Goal: Task Accomplishment & Management: Use online tool/utility

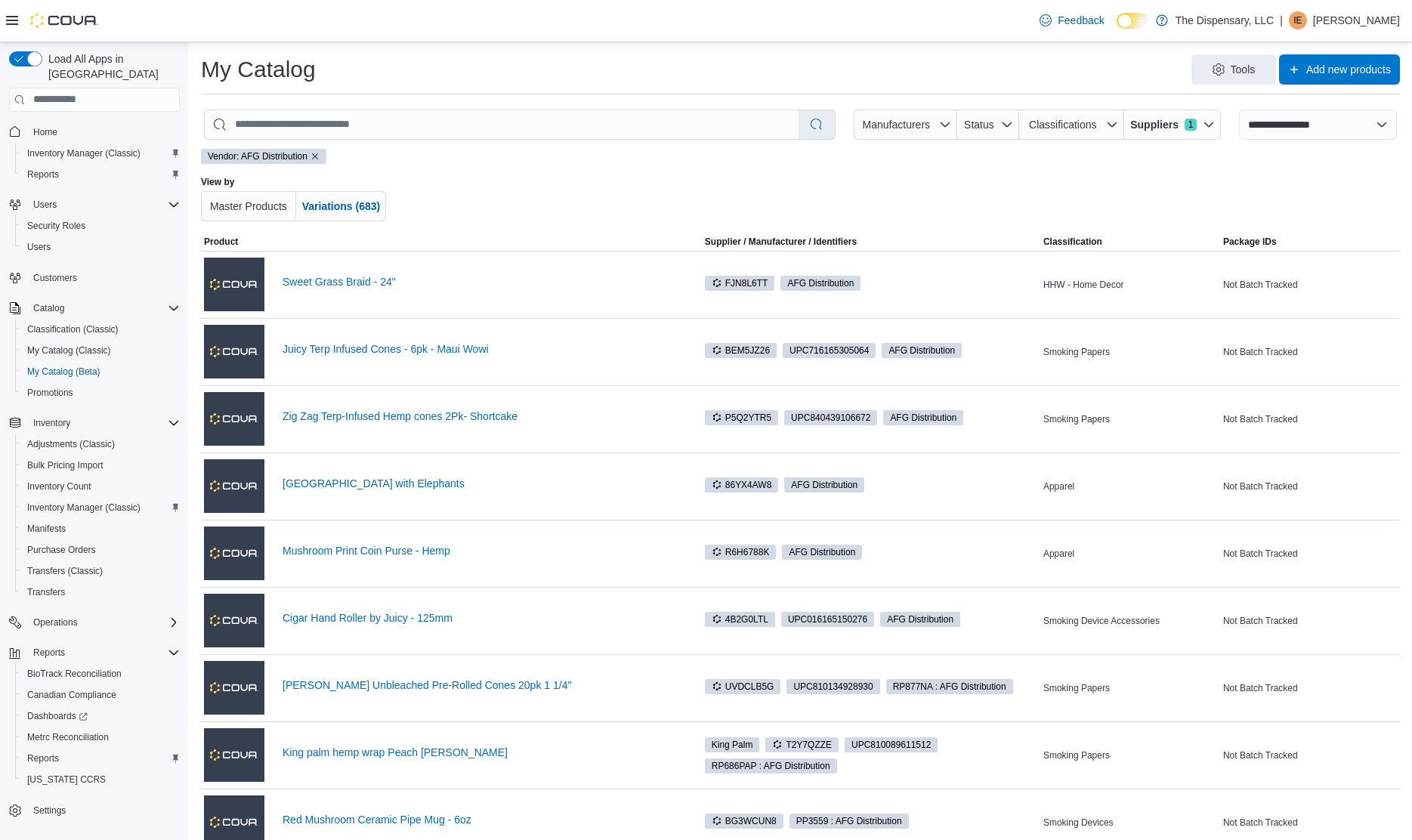
select select "**********"
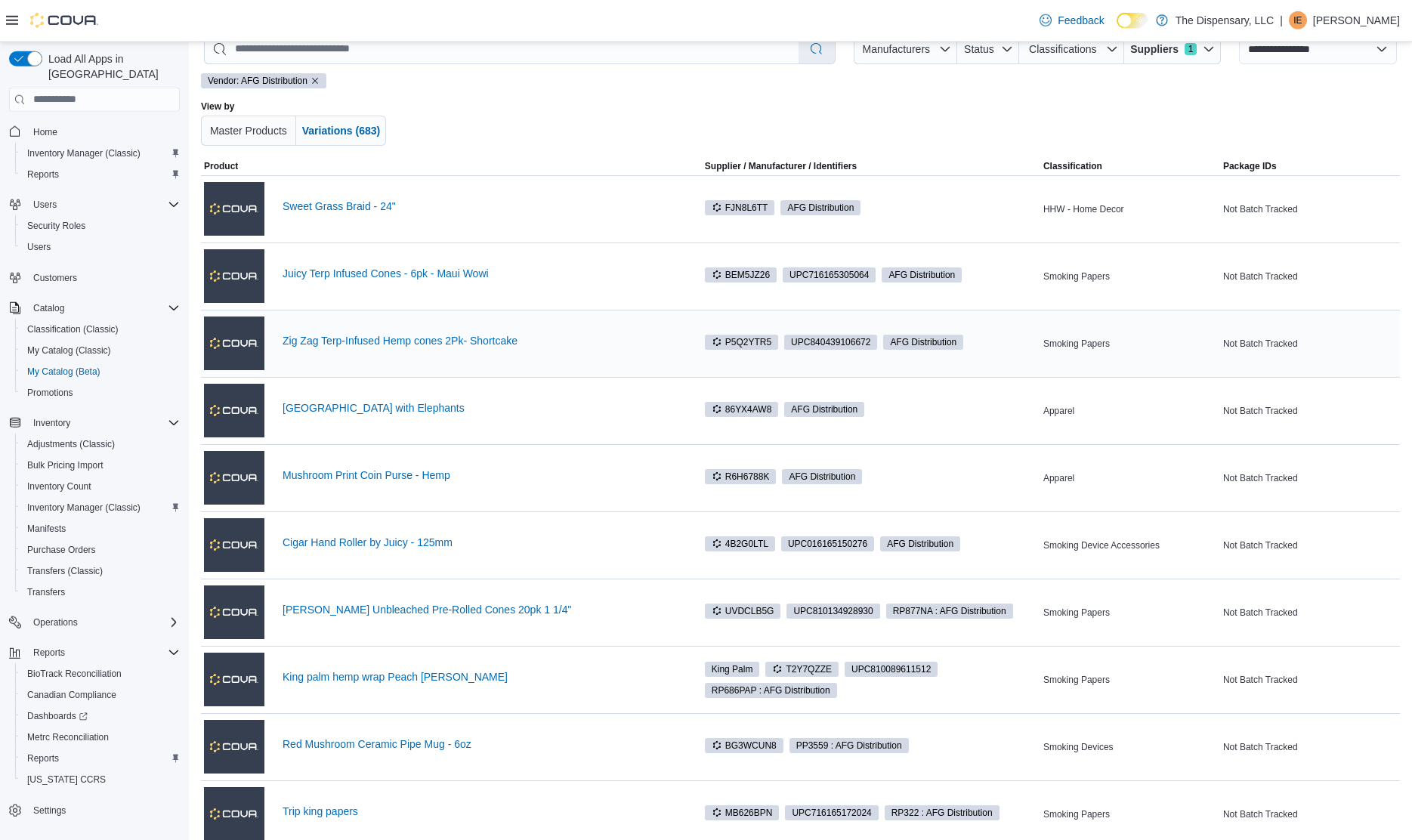
scroll to position [77, 0]
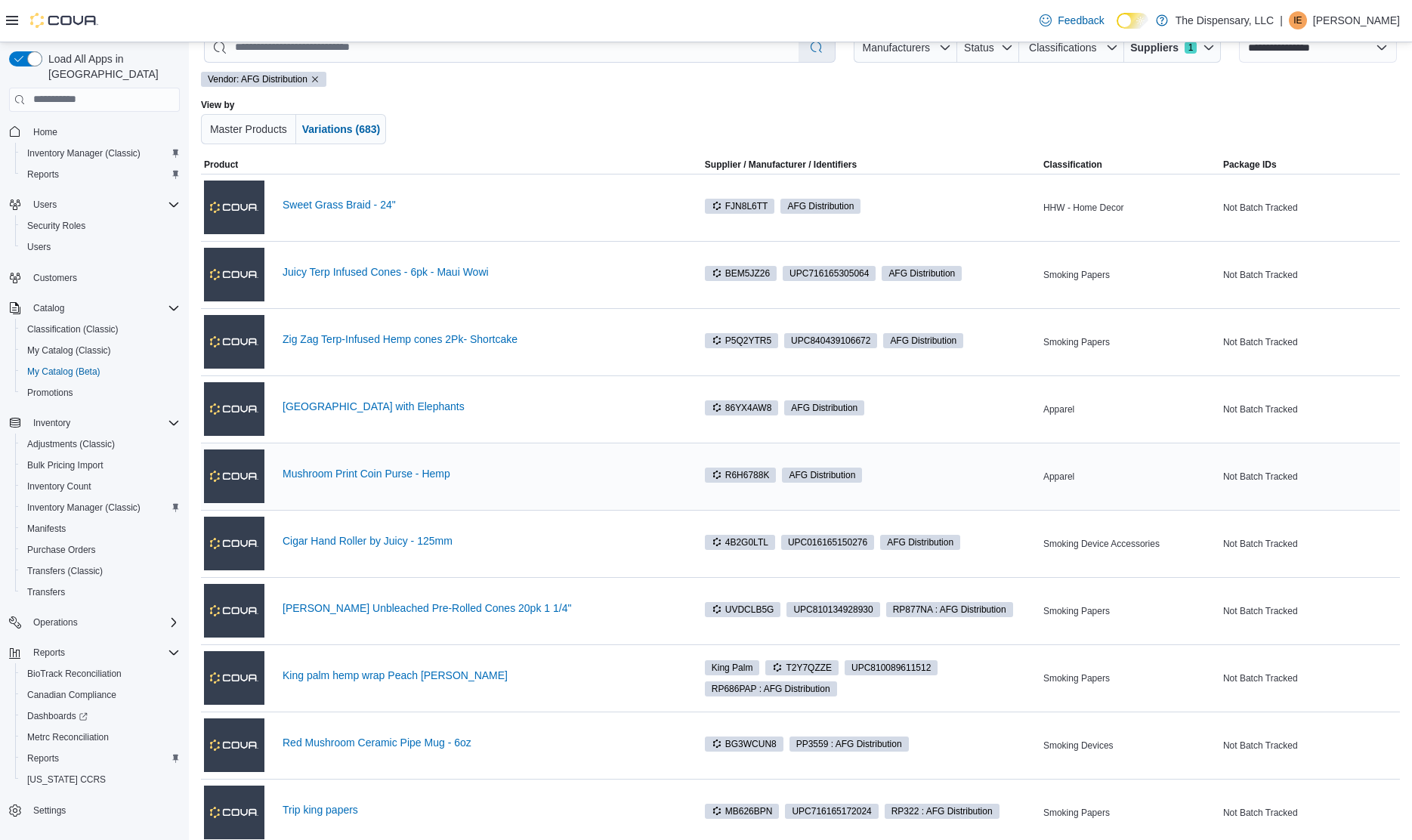
click at [429, 466] on div "Mushroom Print Coin Purse - Hemp" at bounding box center [440, 476] width 473 height 60
click at [429, 474] on link "Mushroom Print Coin Purse - Hemp" at bounding box center [480, 473] width 396 height 12
click at [426, 544] on link "Cigar Hand Roller by Juicy - 125mm" at bounding box center [480, 541] width 396 height 12
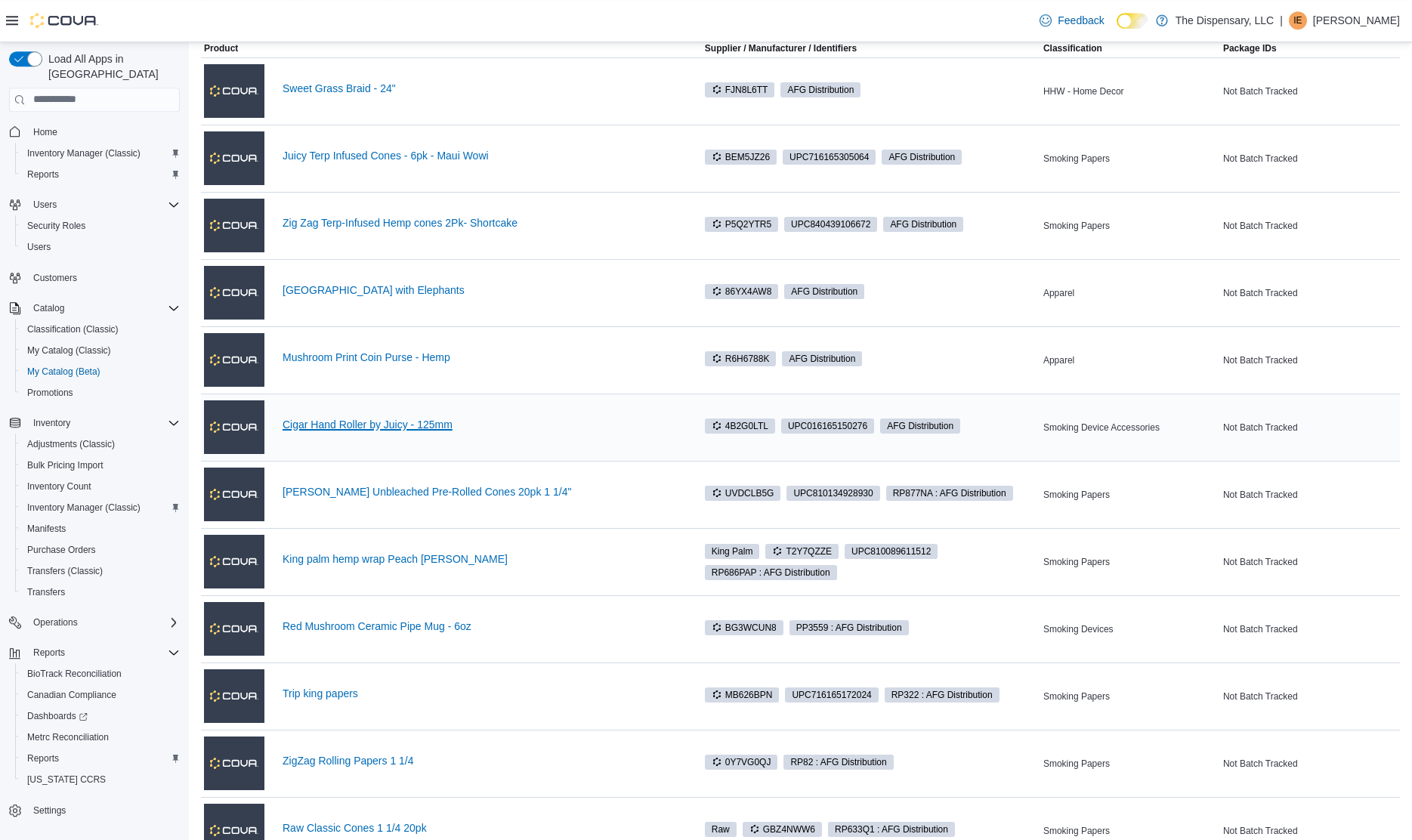
scroll to position [231, 0]
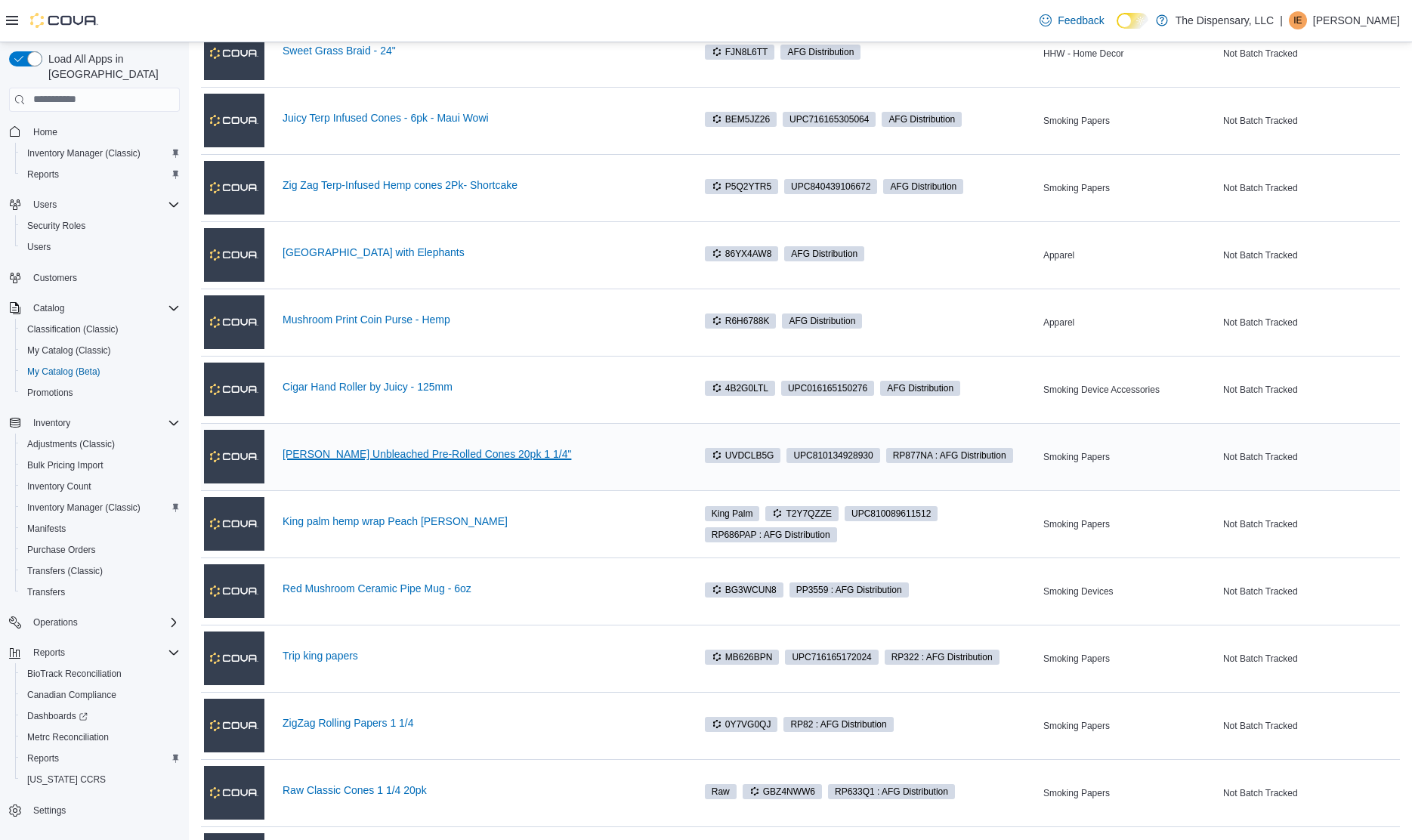
click at [506, 450] on link "[PERSON_NAME] Unbleached Pre-Rolled Cones 20pk 1 1/4"" at bounding box center [480, 453] width 396 height 12
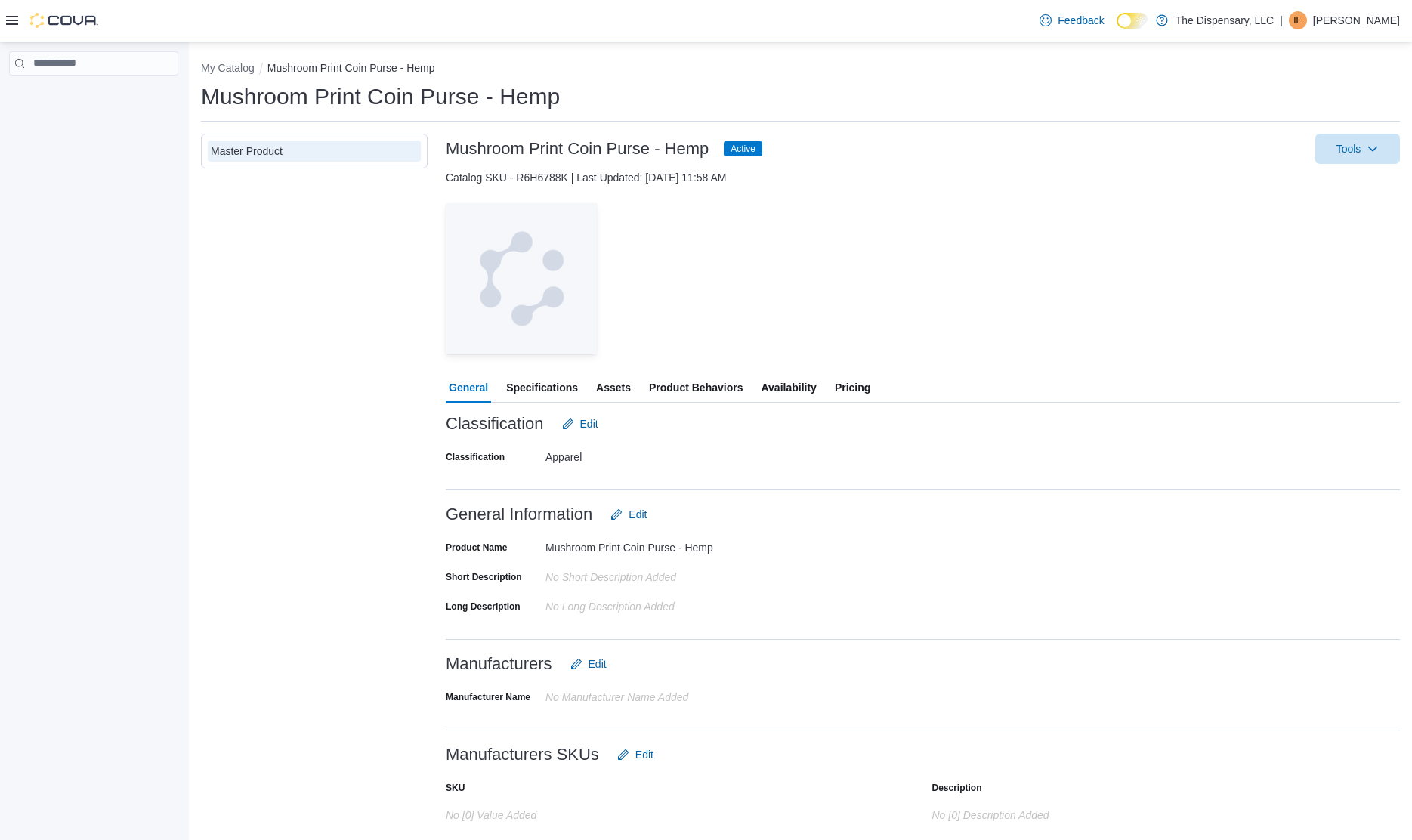
click at [612, 385] on span "Assets" at bounding box center [613, 388] width 34 height 30
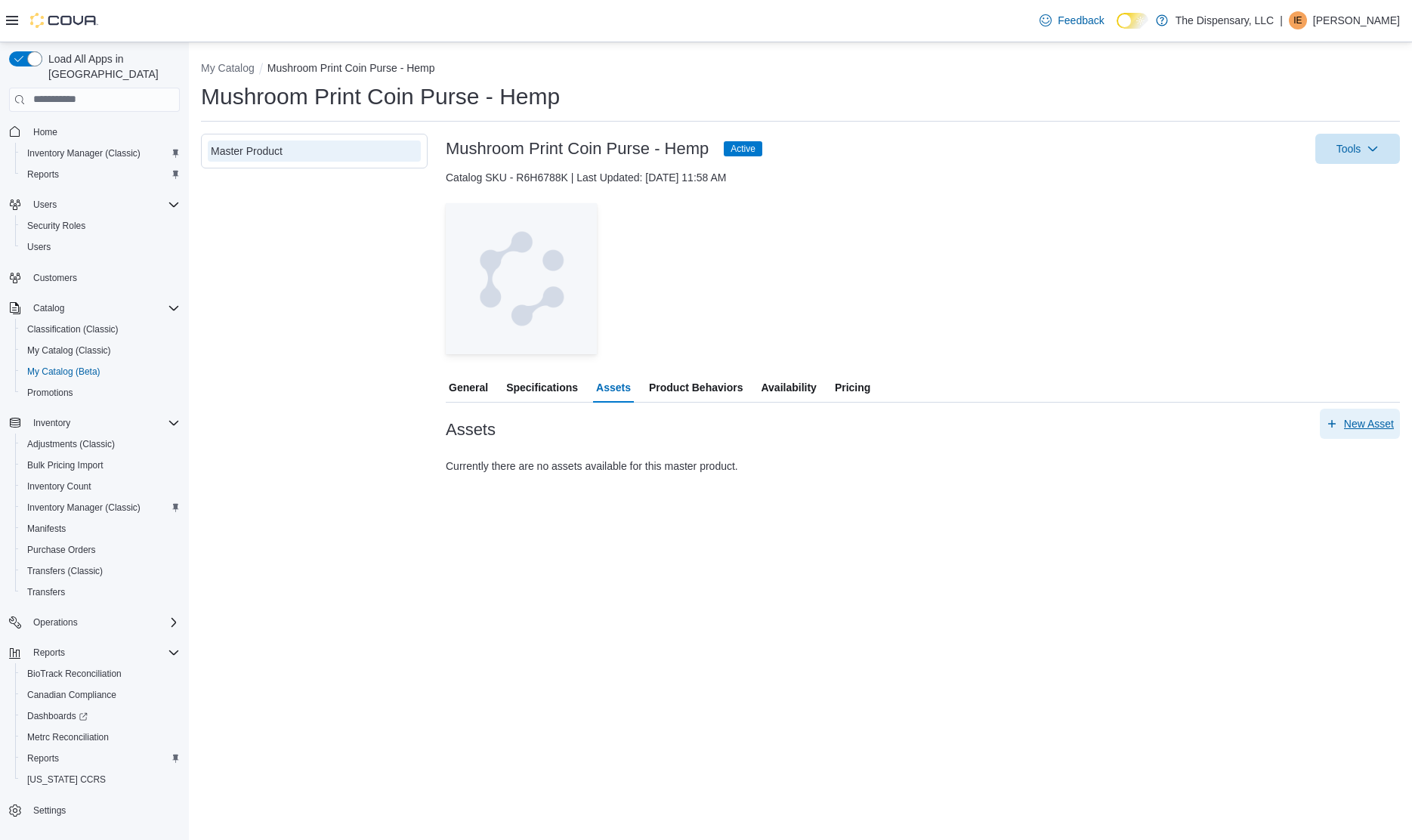
click at [1365, 421] on span "New Asset" at bounding box center [1369, 423] width 50 height 15
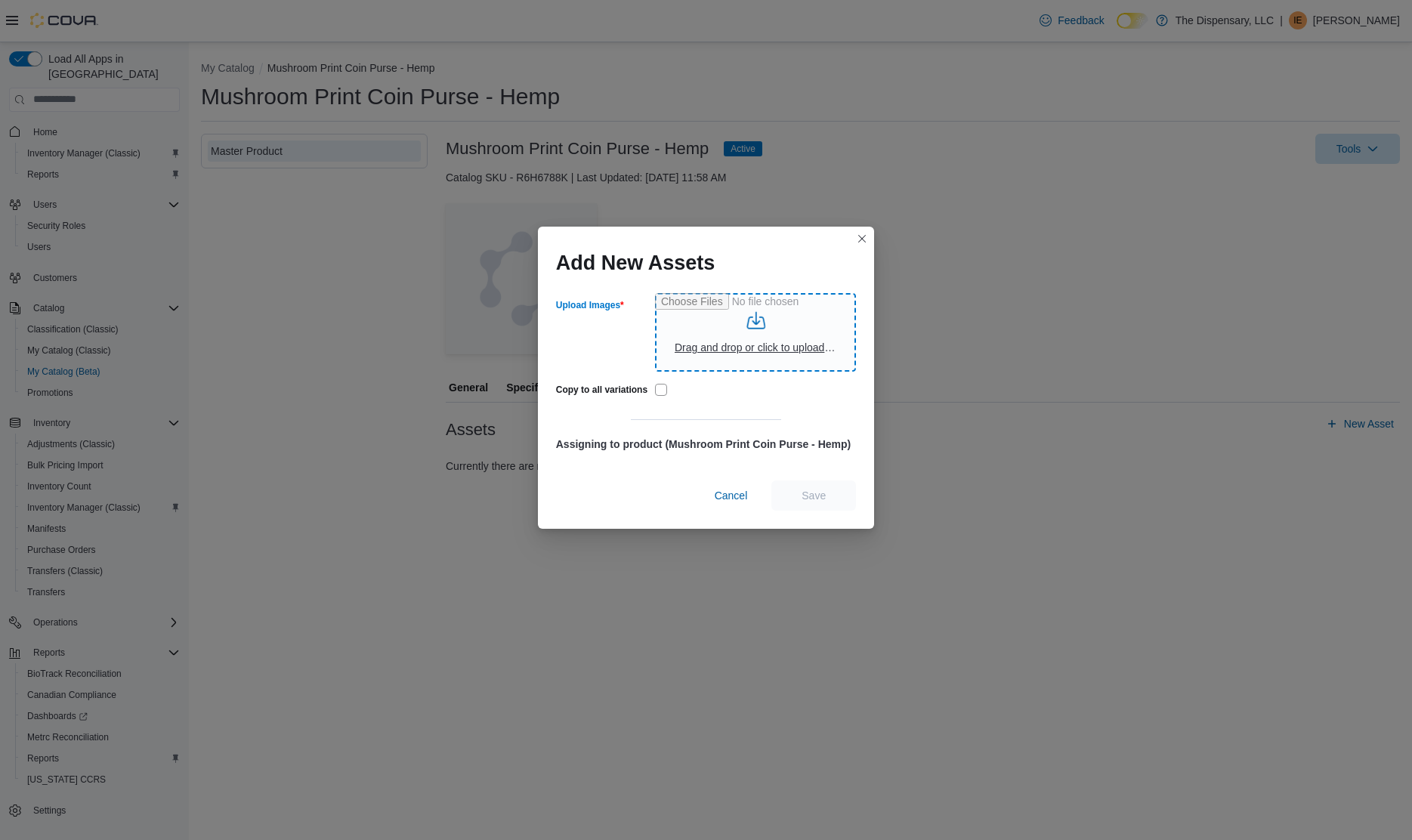
click at [745, 329] on input "Upload Images" at bounding box center [756, 332] width 201 height 79
type input "**********"
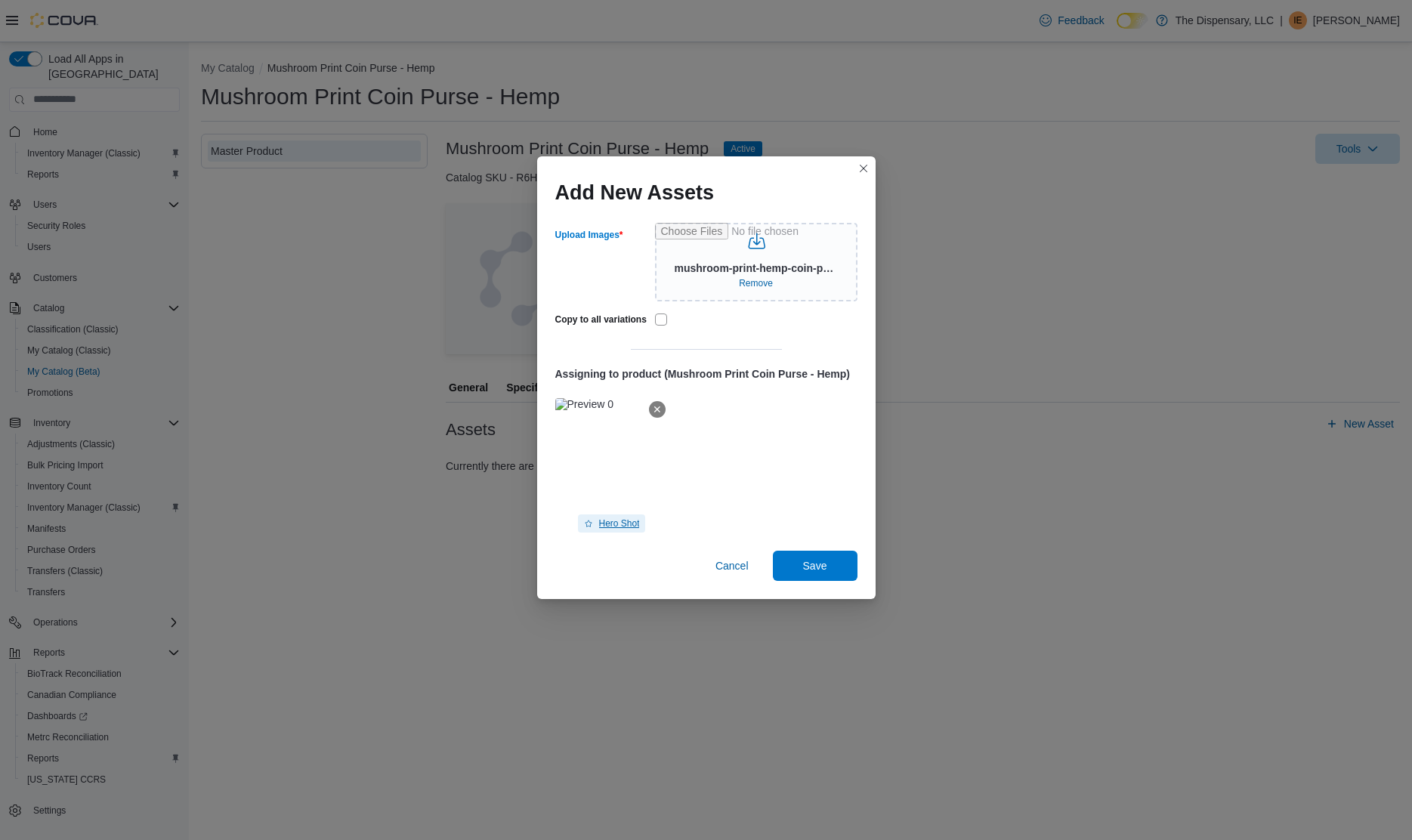
click at [631, 527] on span "Hero Shot" at bounding box center [619, 523] width 40 height 12
click at [815, 570] on span "Save" at bounding box center [815, 565] width 25 height 15
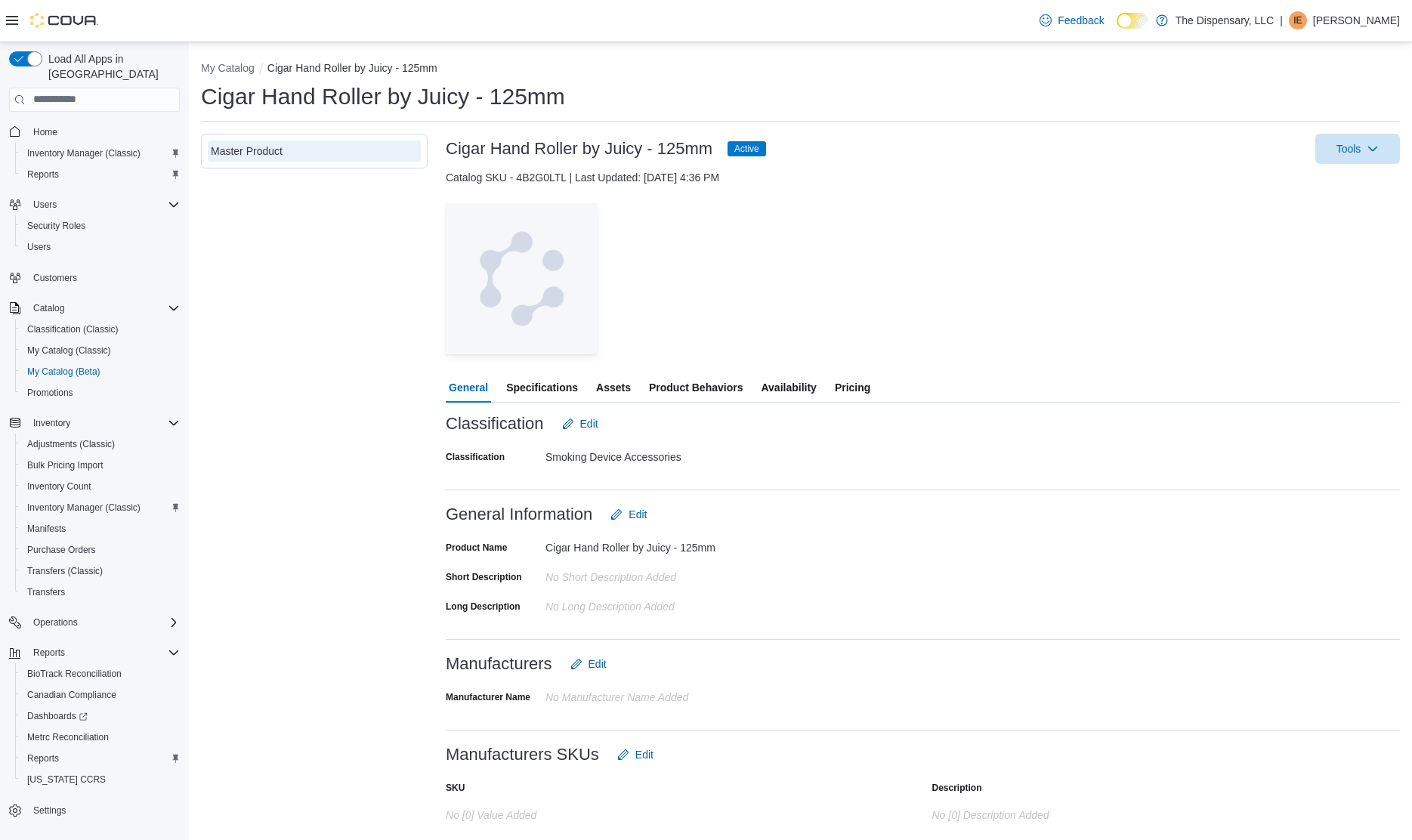
click at [625, 390] on span "Assets" at bounding box center [613, 388] width 34 height 30
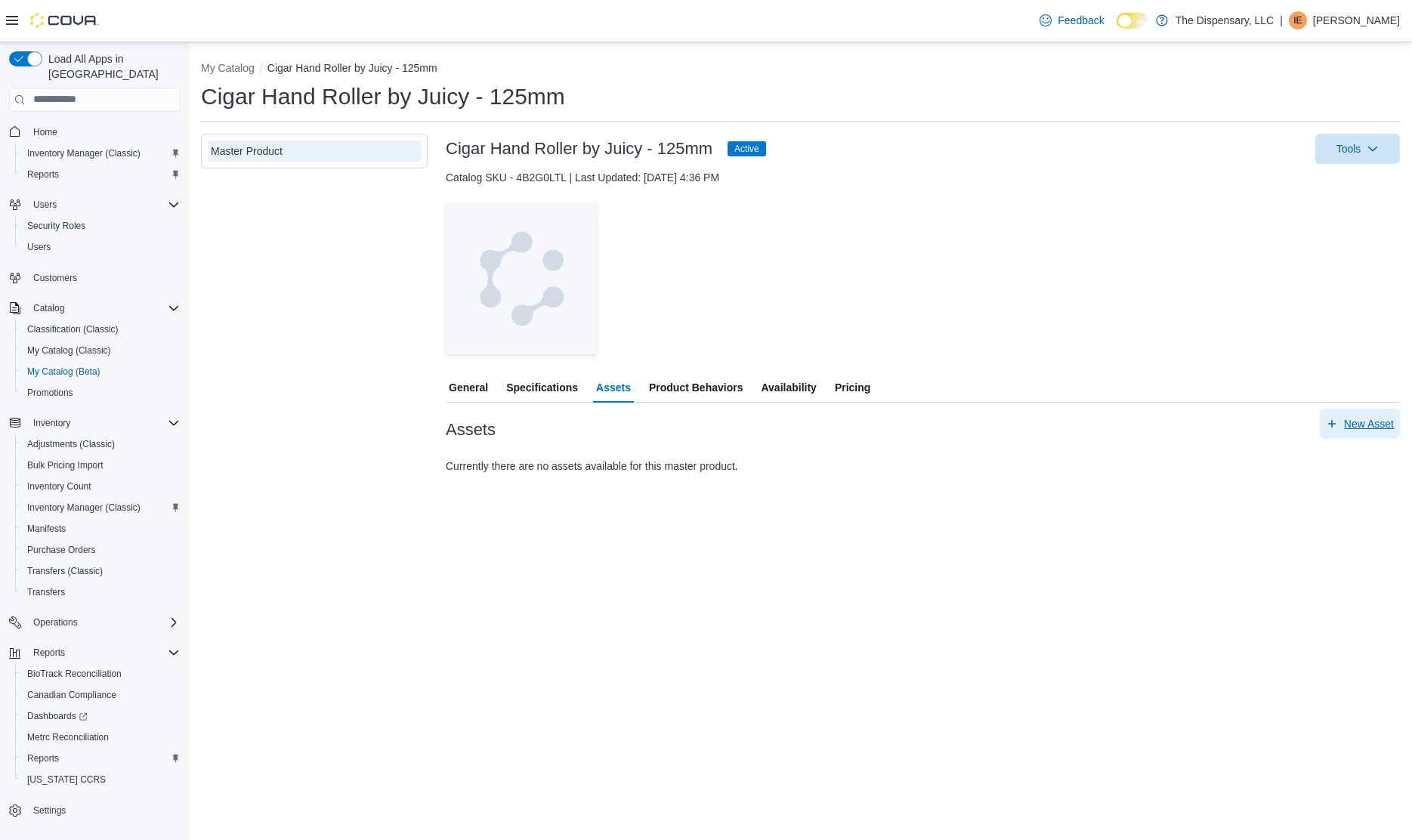
click at [1359, 426] on span "New Asset" at bounding box center [1369, 423] width 50 height 15
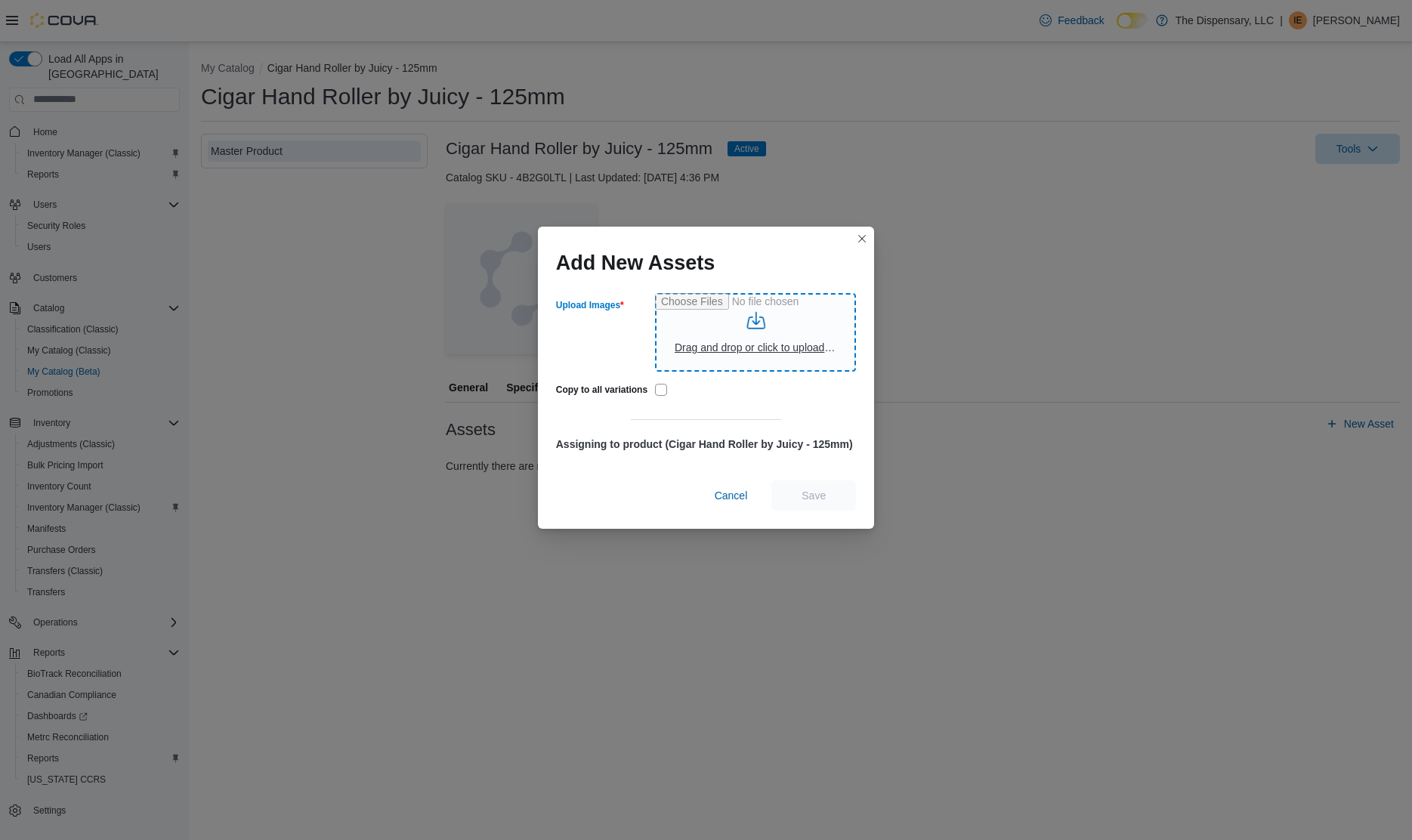
click at [800, 339] on input "Upload Images" at bounding box center [756, 332] width 201 height 79
type input "**********"
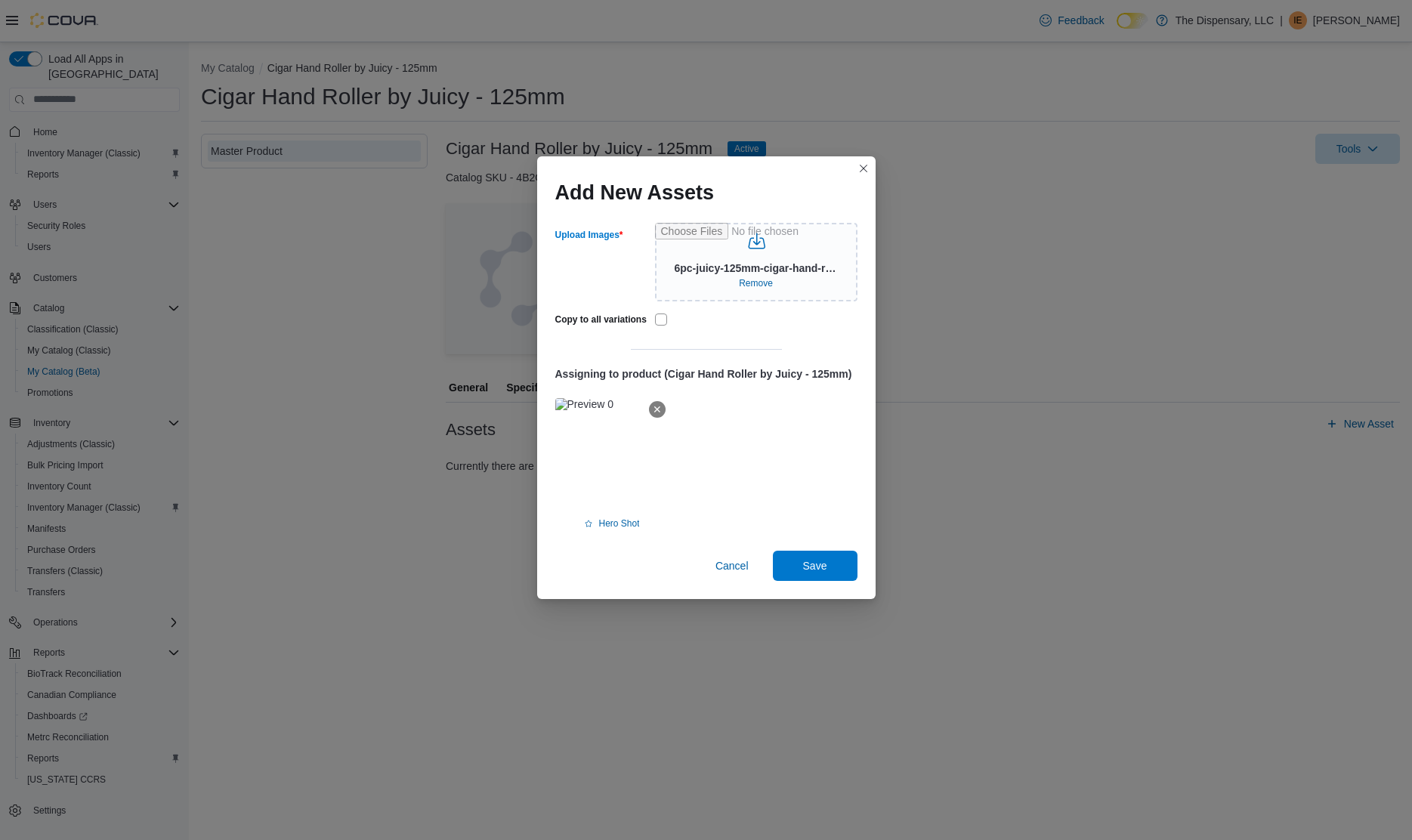
click at [606, 512] on div "✕ Hero Shot" at bounding box center [611, 465] width 113 height 135
click at [608, 522] on span "Hero Shot" at bounding box center [619, 523] width 40 height 12
click at [851, 567] on button "Save" at bounding box center [815, 565] width 85 height 30
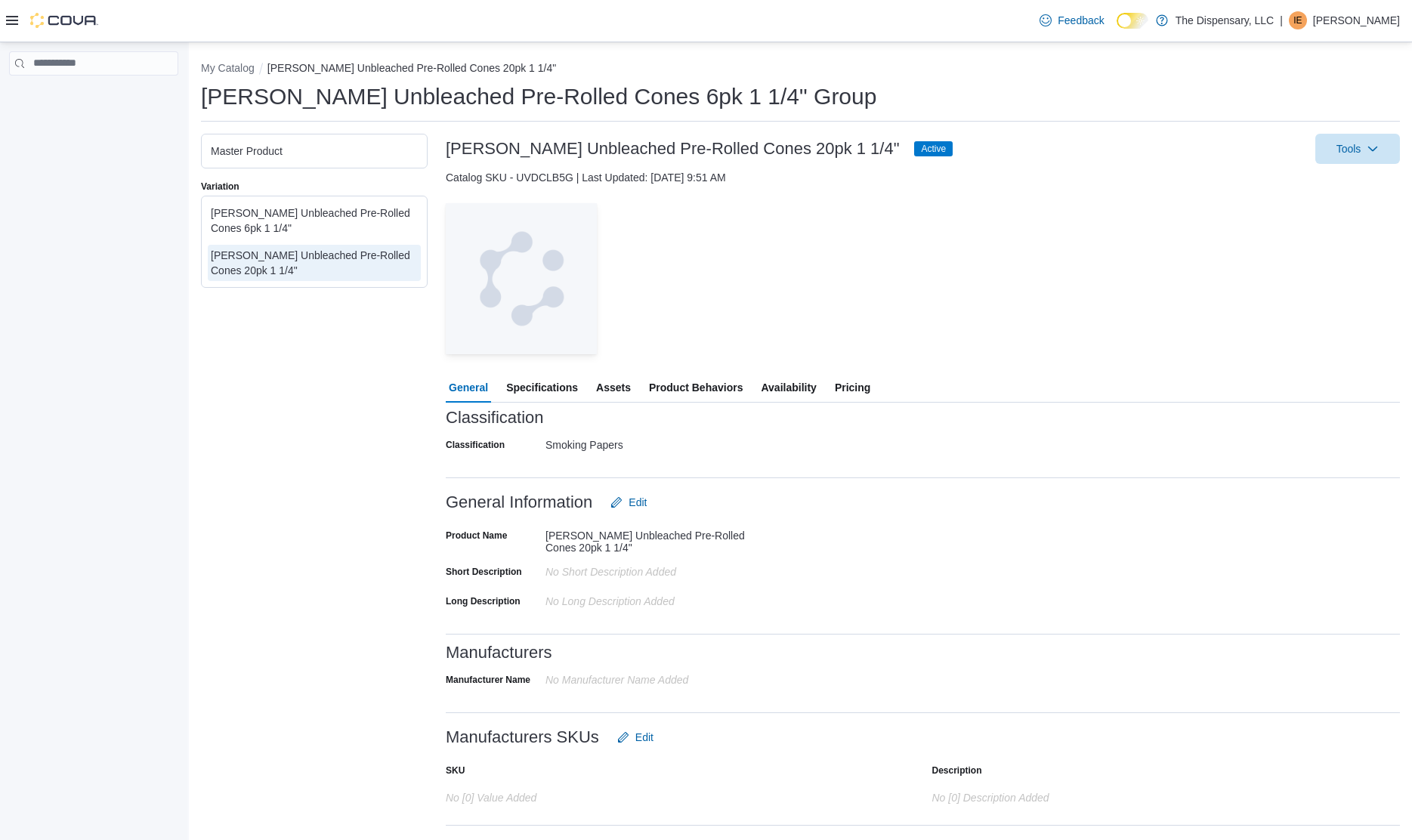
click at [705, 388] on span "Product Behaviors" at bounding box center [696, 388] width 93 height 30
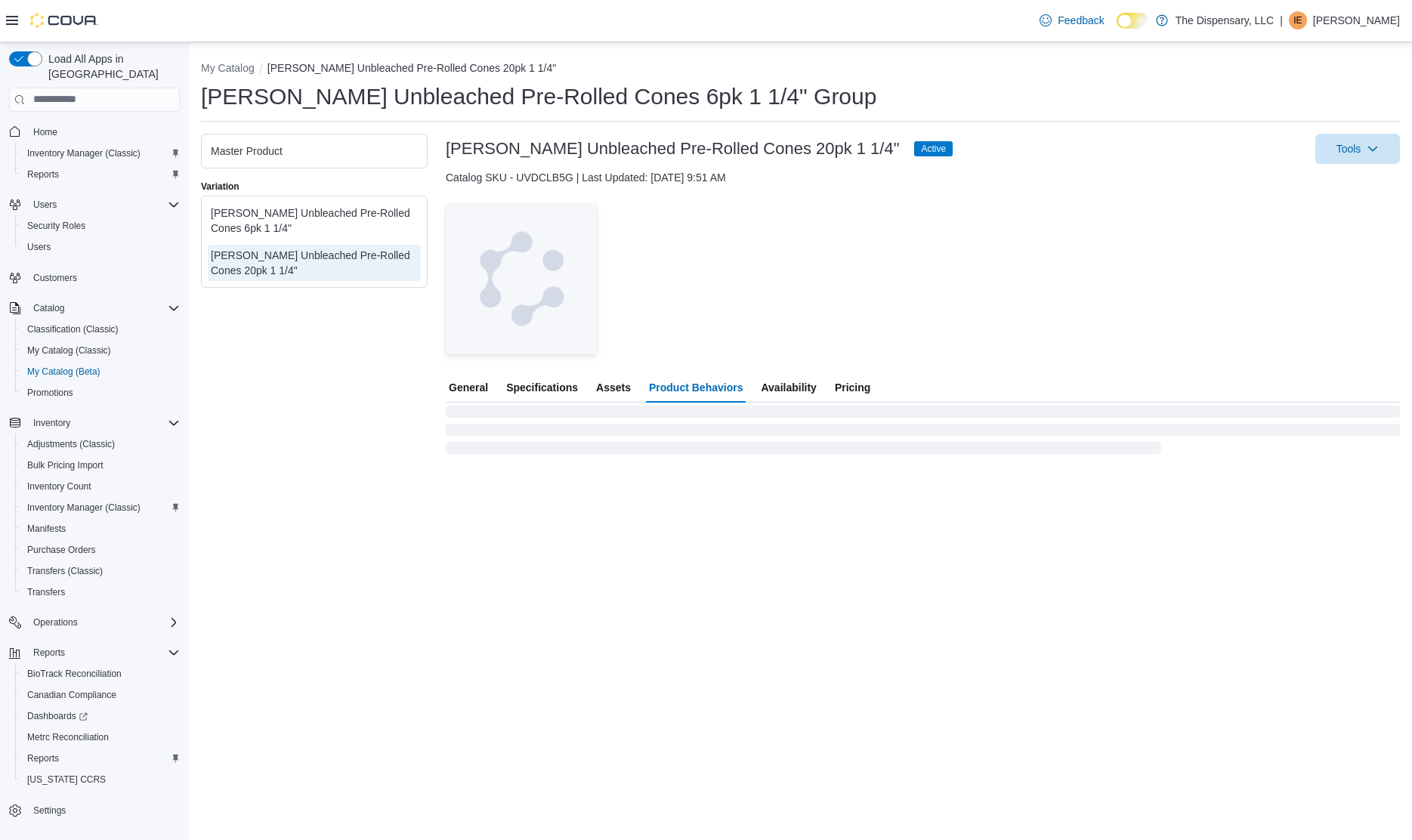
click at [622, 391] on span "Assets" at bounding box center [613, 388] width 34 height 30
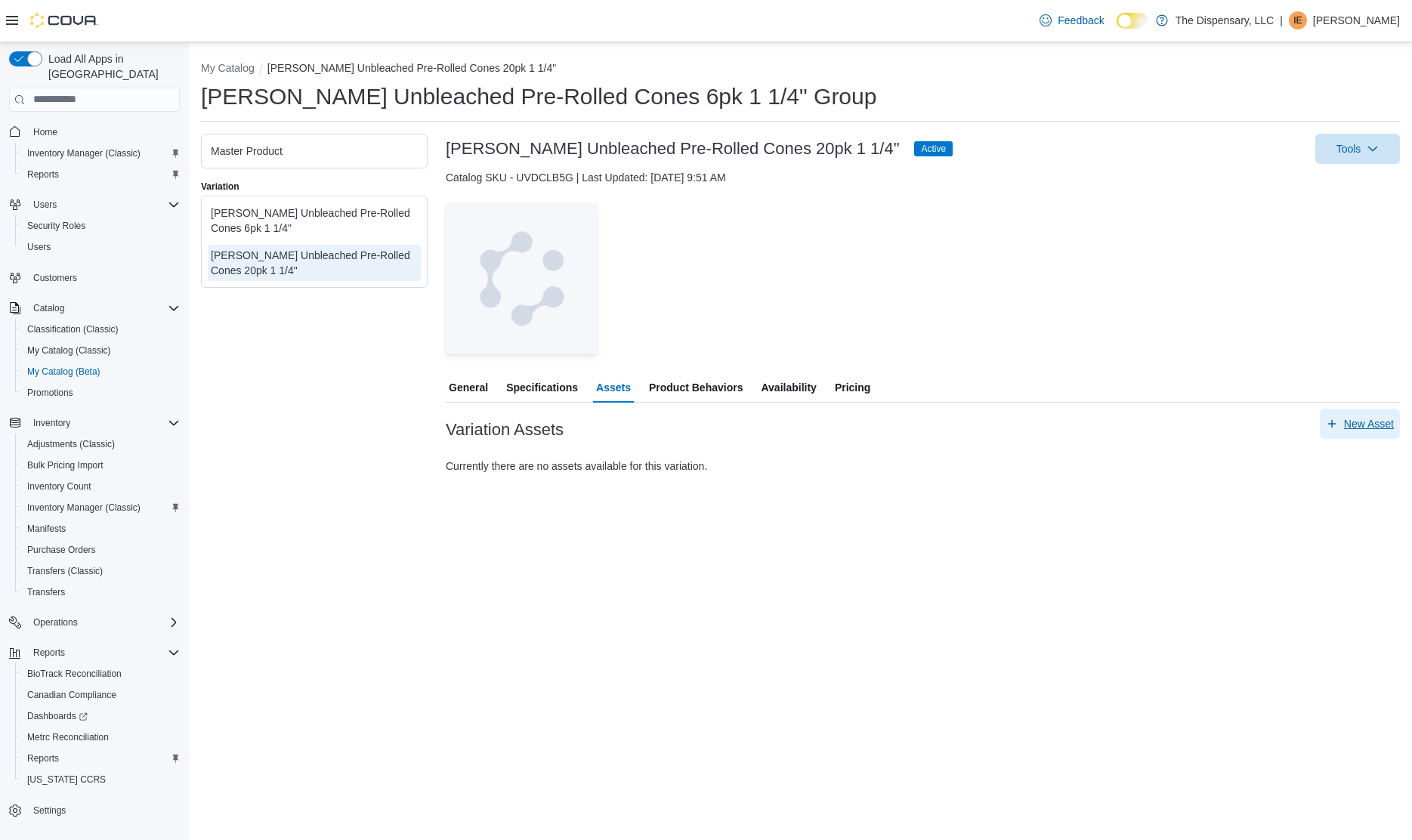
click at [1351, 420] on span "New Asset" at bounding box center [1369, 423] width 50 height 15
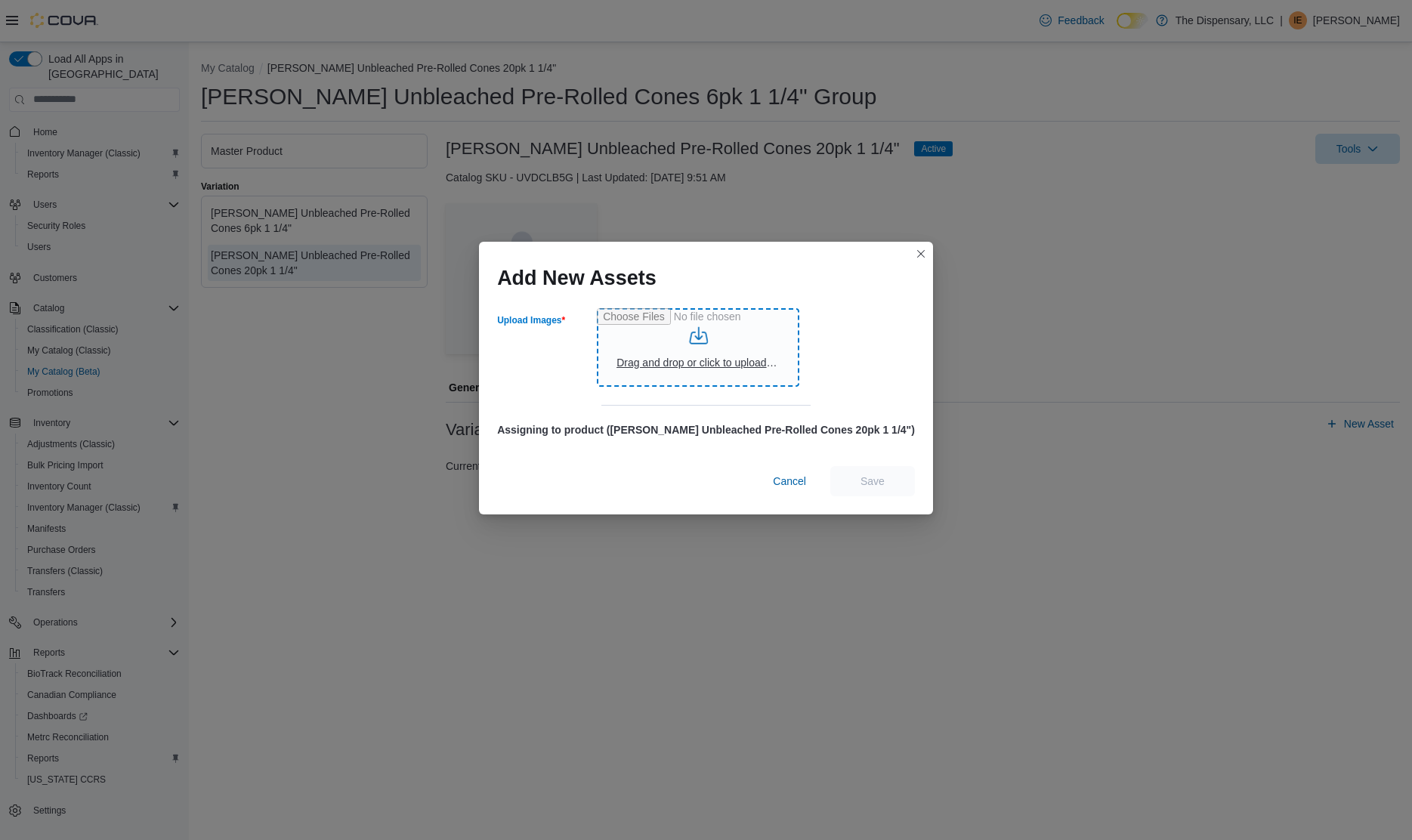
click at [724, 366] on input "Upload Images" at bounding box center [699, 347] width 203 height 79
type input "**********"
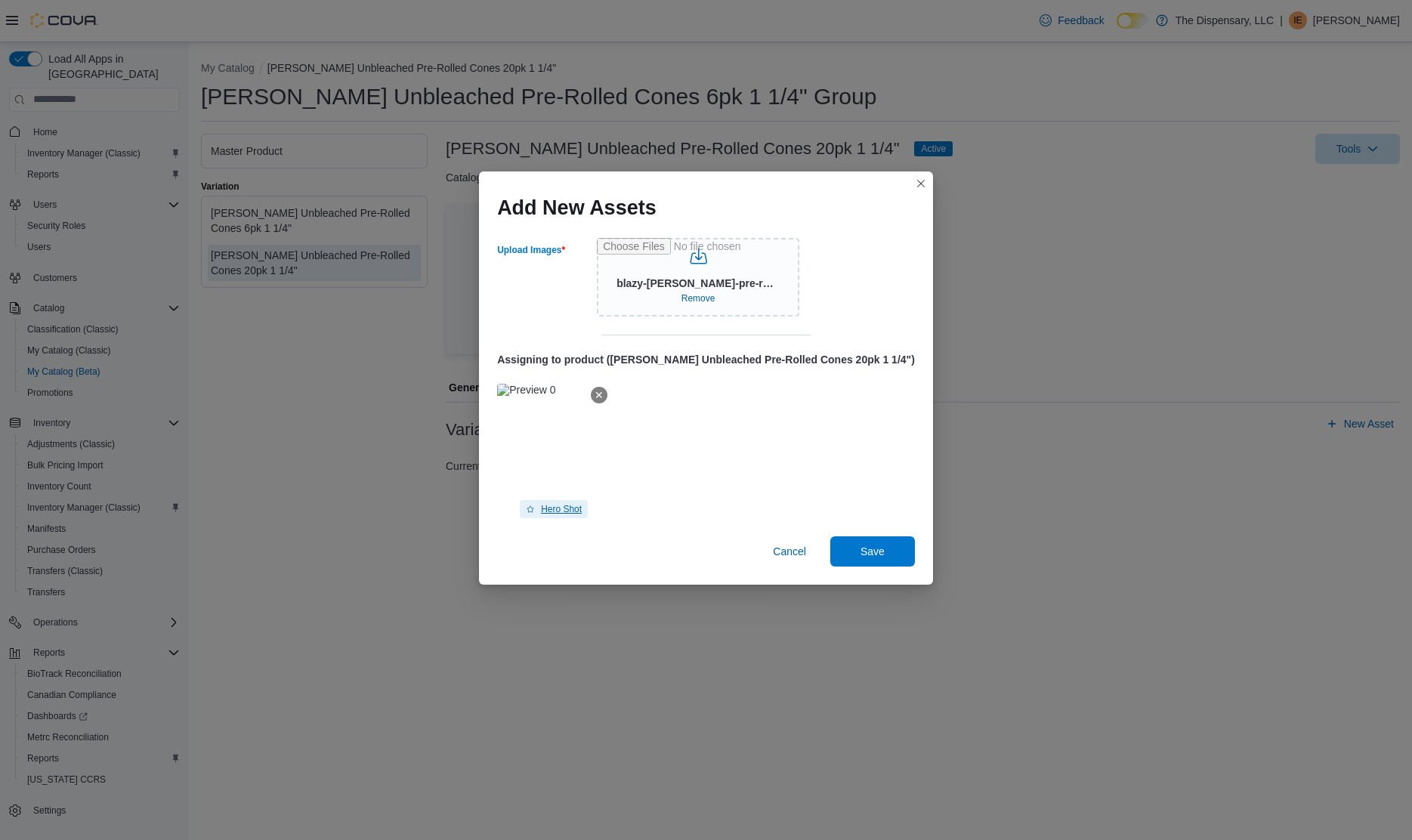
click at [582, 511] on span "Hero Shot" at bounding box center [561, 509] width 40 height 12
click at [861, 547] on span "Save" at bounding box center [873, 550] width 25 height 15
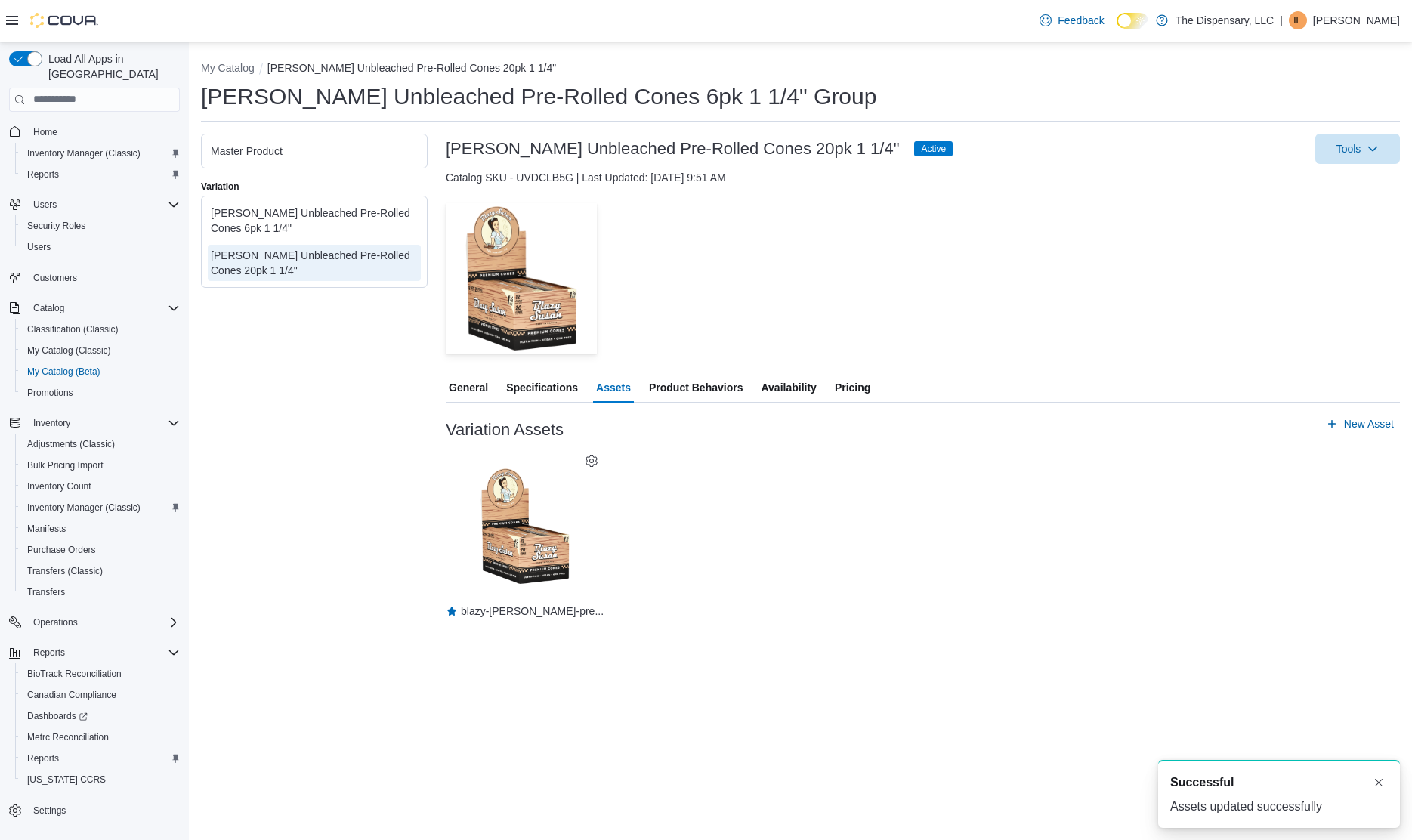
click at [348, 205] on div "[PERSON_NAME] Unbleached Pre-Rolled Cones 6pk 1 1/4"" at bounding box center [314, 220] width 214 height 36
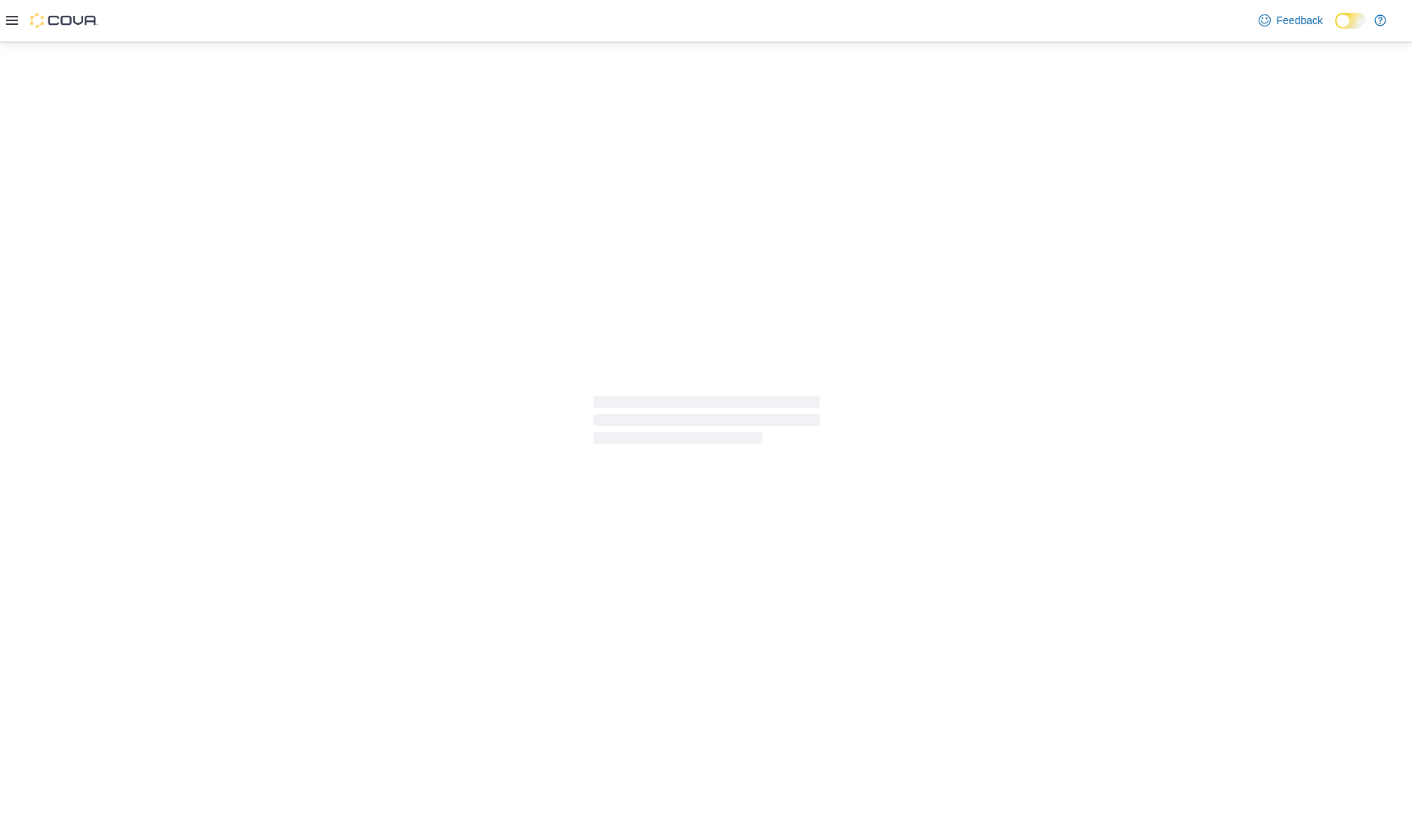
select select "**********"
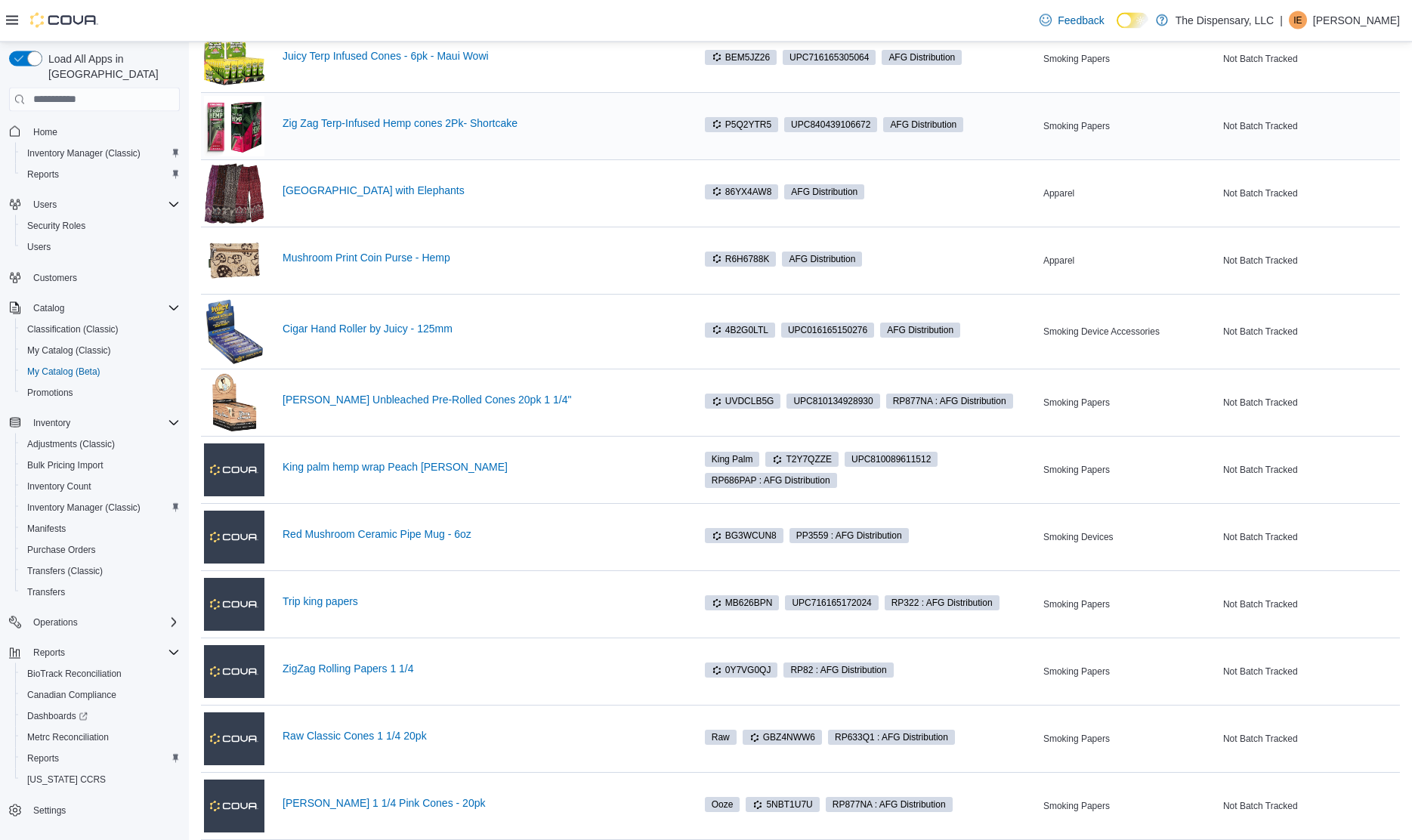
scroll to position [308, 0]
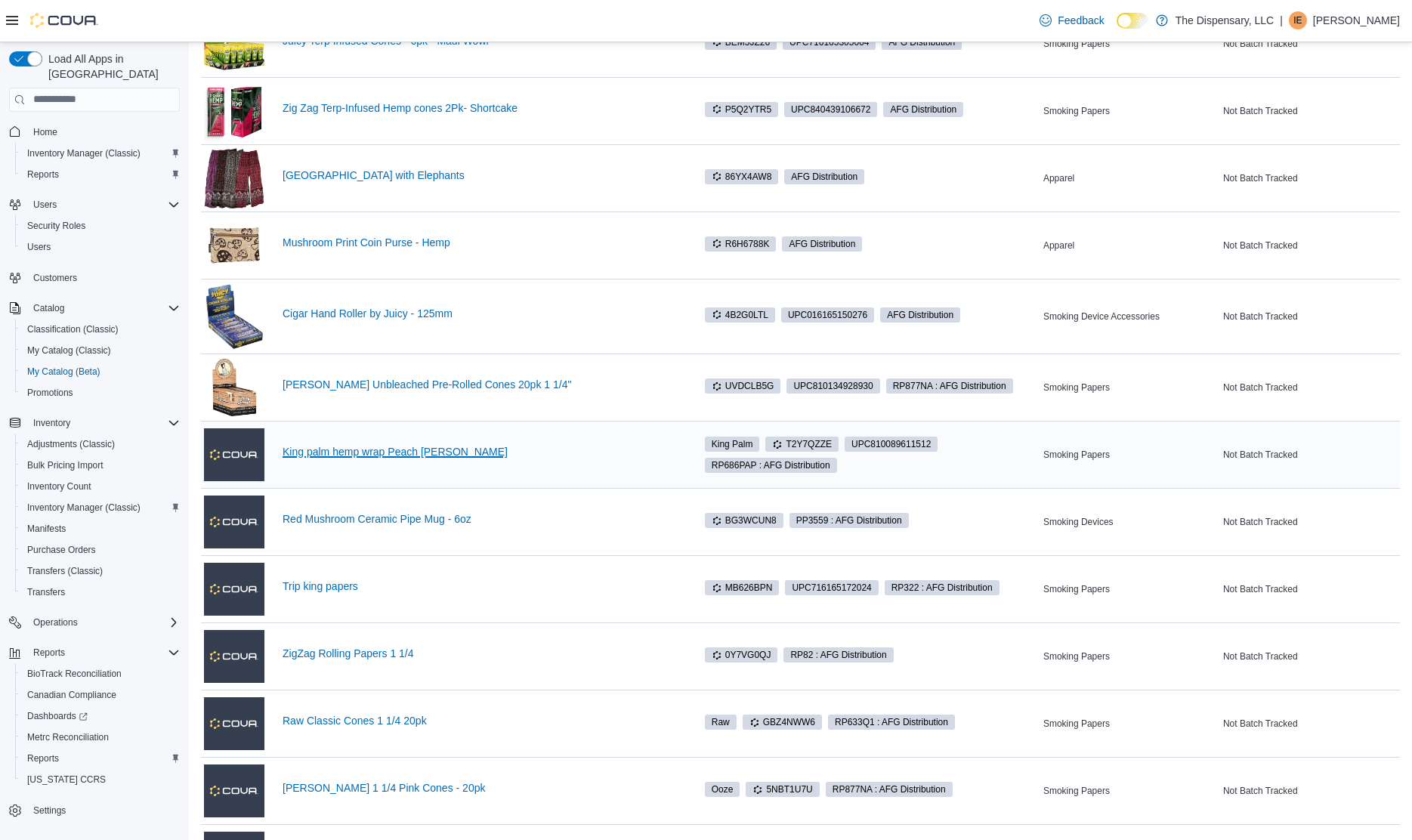
click at [343, 453] on link "King palm hemp wrap Peach Pina" at bounding box center [480, 451] width 396 height 12
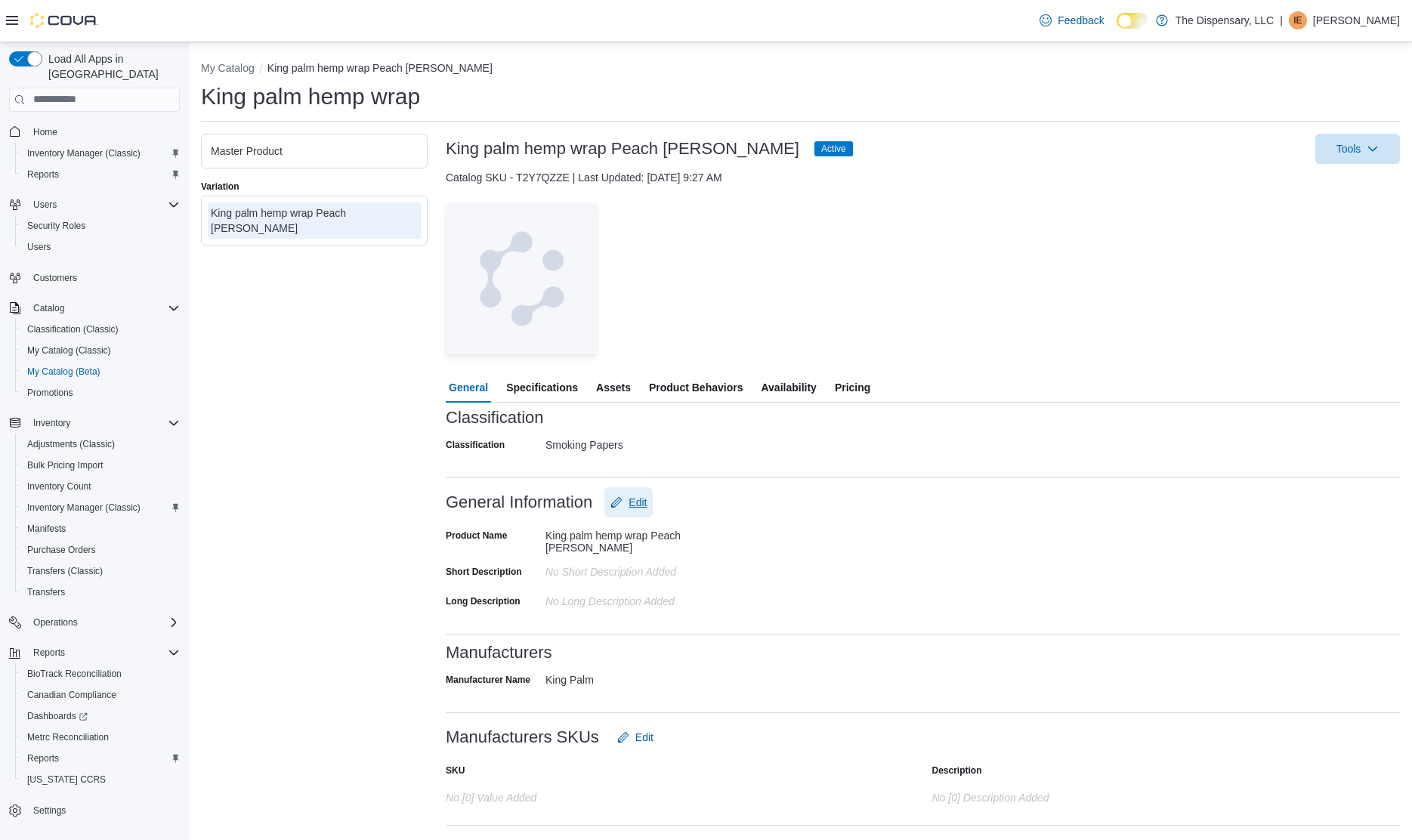
click at [646, 506] on span "Edit" at bounding box center [638, 502] width 18 height 15
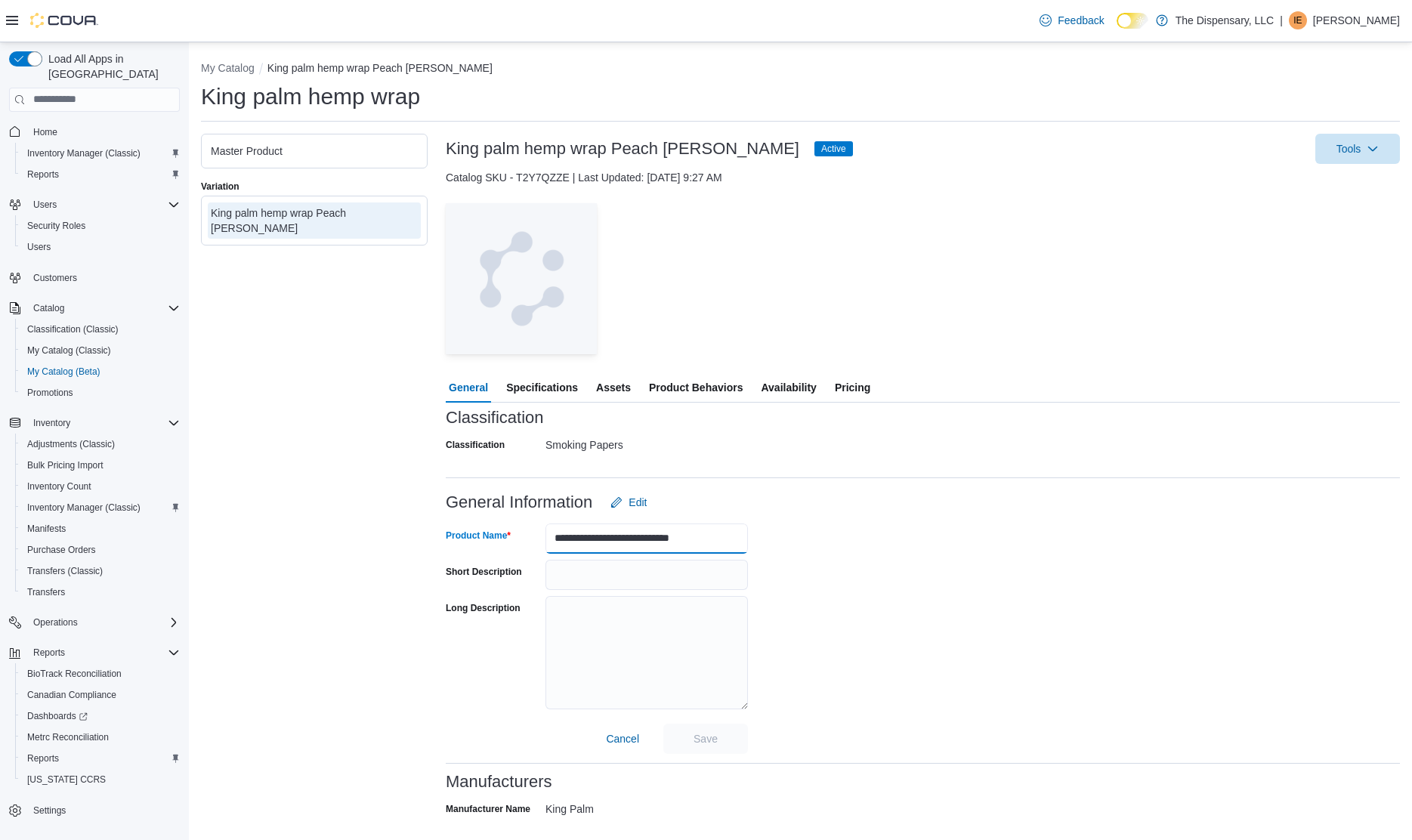
click at [583, 542] on input "**********" at bounding box center [646, 538] width 203 height 30
click at [658, 537] on input "**********" at bounding box center [646, 538] width 203 height 30
type input "**********"
click at [698, 740] on span "Save" at bounding box center [706, 737] width 25 height 15
click at [610, 389] on span "Assets" at bounding box center [613, 388] width 34 height 30
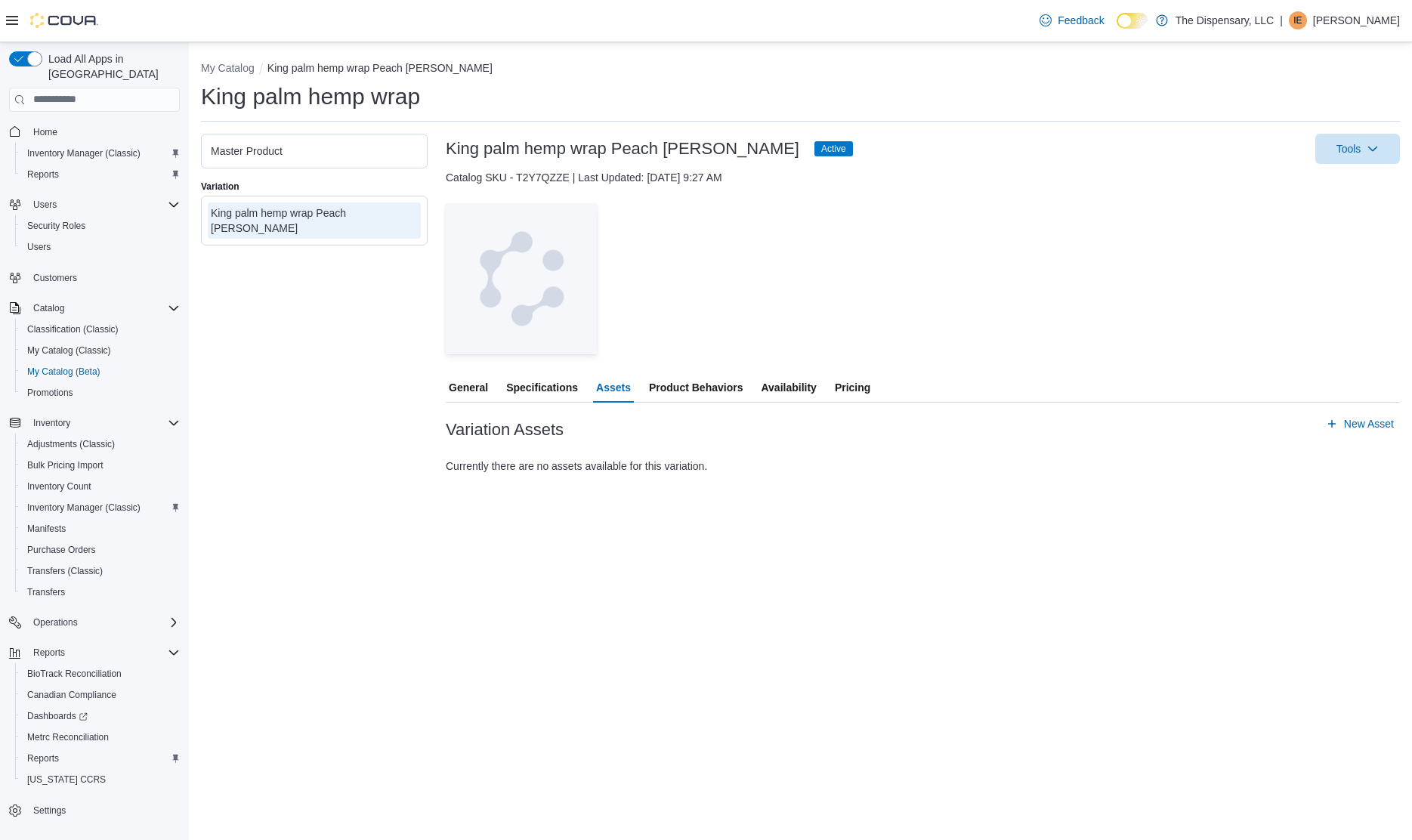
click at [479, 386] on span "General" at bounding box center [468, 388] width 39 height 30
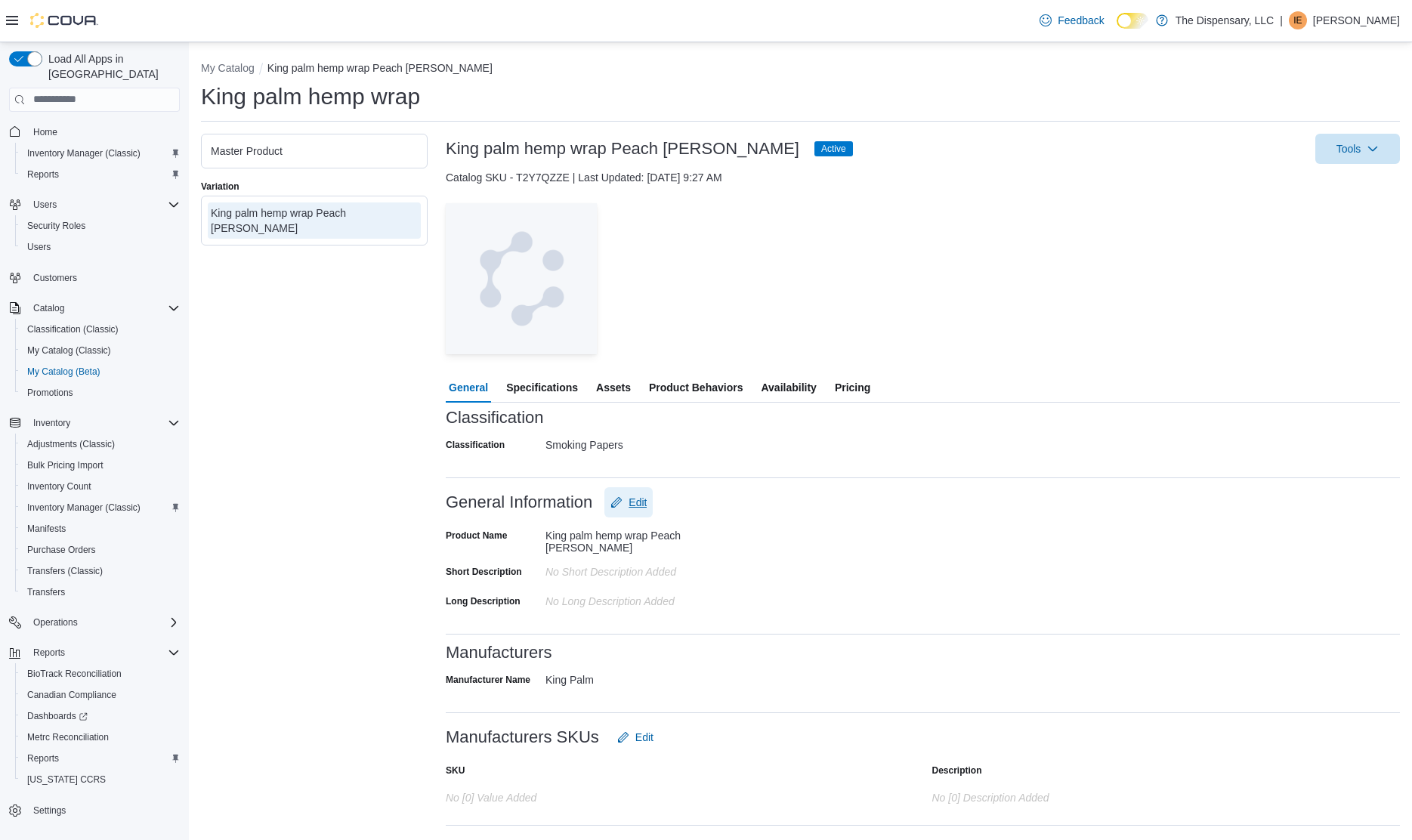
click at [632, 498] on span "Edit" at bounding box center [638, 502] width 18 height 15
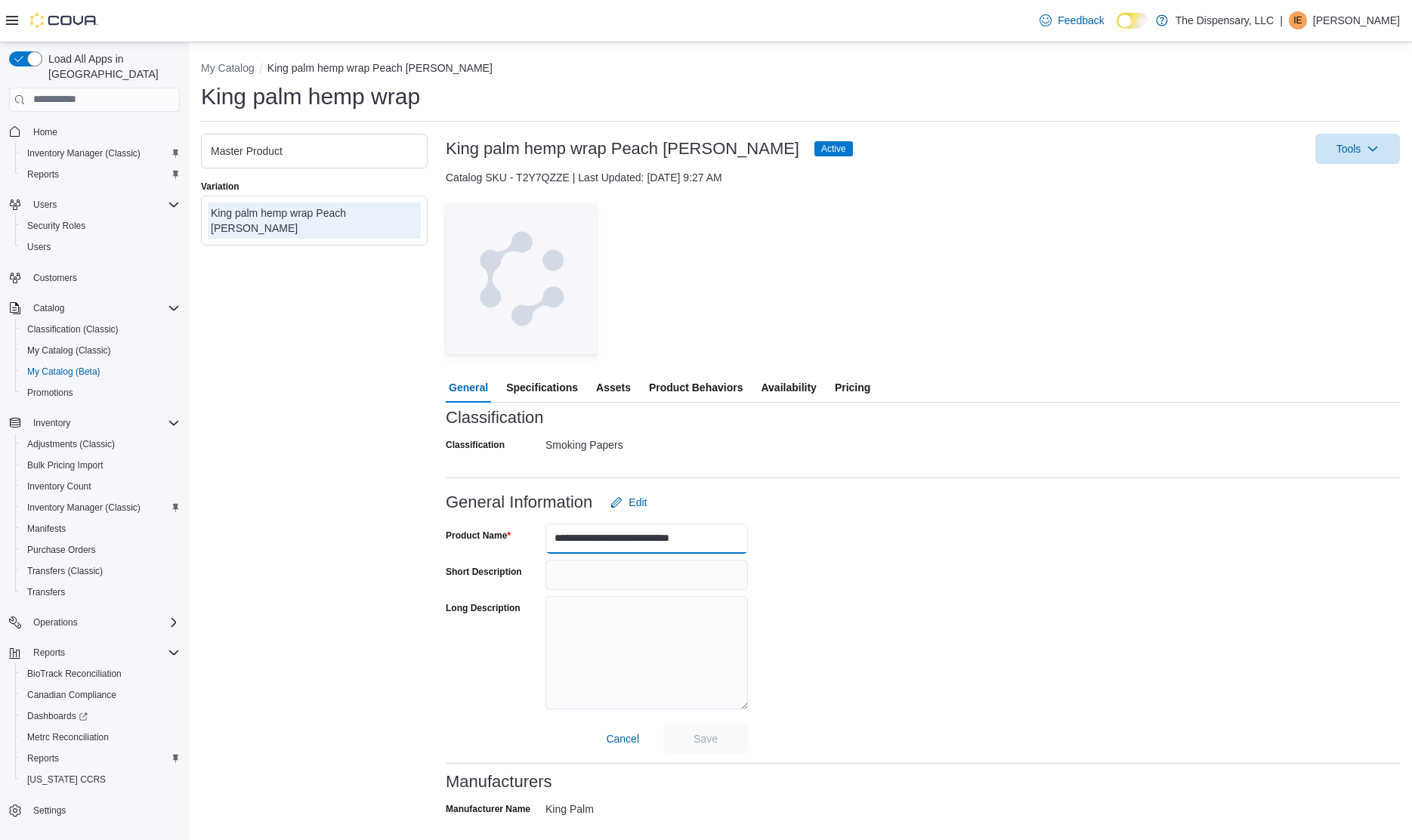
click at [581, 544] on input "**********" at bounding box center [646, 538] width 203 height 30
type input "**********"
click at [708, 734] on span "Save" at bounding box center [706, 737] width 25 height 15
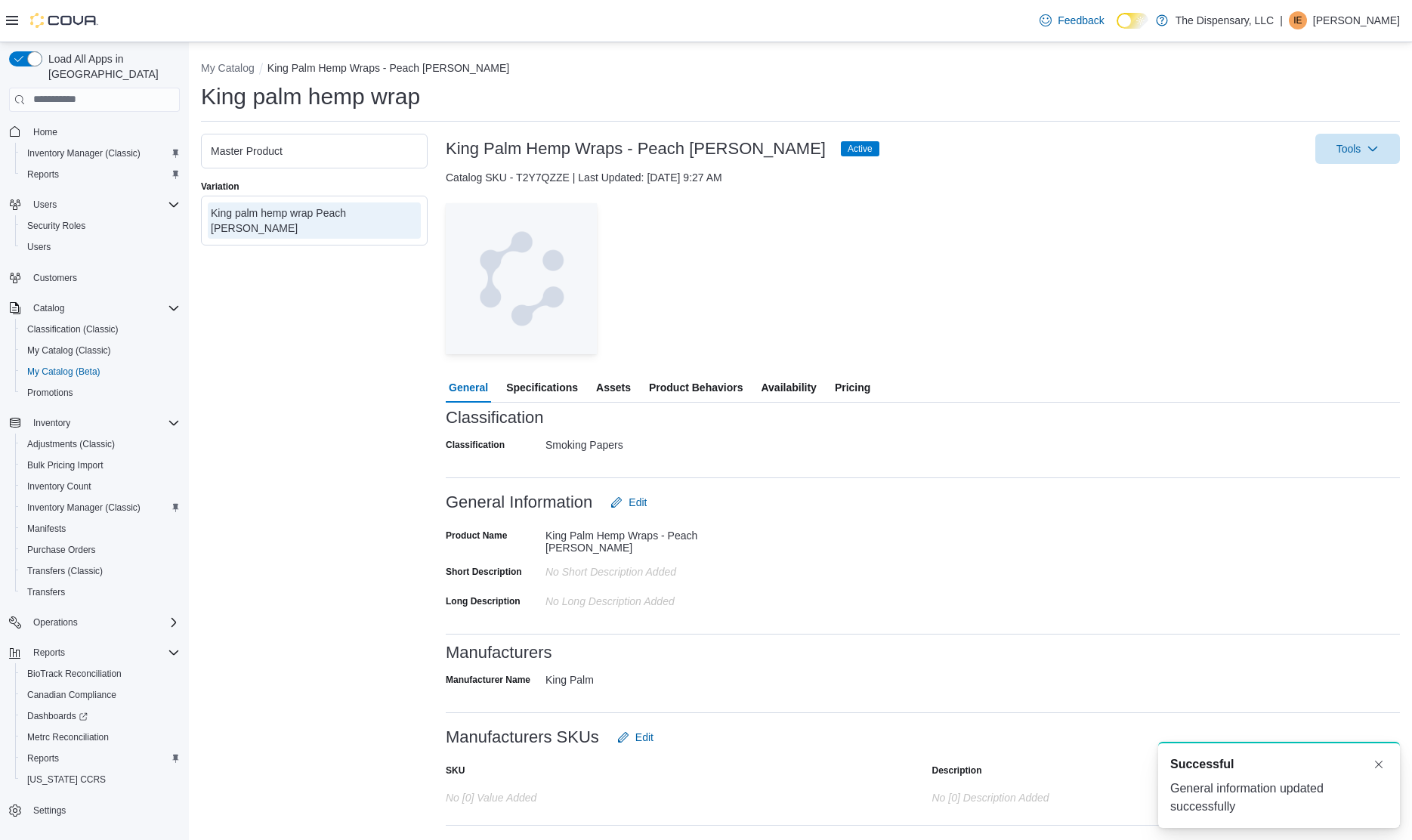
click at [609, 391] on span "Assets" at bounding box center [613, 388] width 34 height 30
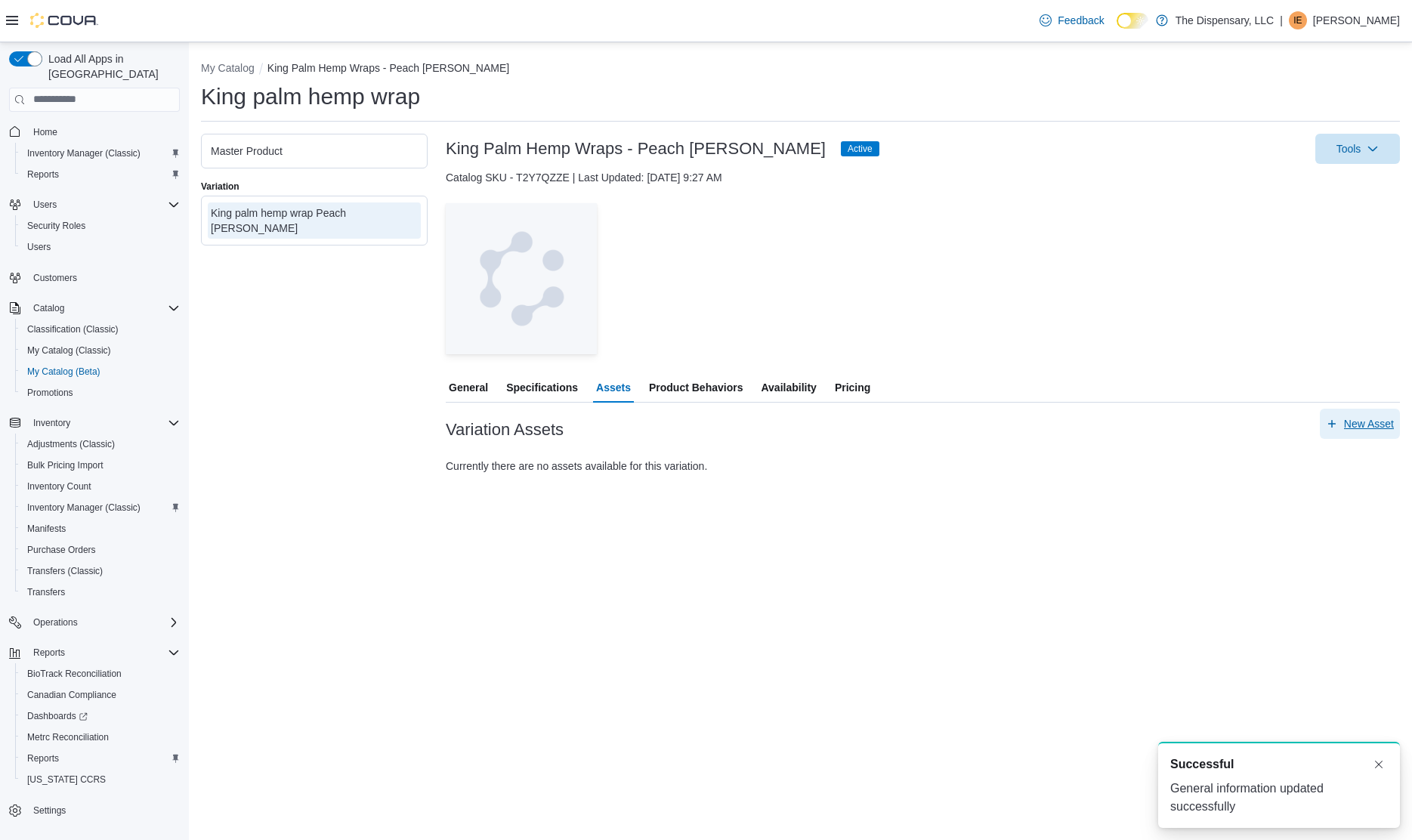
click at [1372, 421] on span "New Asset" at bounding box center [1369, 423] width 50 height 15
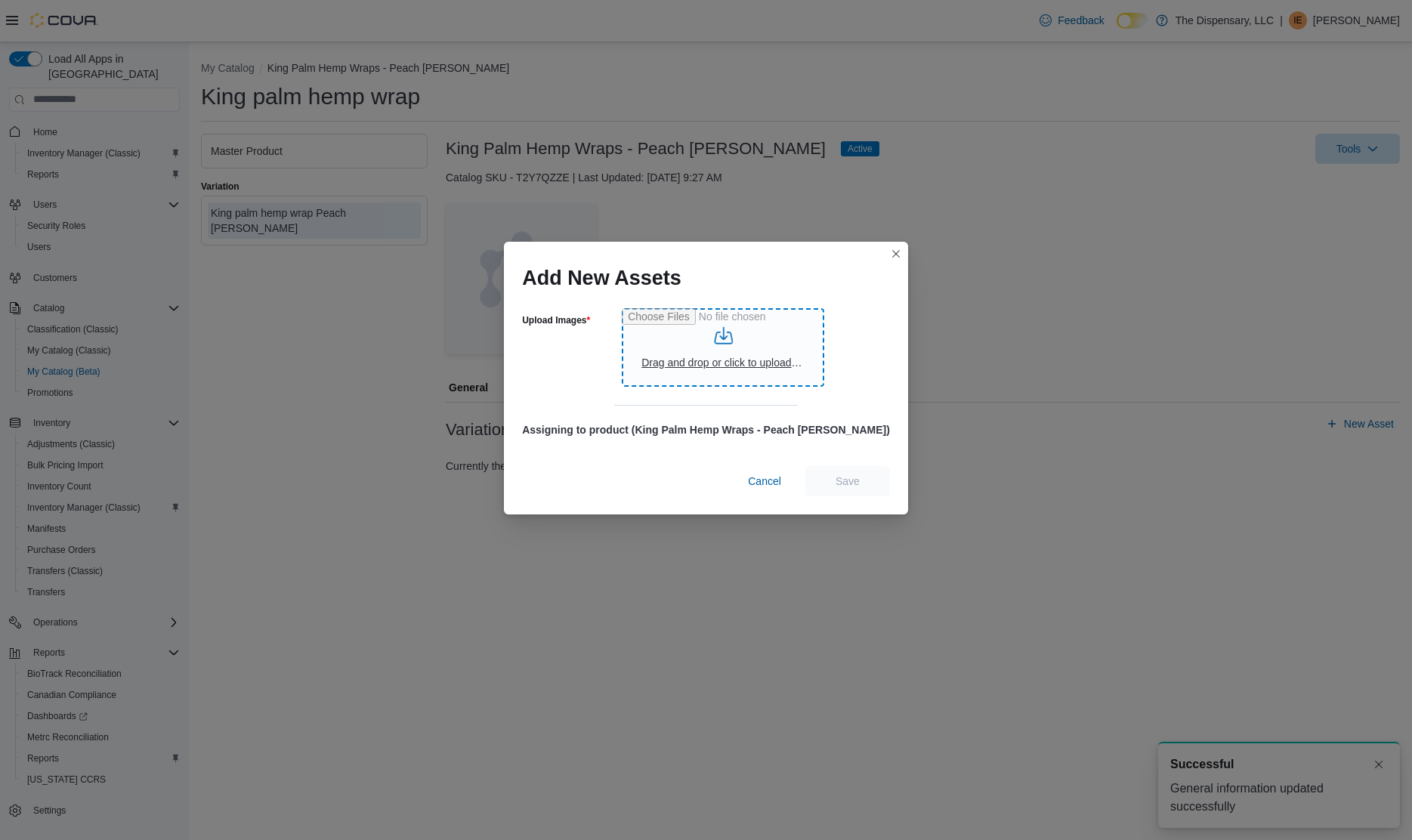
click at [785, 341] on input "Upload Images" at bounding box center [723, 347] width 203 height 79
type input "**********"
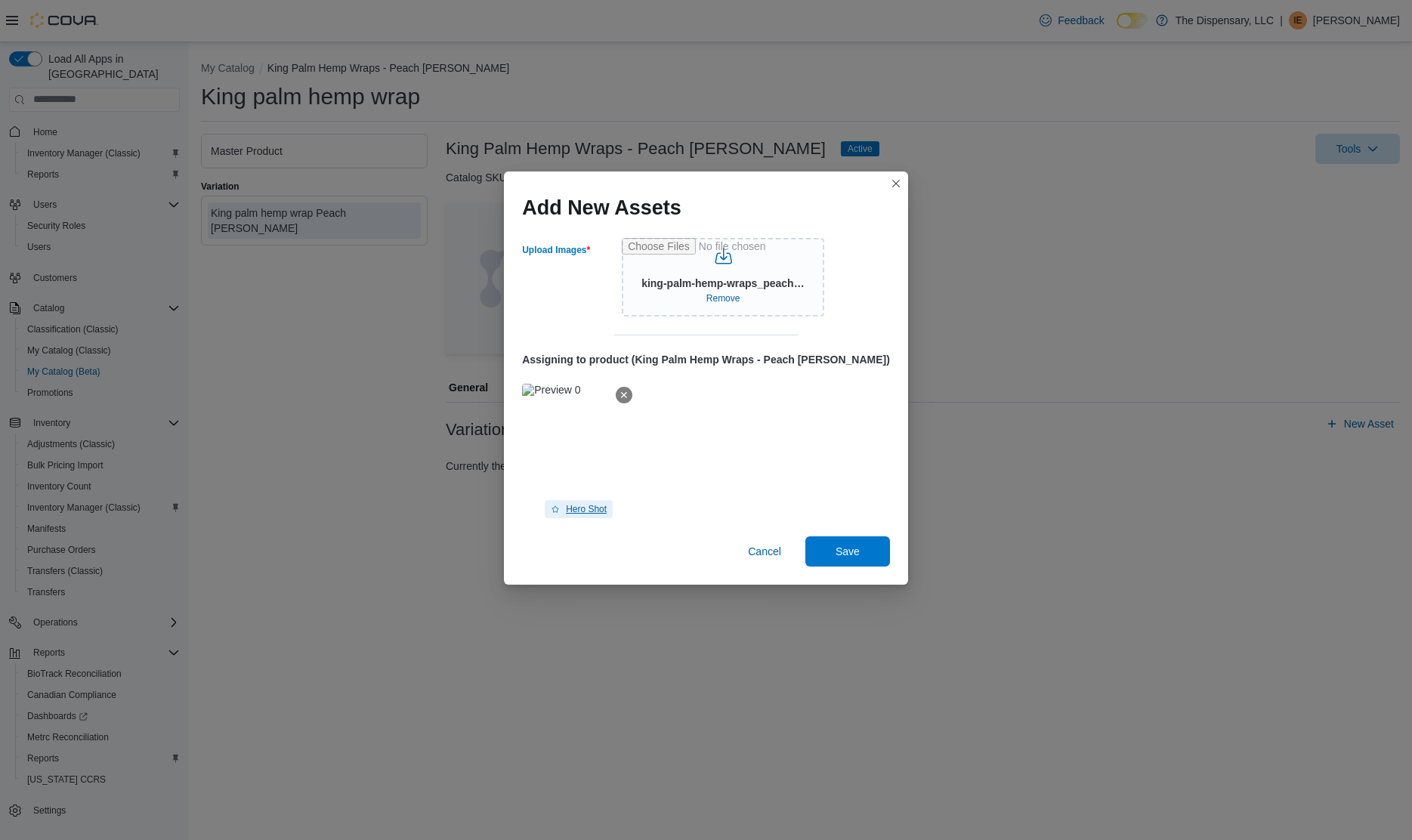
click at [607, 511] on span "Hero Shot" at bounding box center [585, 509] width 40 height 12
click at [815, 549] on span "Save" at bounding box center [848, 550] width 67 height 30
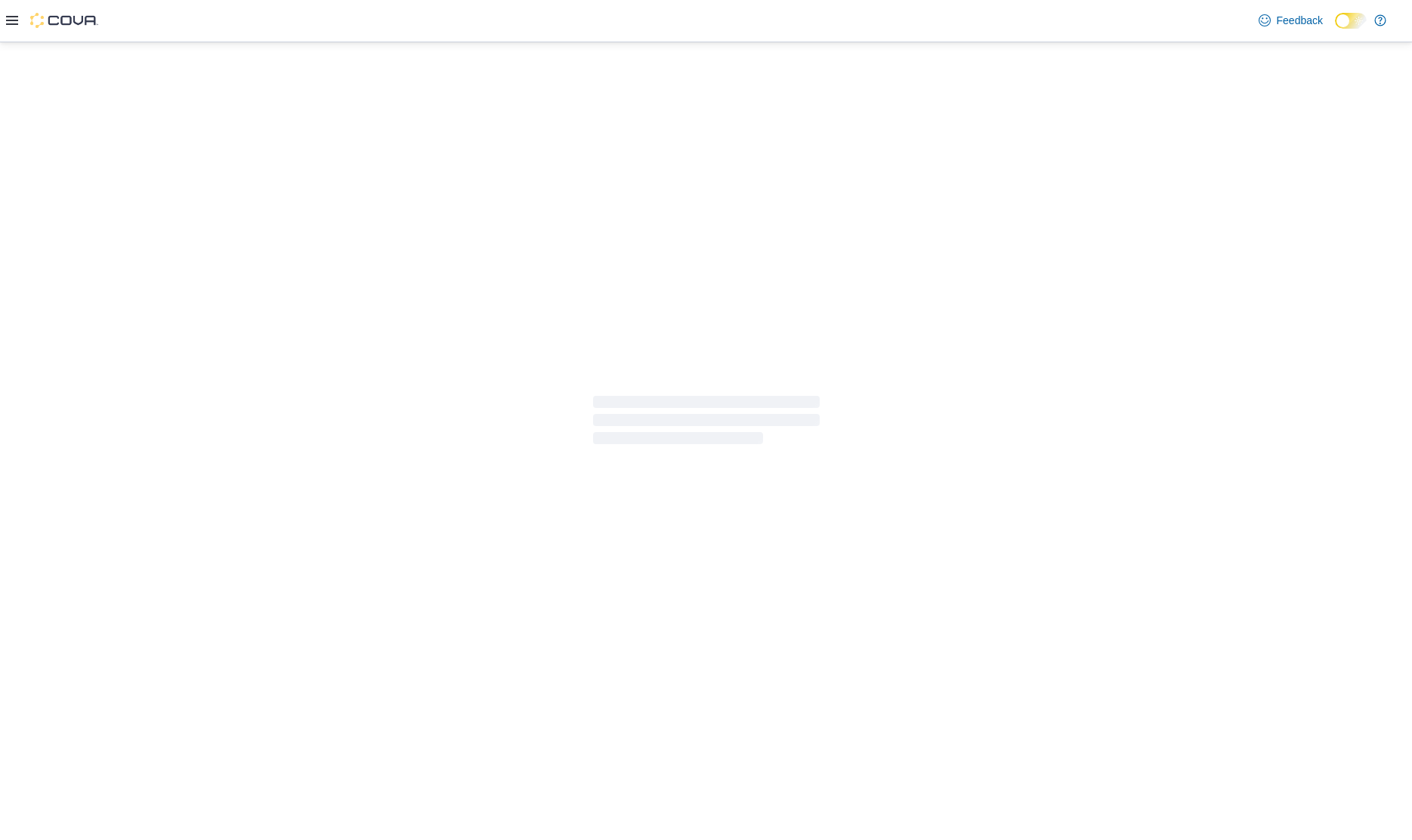
select select "**********"
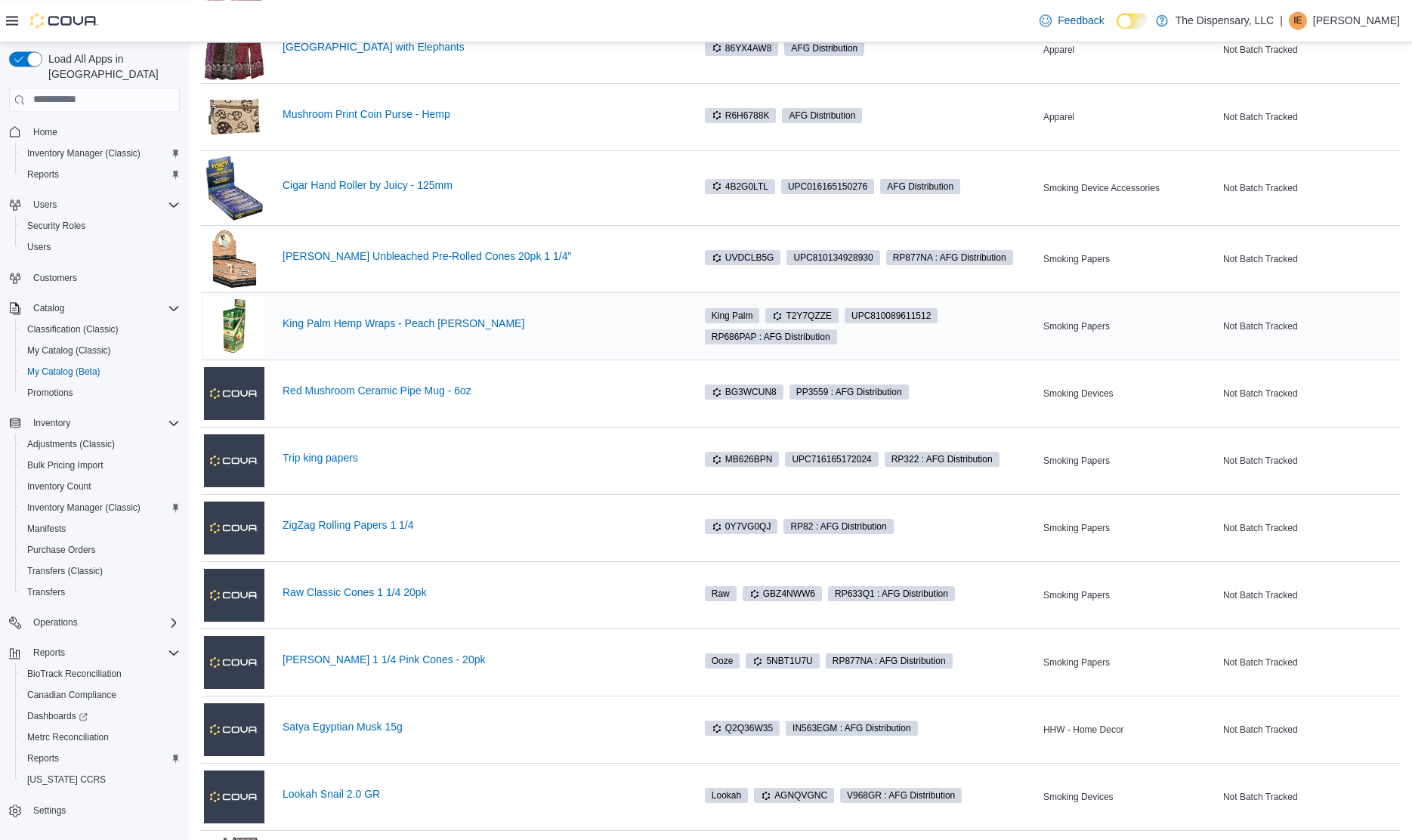
scroll to position [462, 0]
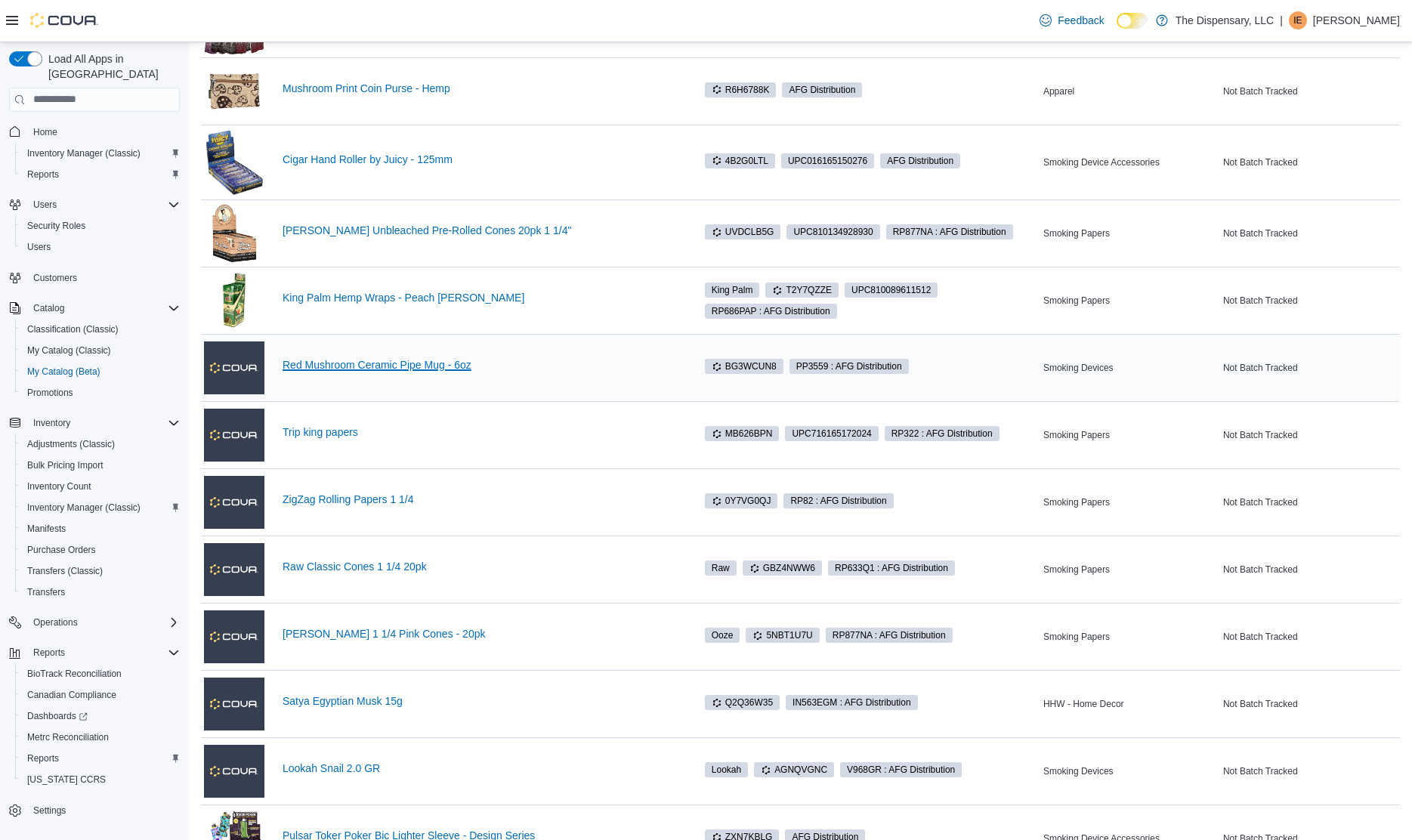
click at [424, 369] on link "Red Mushroom Ceramic Pipe Mug - 6oz" at bounding box center [480, 365] width 396 height 12
click at [314, 434] on link "Trip king papers" at bounding box center [480, 432] width 396 height 12
click at [360, 565] on link "Raw Classic Cones 1 1/4 20pk" at bounding box center [480, 567] width 396 height 12
click at [399, 636] on link "[PERSON_NAME] 1 1/4 Pink Cones - 20pk" at bounding box center [480, 633] width 396 height 12
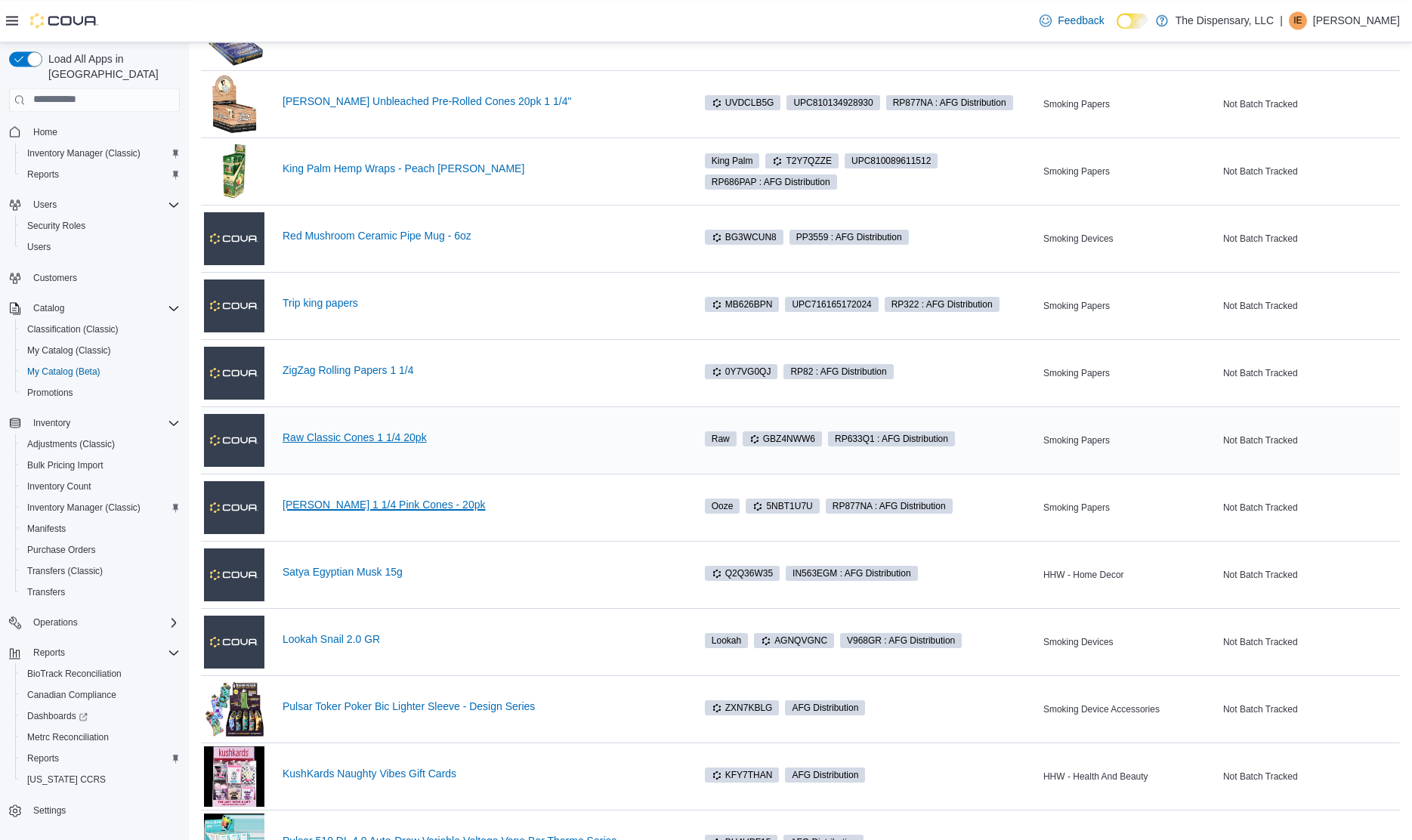
scroll to position [617, 0]
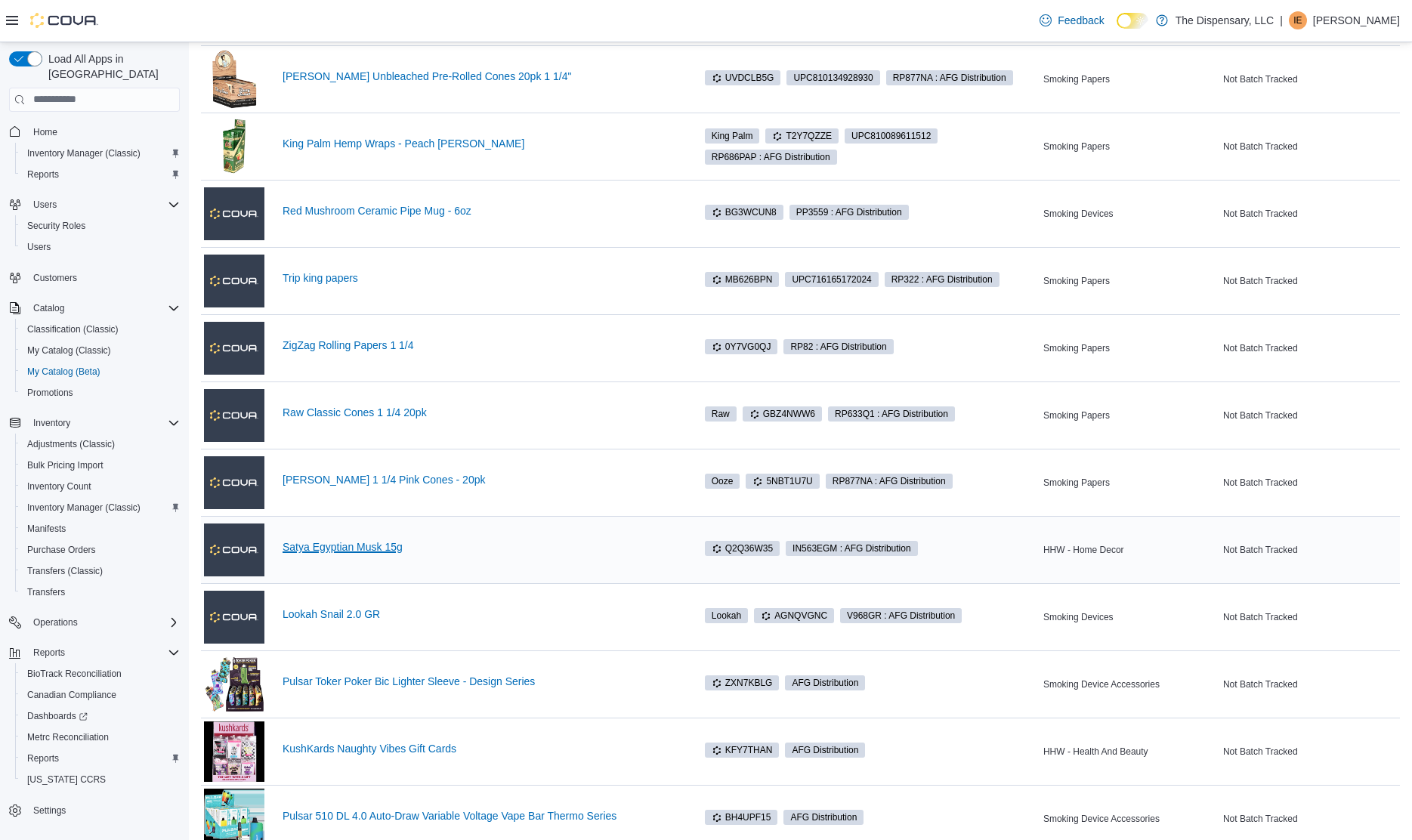
click at [365, 548] on link "Satya Egyptian Musk 15g" at bounding box center [480, 547] width 396 height 12
click at [332, 611] on link "Lookah Snail 2.0 GR" at bounding box center [480, 614] width 396 height 12
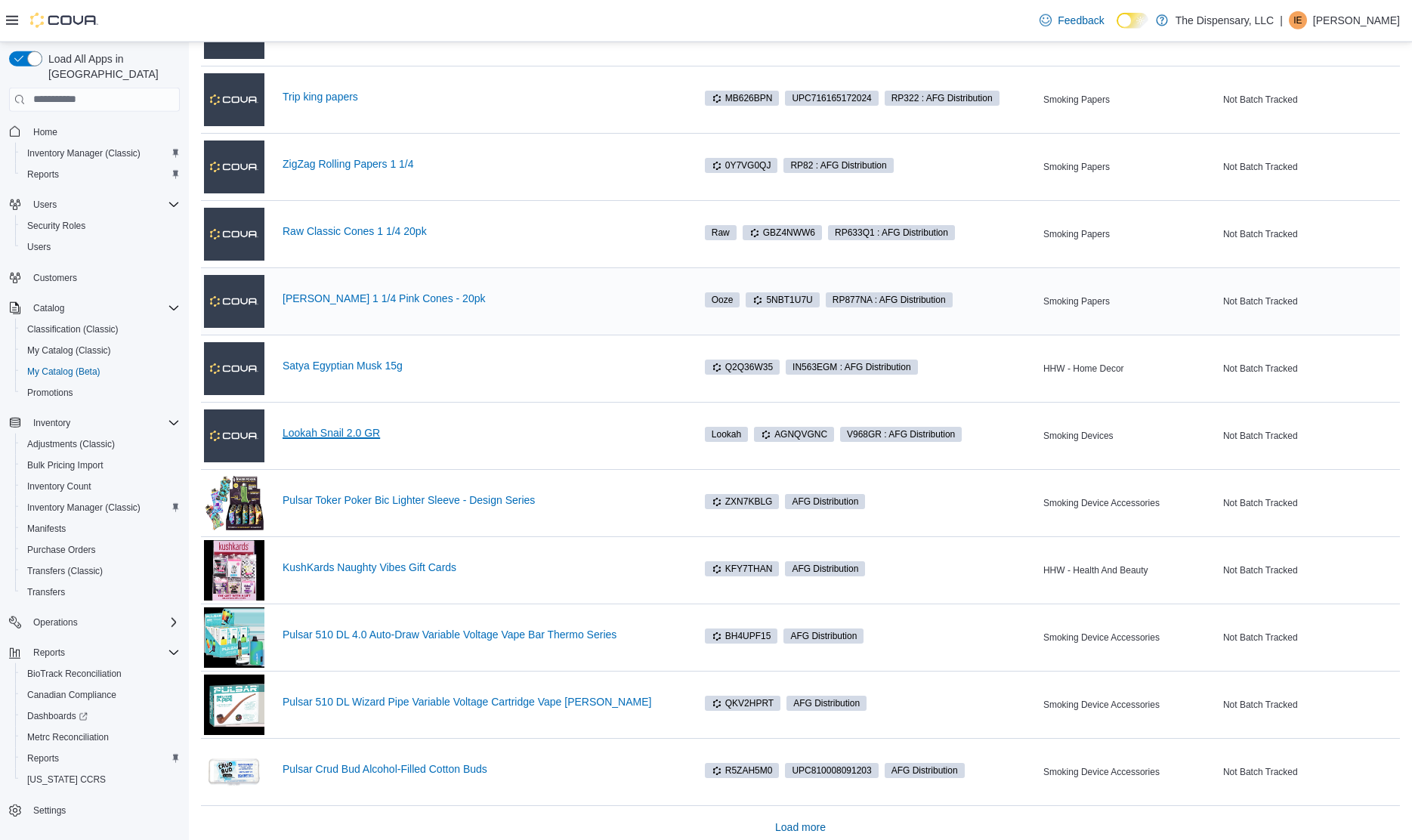
scroll to position [812, 0]
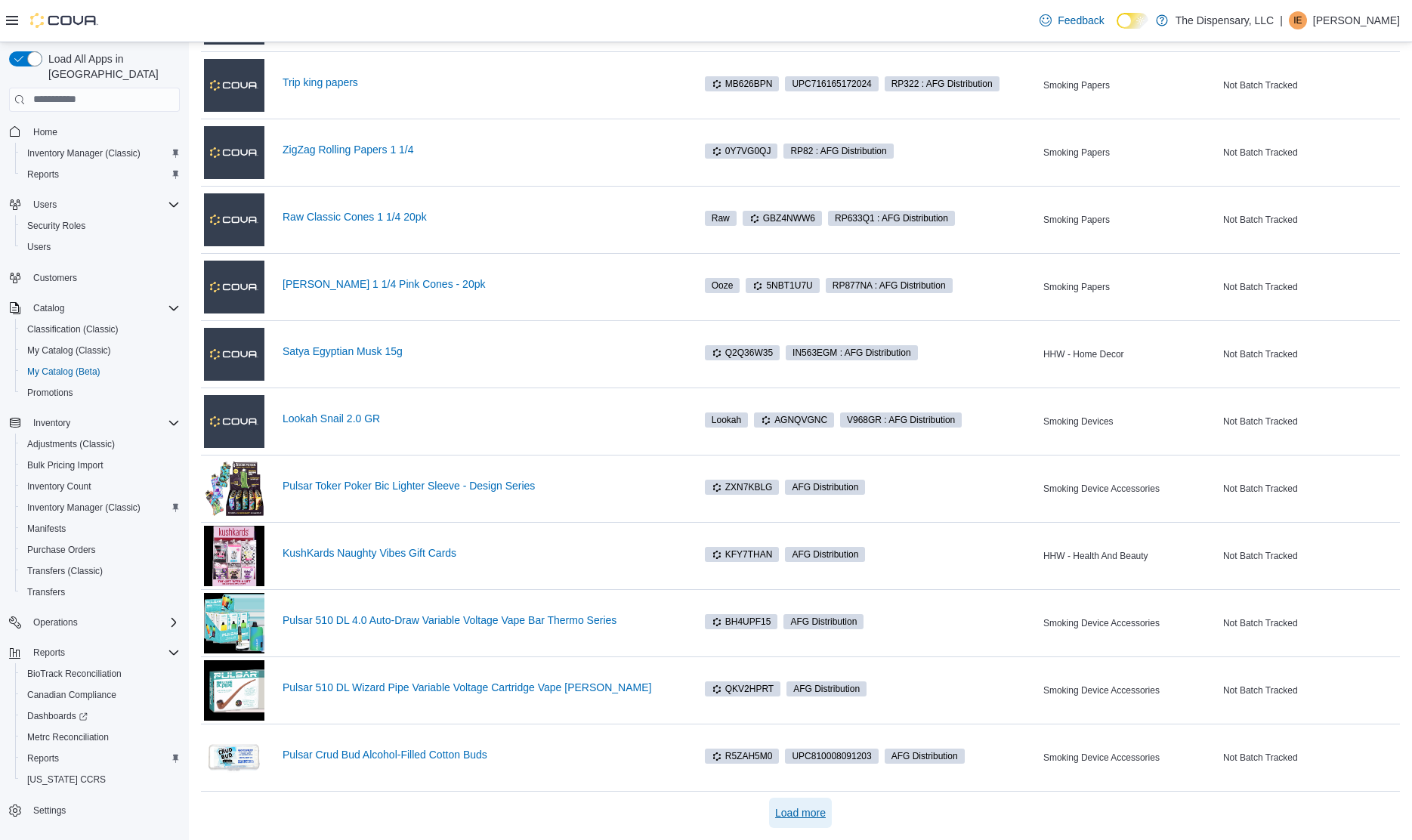
click at [809, 809] on span "Load more" at bounding box center [800, 811] width 50 height 15
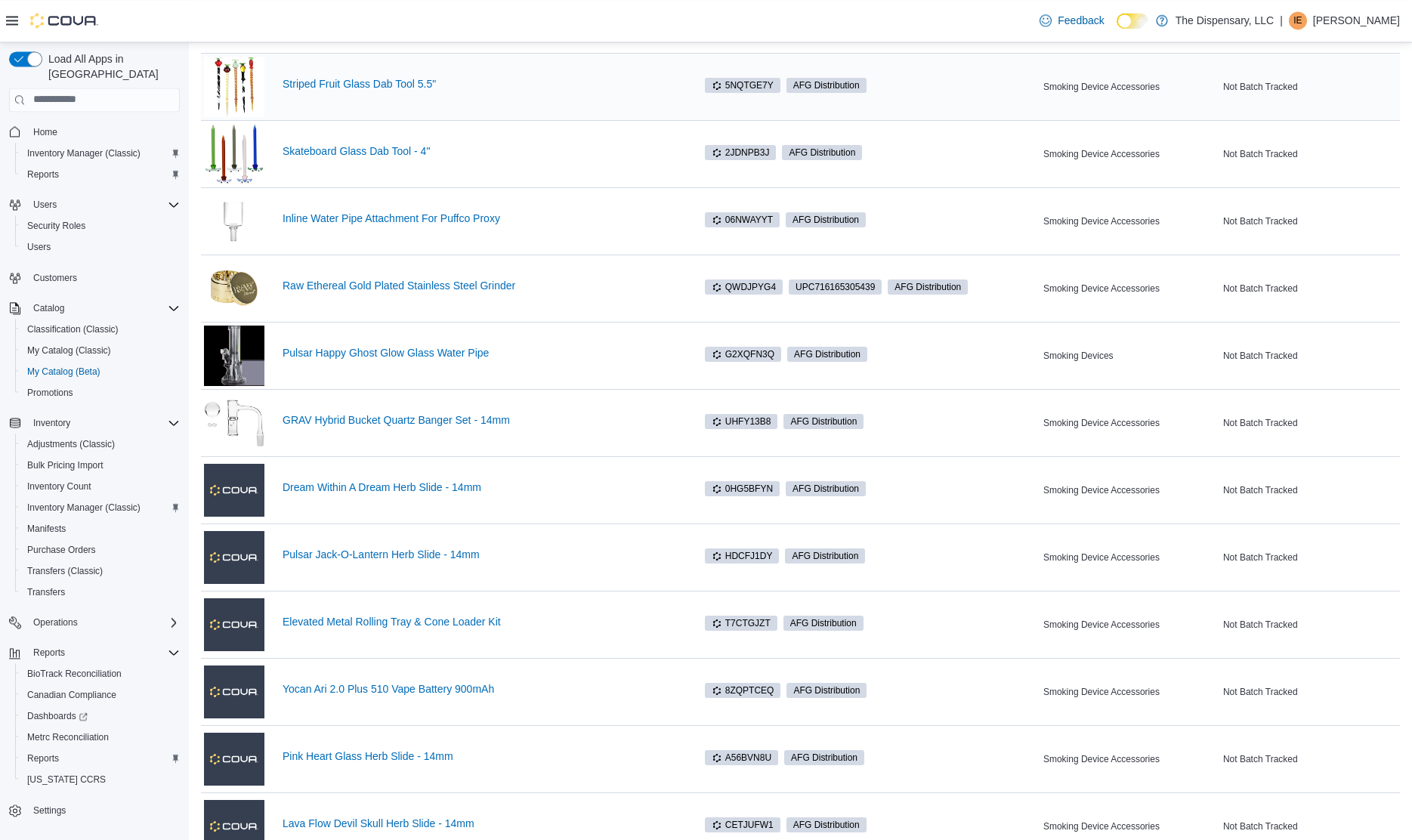
scroll to position [1583, 0]
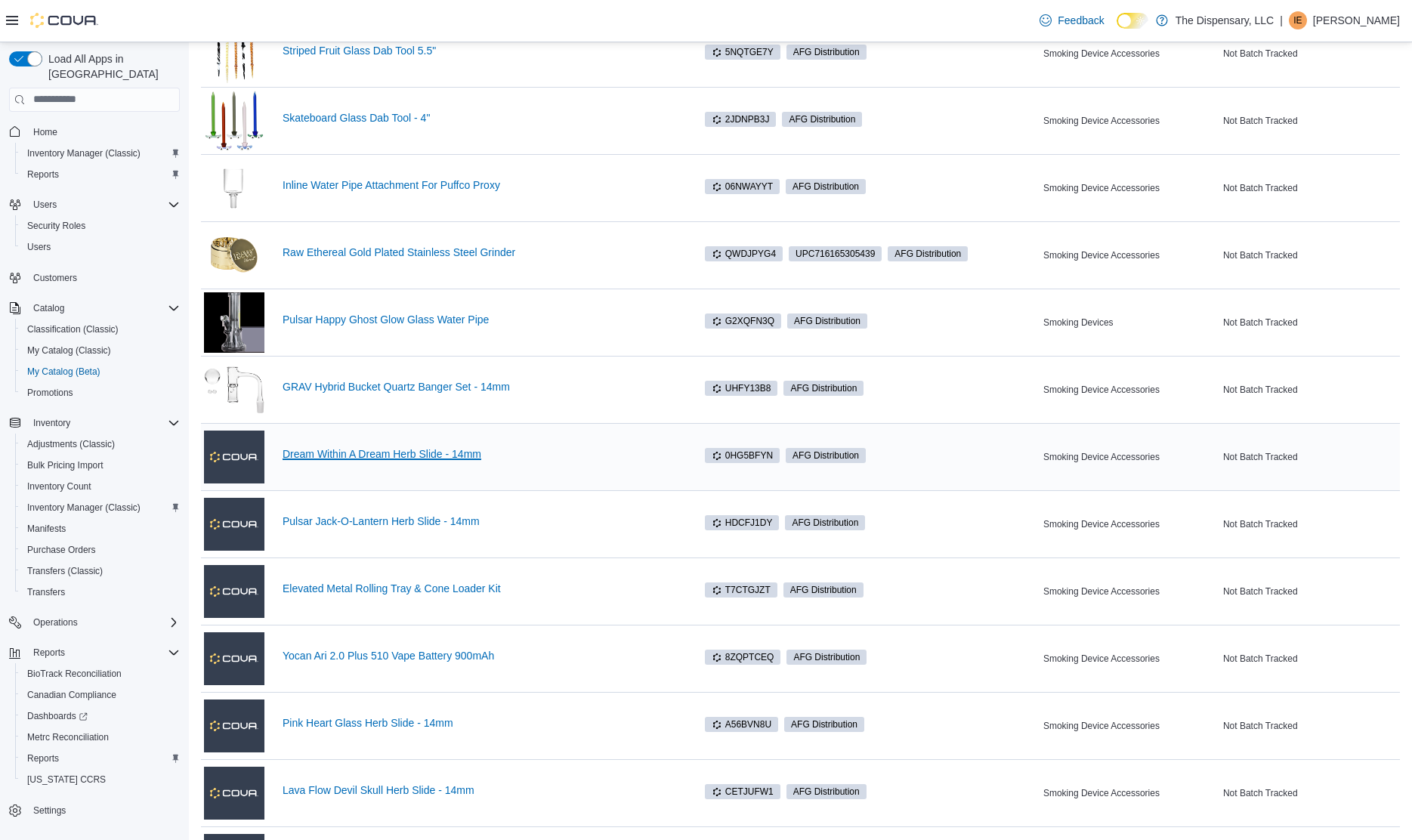
click at [452, 455] on link "Dream Within A Dream Herb Slide - 14mm" at bounding box center [480, 453] width 396 height 12
click at [441, 522] on link "Pulsar Jack-O-Lantern Herb Slide - 14mm" at bounding box center [480, 521] width 396 height 12
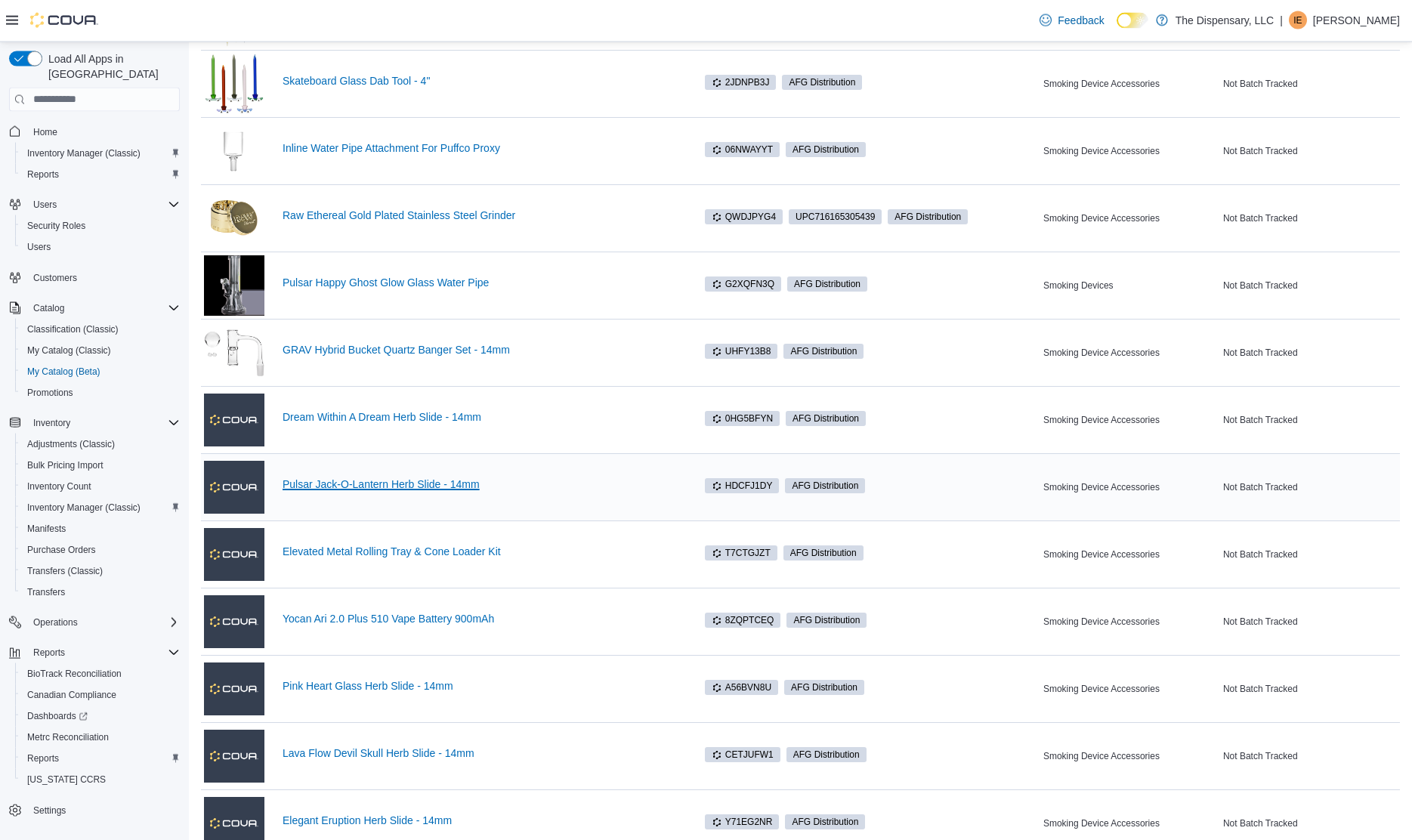
scroll to position [1660, 0]
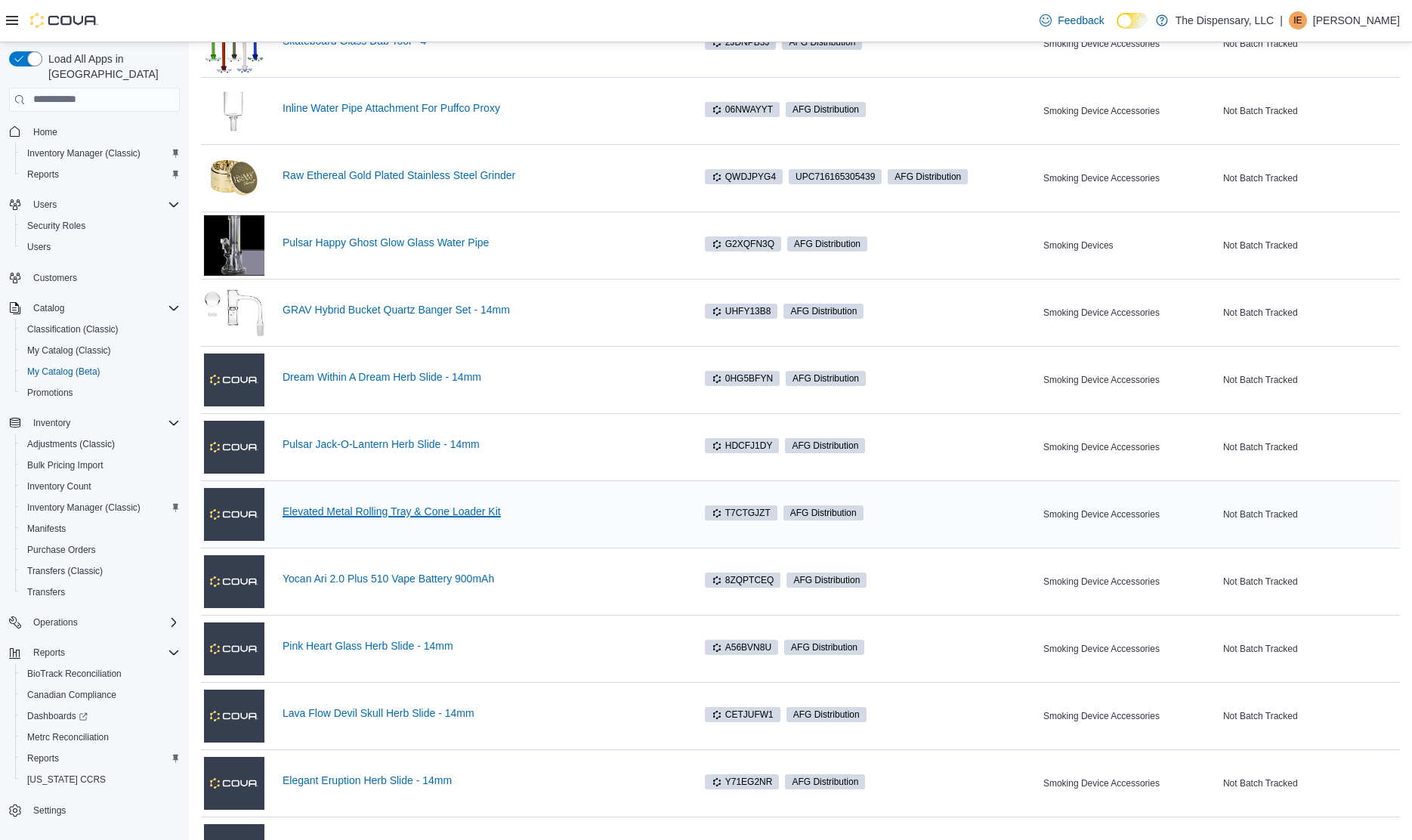
click at [411, 508] on link "Elevated Metal Rolling Tray & Cone Loader Kit" at bounding box center [480, 511] width 396 height 12
click at [460, 579] on link "Yocan Ari 2.0 Plus 510 Vape Battery 900mAh" at bounding box center [480, 578] width 396 height 12
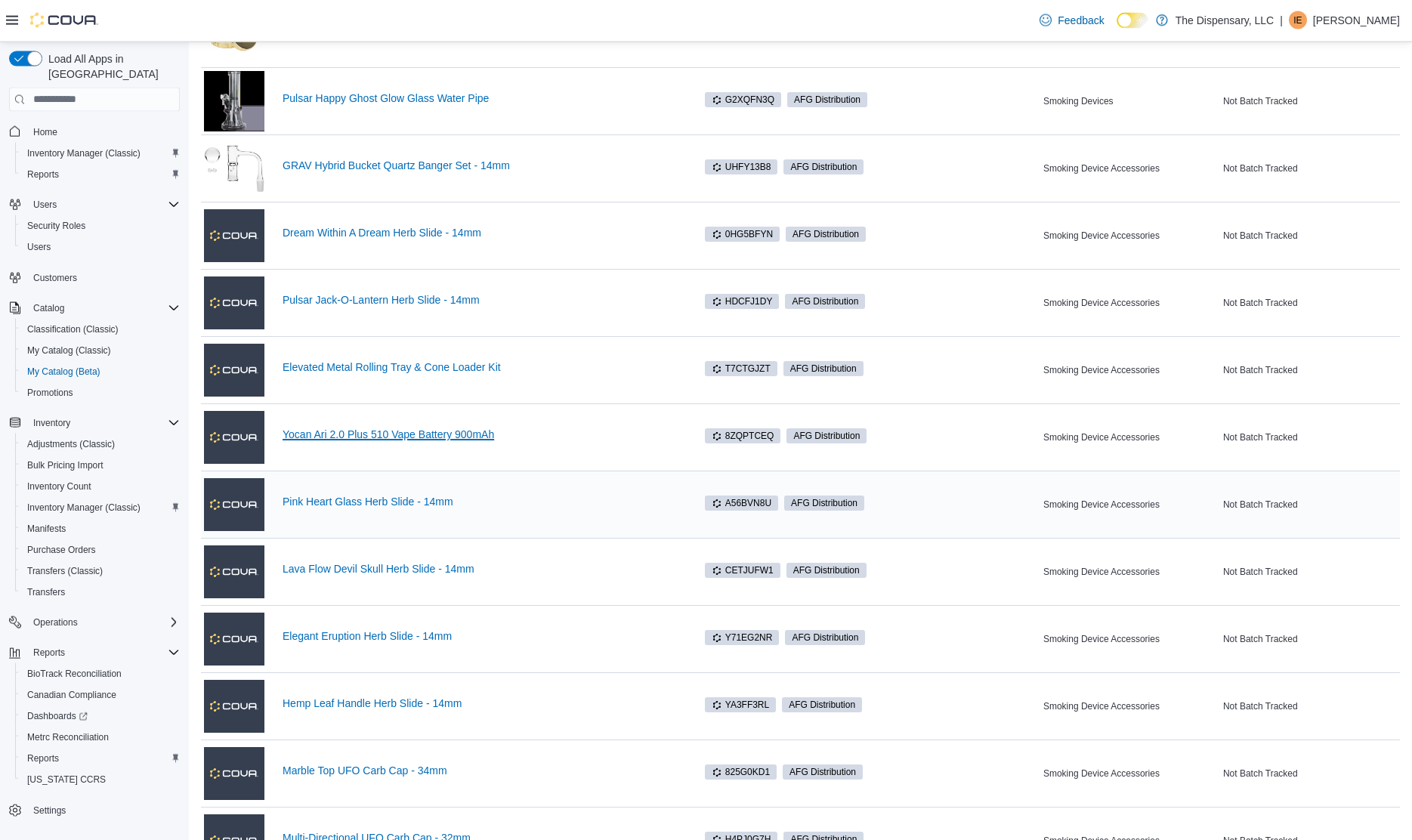
scroll to position [1814, 0]
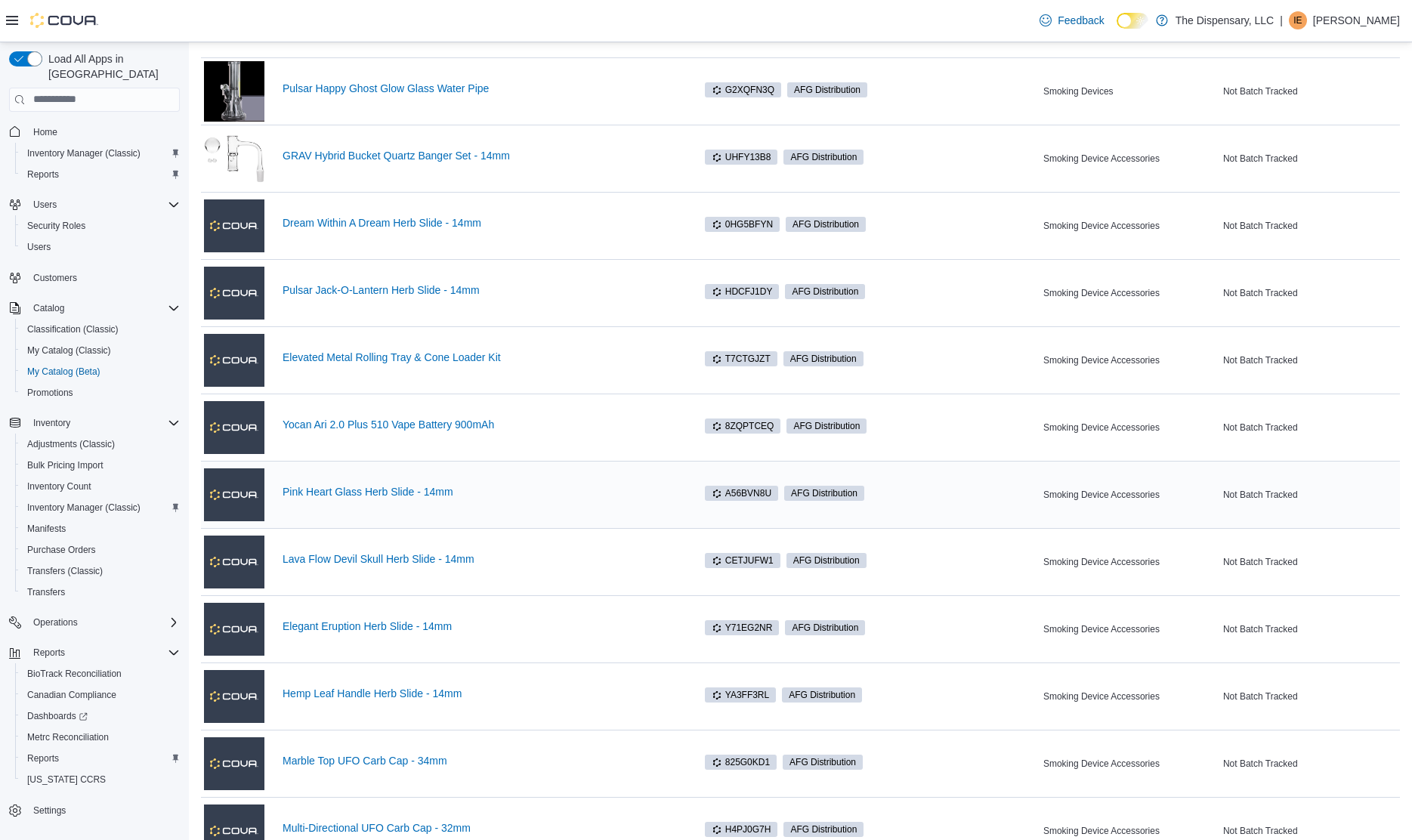
click at [396, 484] on div "Pink Heart Glass Herb Slide - 14mm" at bounding box center [440, 494] width 473 height 60
click at [396, 496] on link "Pink Heart Glass Herb Slide - 14mm" at bounding box center [480, 492] width 396 height 12
click at [412, 561] on link "Lava Flow Devil Skull Herb Slide - 14mm" at bounding box center [480, 559] width 396 height 12
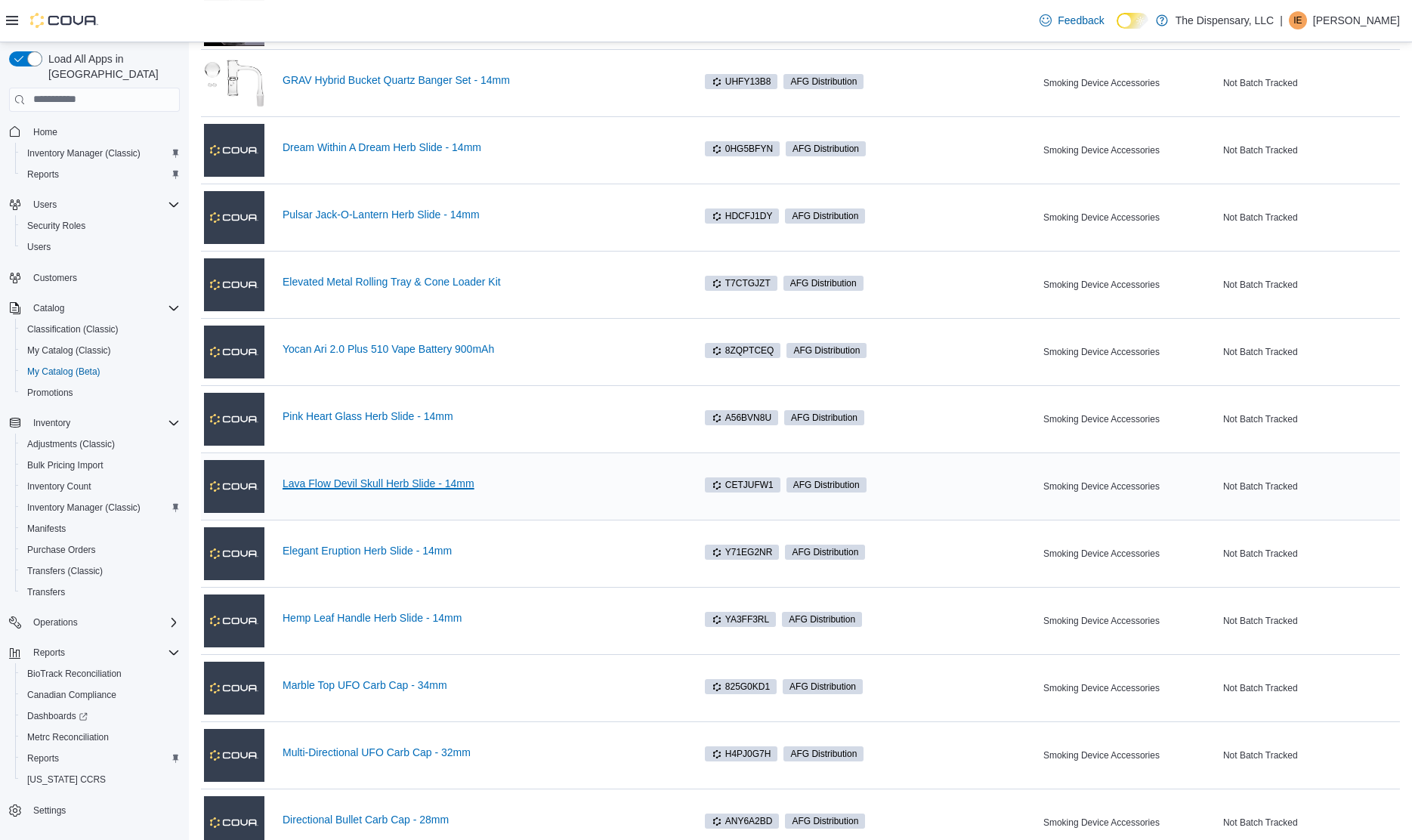
scroll to position [1891, 0]
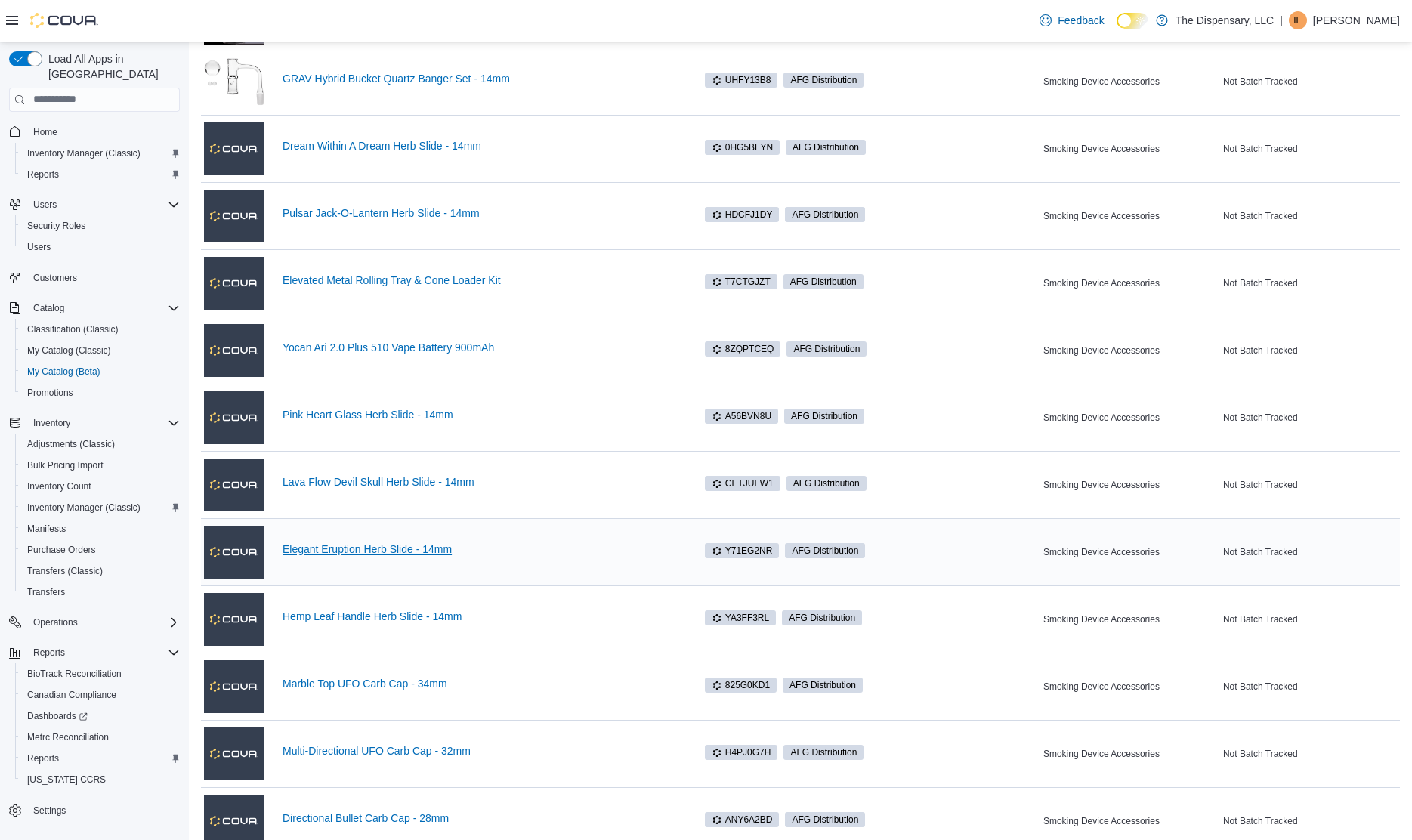
click at [401, 551] on link "Elegant Eruption Herb Slide - 14mm" at bounding box center [480, 549] width 396 height 12
click at [373, 622] on link "Hemp Leaf Handle Herb Slide - 14mm" at bounding box center [480, 616] width 396 height 12
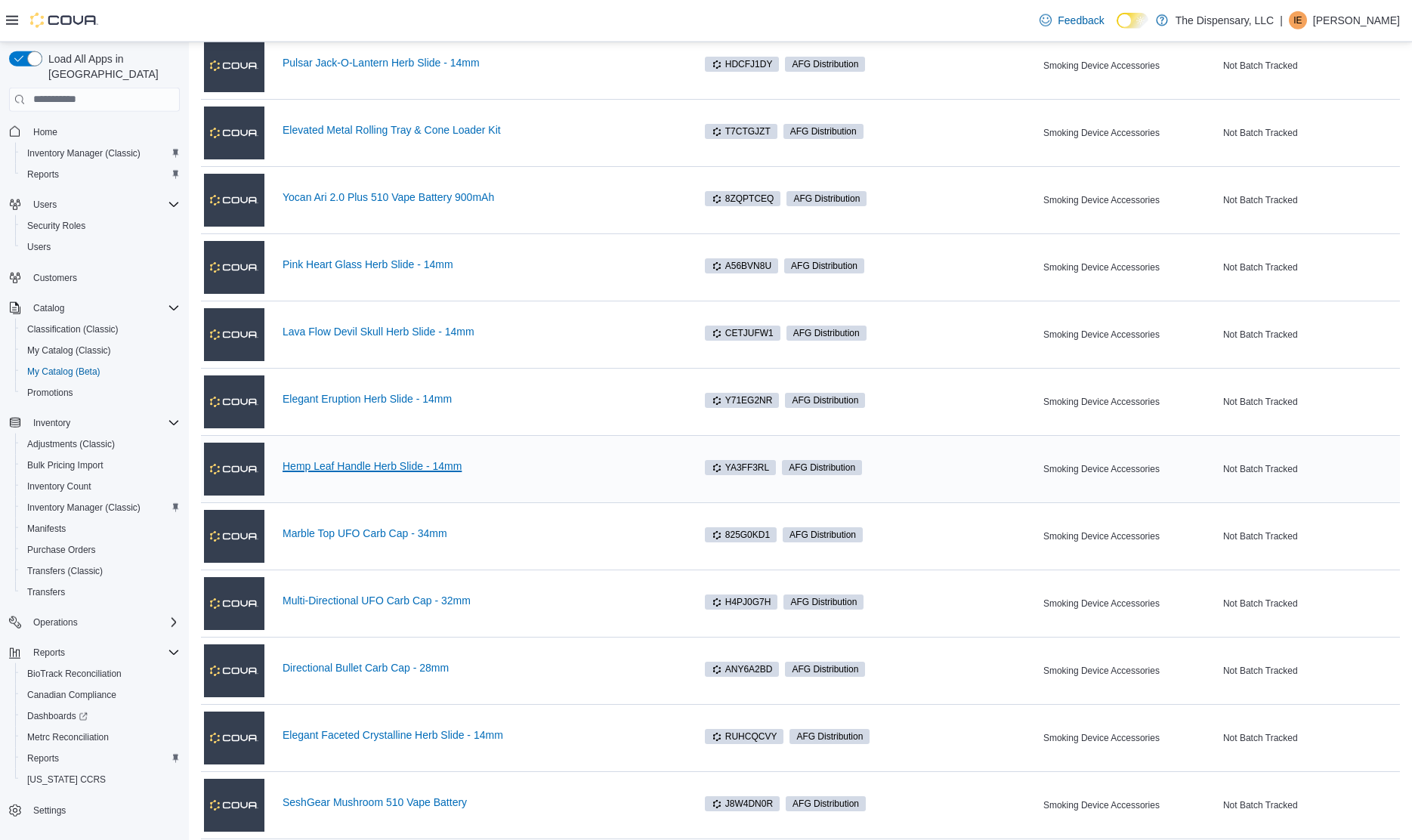
scroll to position [2045, 0]
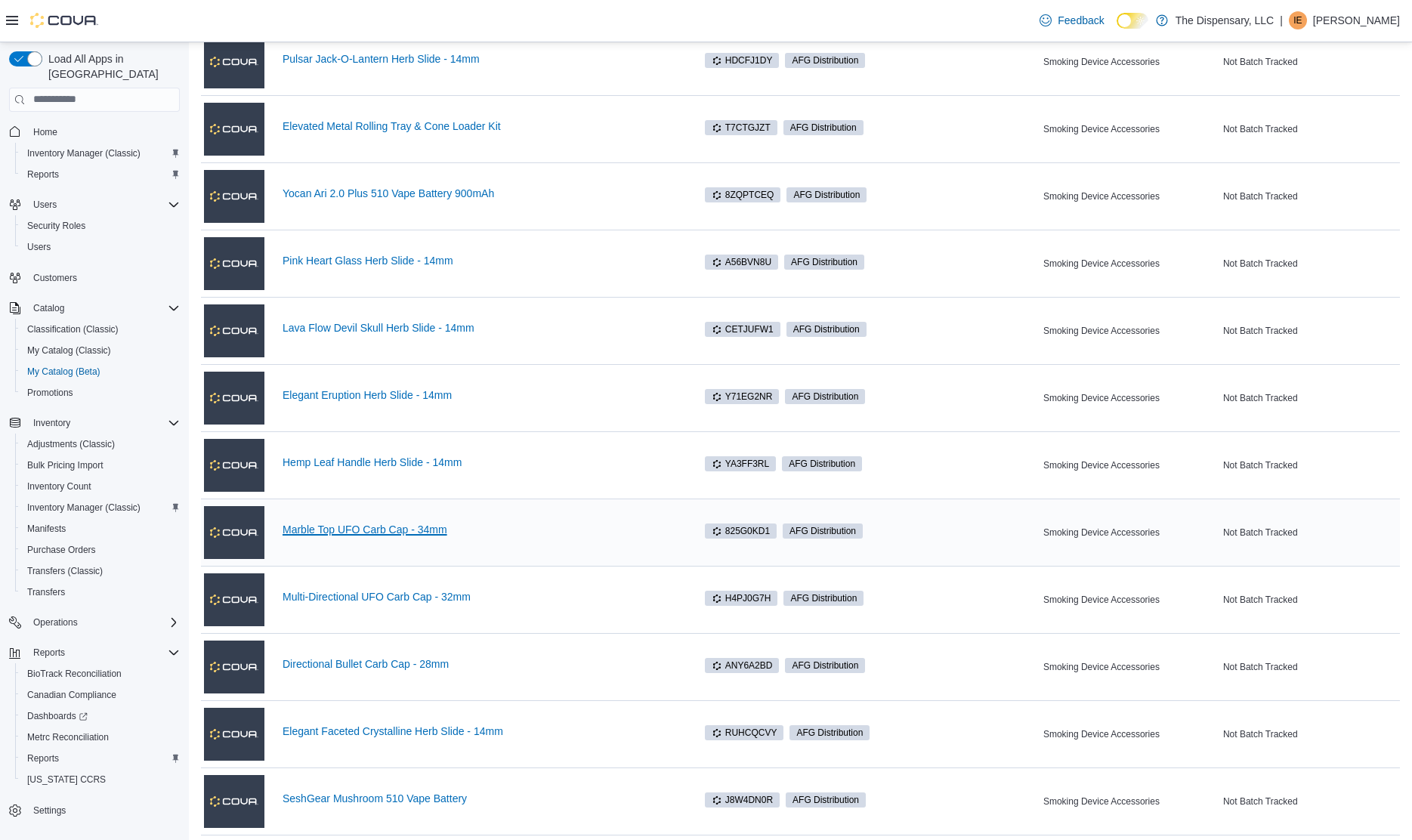
click at [407, 532] on link "Marble Top UFO Carb Cap - 34mm" at bounding box center [480, 529] width 396 height 12
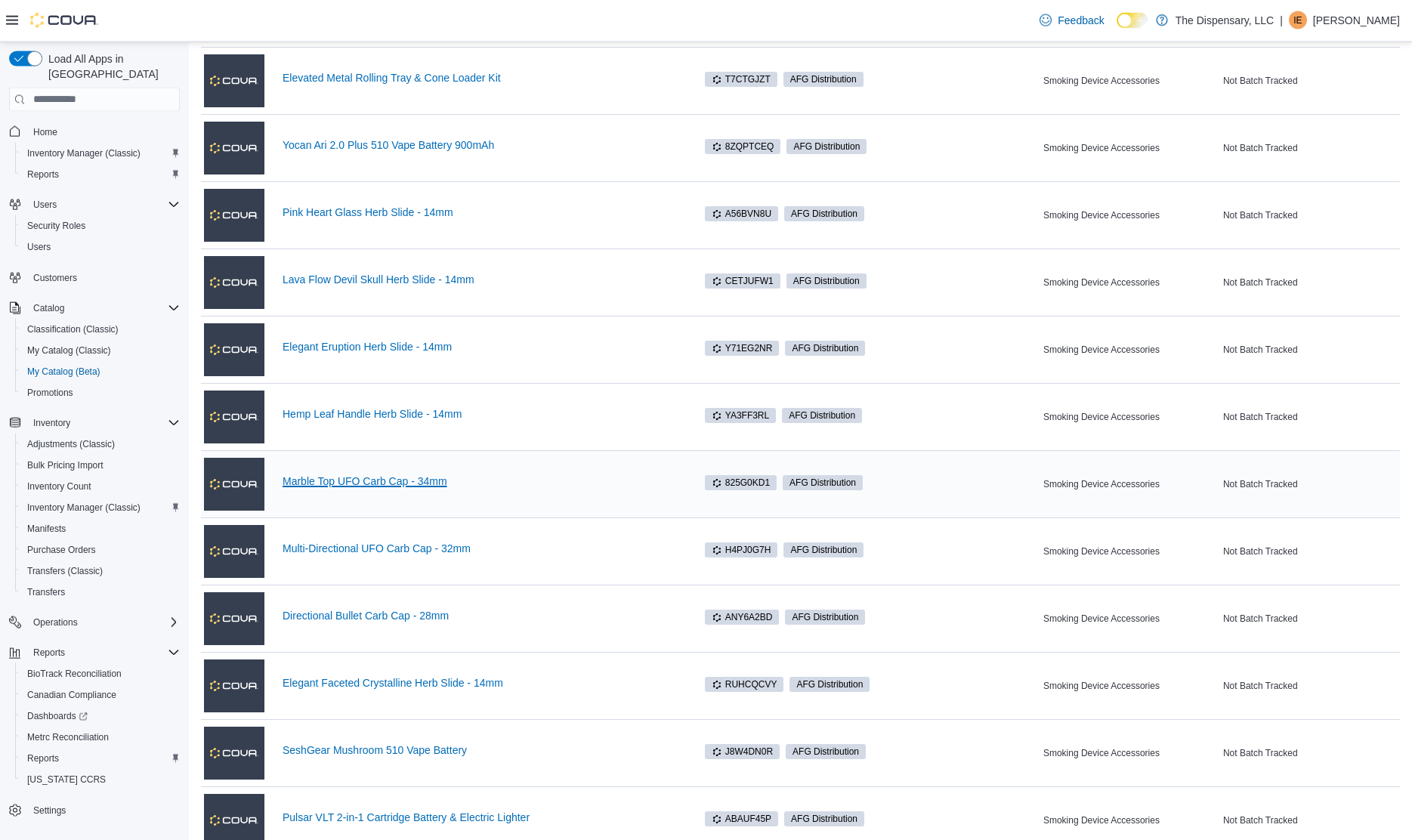
scroll to position [2122, 0]
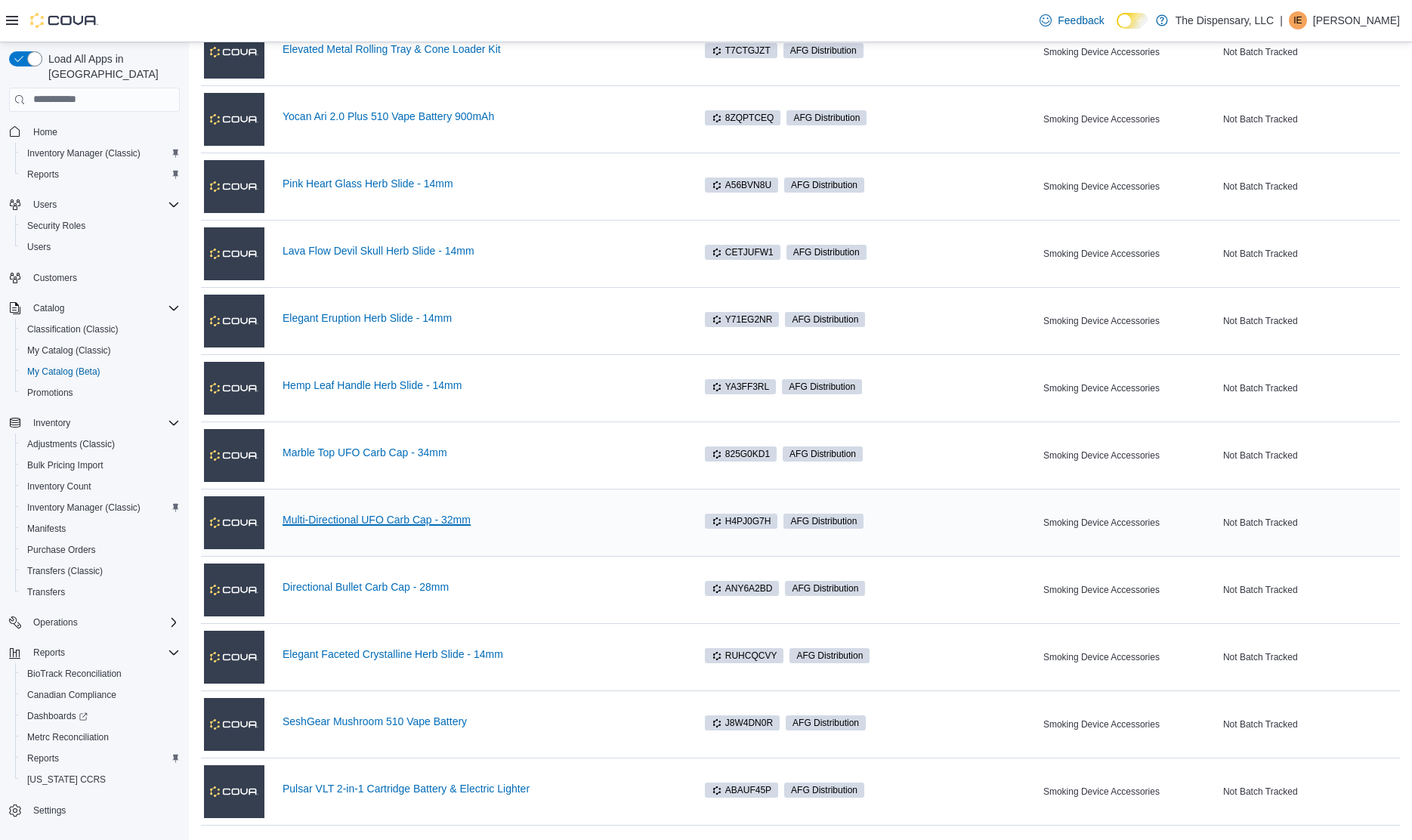
click at [442, 519] on link "Multi-Directional UFO Carb Cap - 32mm" at bounding box center [480, 519] width 396 height 12
click at [438, 589] on link "Directional Bullet Carb Cap - 28mm" at bounding box center [480, 586] width 396 height 12
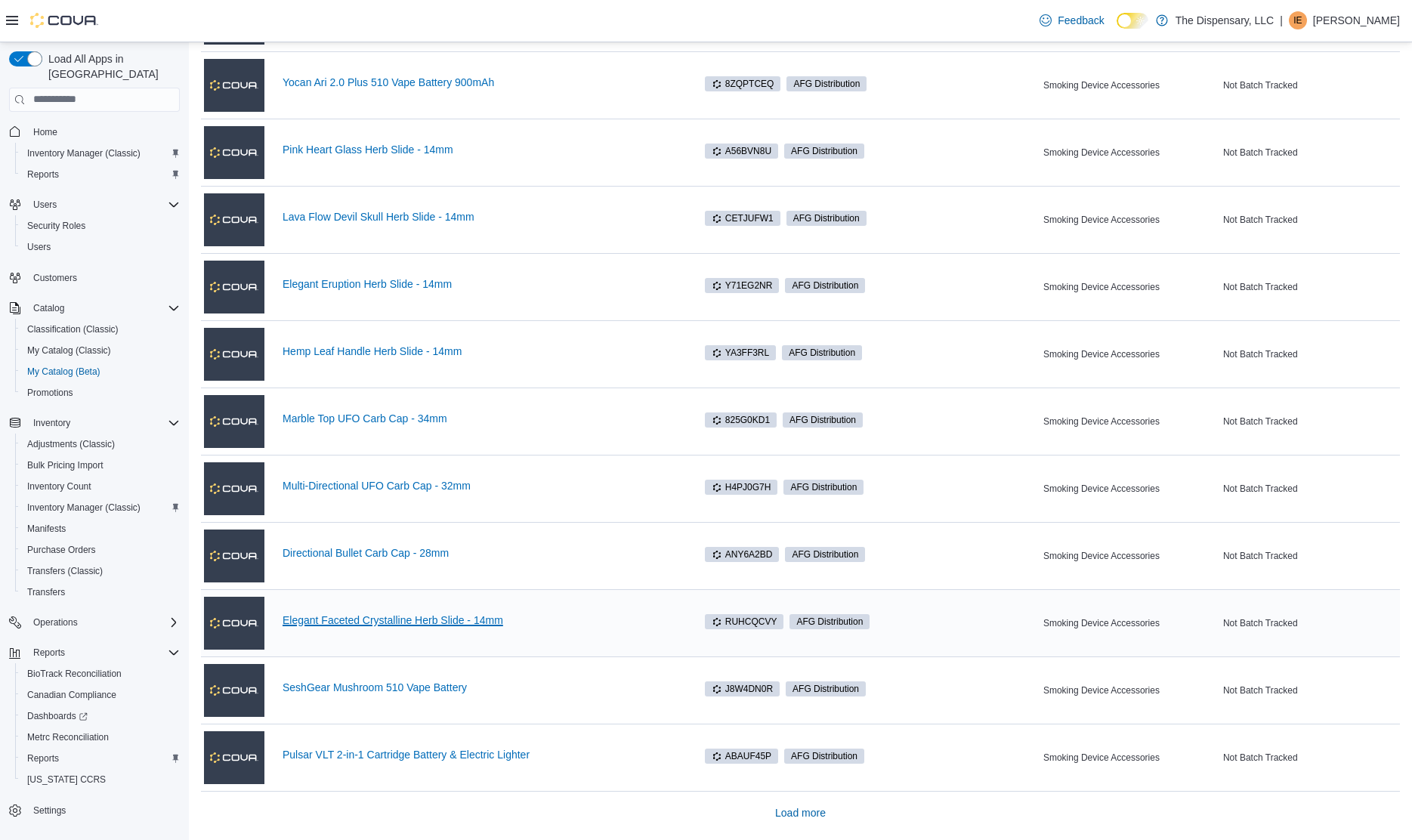
click at [469, 623] on link "Elegant Faceted Crystalline Herb Slide - 14mm" at bounding box center [480, 620] width 396 height 12
click at [443, 689] on link "SeshGear Mushroom 510 Vape Battery" at bounding box center [480, 688] width 396 height 12
click at [441, 752] on link "Pulsar VLT 2-in-1 Cartridge Battery & Electric Lighter" at bounding box center [480, 754] width 396 height 12
click at [806, 811] on span "Load more" at bounding box center [800, 811] width 50 height 15
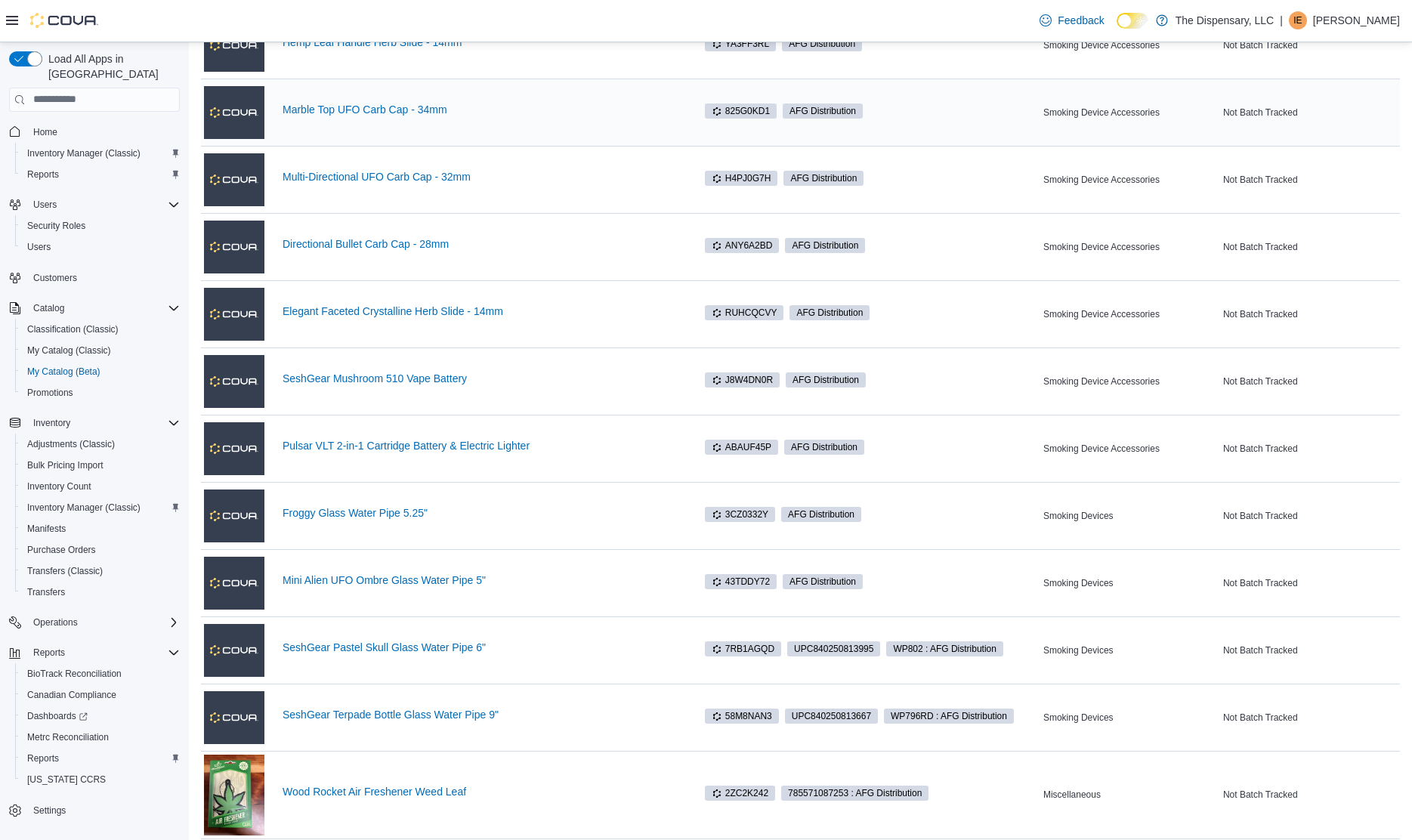
scroll to position [2542, 0]
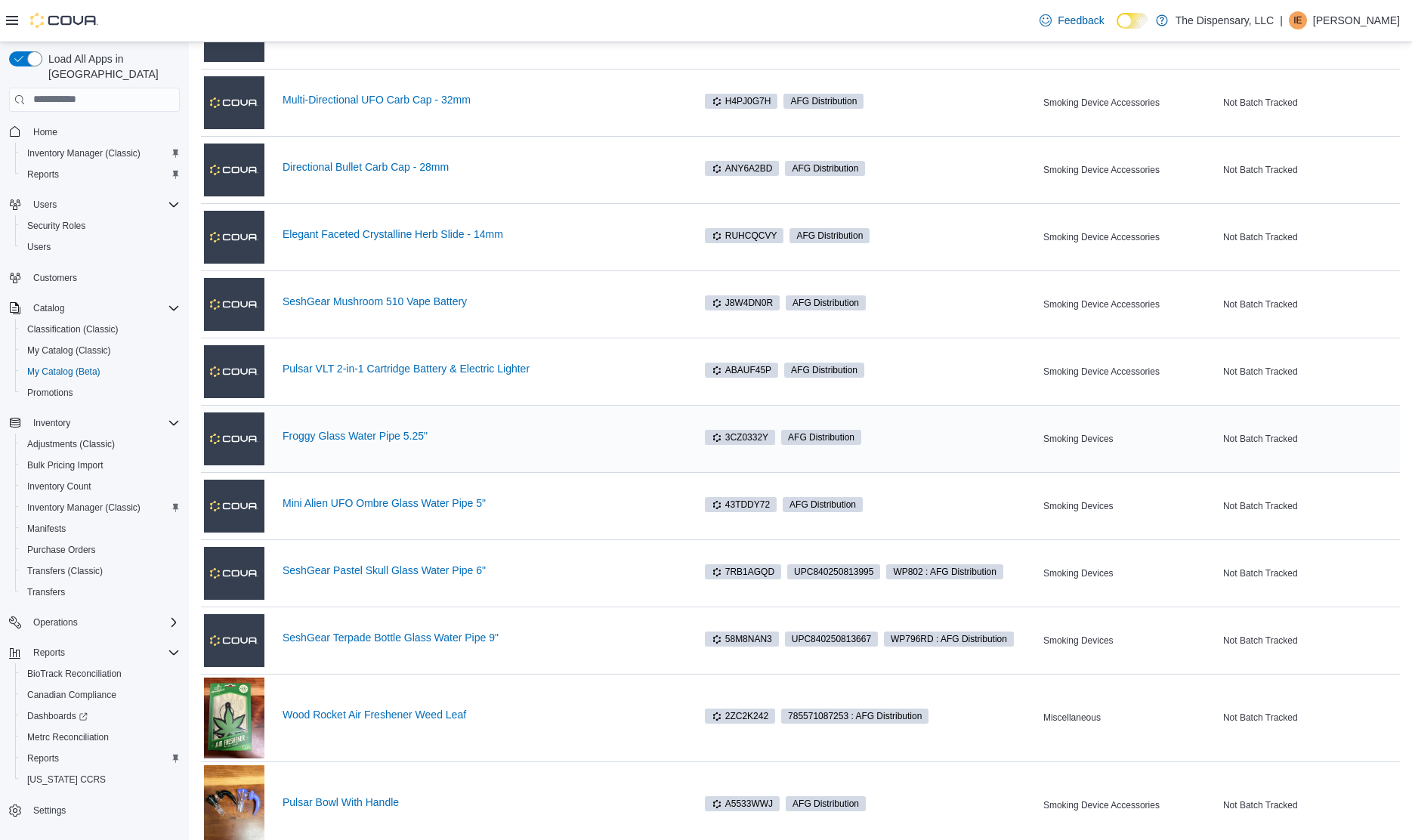
click at [383, 443] on div "Froggy Glass Water Pipe 5.25"" at bounding box center [480, 439] width 396 height 18
click at [383, 437] on link "Froggy Glass Water Pipe 5.25"" at bounding box center [480, 436] width 396 height 12
click at [440, 500] on link "Mini Alien UFO Ombre Glass Water Pipe 5"" at bounding box center [480, 503] width 396 height 12
click at [459, 570] on link "SeshGear Pastel Skull Glass Water Pipe 6"" at bounding box center [480, 570] width 396 height 12
click at [451, 638] on link "SeshGear Terpade Bottle Glass Water Pipe 9"" at bounding box center [480, 637] width 396 height 12
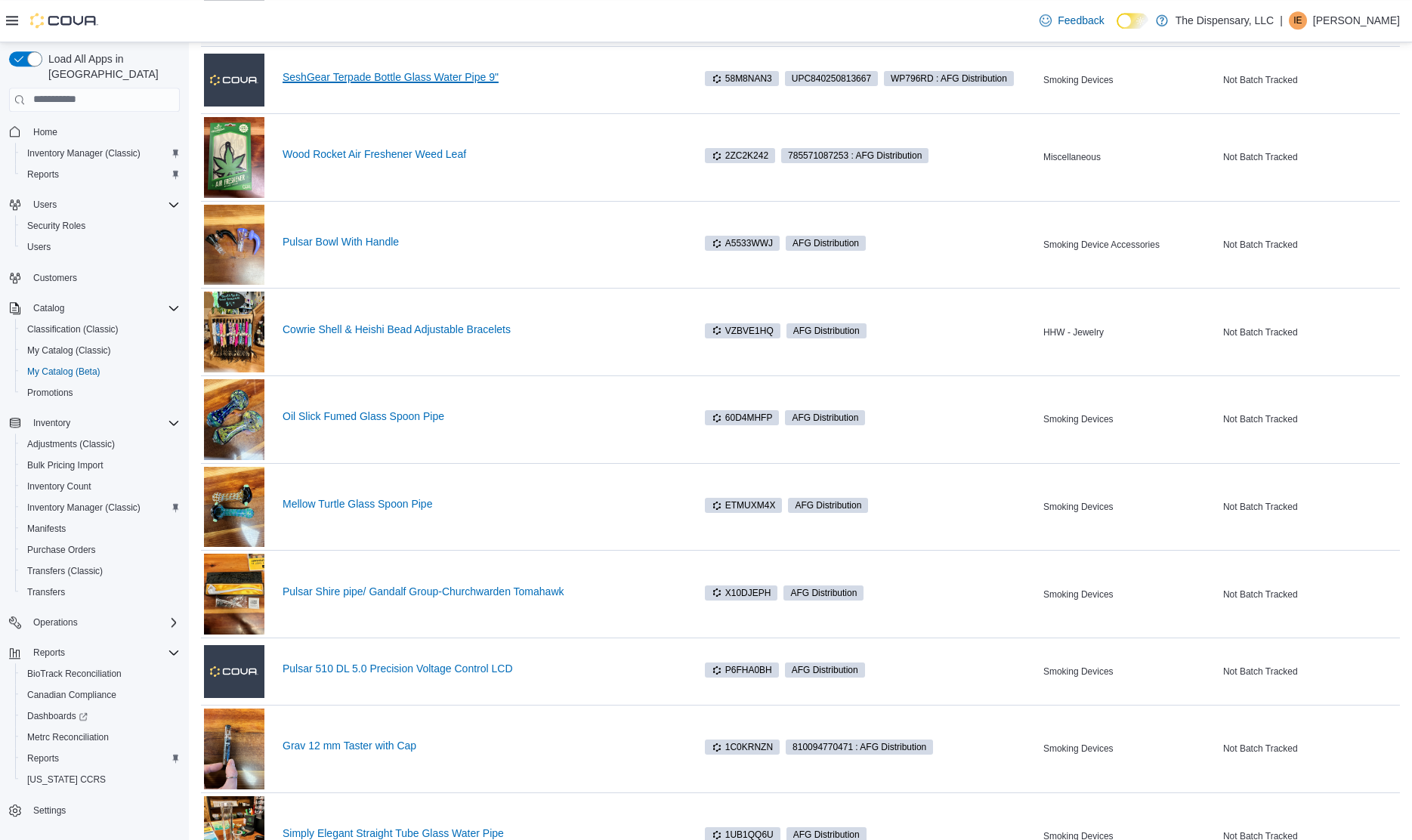
scroll to position [3235, 0]
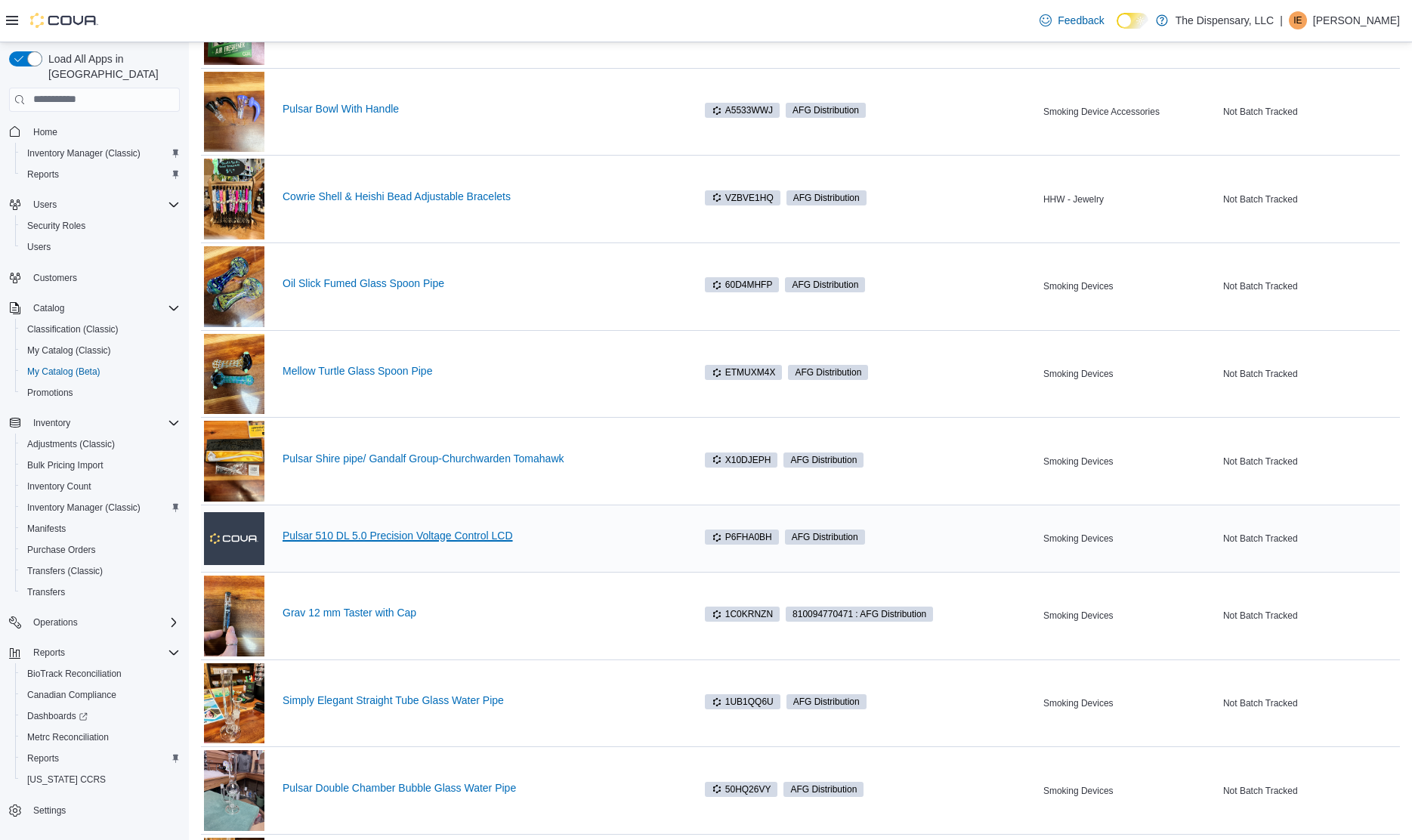
click at [431, 534] on link "Pulsar 510 DL 5.0 Precision Voltage Control LCD" at bounding box center [480, 535] width 396 height 12
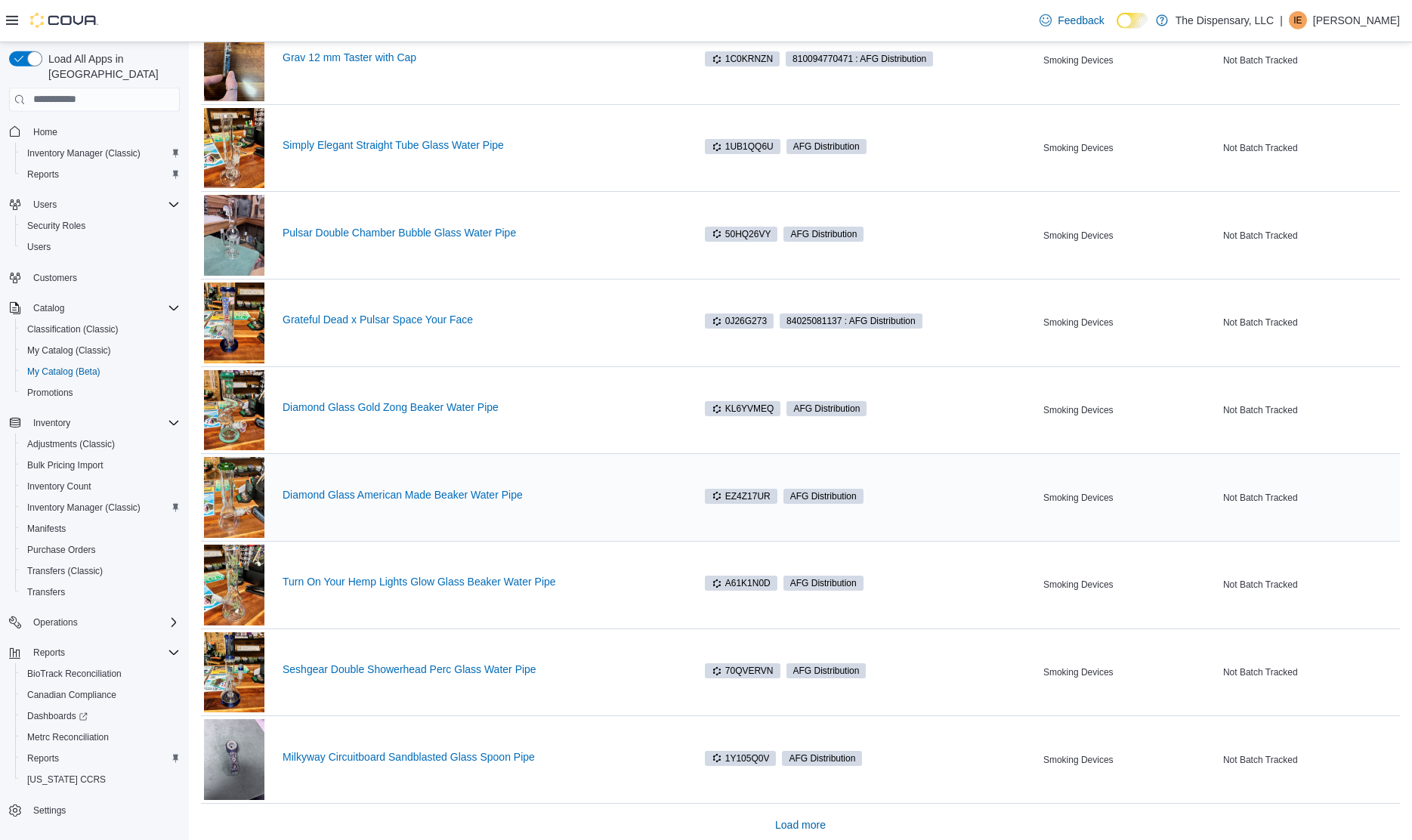
scroll to position [3804, 0]
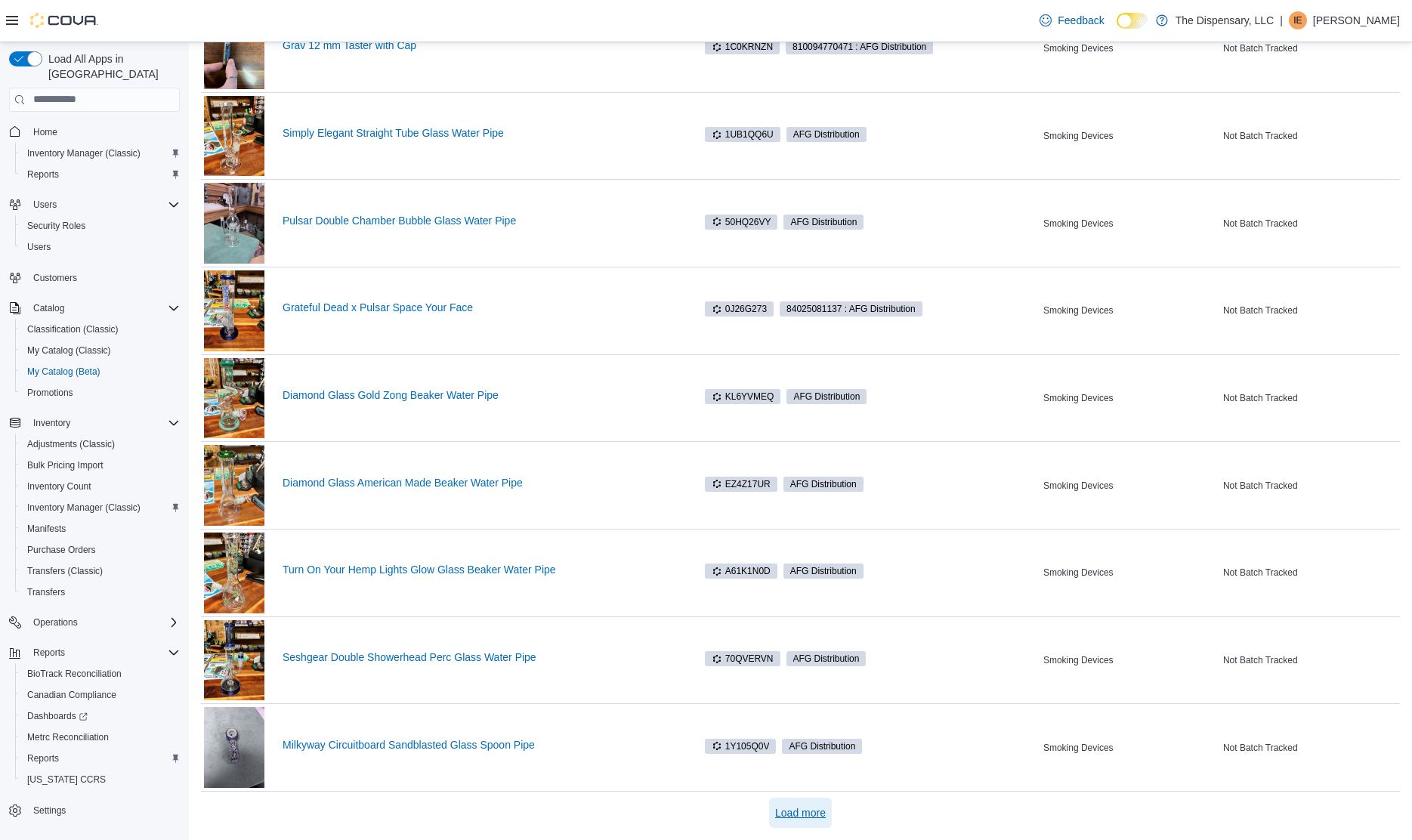
click at [810, 811] on span "Load more" at bounding box center [800, 811] width 50 height 15
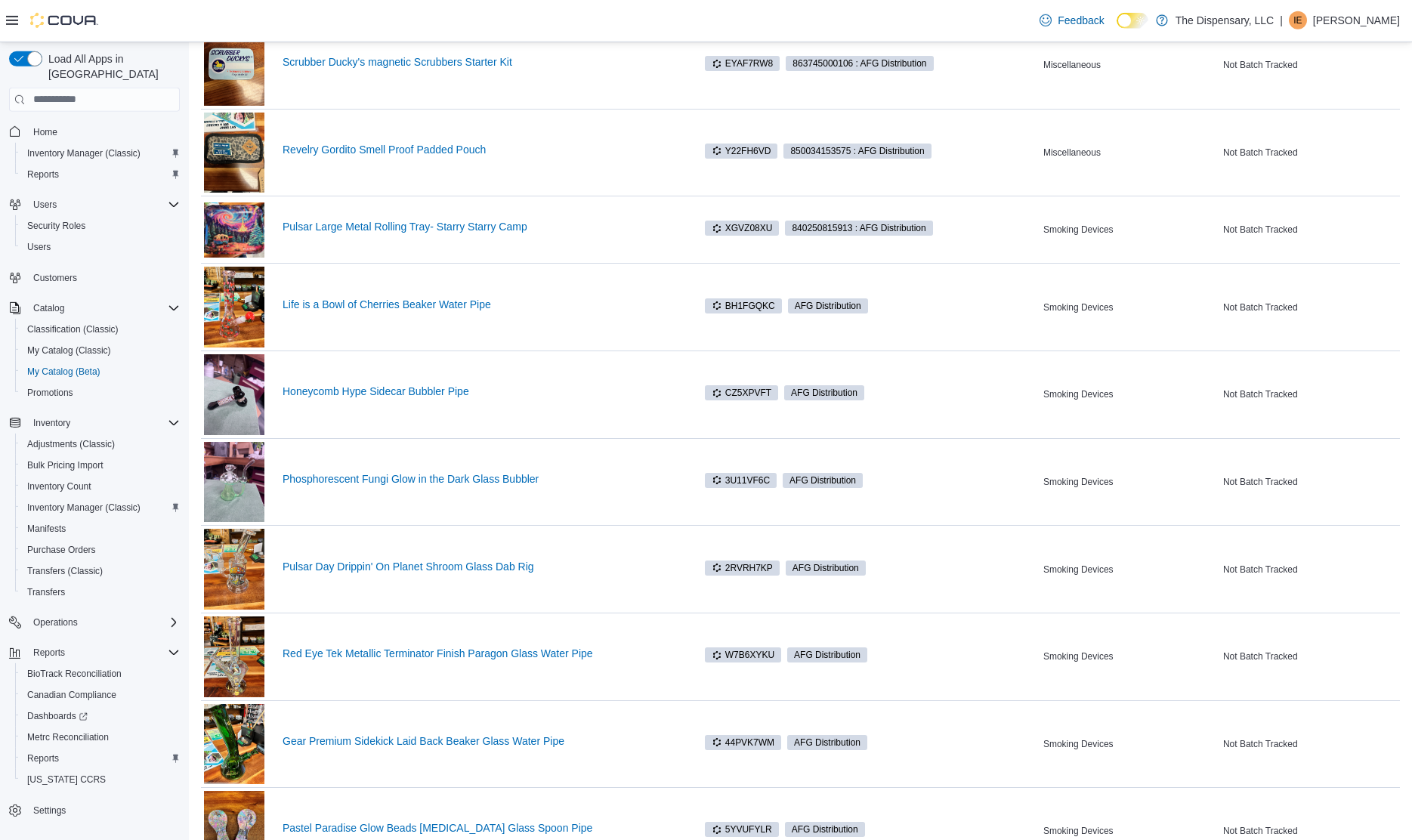
scroll to position [5510, 0]
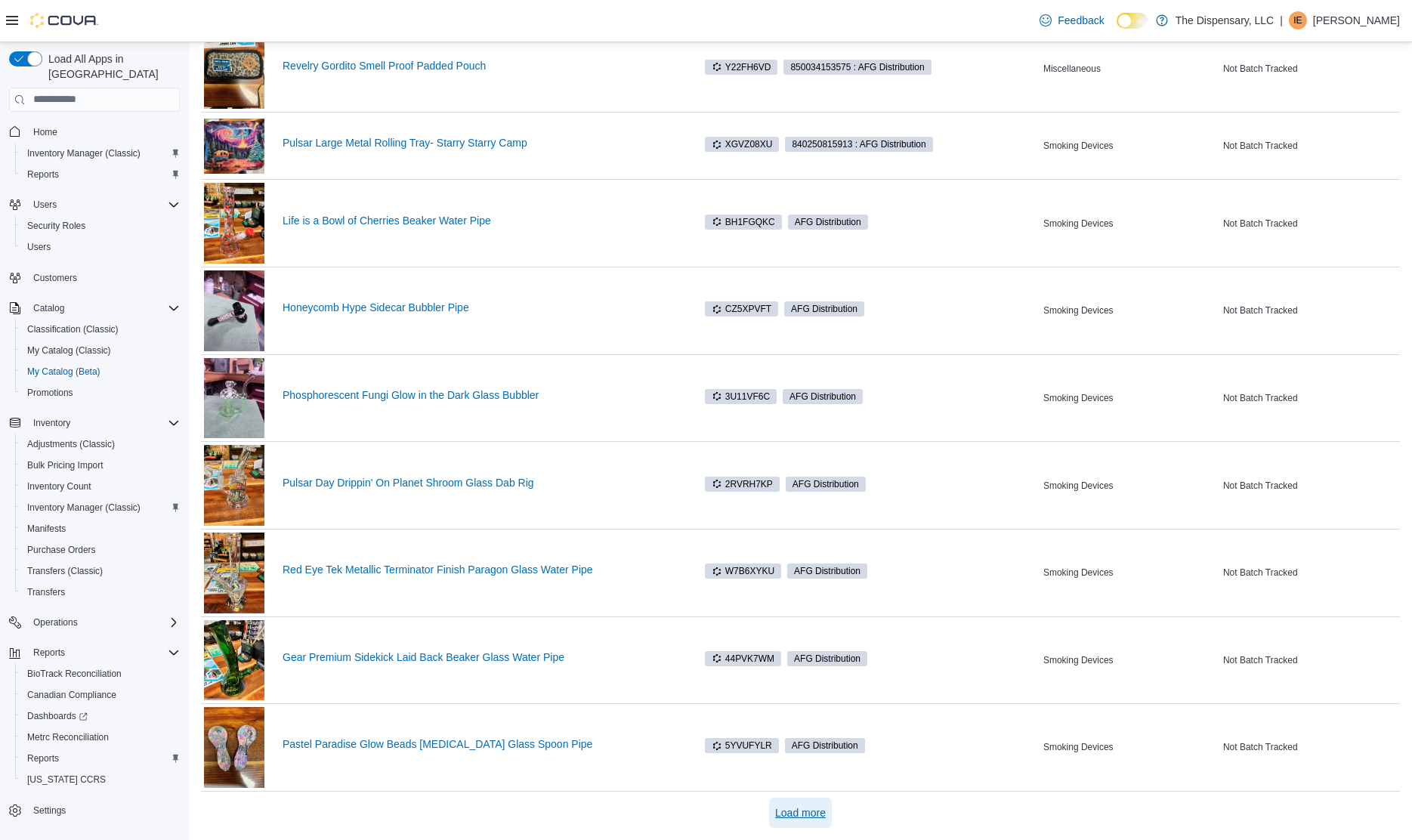
click at [797, 809] on span "Load more" at bounding box center [800, 811] width 50 height 15
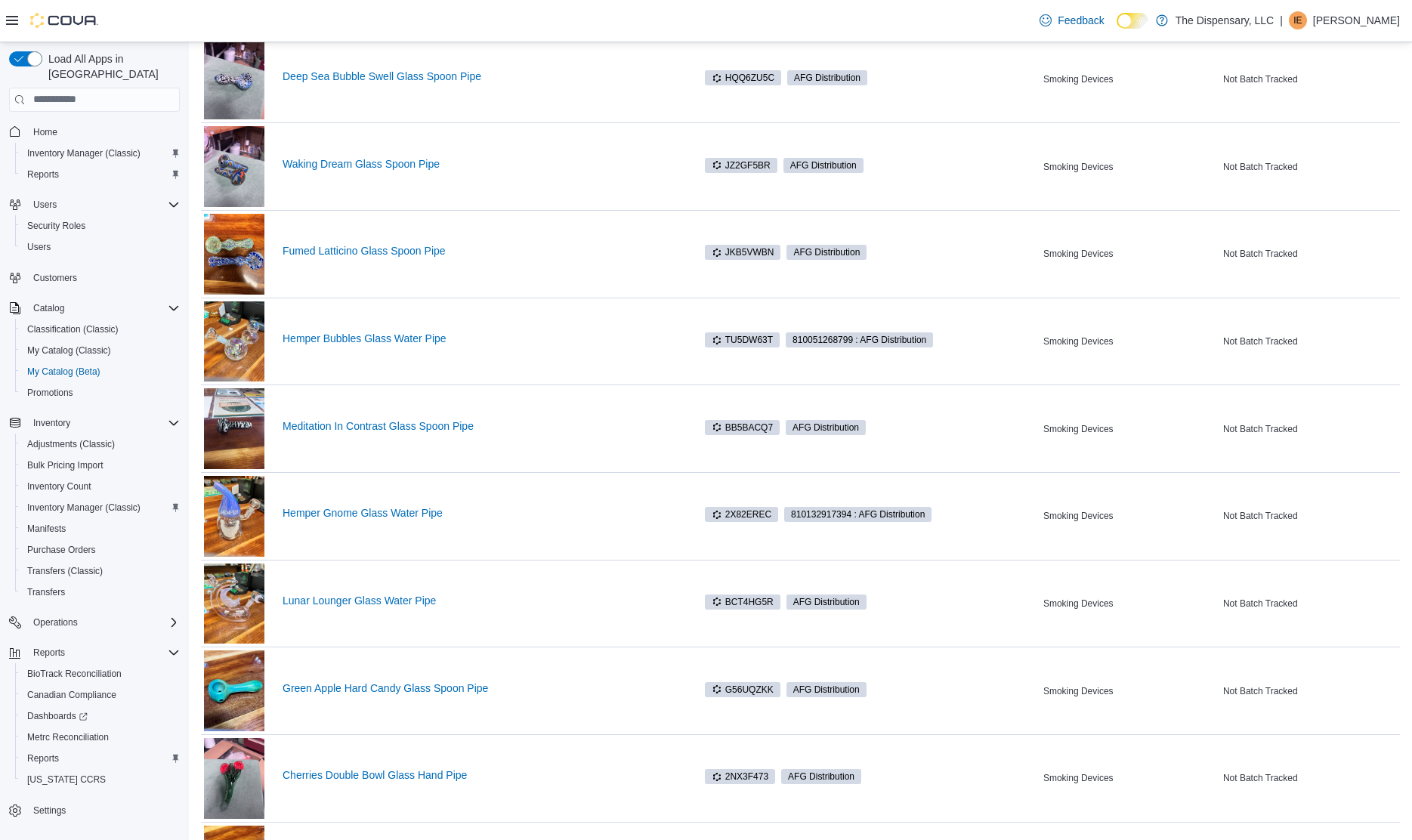
scroll to position [7257, 0]
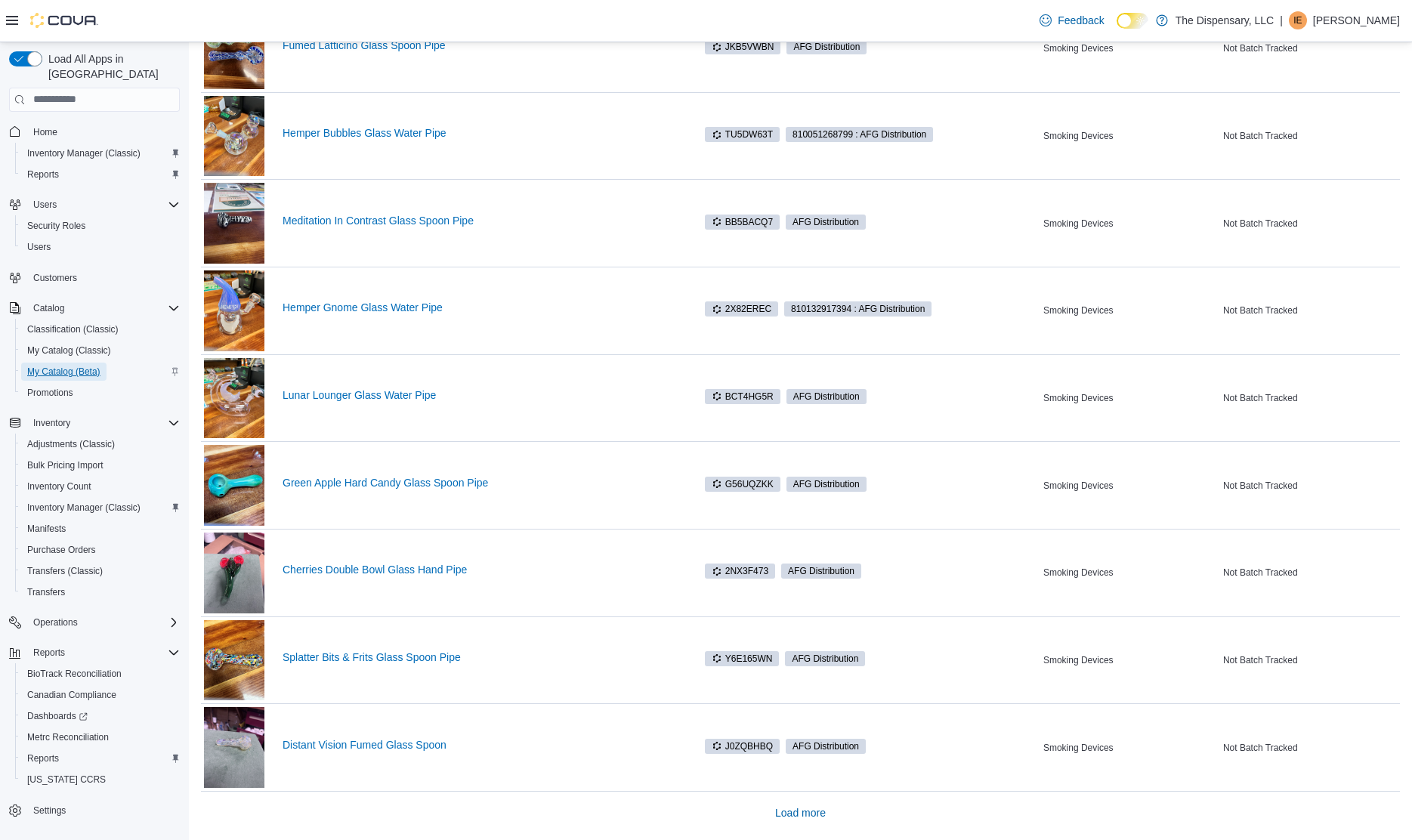
click at [88, 366] on span "My Catalog (Beta)" at bounding box center [64, 372] width 73 height 12
click at [73, 165] on div "Reports" at bounding box center [99, 174] width 158 height 18
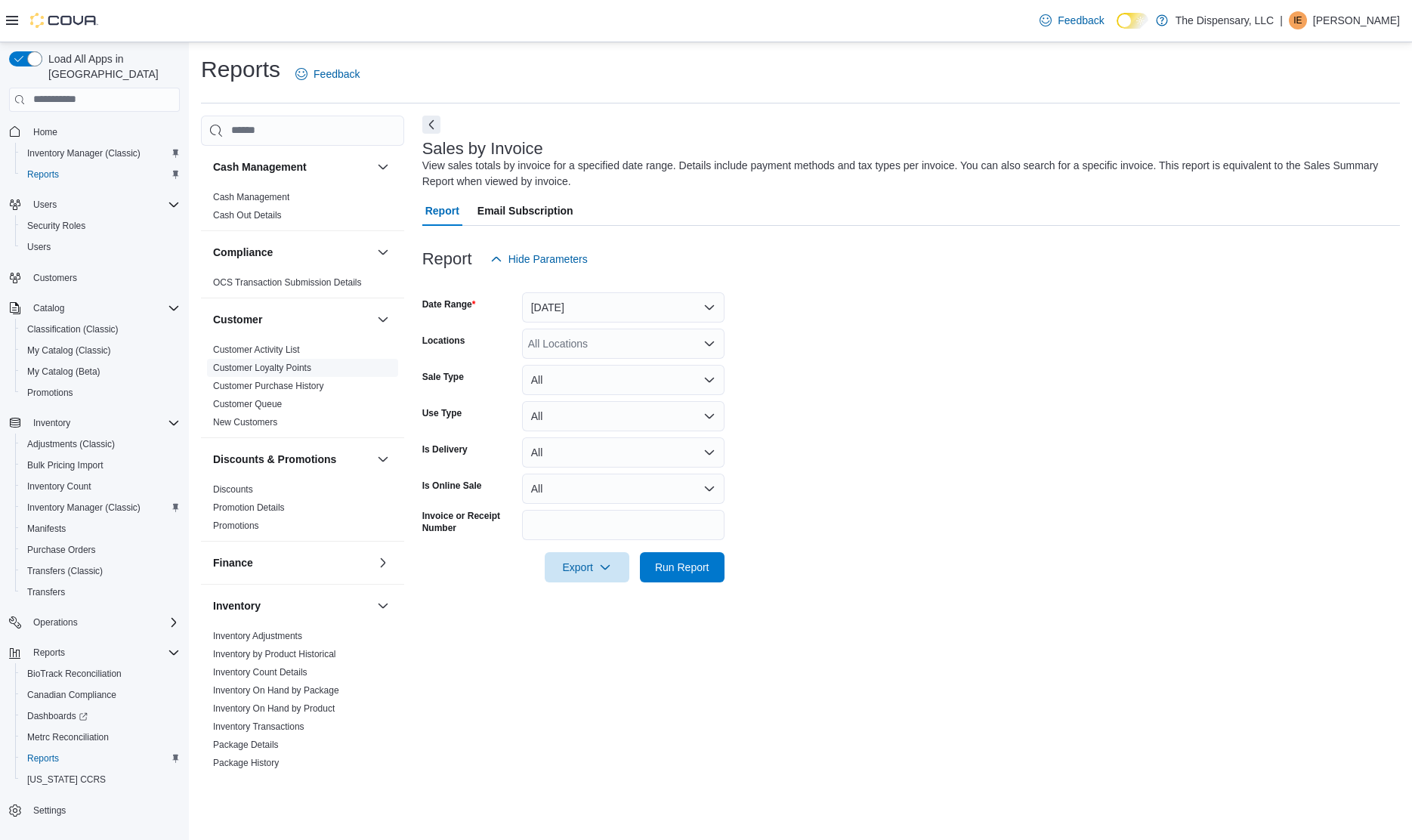
click at [263, 369] on link "Customer Loyalty Points" at bounding box center [263, 368] width 98 height 11
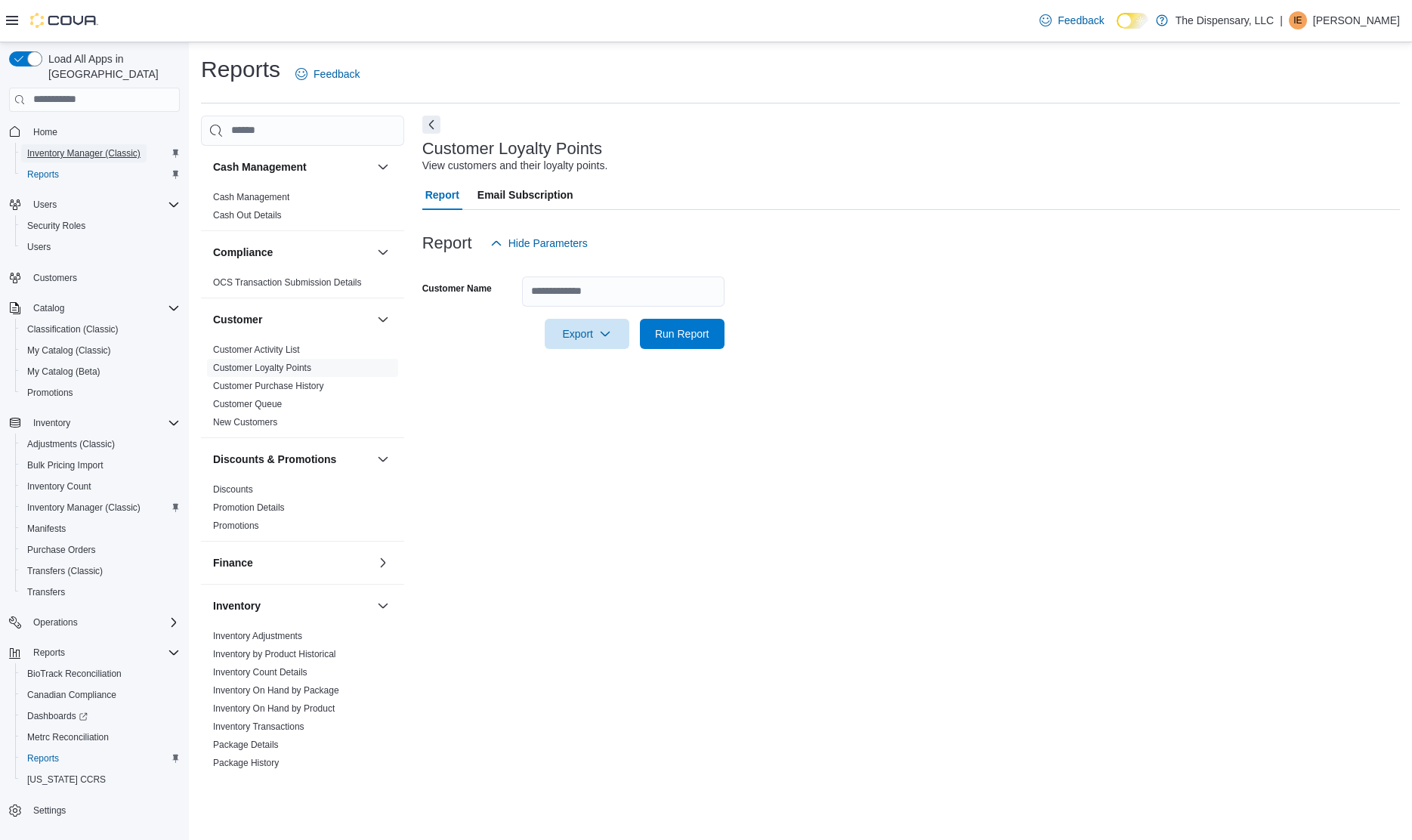
click at [99, 145] on span "Inventory Manager (Classic)" at bounding box center [84, 153] width 113 height 18
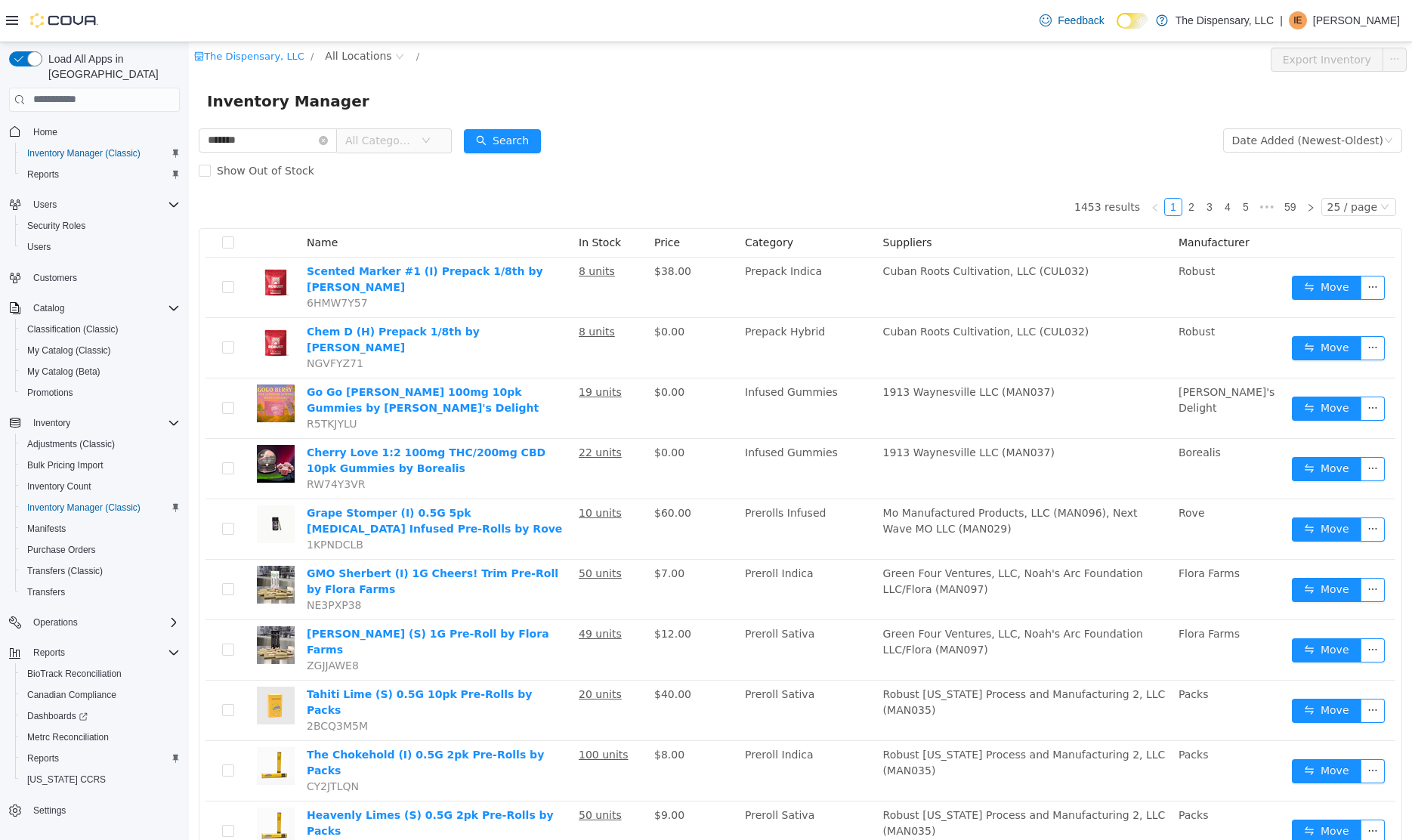
type input "*******"
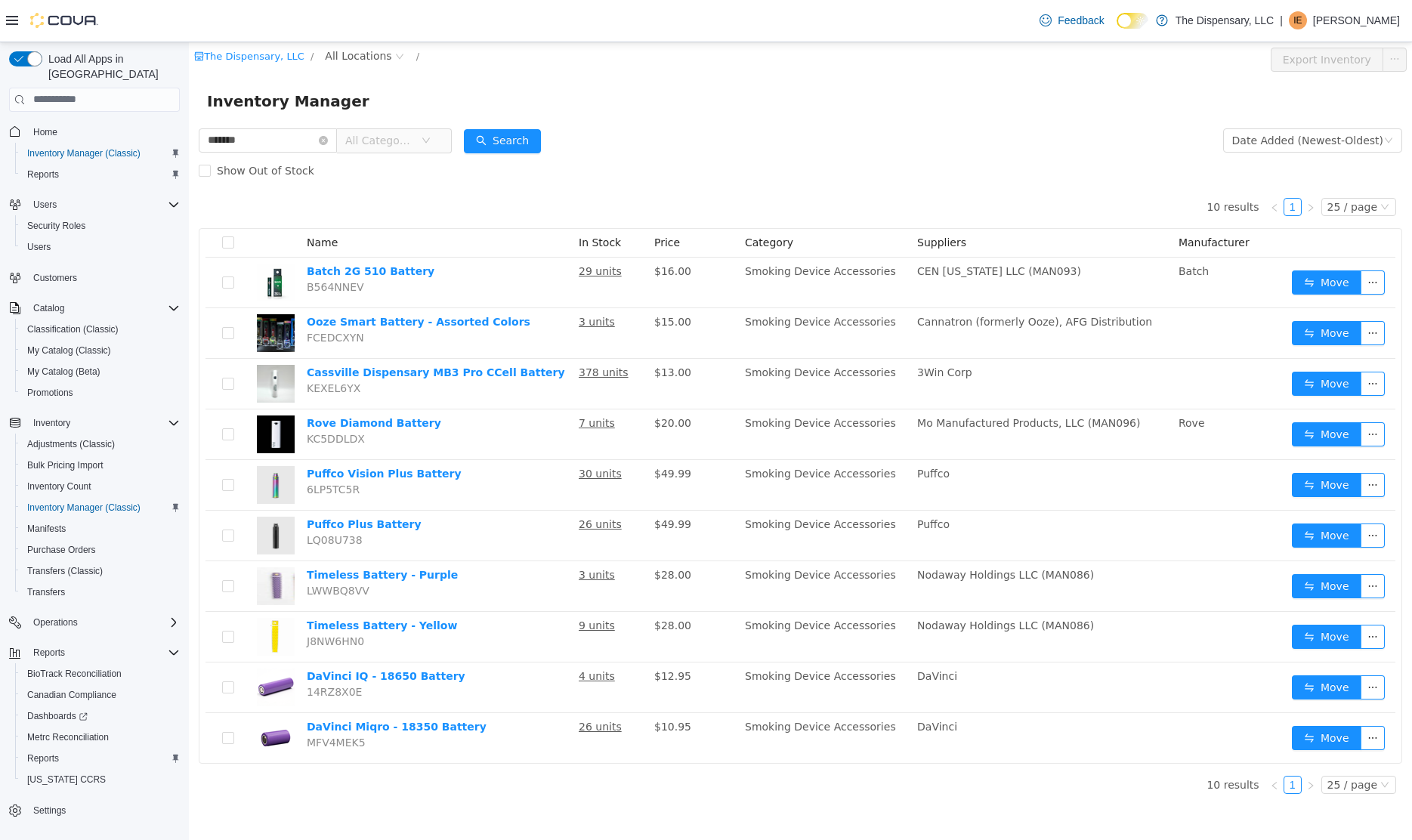
click at [465, 194] on div "10 results 1 25 / page Name In Stock Price Category Suppliers Manufacturer Batc…" at bounding box center [800, 473] width 1203 height 577
click at [469, 195] on div "10 results 1 25 / page Name In Stock Price Category Suppliers Manufacturer Batc…" at bounding box center [800, 473] width 1203 height 577
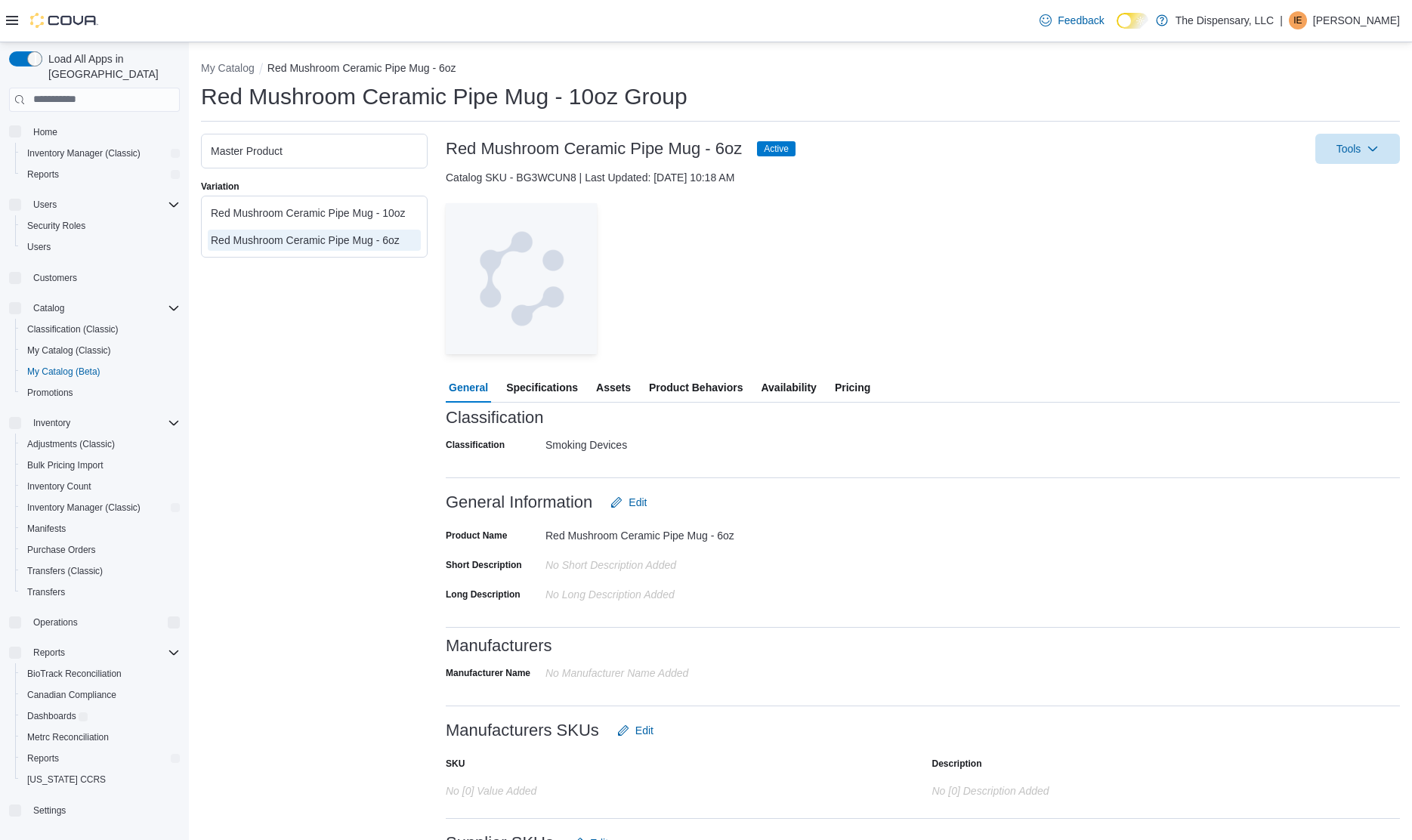
click at [608, 388] on span "Assets" at bounding box center [613, 388] width 34 height 30
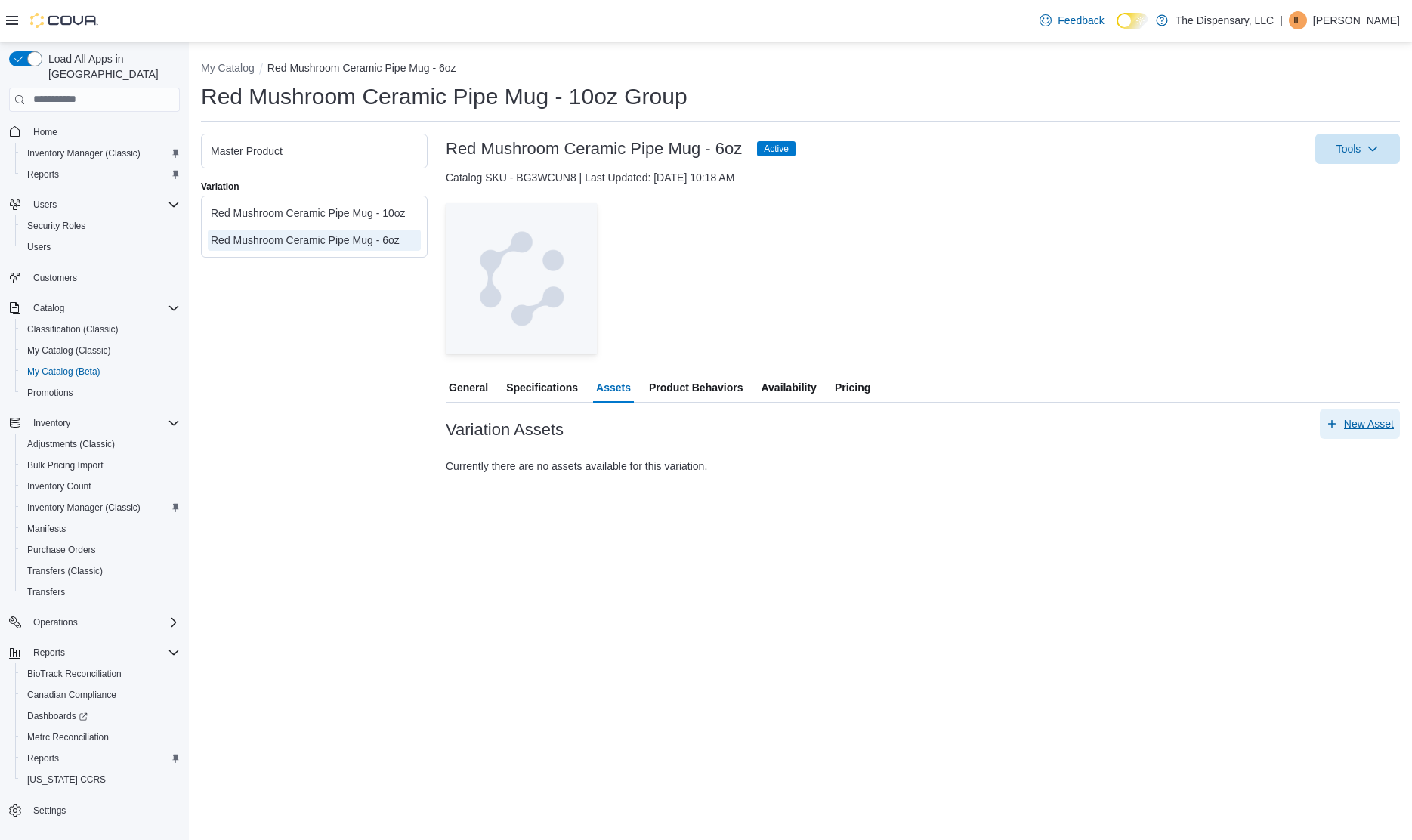
click at [1370, 419] on span "New Asset" at bounding box center [1369, 423] width 50 height 15
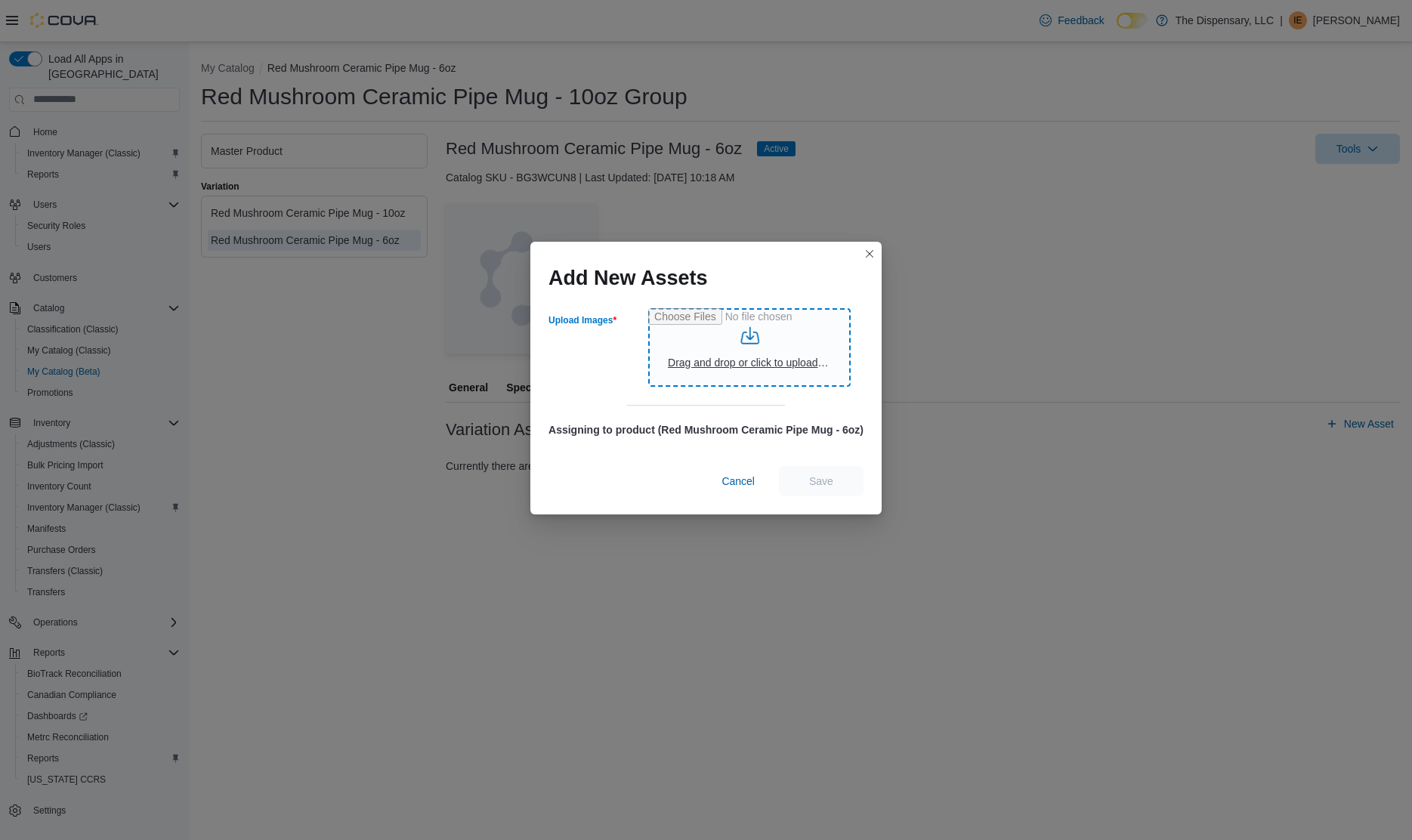
click at [734, 345] on input "Upload Images" at bounding box center [750, 347] width 203 height 79
type input "**********"
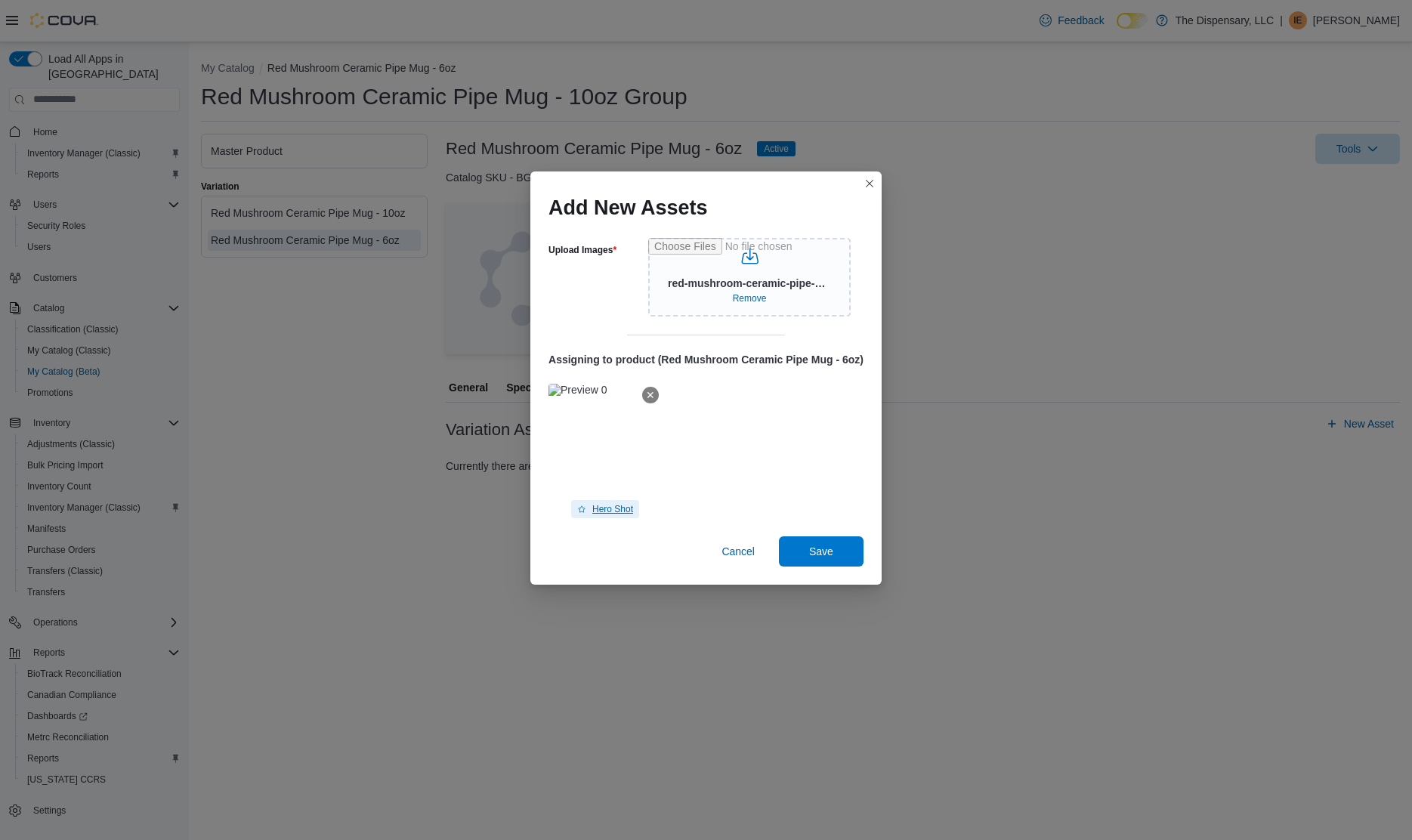
click at [613, 503] on span "Hero Shot" at bounding box center [612, 509] width 40 height 12
click at [826, 548] on span "Save" at bounding box center [821, 550] width 25 height 15
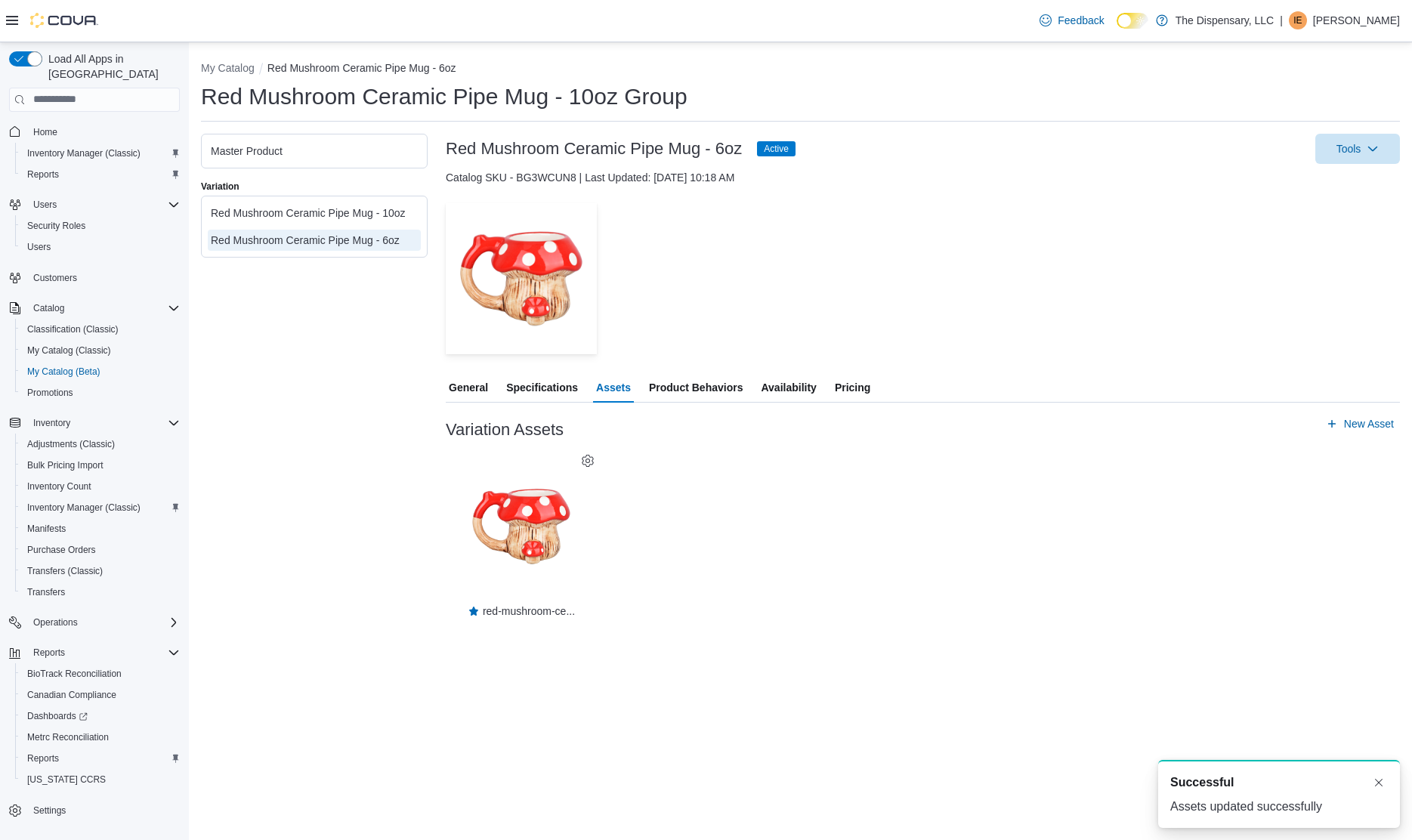
click at [965, 511] on div "— Click to open this image in fullscreen mode red-mushroom-ce..." at bounding box center [923, 533] width 954 height 166
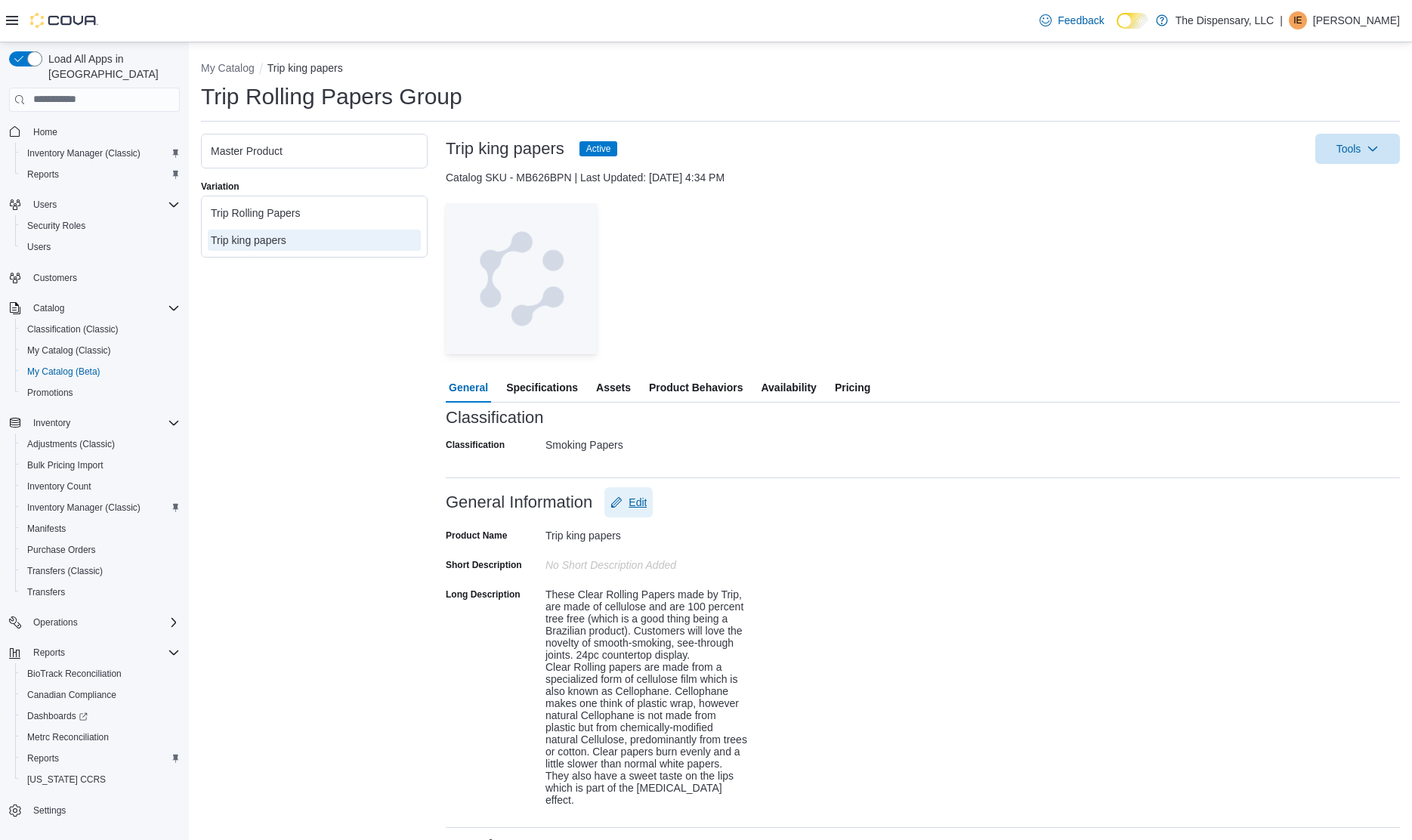
click at [645, 493] on span "Edit" at bounding box center [628, 502] width 36 height 30
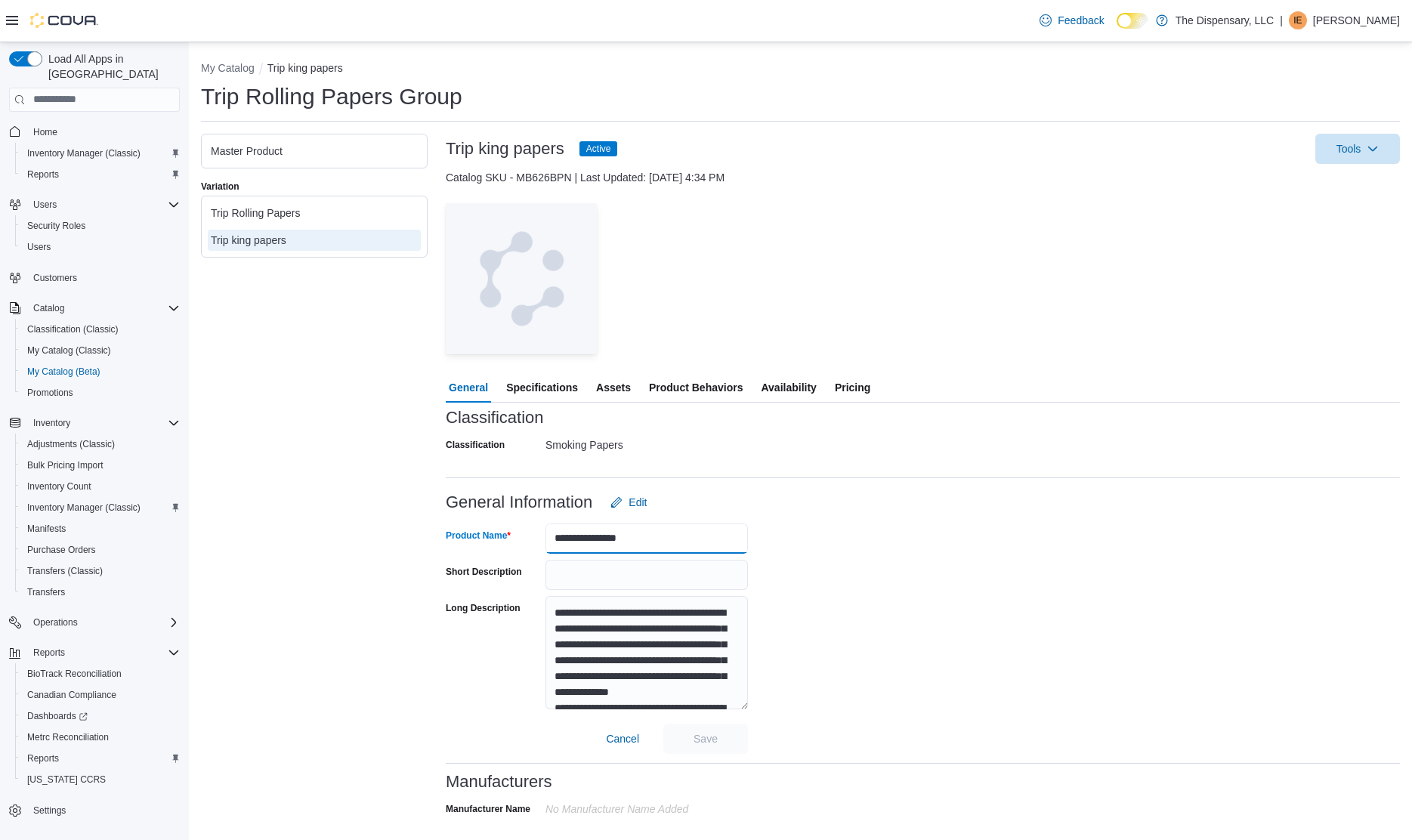
click at [579, 533] on input "**********" at bounding box center [646, 538] width 203 height 30
type input "**********"
click at [705, 732] on span "Save" at bounding box center [706, 737] width 25 height 15
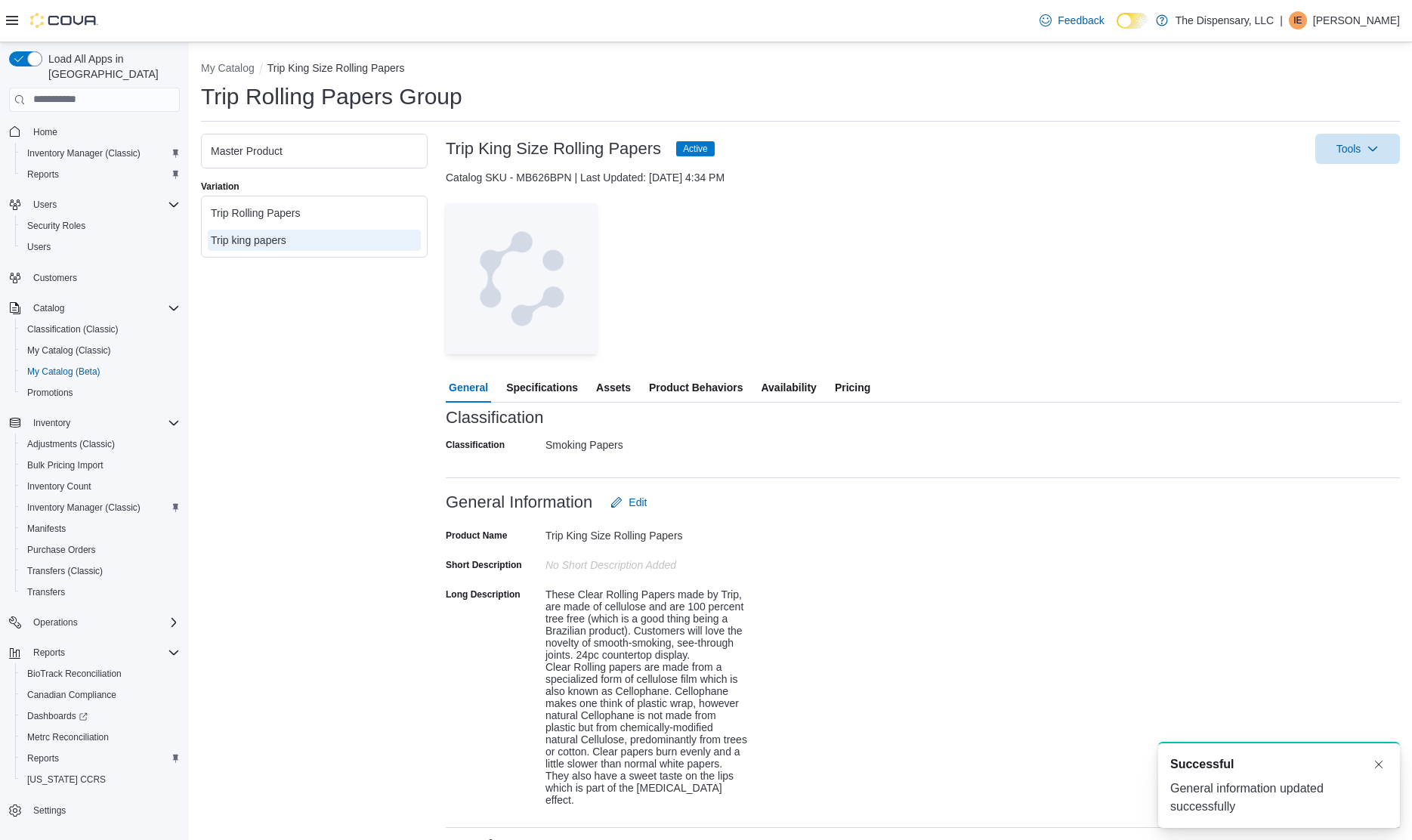
click at [611, 383] on span "Assets" at bounding box center [613, 388] width 34 height 30
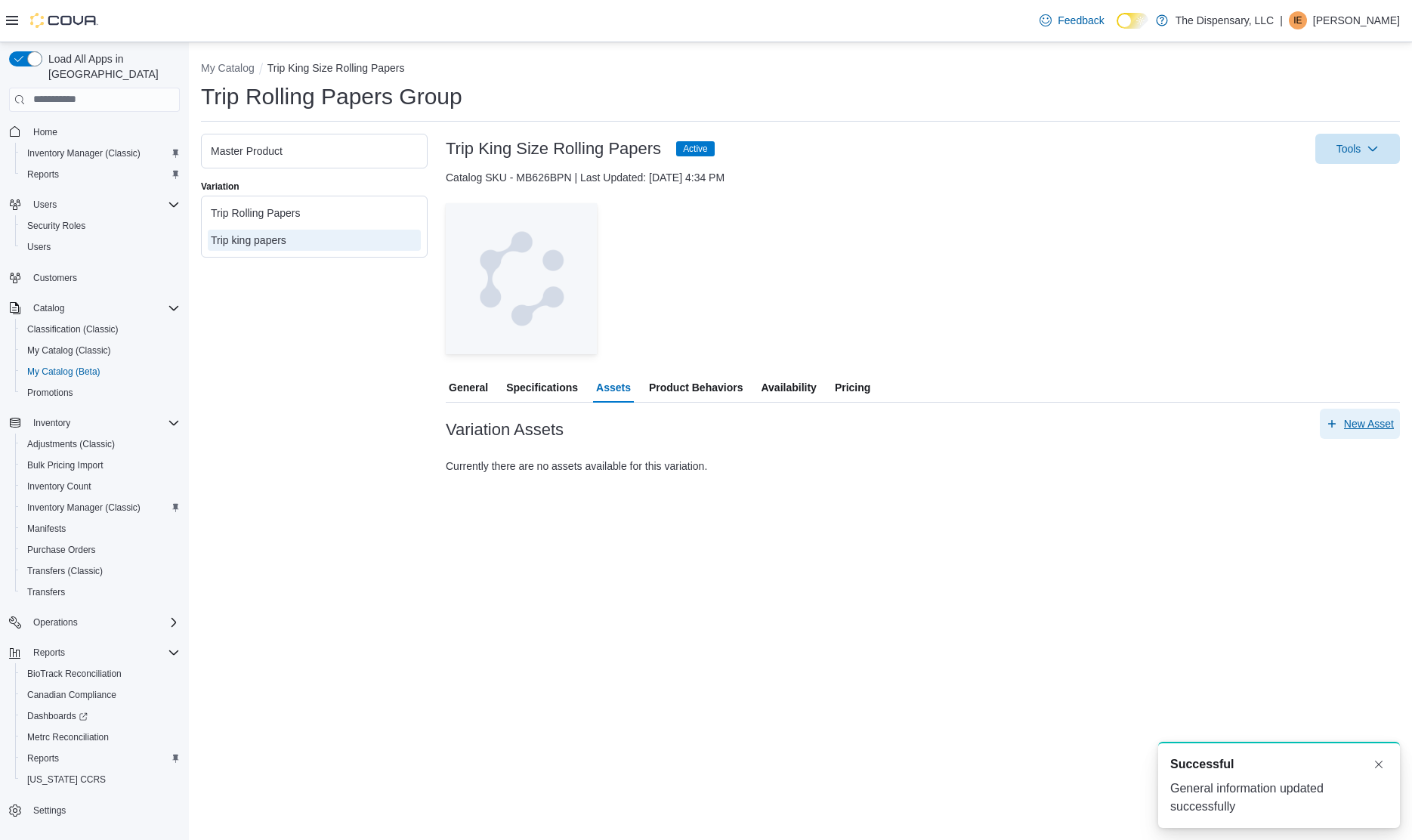
click at [1364, 418] on span "New Asset" at bounding box center [1369, 423] width 50 height 15
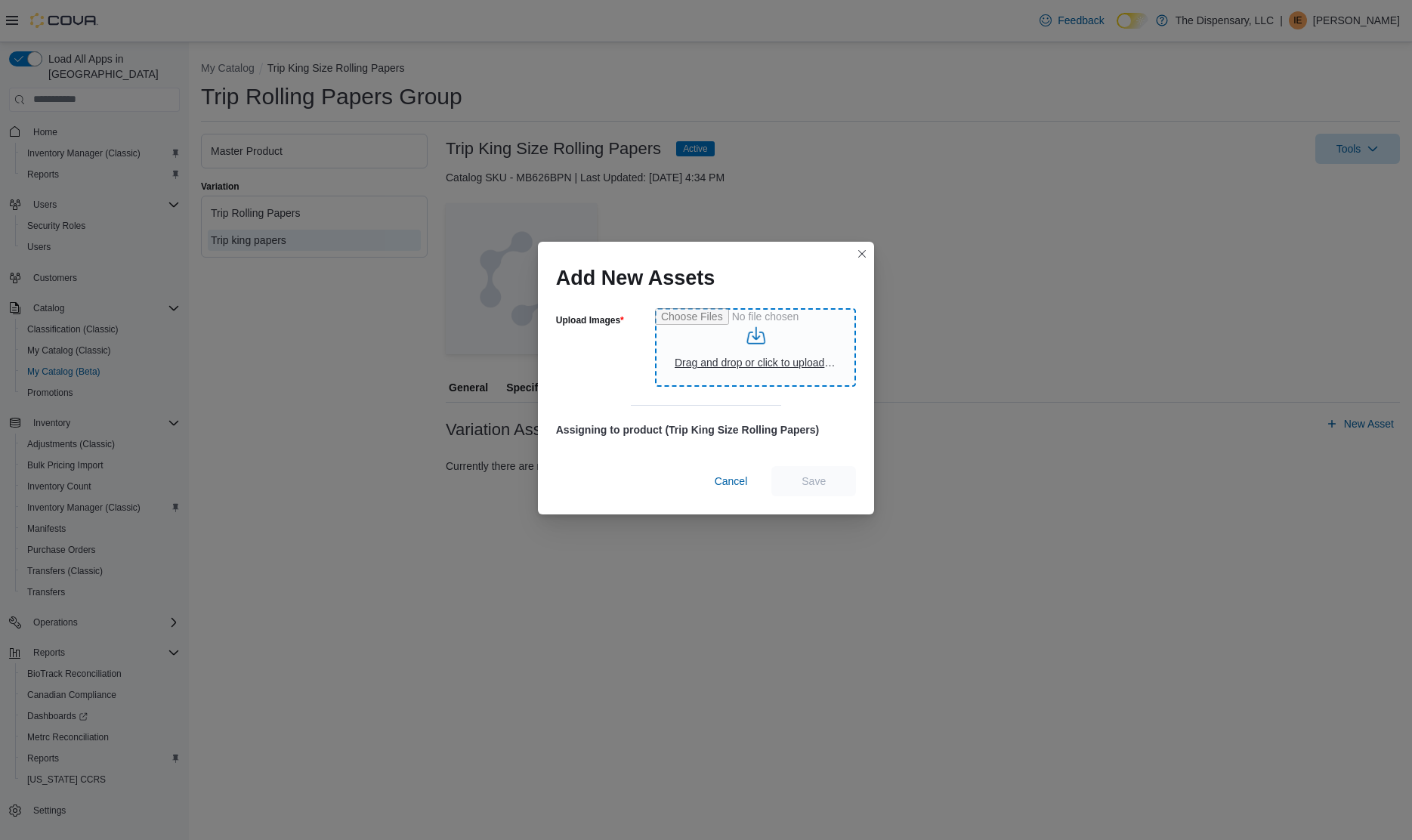
click at [795, 375] on input "Upload Images" at bounding box center [756, 347] width 201 height 79
type input "**********"
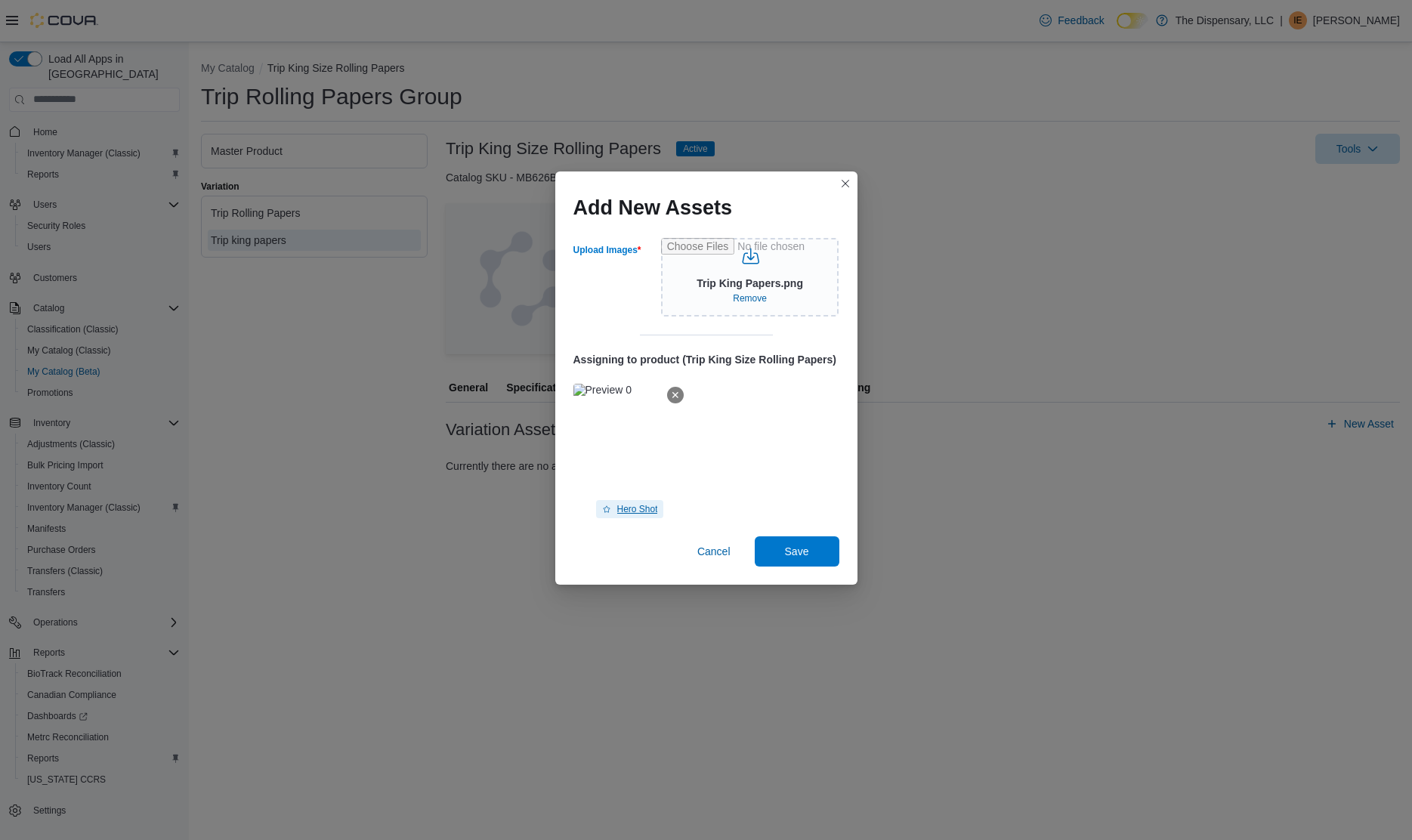
click at [617, 508] on span "Hero Shot" at bounding box center [637, 509] width 40 height 12
click at [792, 554] on span "Save" at bounding box center [797, 550] width 25 height 15
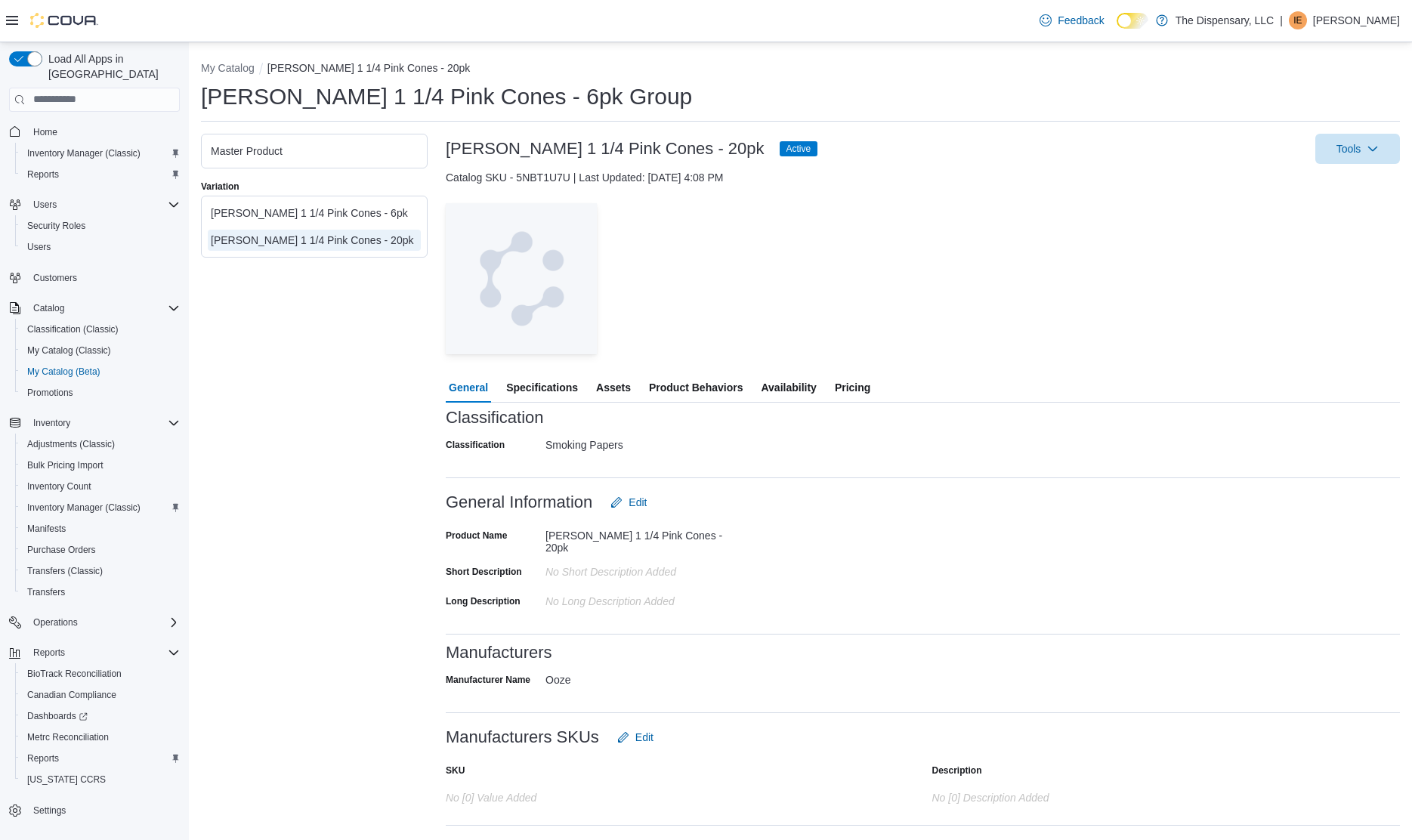
click at [606, 387] on span "Assets" at bounding box center [613, 388] width 34 height 30
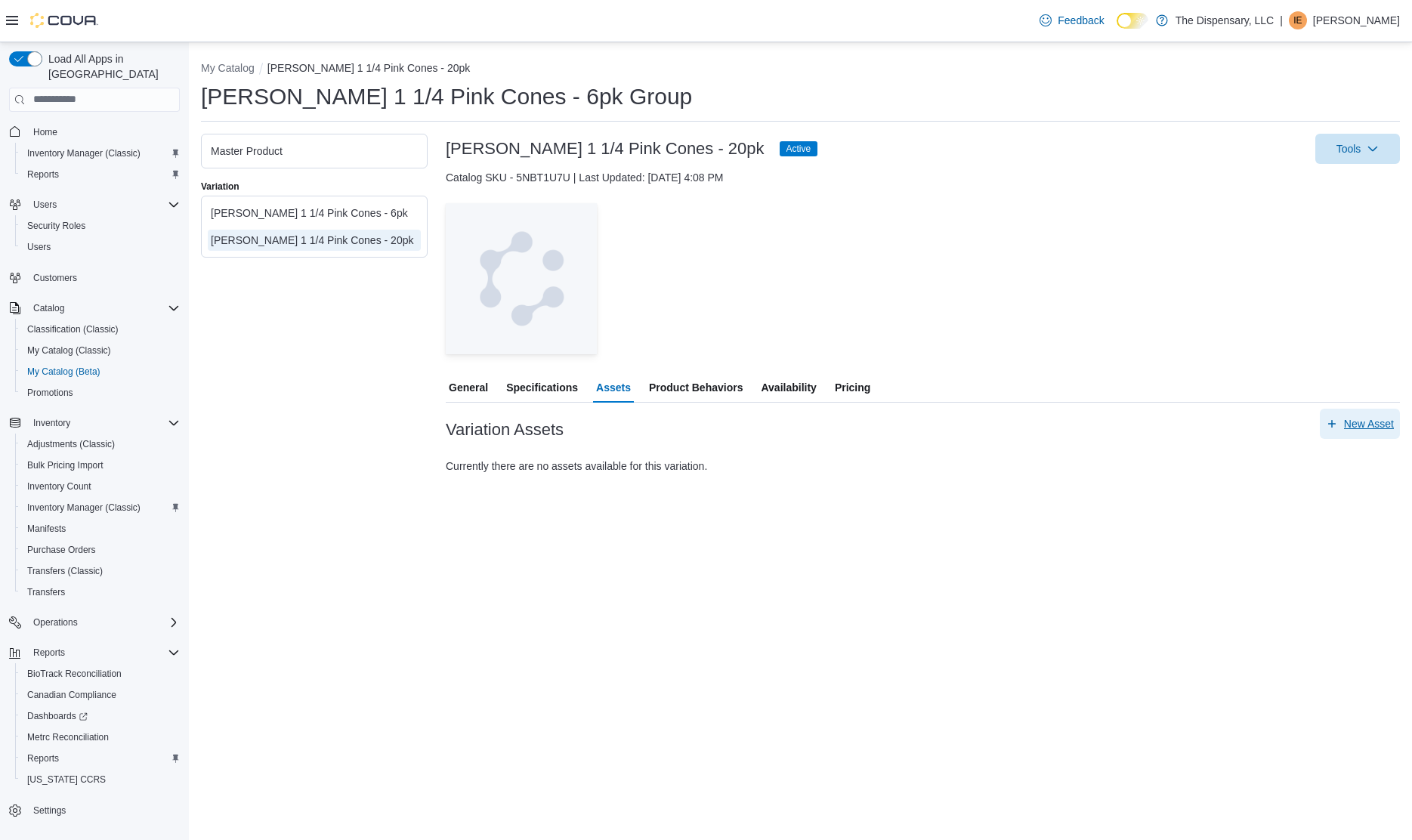
click at [1365, 414] on span "New Asset" at bounding box center [1359, 423] width 68 height 30
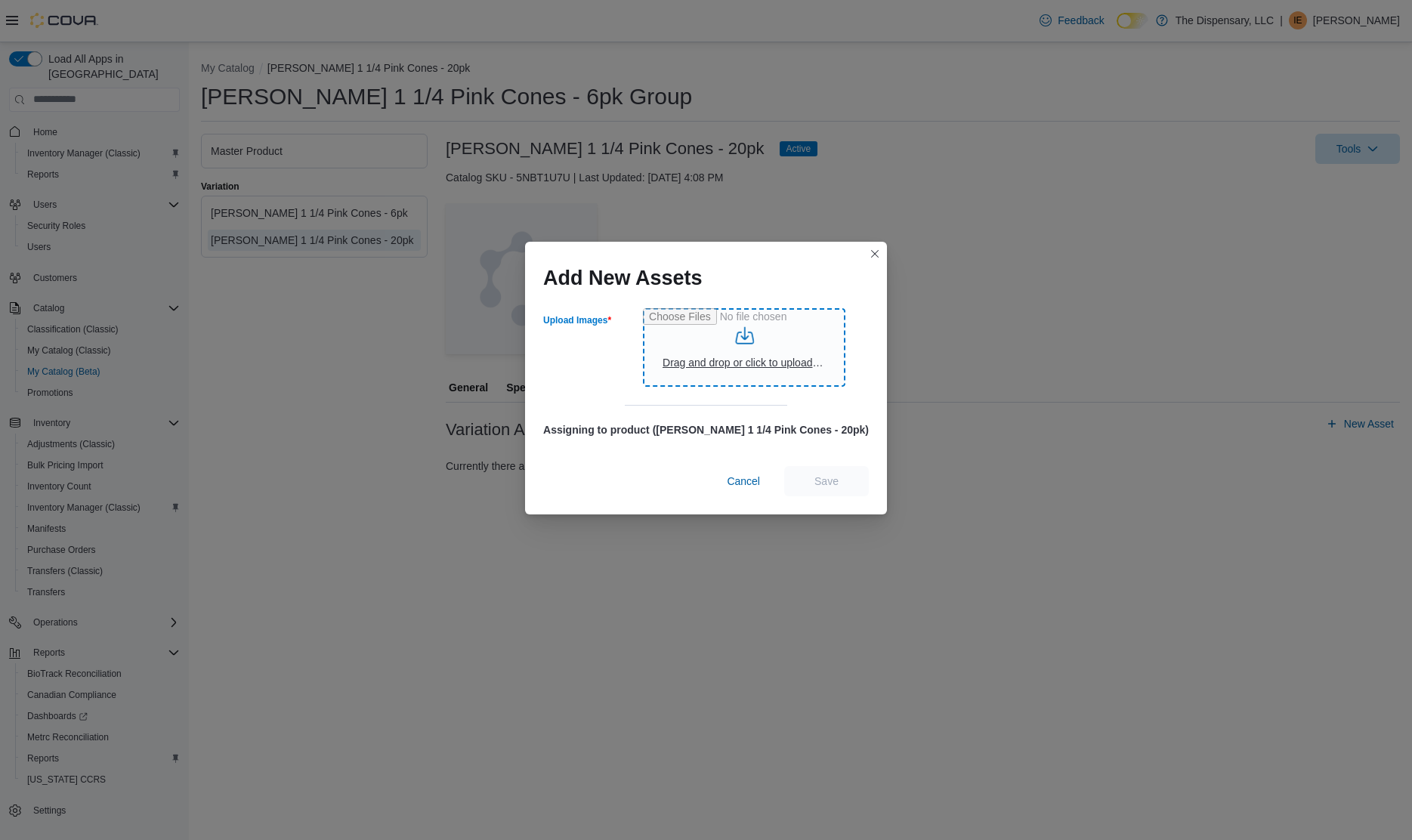
click at [745, 366] on input "Upload Images" at bounding box center [744, 347] width 203 height 79
type input "**********"
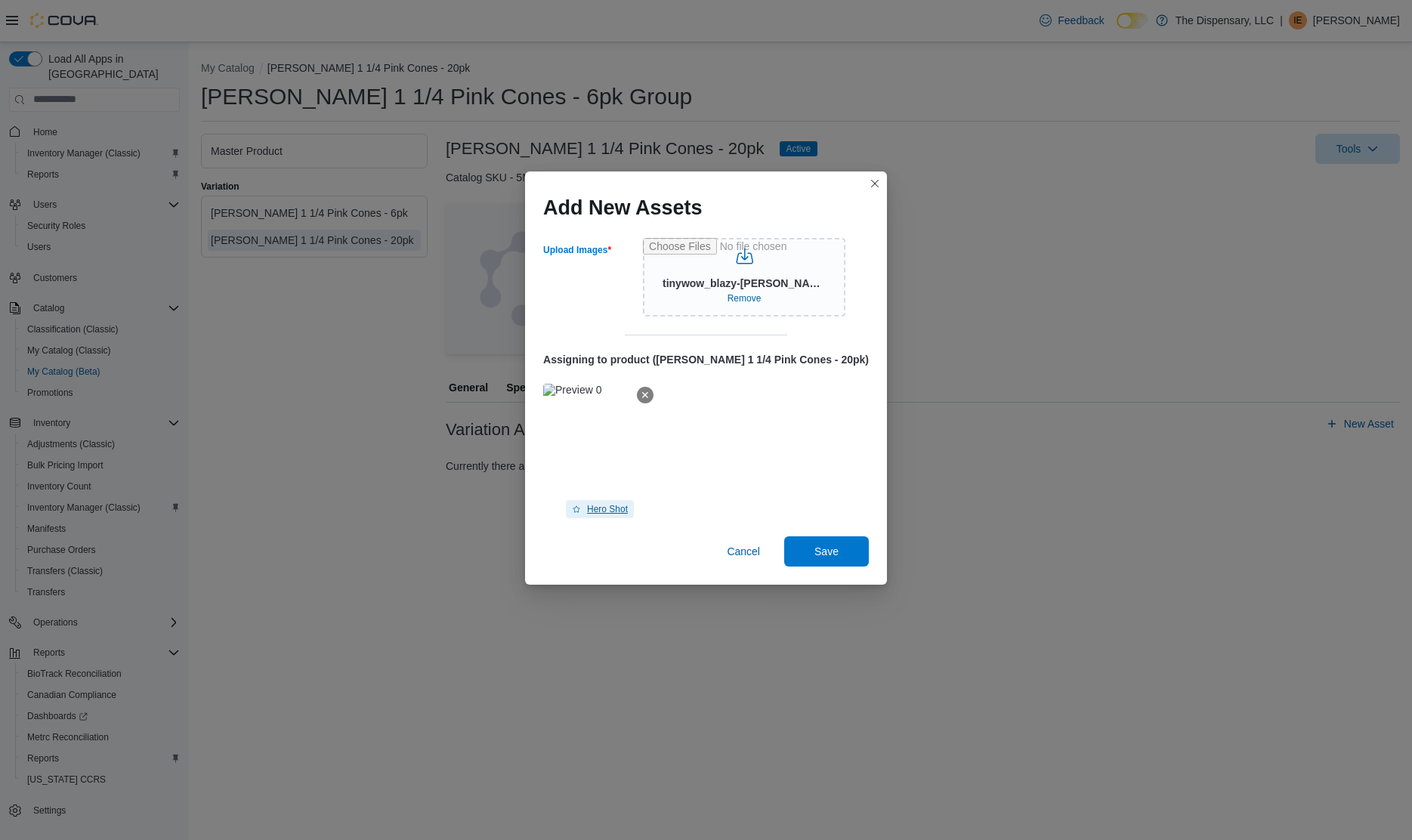
click at [628, 510] on span "Hero Shot" at bounding box center [607, 509] width 40 height 12
click at [816, 548] on span "Save" at bounding box center [827, 550] width 25 height 15
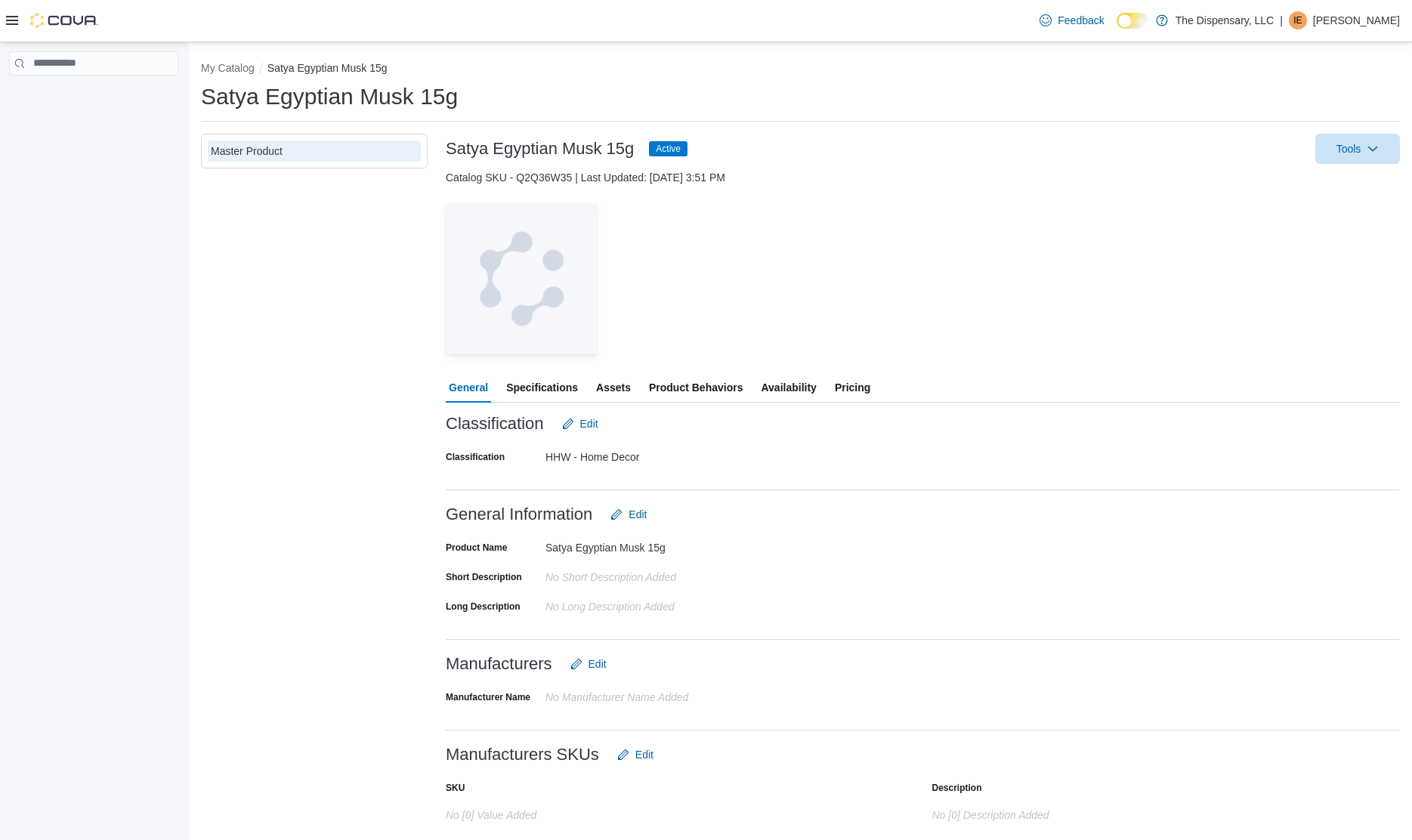
click at [621, 386] on span "Assets" at bounding box center [613, 388] width 34 height 30
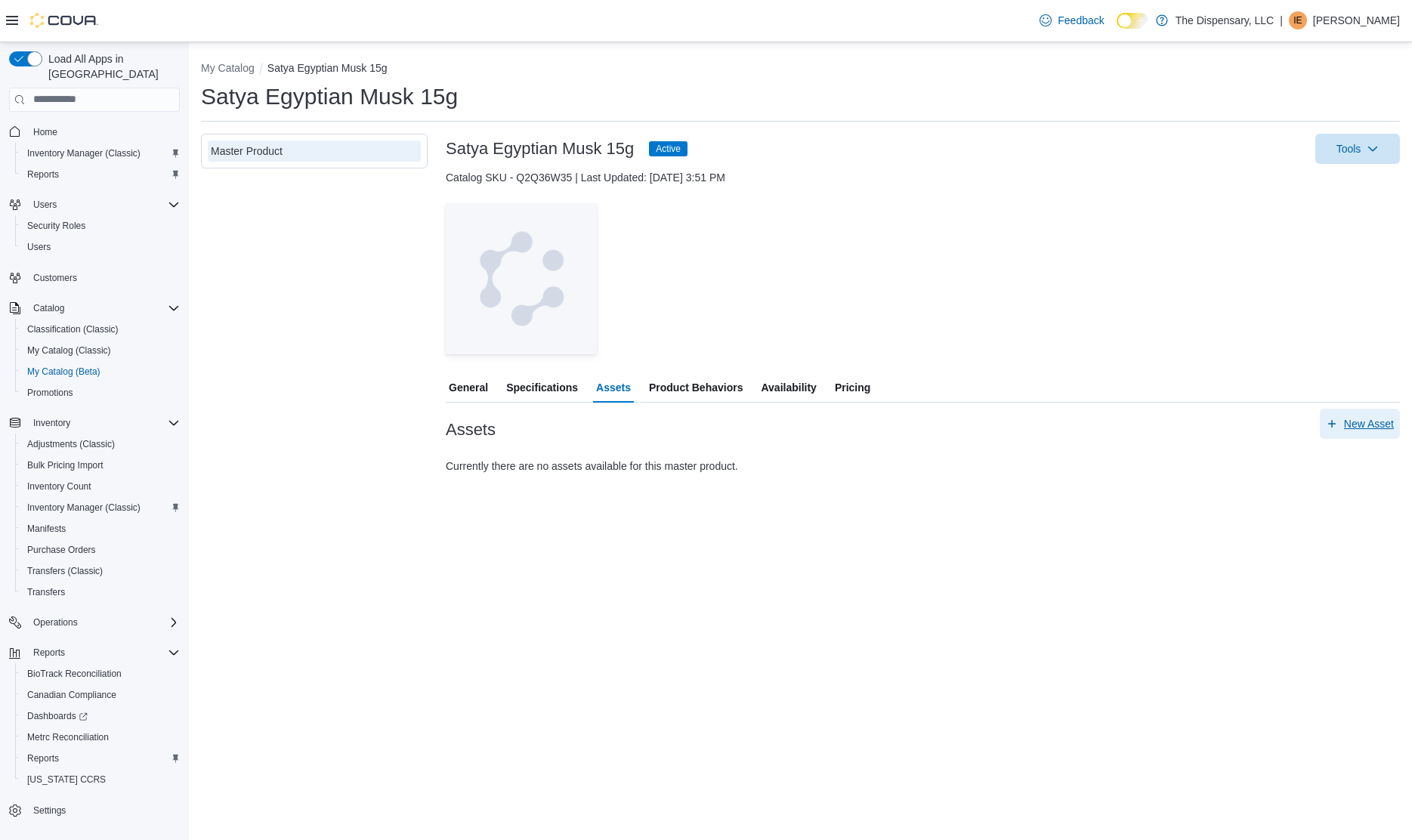
click at [1352, 425] on span "New Asset" at bounding box center [1369, 423] width 50 height 15
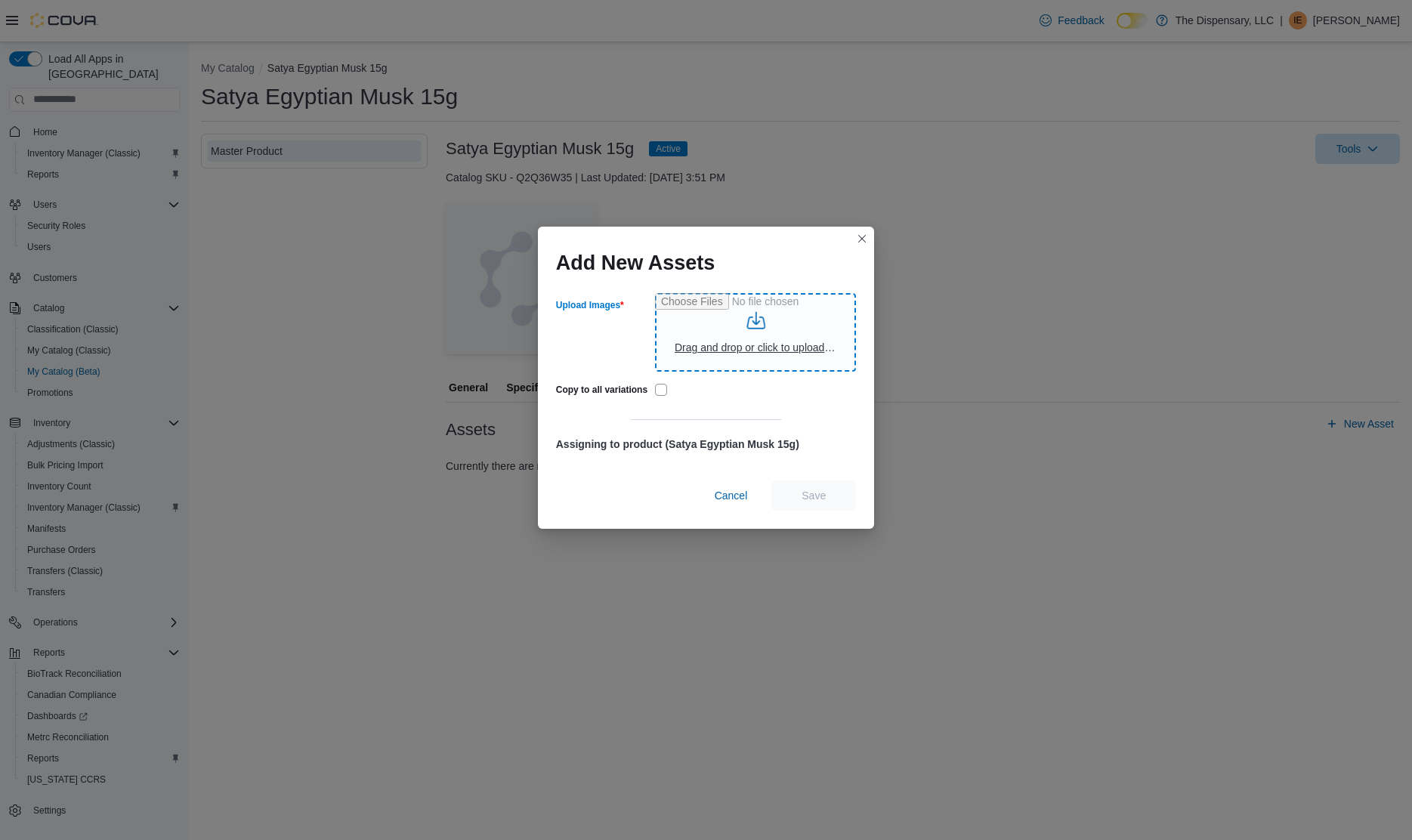
click at [784, 355] on input "Upload Images" at bounding box center [756, 332] width 201 height 79
type input "**********"
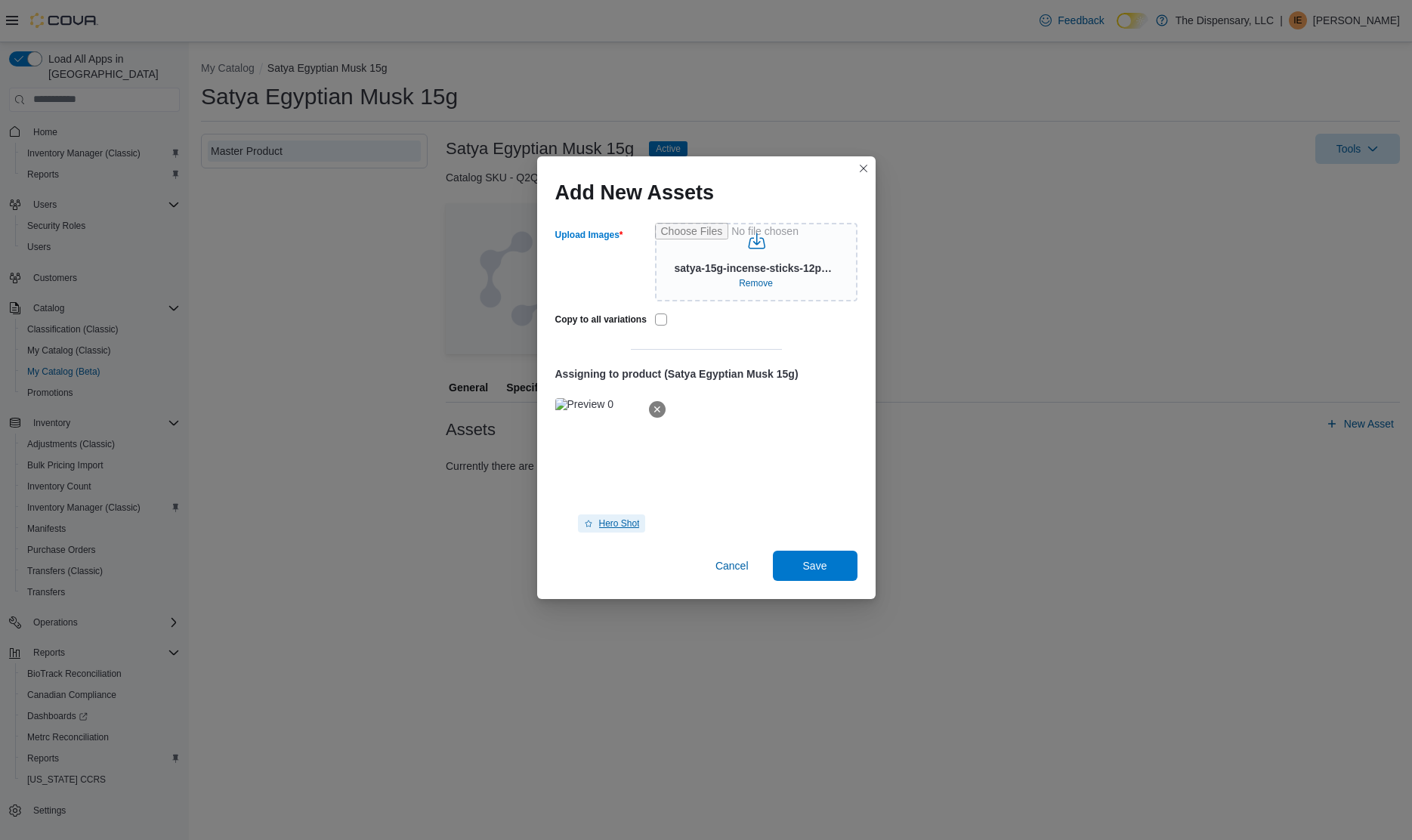
click at [625, 519] on span "Hero Shot" at bounding box center [619, 523] width 40 height 12
click at [842, 562] on span "Save" at bounding box center [816, 565] width 67 height 30
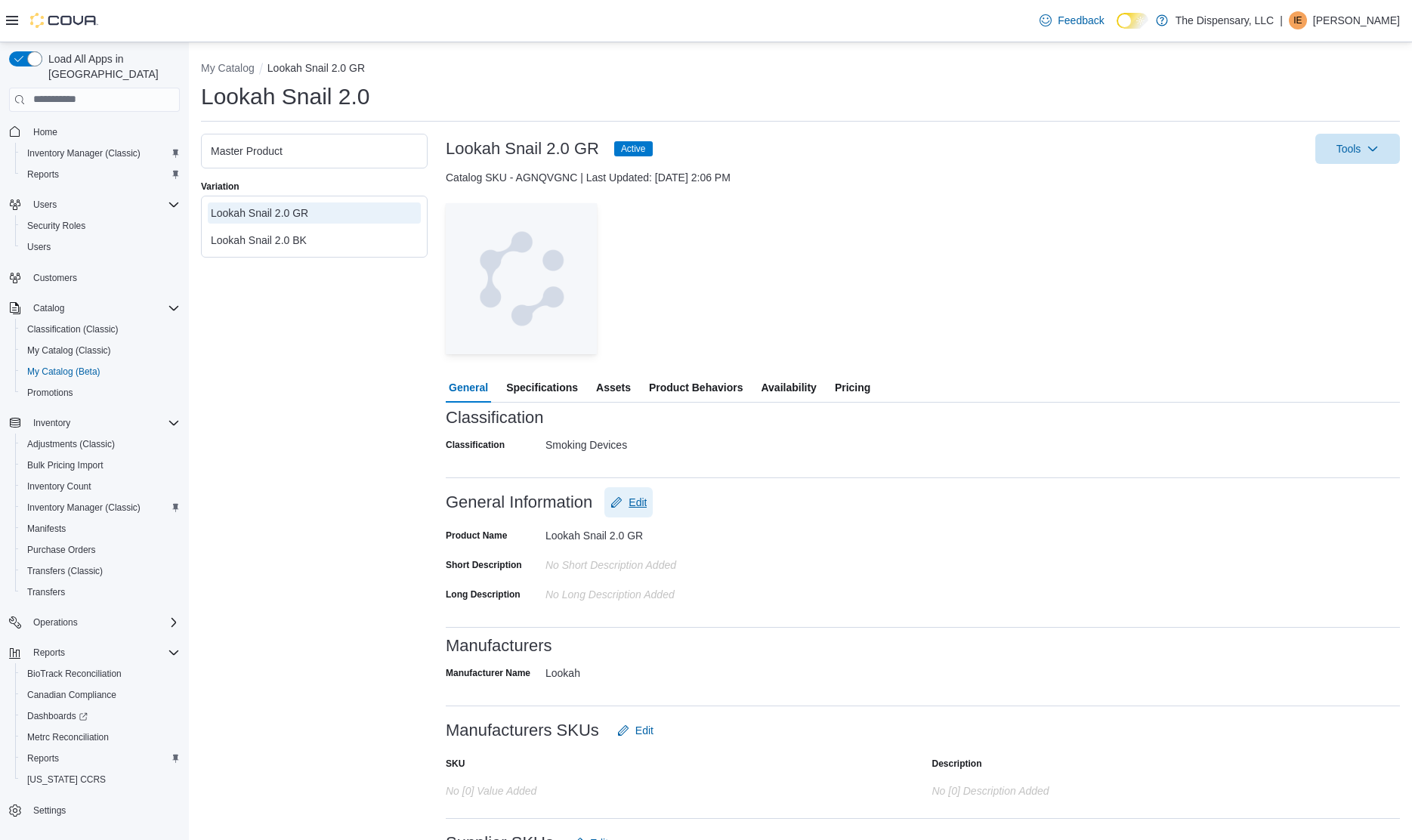
click at [639, 503] on span "Edit" at bounding box center [638, 502] width 18 height 15
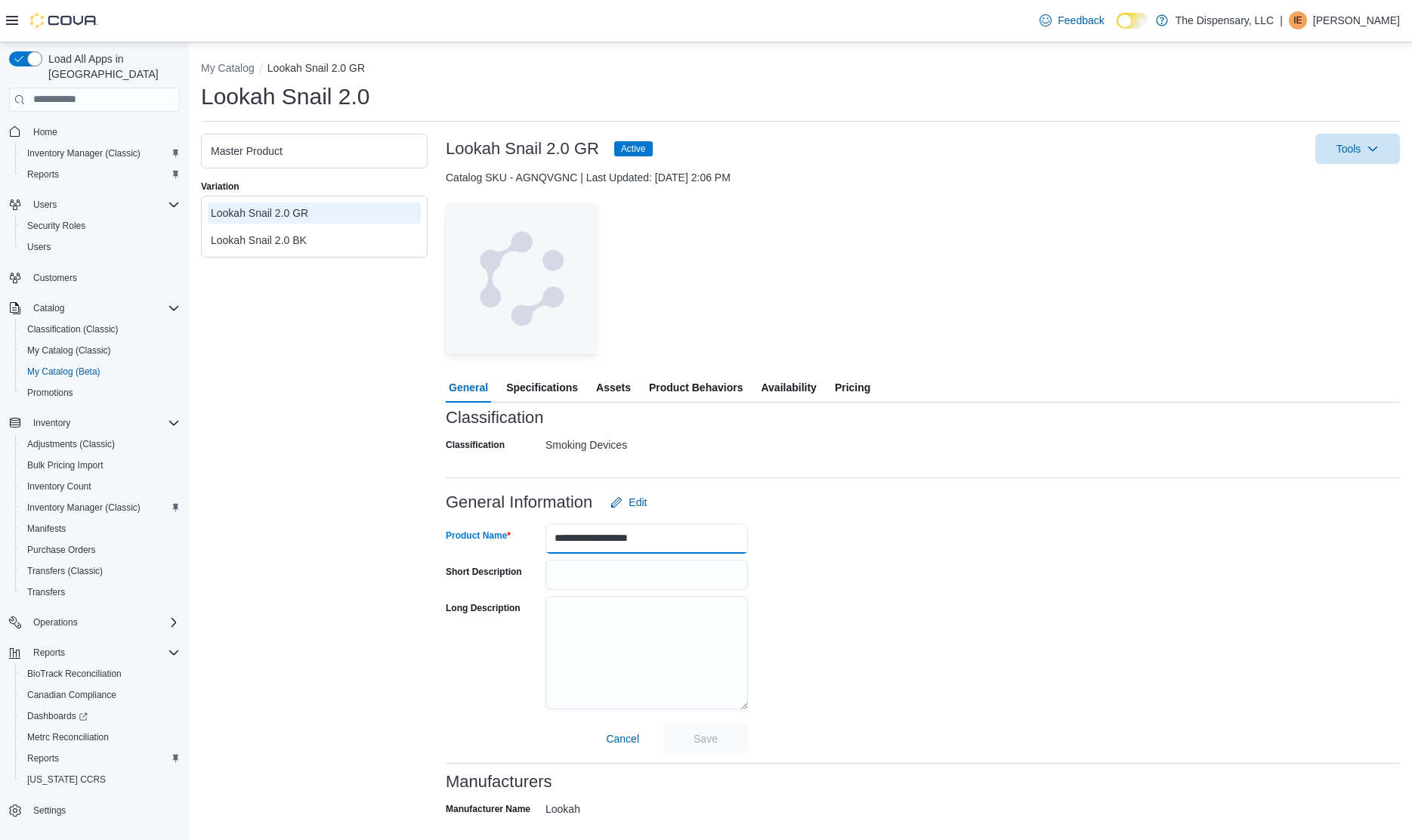
drag, startPoint x: 630, startPoint y: 539, endPoint x: 711, endPoint y: 539, distance: 81.0
click at [711, 539] on input "**********" at bounding box center [646, 538] width 203 height 30
click at [833, 502] on div "General Information Edit" at bounding box center [923, 502] width 954 height 30
click at [613, 729] on span "Cancel" at bounding box center [623, 739] width 33 height 30
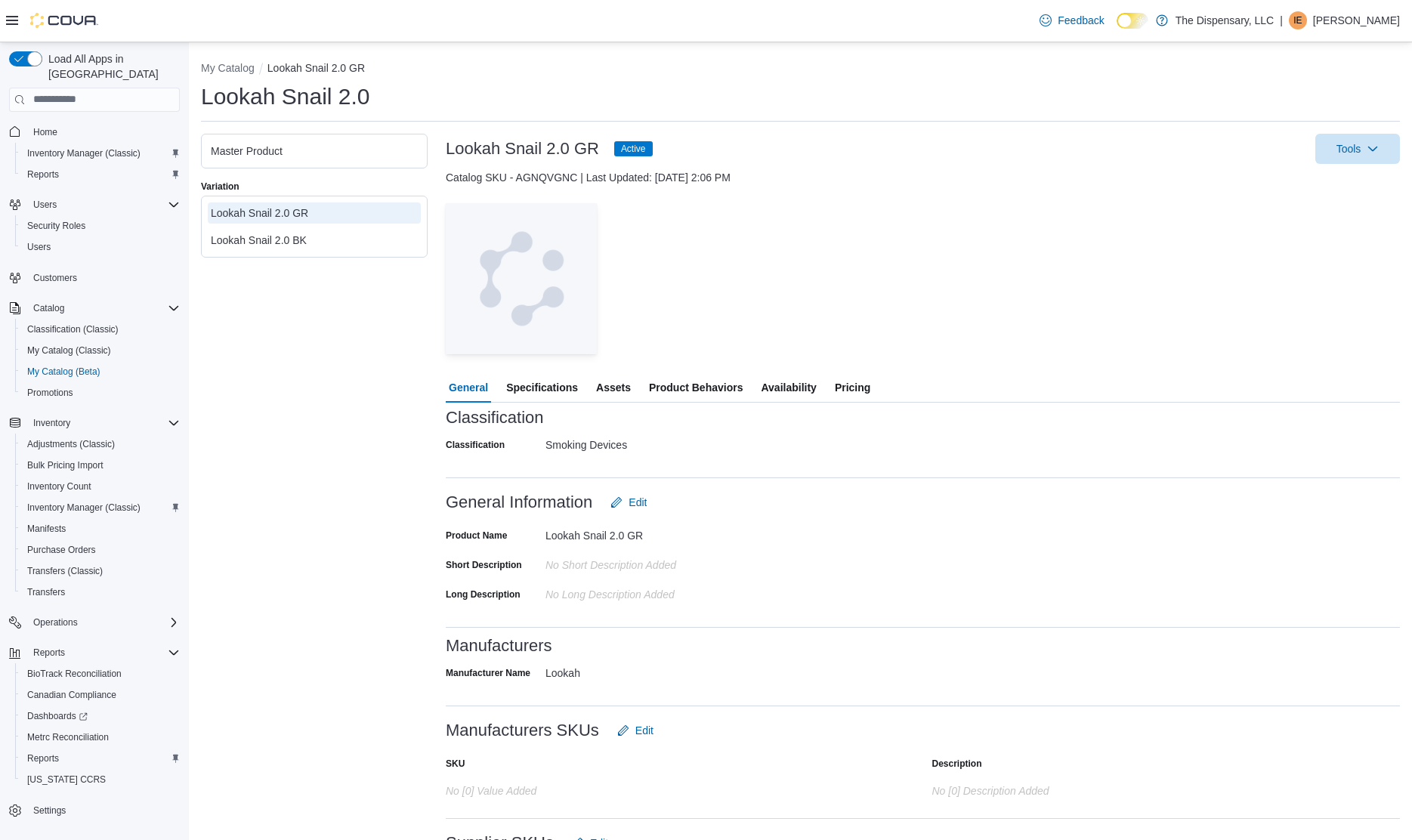
click at [613, 381] on span "Assets" at bounding box center [613, 388] width 34 height 30
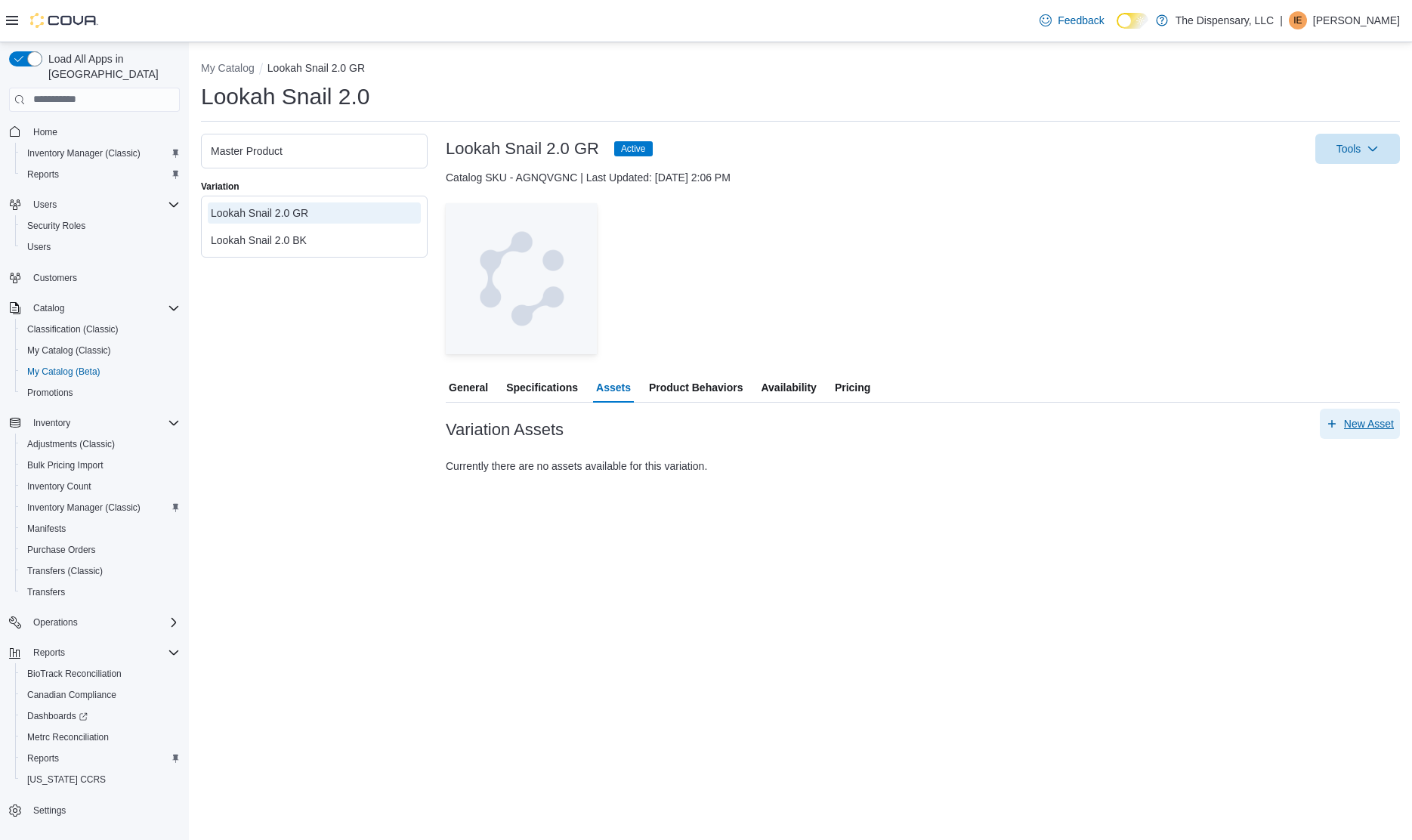
click at [1381, 423] on span "New Asset" at bounding box center [1369, 423] width 50 height 15
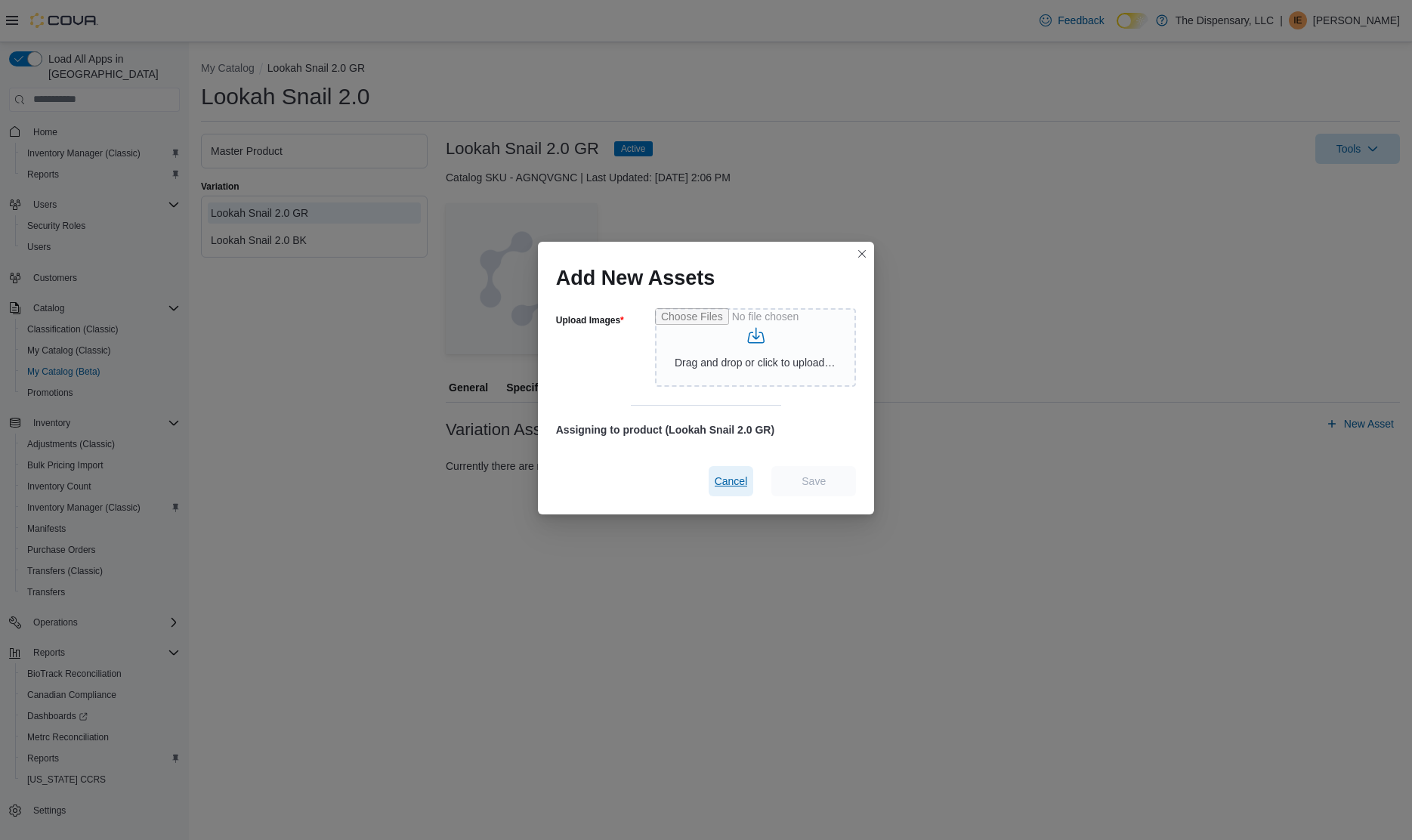
click at [732, 481] on span "Cancel" at bounding box center [731, 480] width 33 height 15
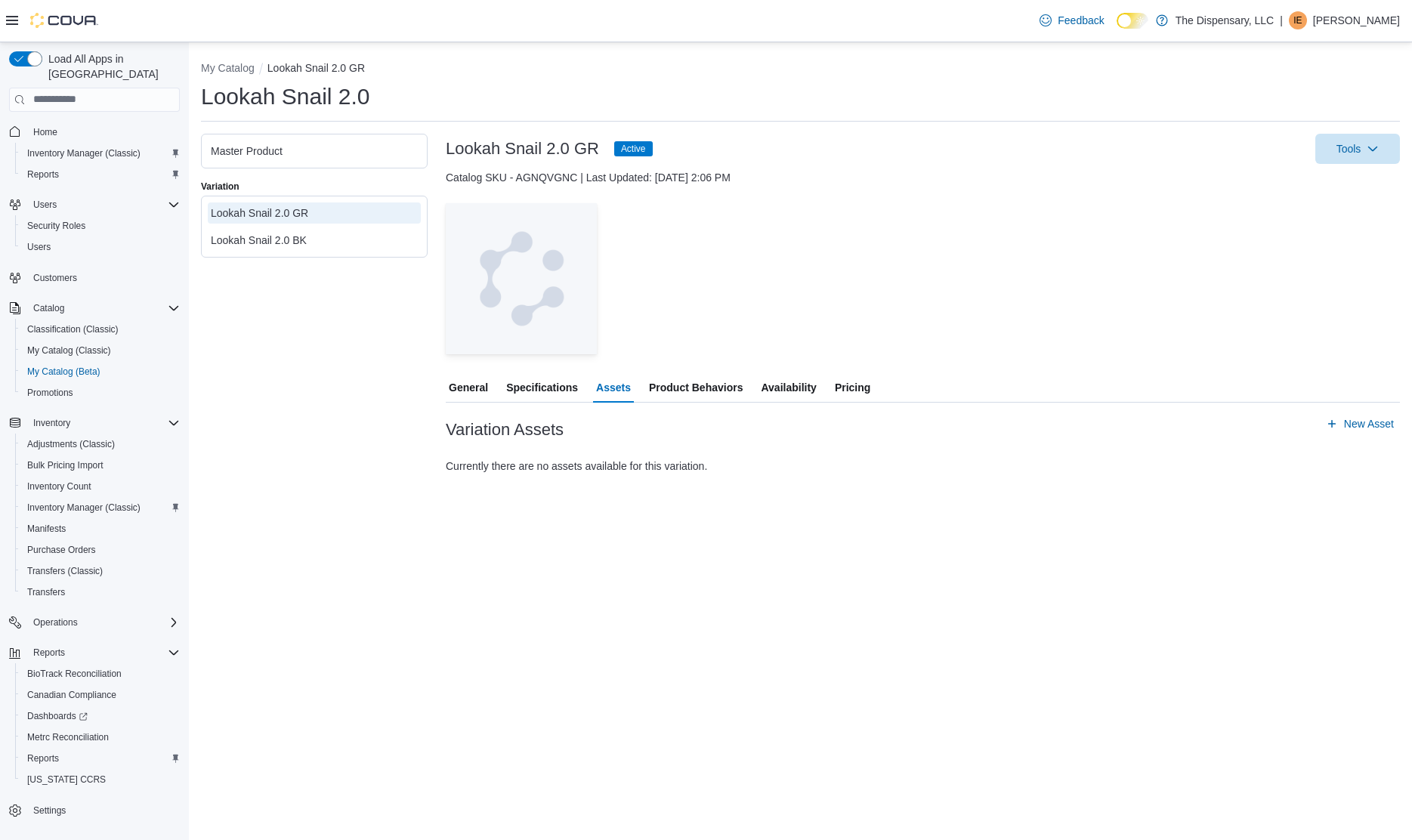
click at [281, 146] on div "Master Product" at bounding box center [314, 150] width 207 height 15
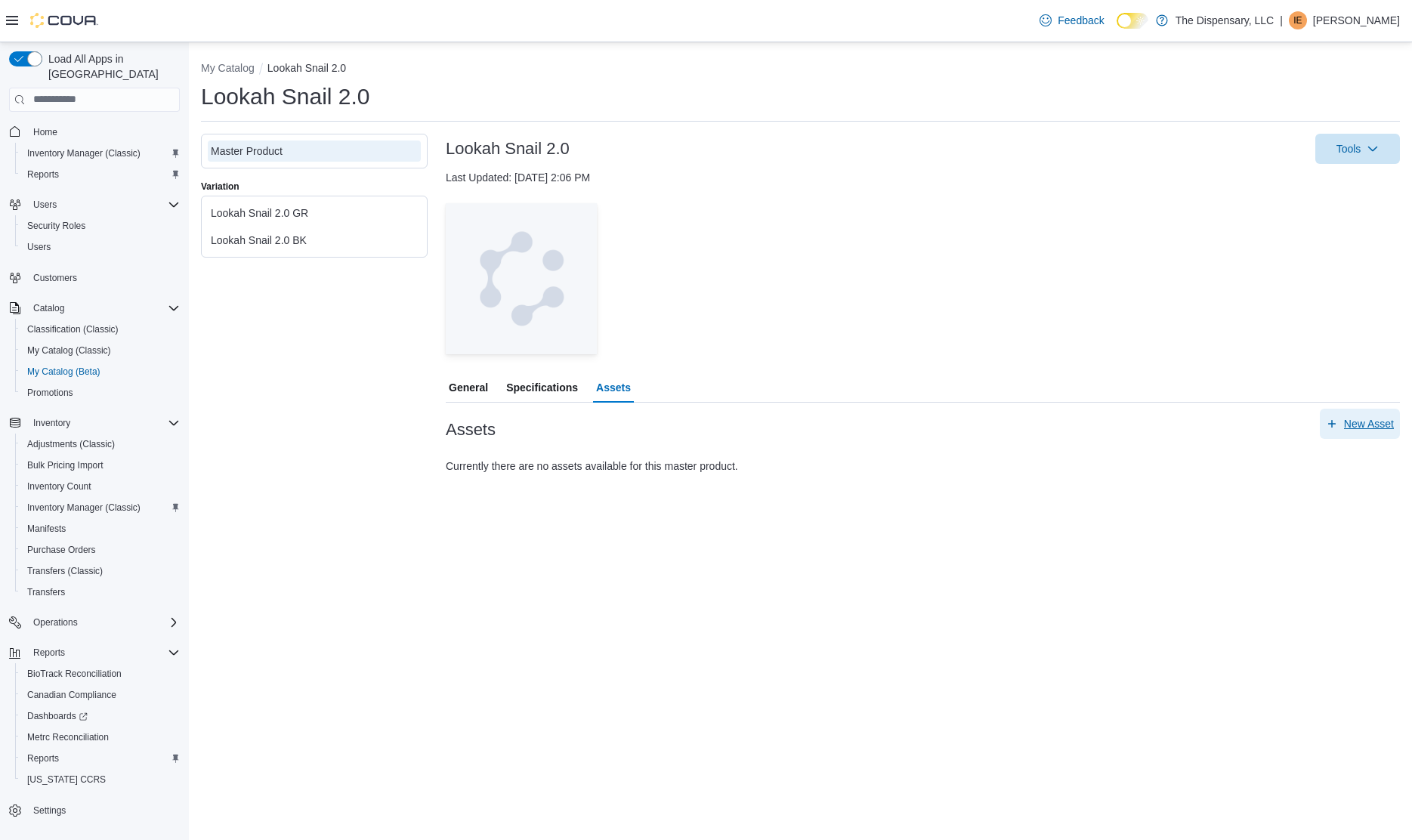
click at [1388, 423] on span "New Asset" at bounding box center [1369, 423] width 50 height 15
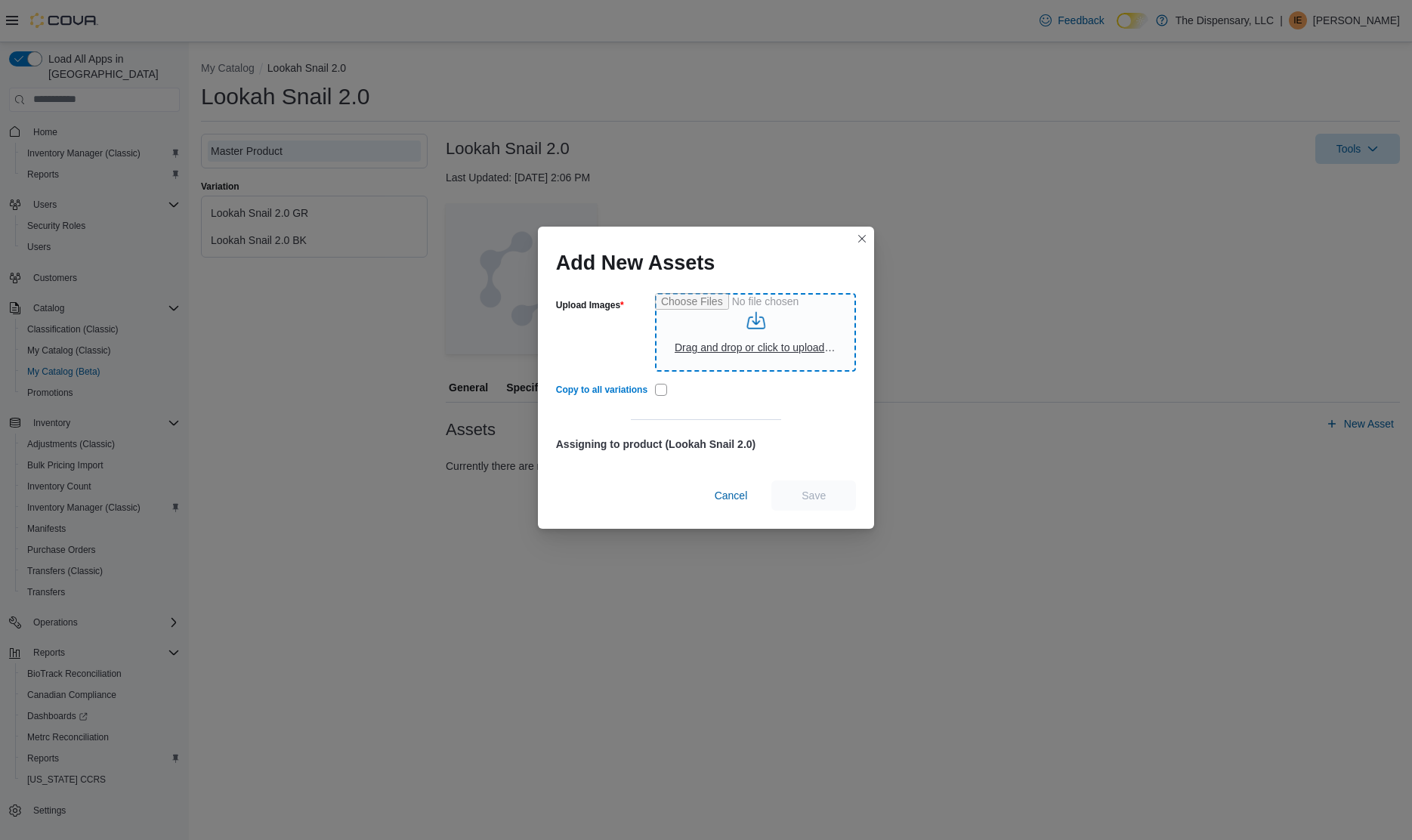
click at [744, 336] on input "Upload Images" at bounding box center [756, 332] width 201 height 79
type input "**********"
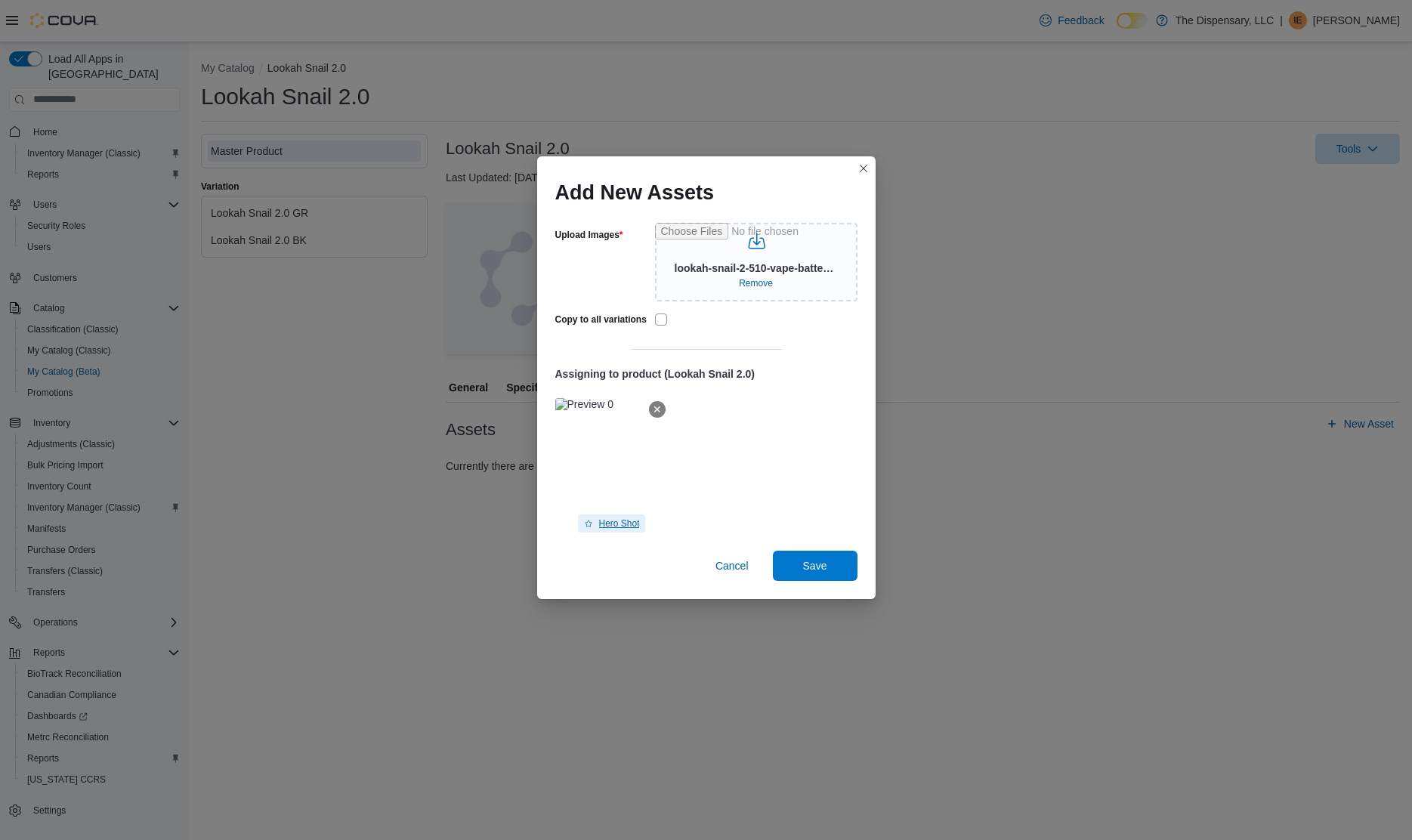
click at [603, 520] on span "Hero Shot" at bounding box center [619, 523] width 40 height 12
click at [837, 568] on span "Save" at bounding box center [816, 565] width 67 height 30
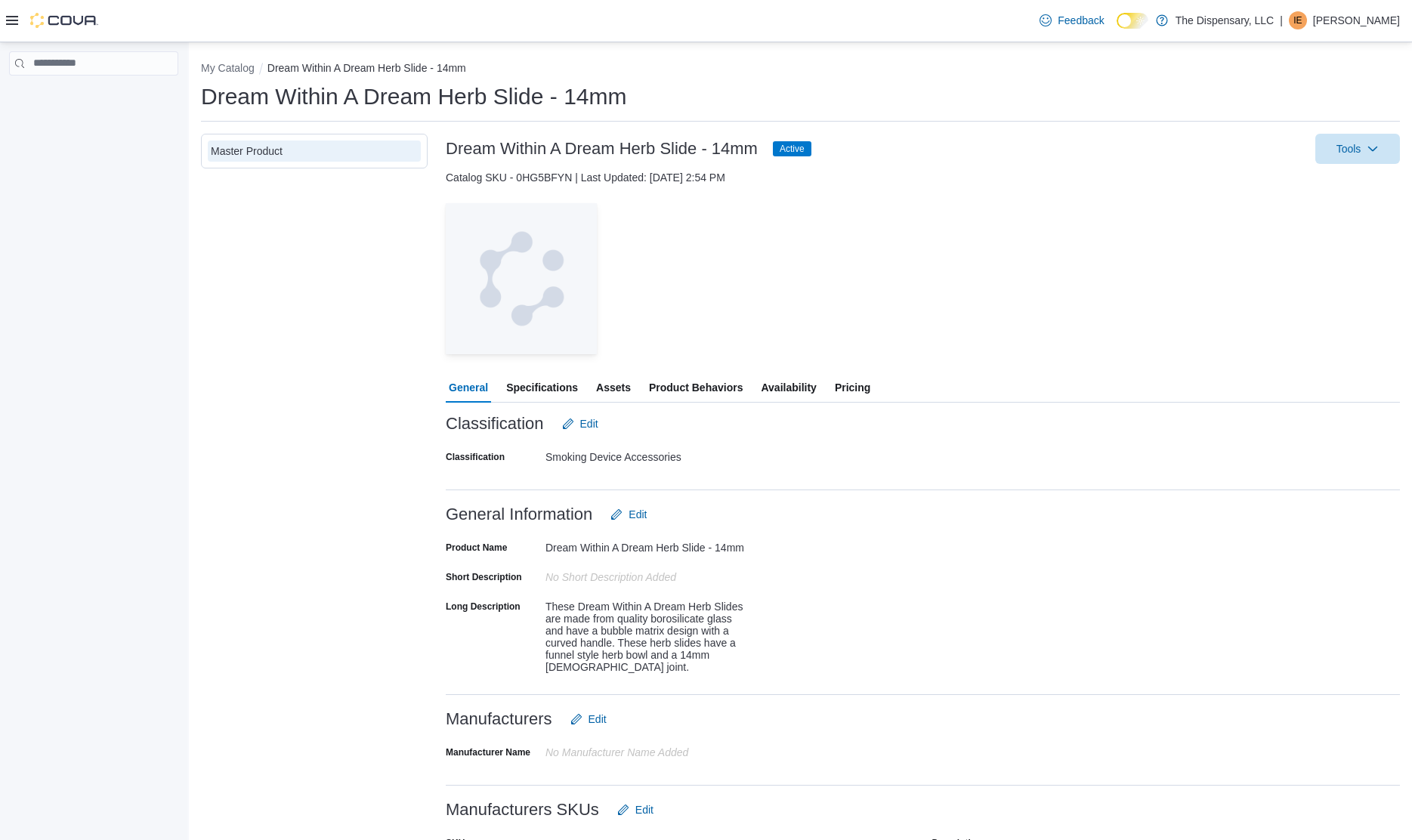
click at [615, 389] on span "Assets" at bounding box center [613, 388] width 34 height 30
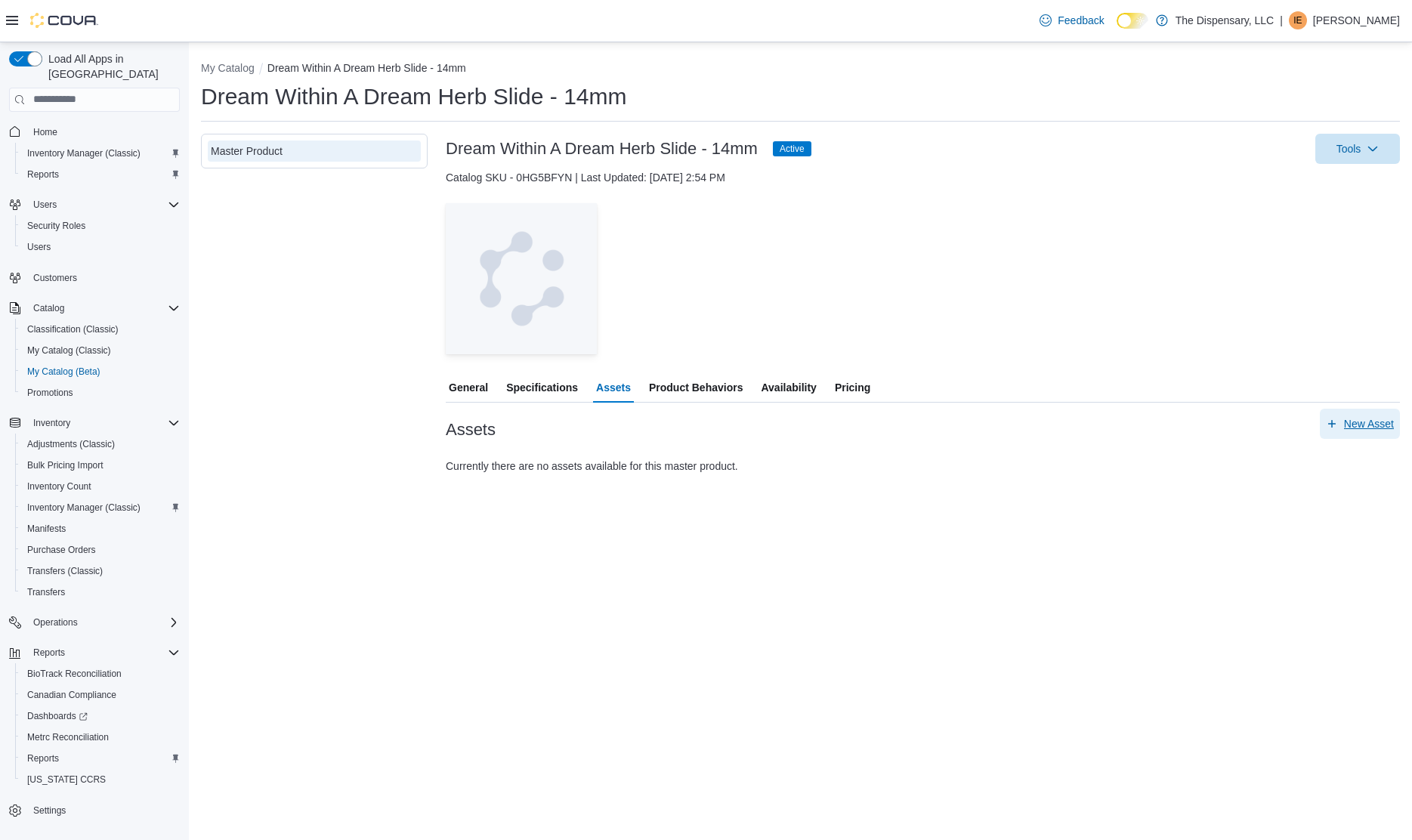
click at [1376, 426] on span "New Asset" at bounding box center [1369, 423] width 50 height 15
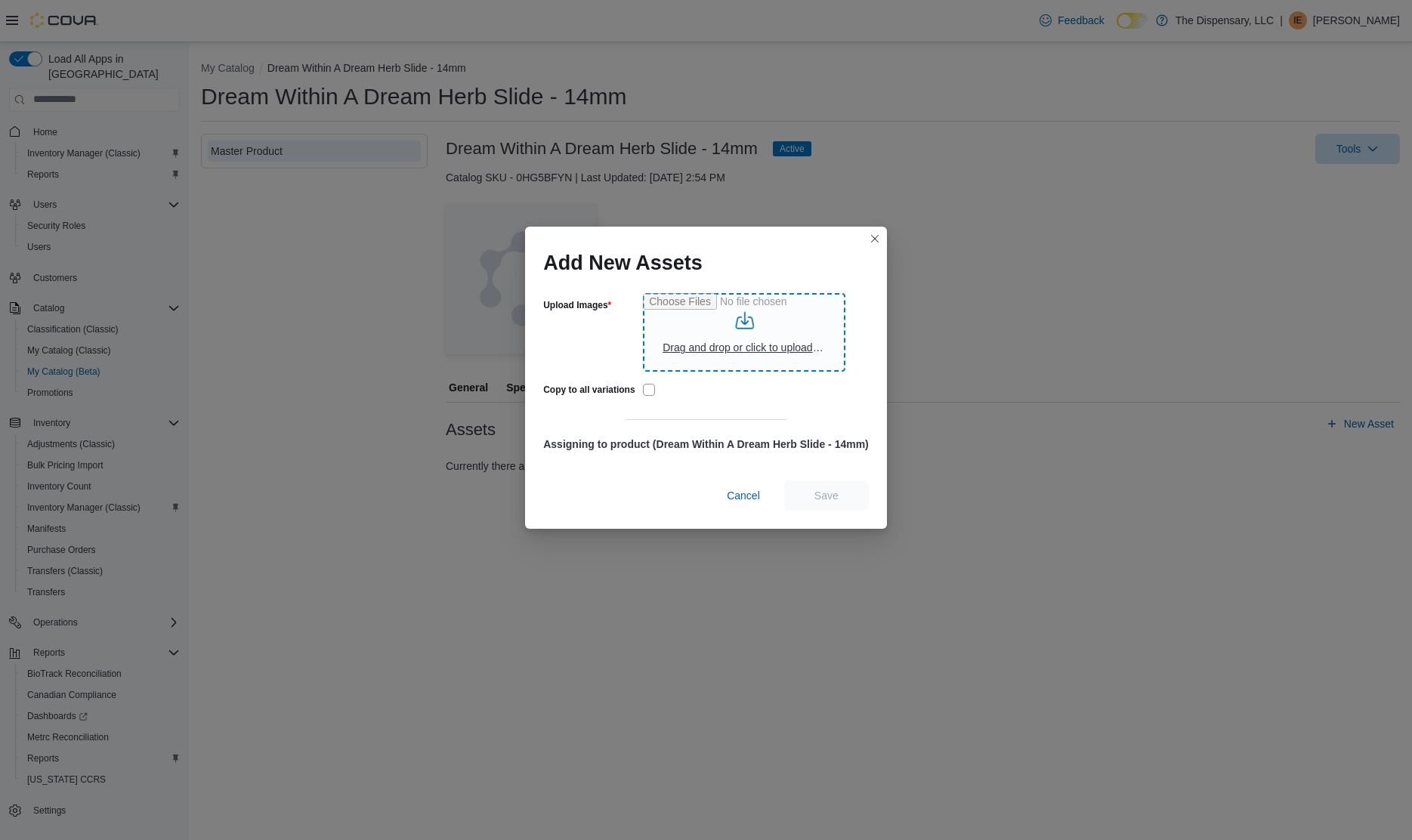
click at [692, 317] on input "Upload Images" at bounding box center [744, 332] width 203 height 79
type input "**********"
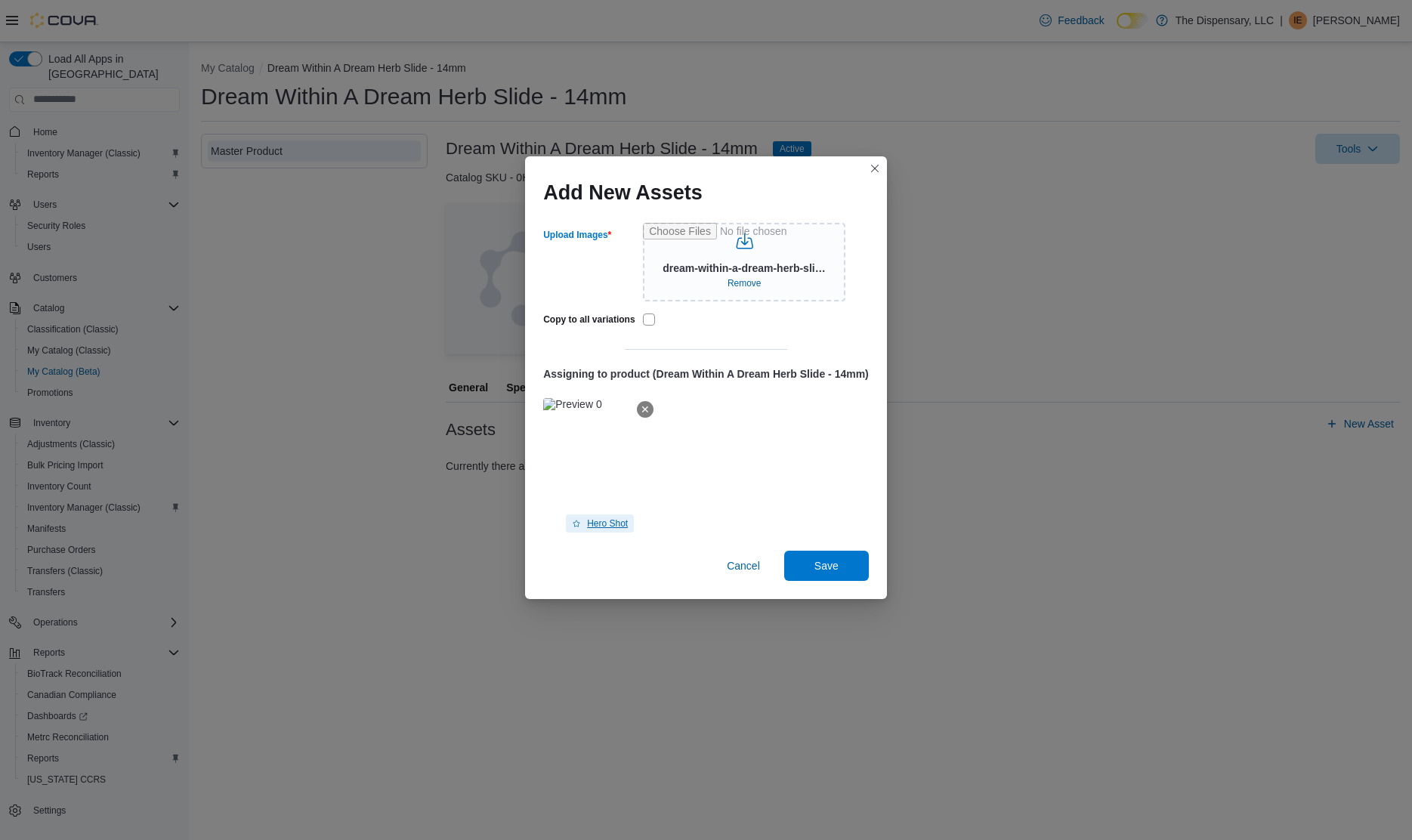
click at [610, 528] on span "Hero Shot" at bounding box center [607, 523] width 40 height 12
click at [828, 562] on span "Save" at bounding box center [827, 565] width 25 height 15
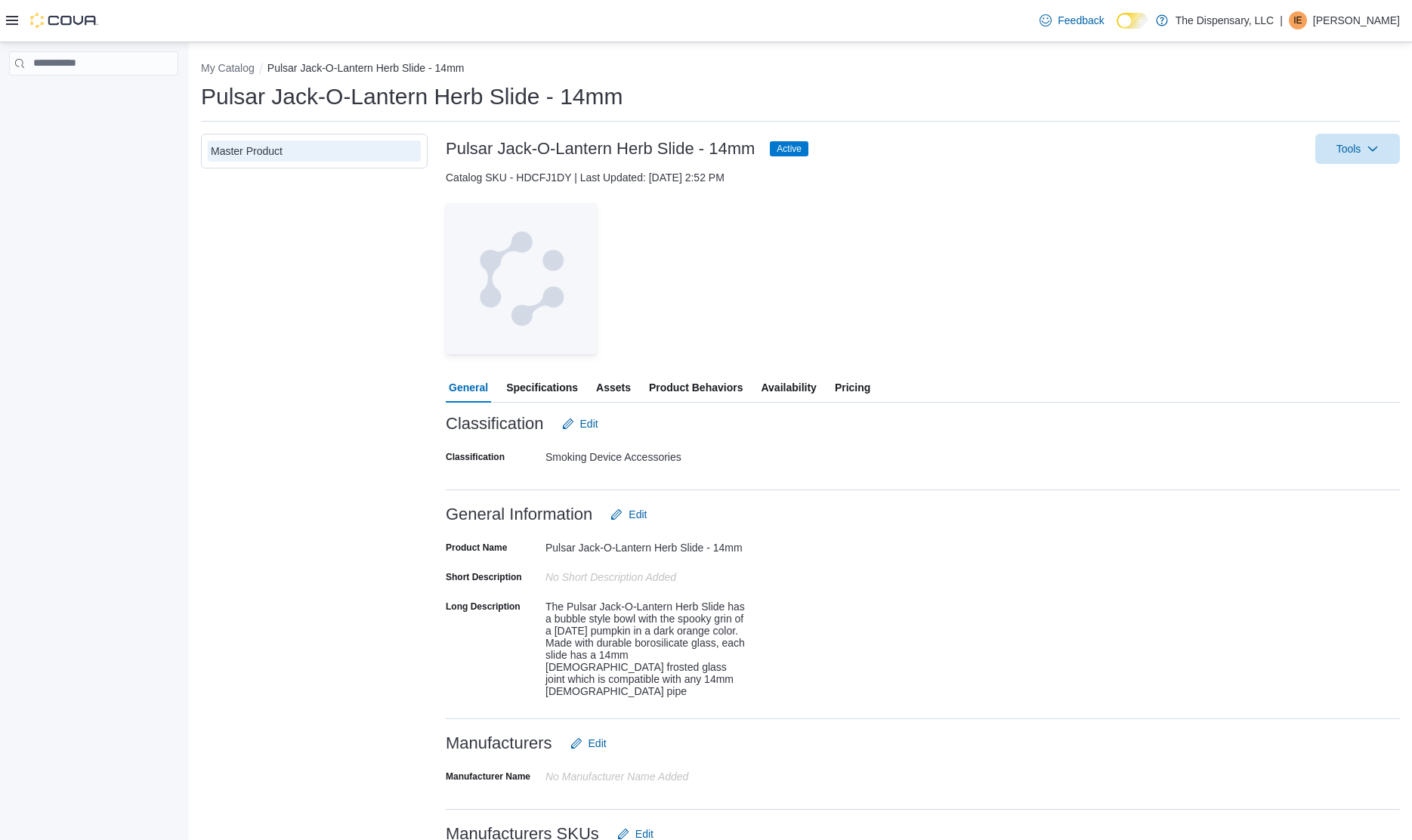
click at [789, 391] on span "Availability" at bounding box center [788, 388] width 55 height 30
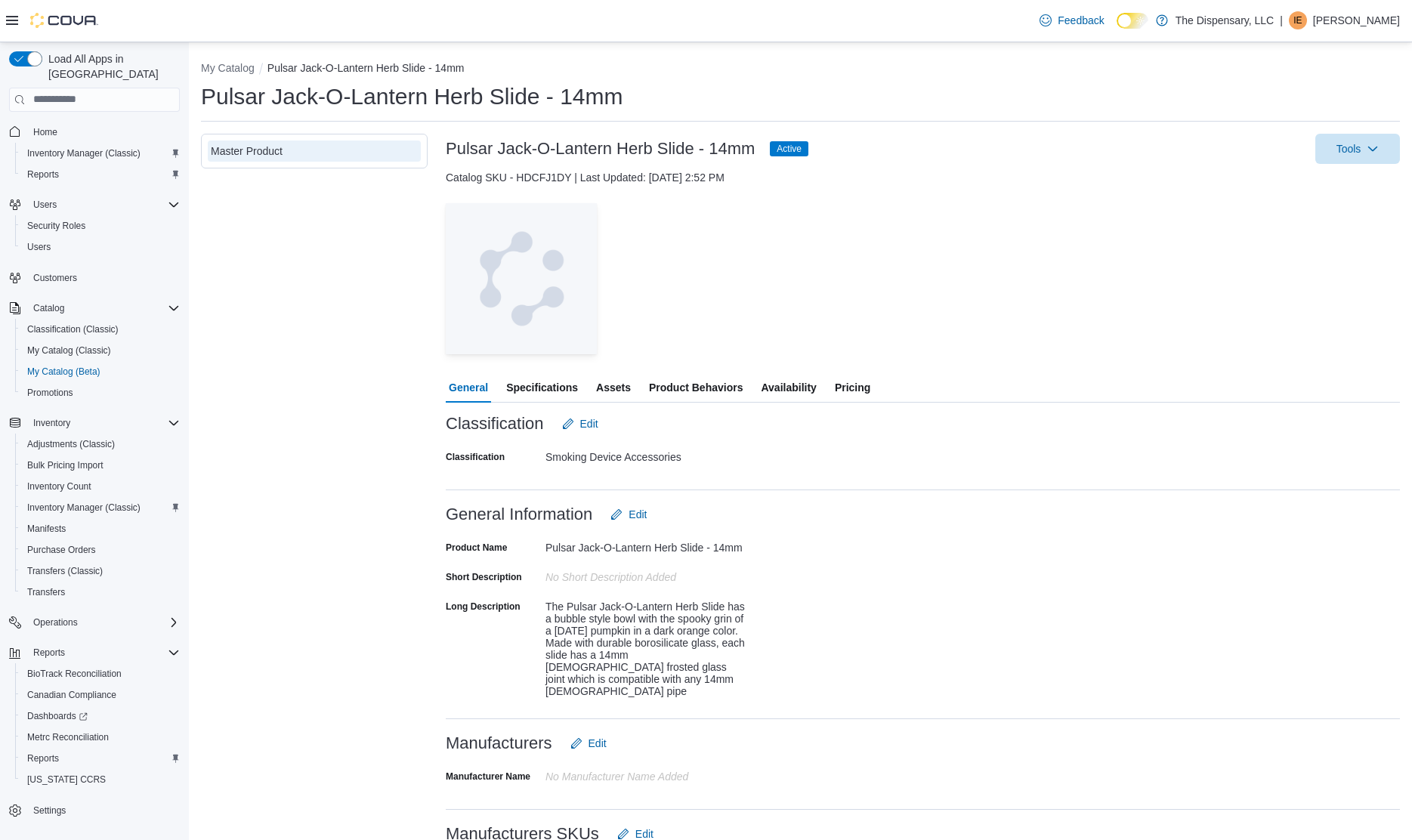
click at [612, 387] on span "Assets" at bounding box center [613, 388] width 34 height 30
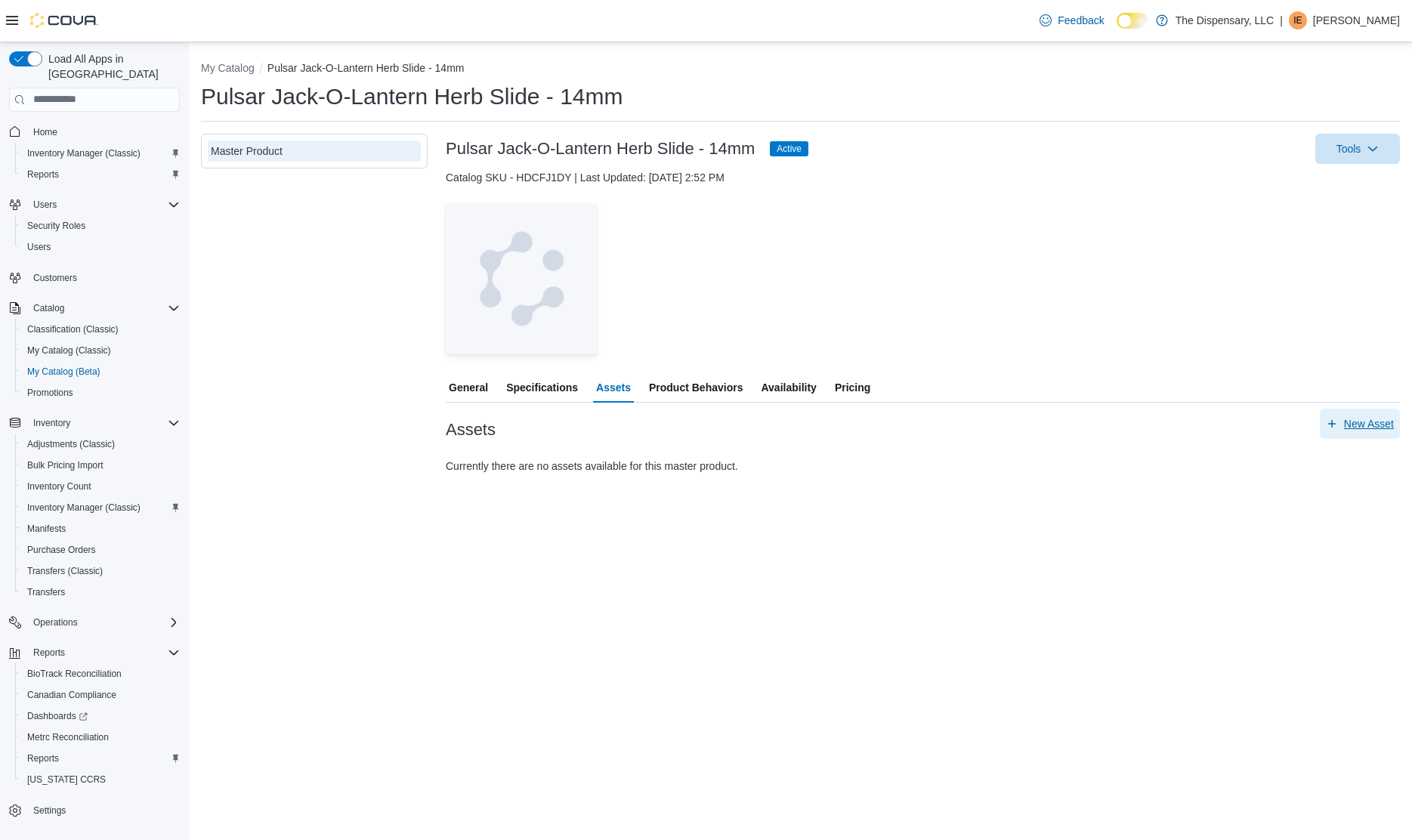
click at [1371, 418] on span "New Asset" at bounding box center [1369, 423] width 50 height 15
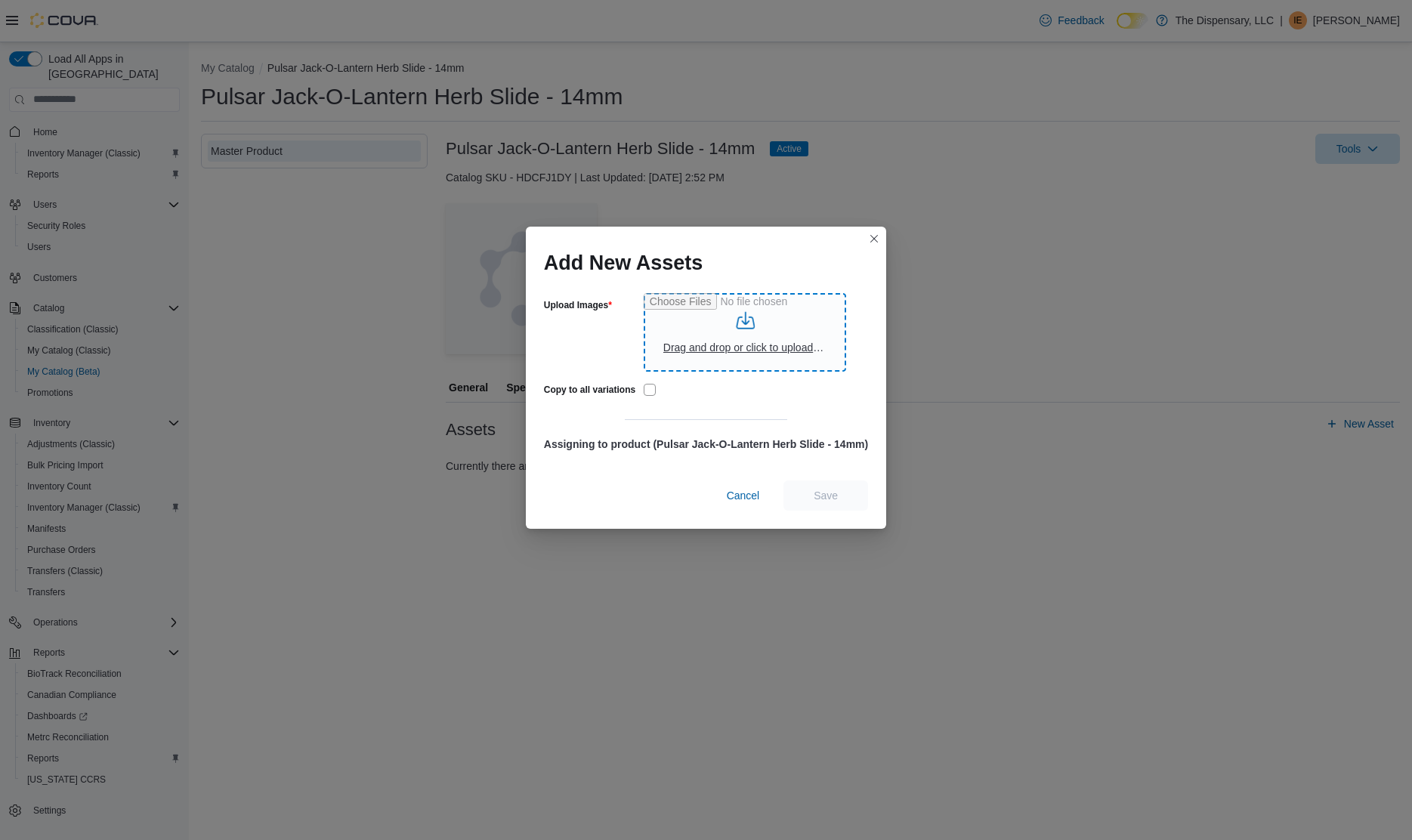
click at [747, 343] on input "Upload Images" at bounding box center [745, 332] width 203 height 79
type input "**********"
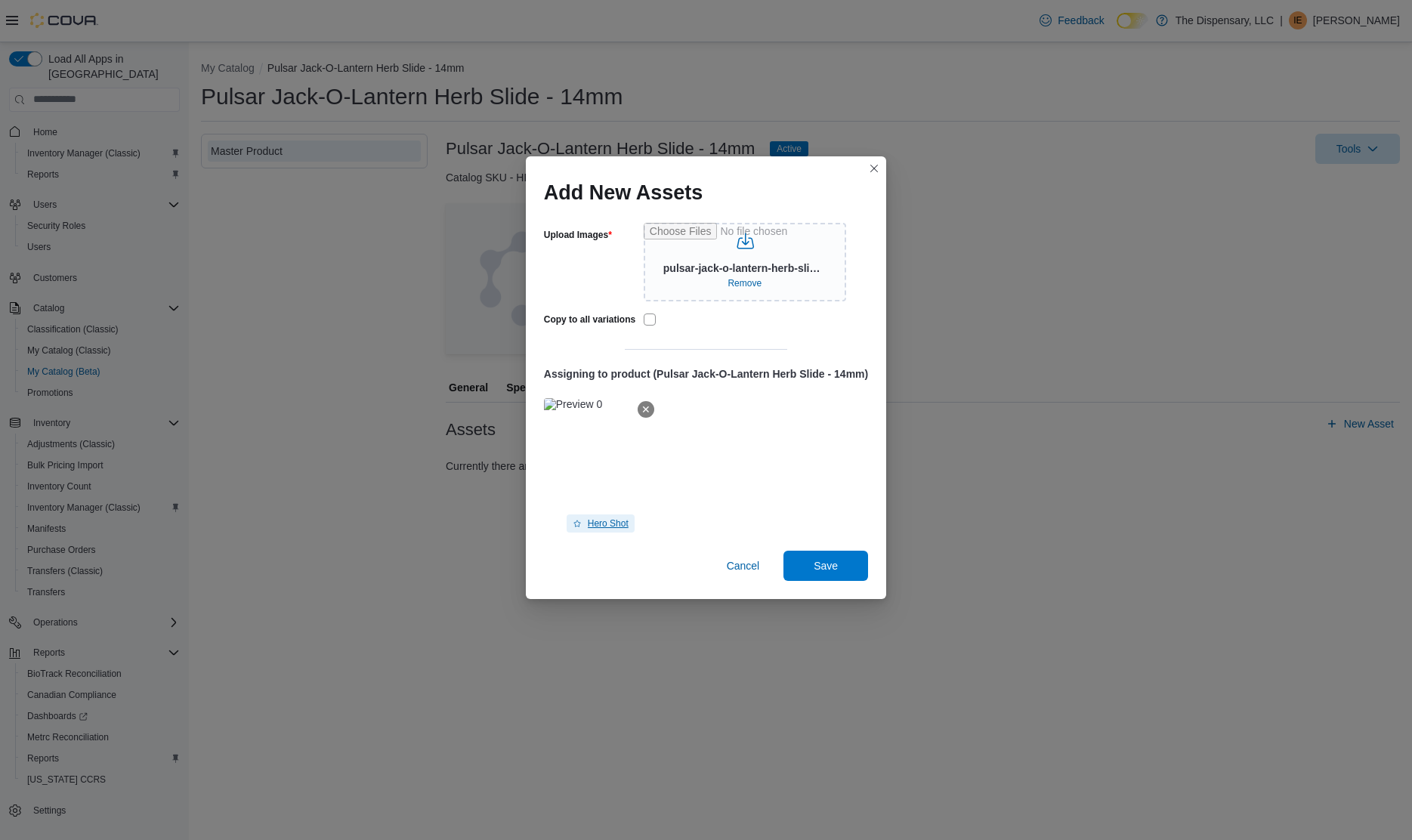
click at [611, 519] on span "Hero Shot" at bounding box center [607, 523] width 40 height 12
click at [810, 556] on span "Save" at bounding box center [826, 565] width 67 height 30
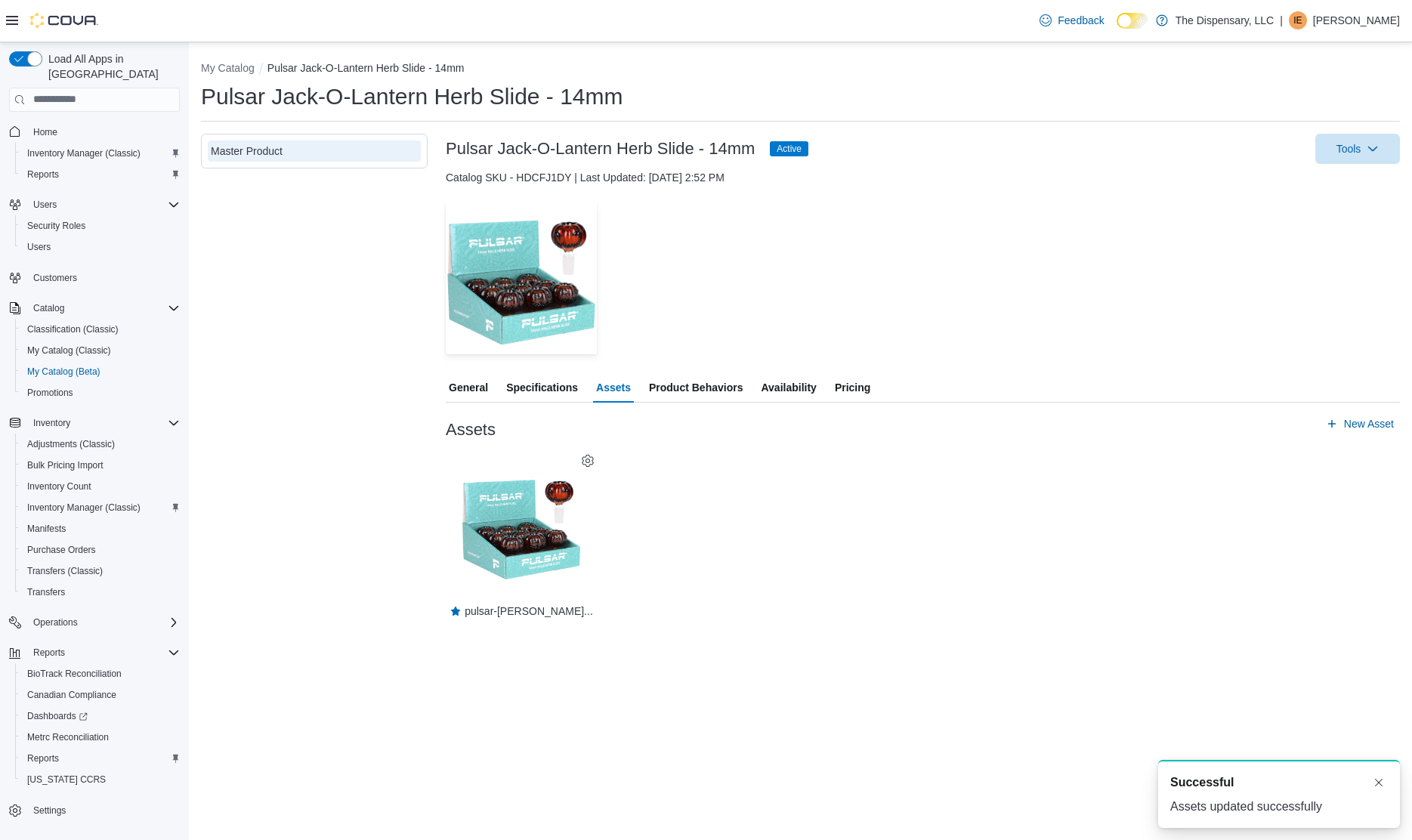
click at [933, 490] on div "— Click to open this image in fullscreen mode pulsar-jack-o-l..." at bounding box center [923, 533] width 954 height 166
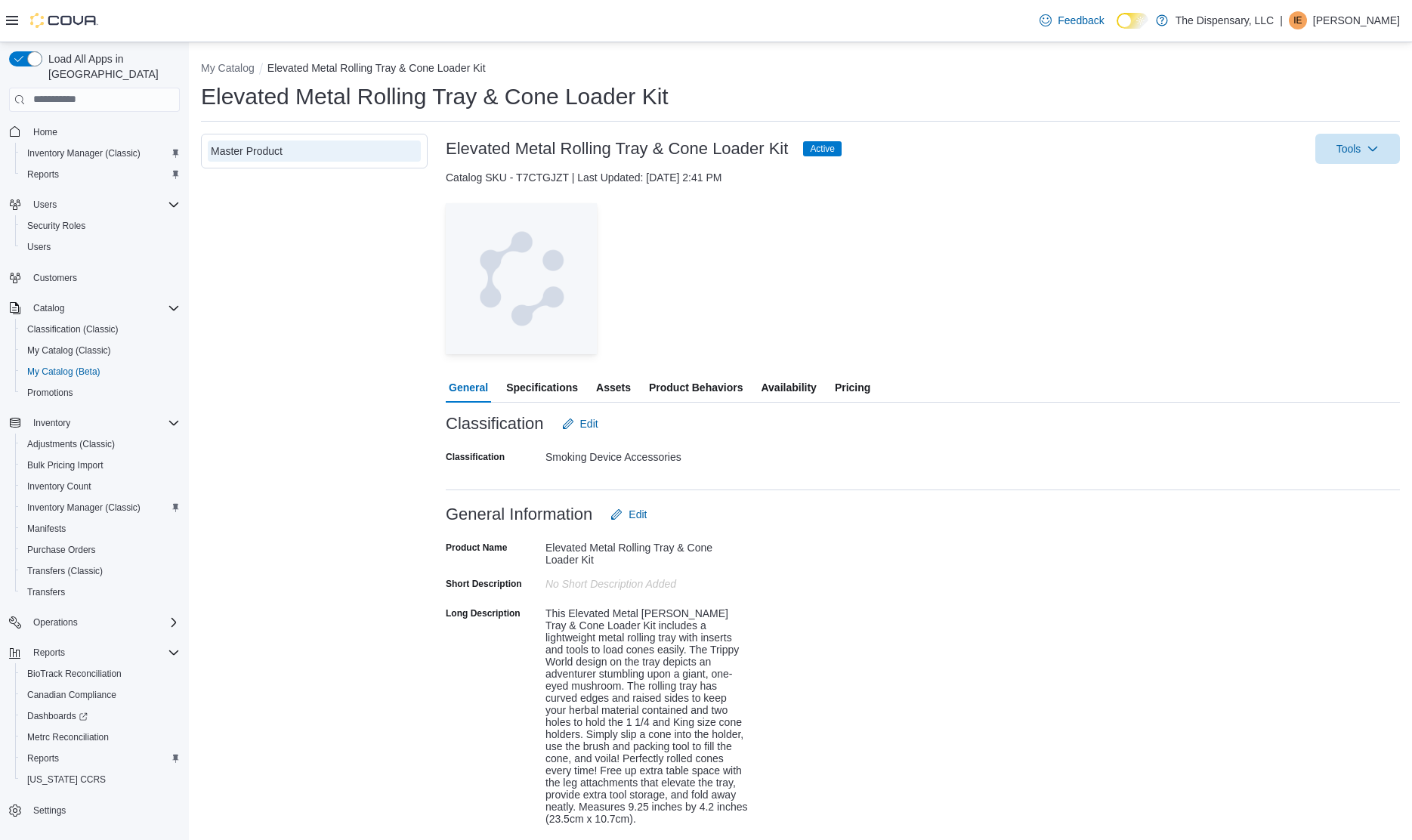
click at [625, 388] on span "Assets" at bounding box center [613, 388] width 34 height 30
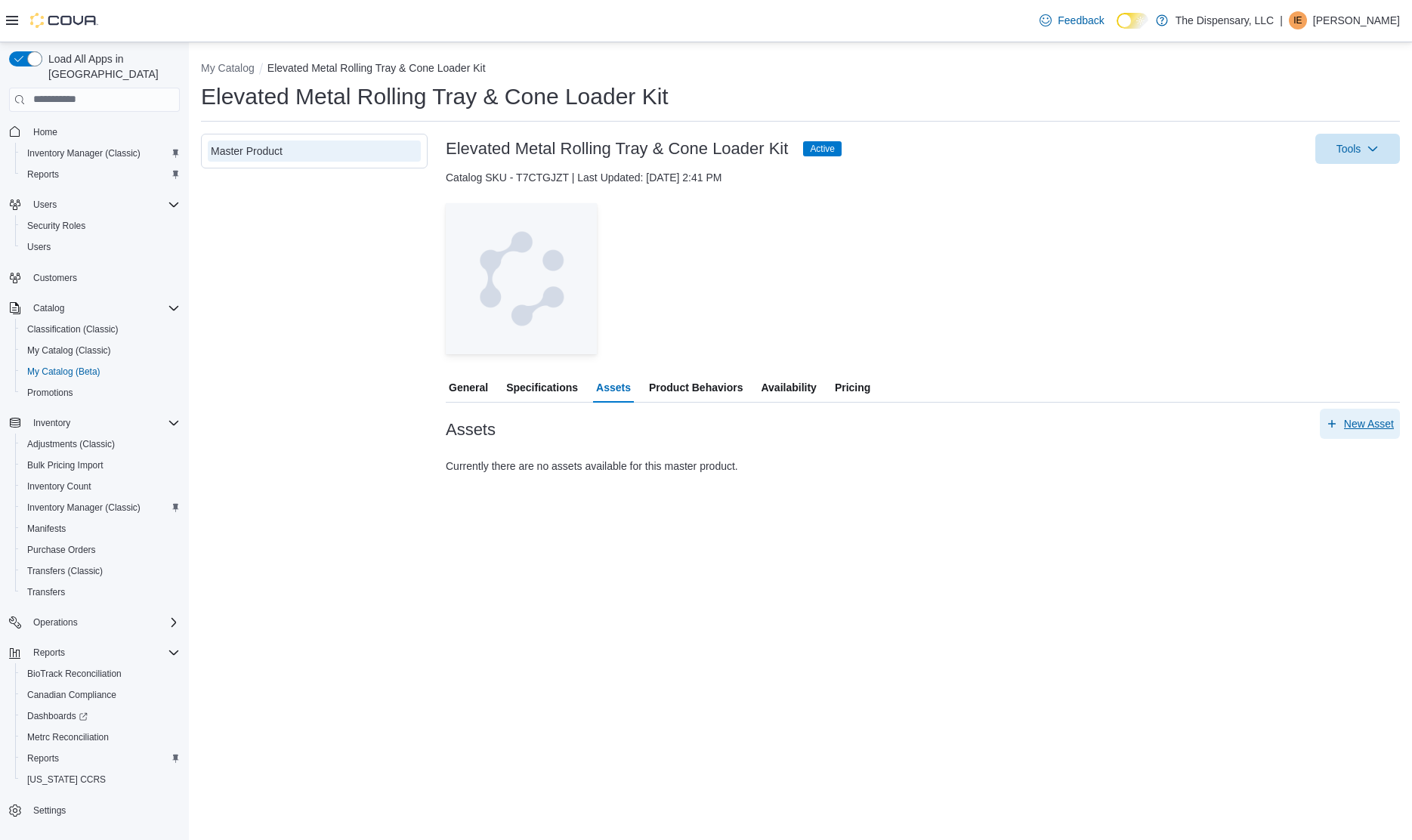
click at [1361, 428] on span "New Asset" at bounding box center [1369, 423] width 50 height 15
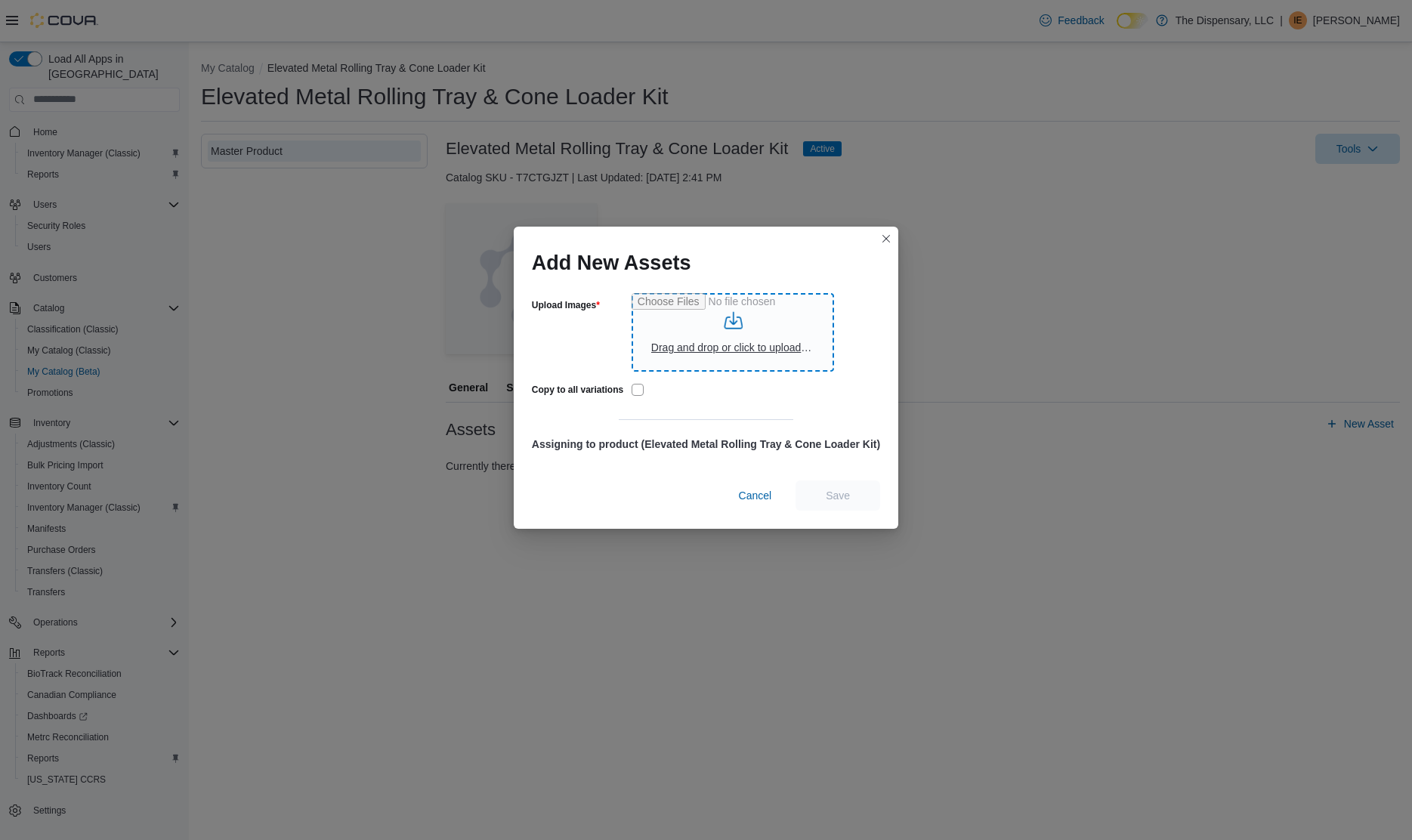
click at [693, 353] on input "Upload Images" at bounding box center [733, 332] width 203 height 79
type input "**********"
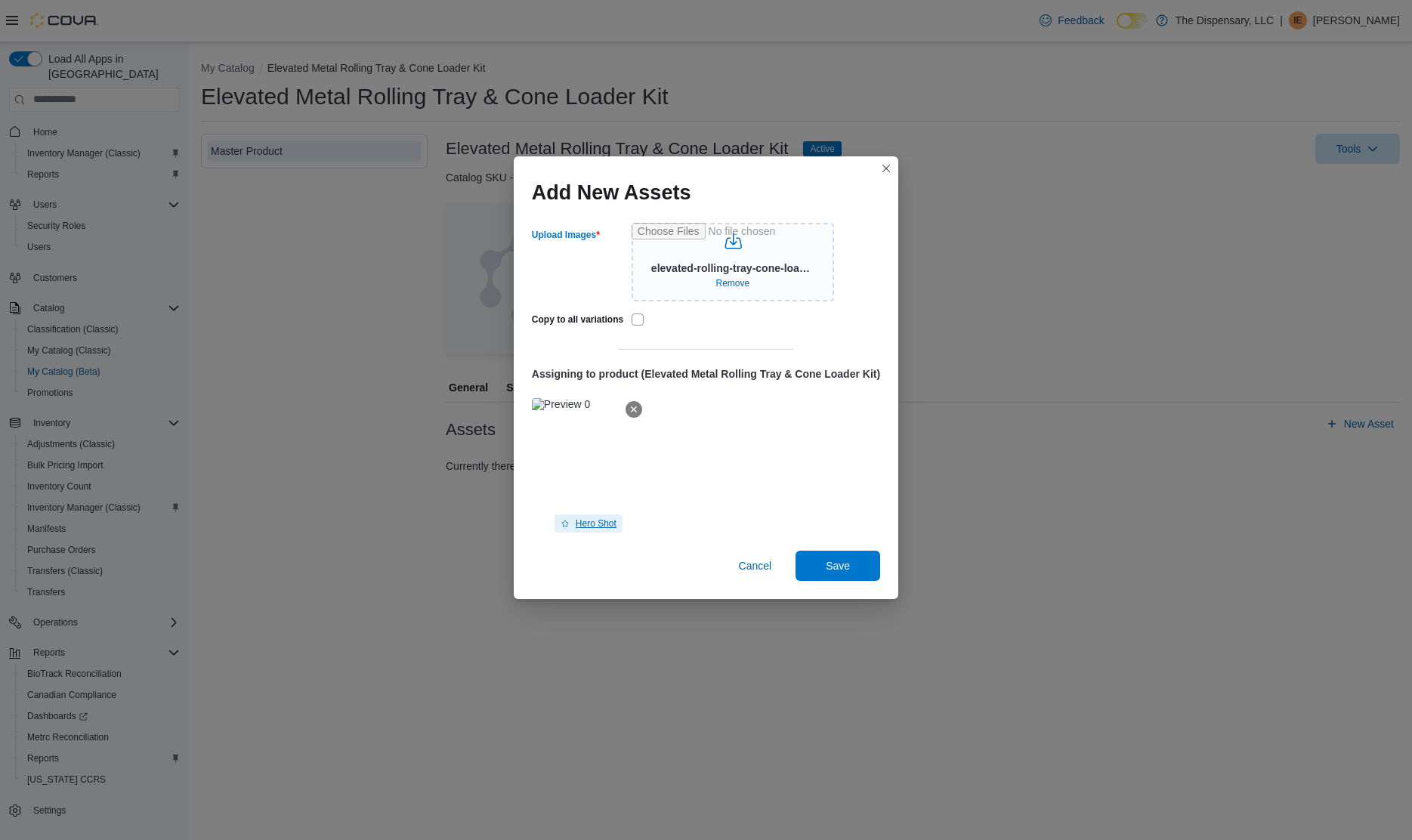
click at [598, 517] on span "Hero Shot" at bounding box center [588, 523] width 56 height 18
click at [862, 563] on span "Save" at bounding box center [838, 565] width 67 height 30
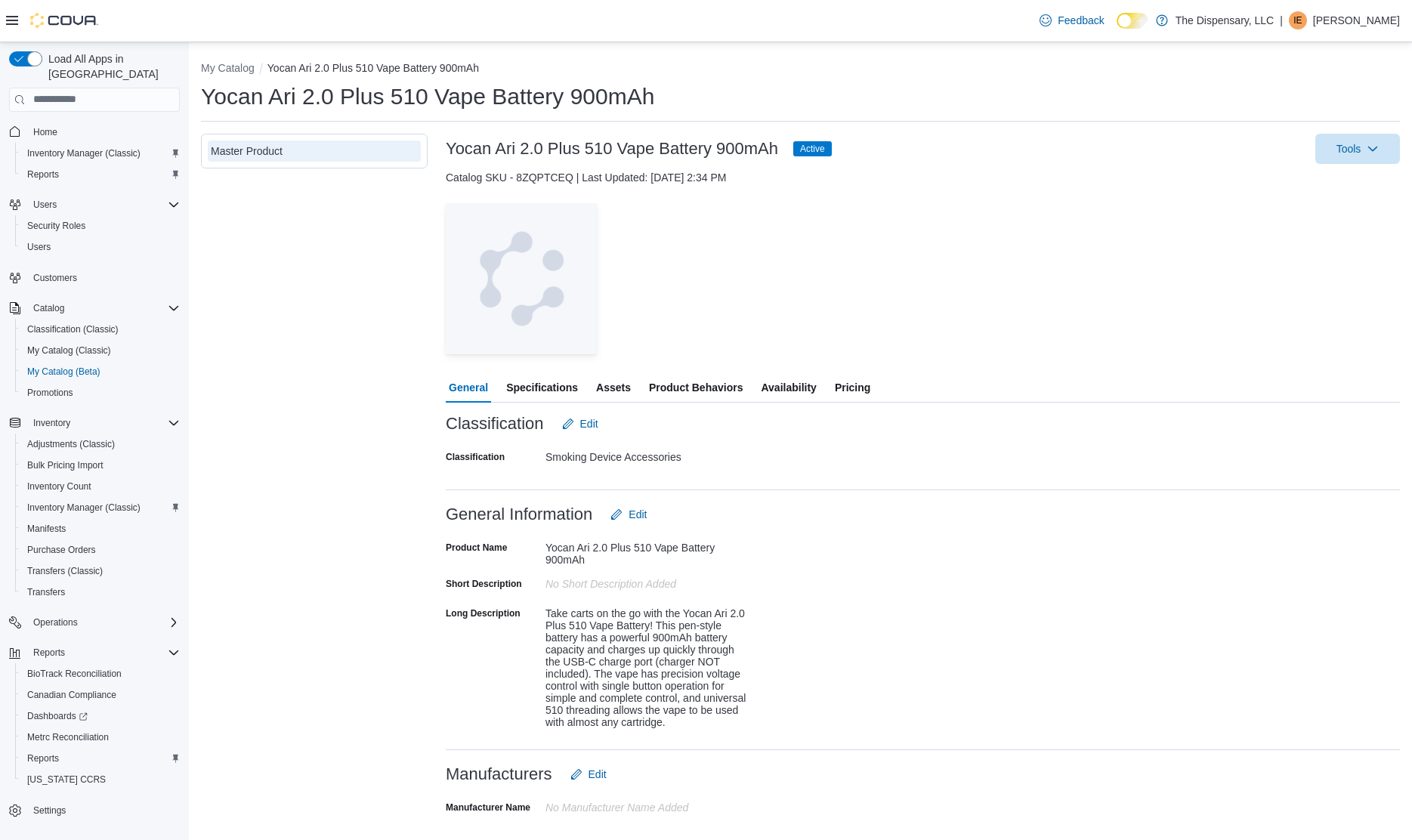
click at [614, 387] on span "Assets" at bounding box center [613, 388] width 34 height 30
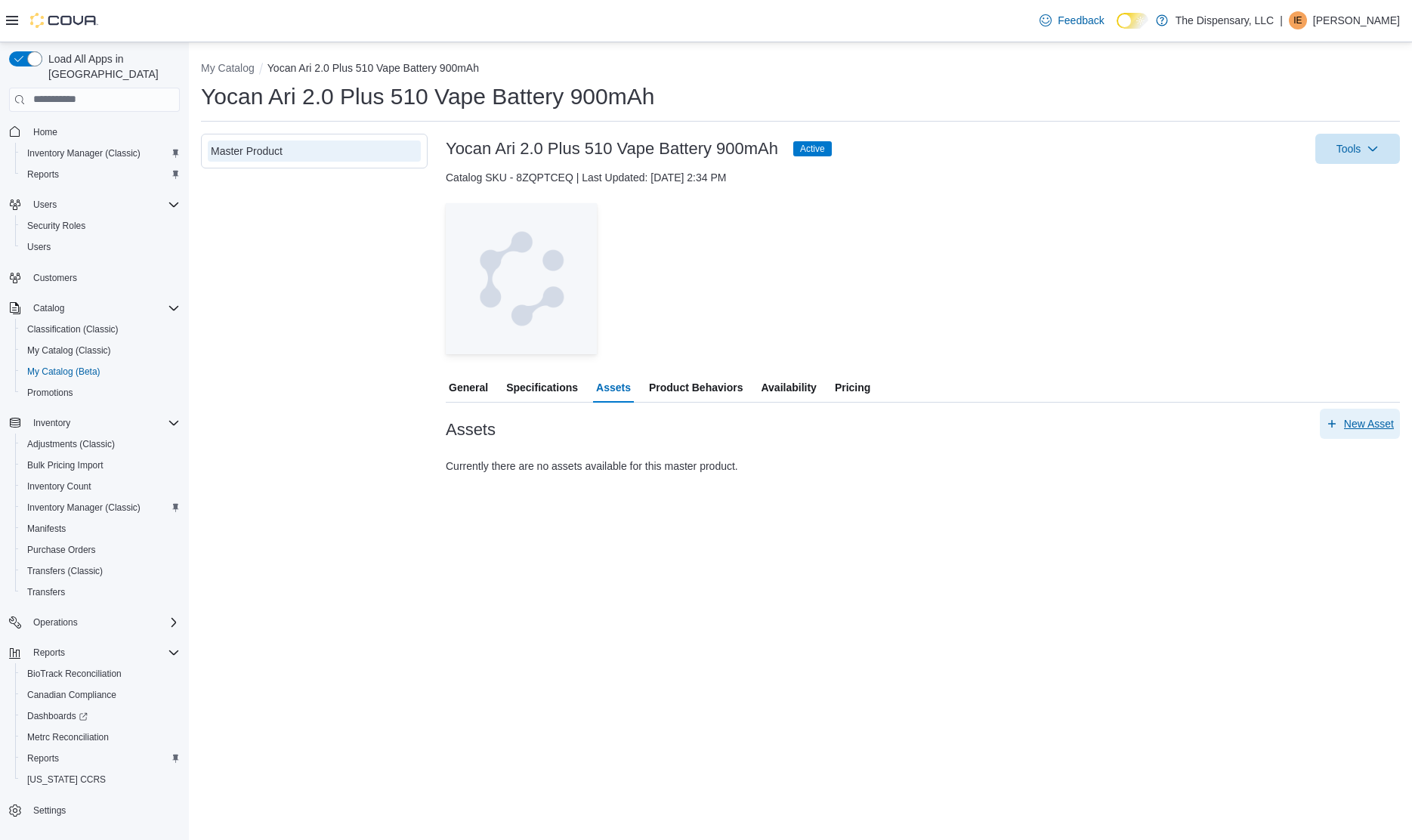
click at [1346, 438] on span "New Asset" at bounding box center [1359, 423] width 68 height 30
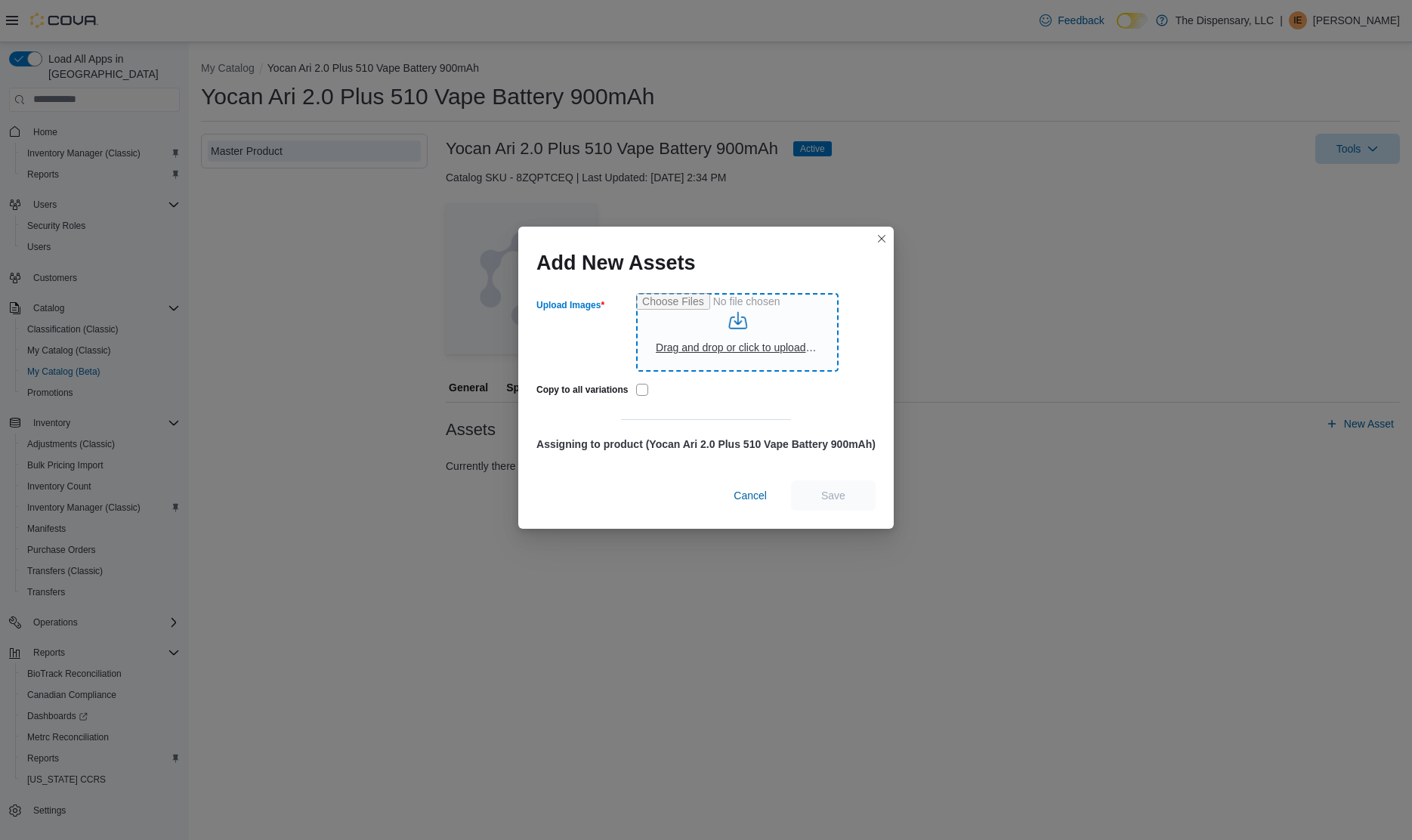
click at [710, 330] on input "Upload Images" at bounding box center [737, 332] width 203 height 79
type input "**********"
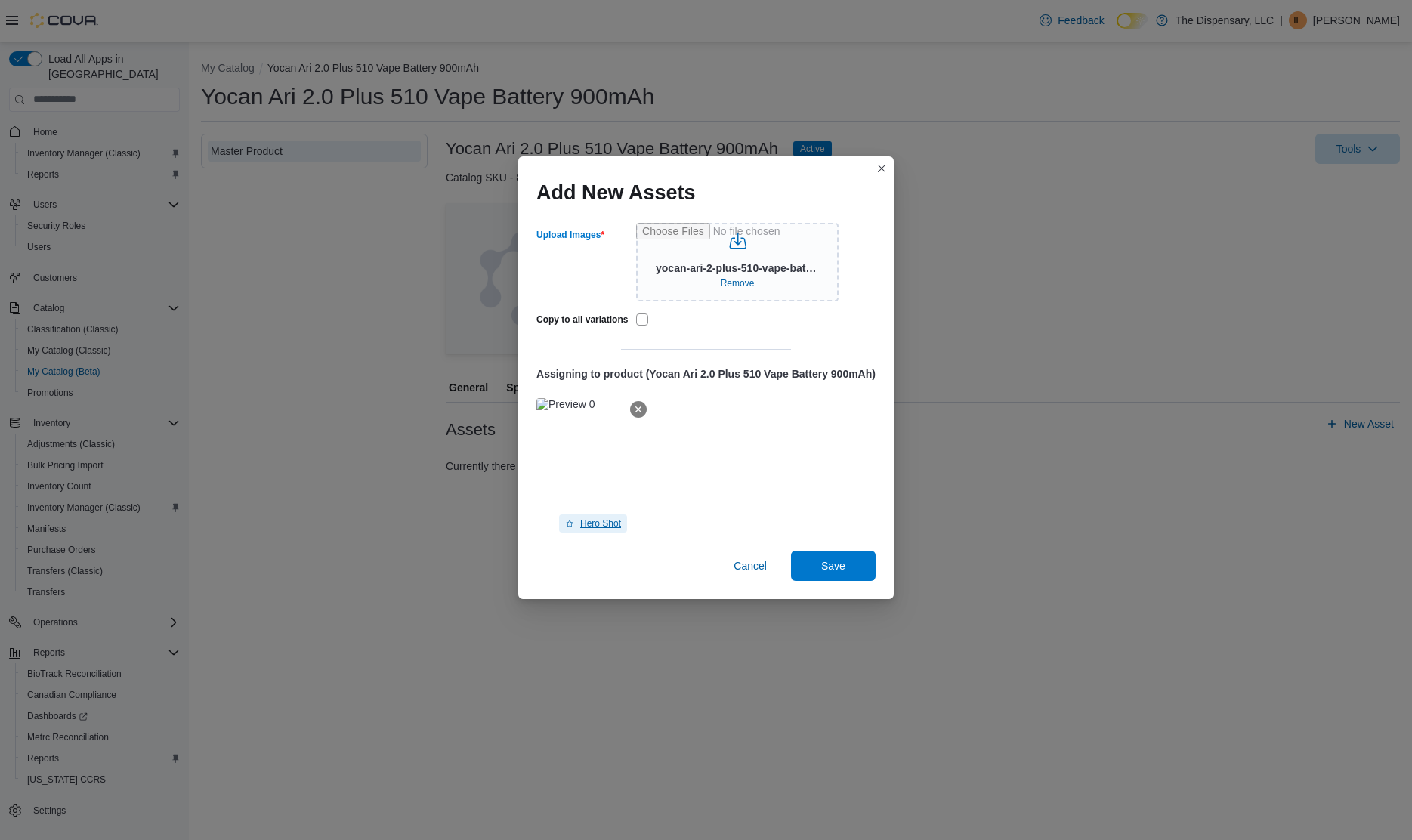
click at [585, 523] on span "Hero Shot" at bounding box center [600, 523] width 40 height 12
click at [839, 558] on span "Save" at bounding box center [833, 565] width 67 height 30
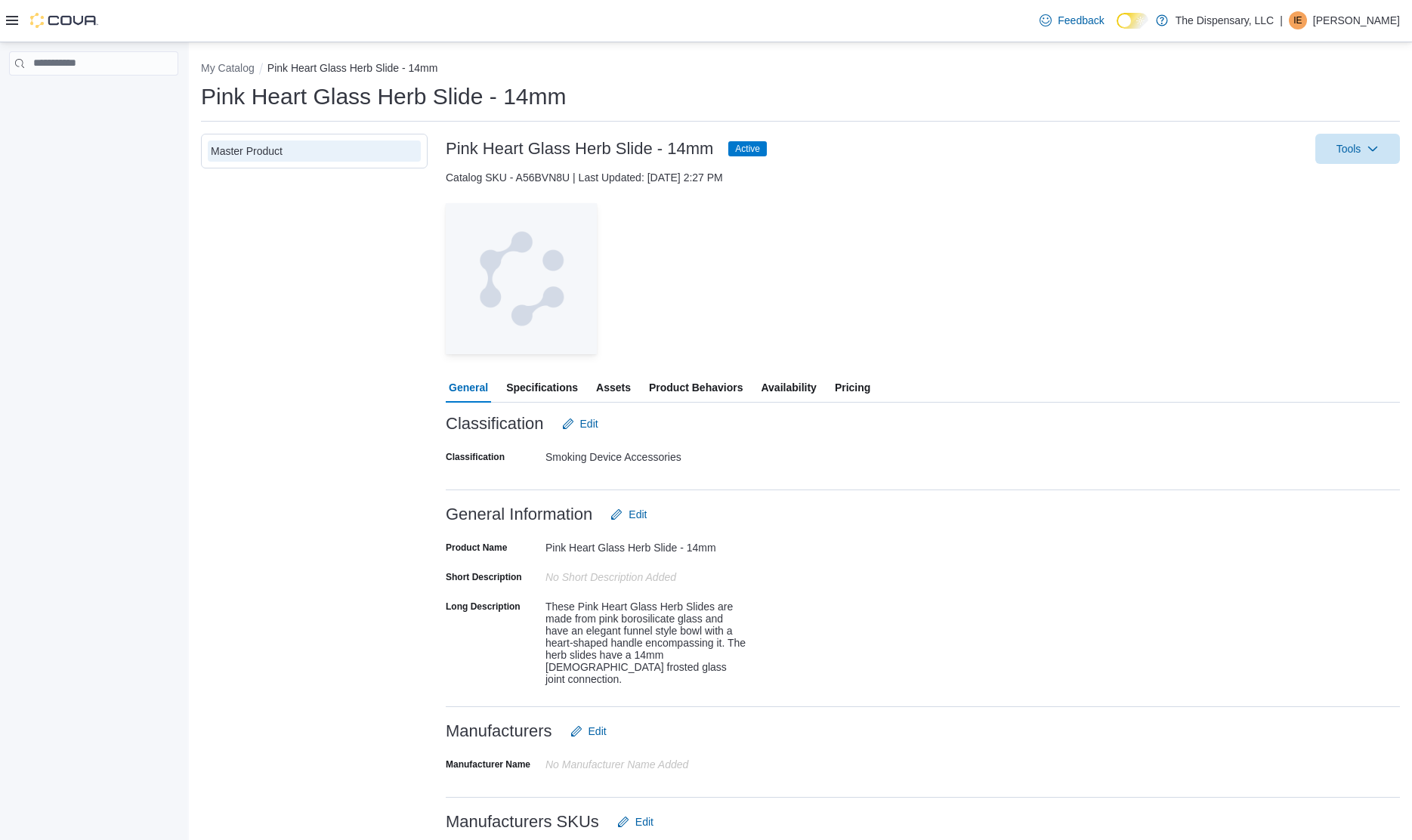
click at [621, 391] on span "Assets" at bounding box center [613, 388] width 34 height 30
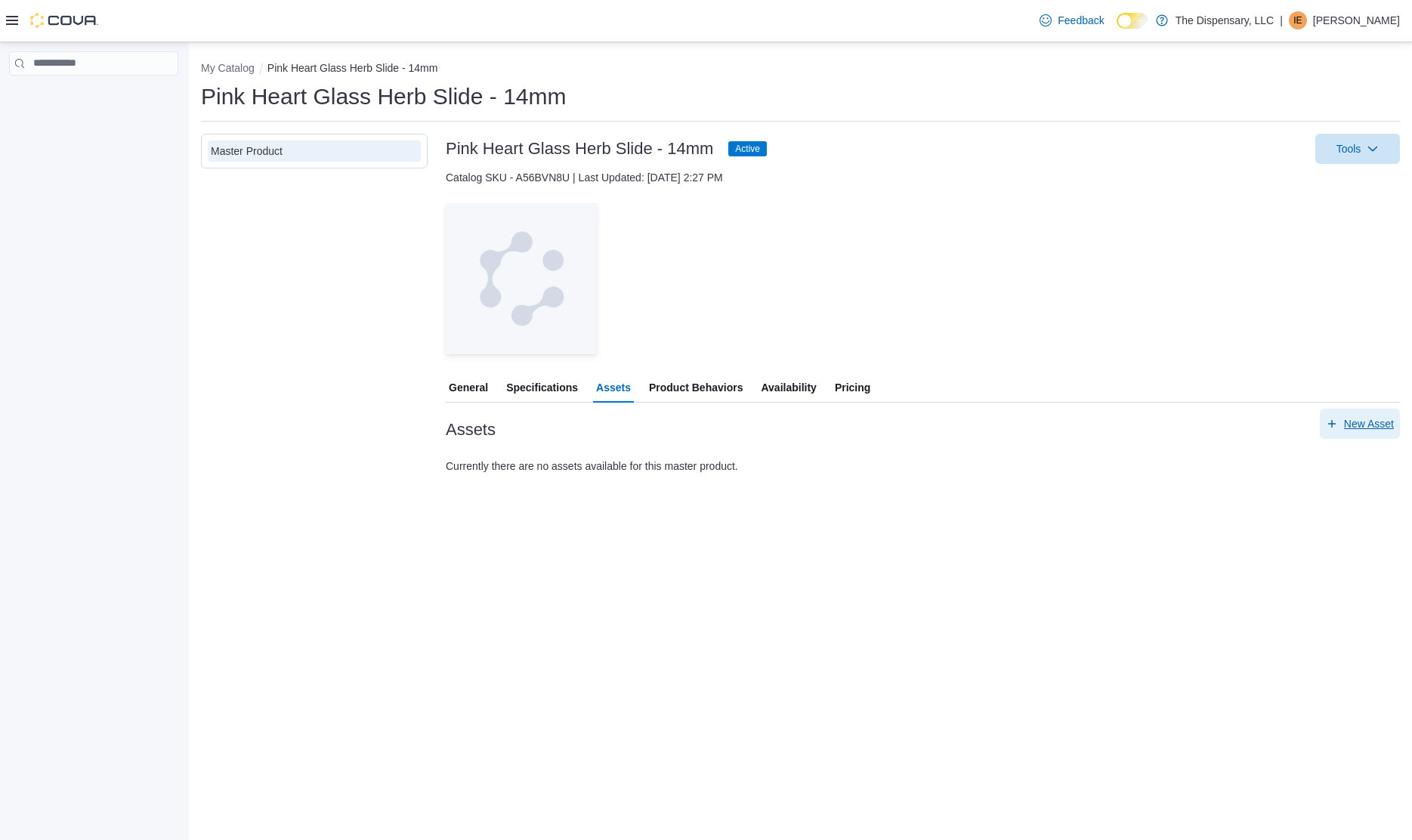
click at [1371, 426] on span "New Asset" at bounding box center [1369, 423] width 50 height 15
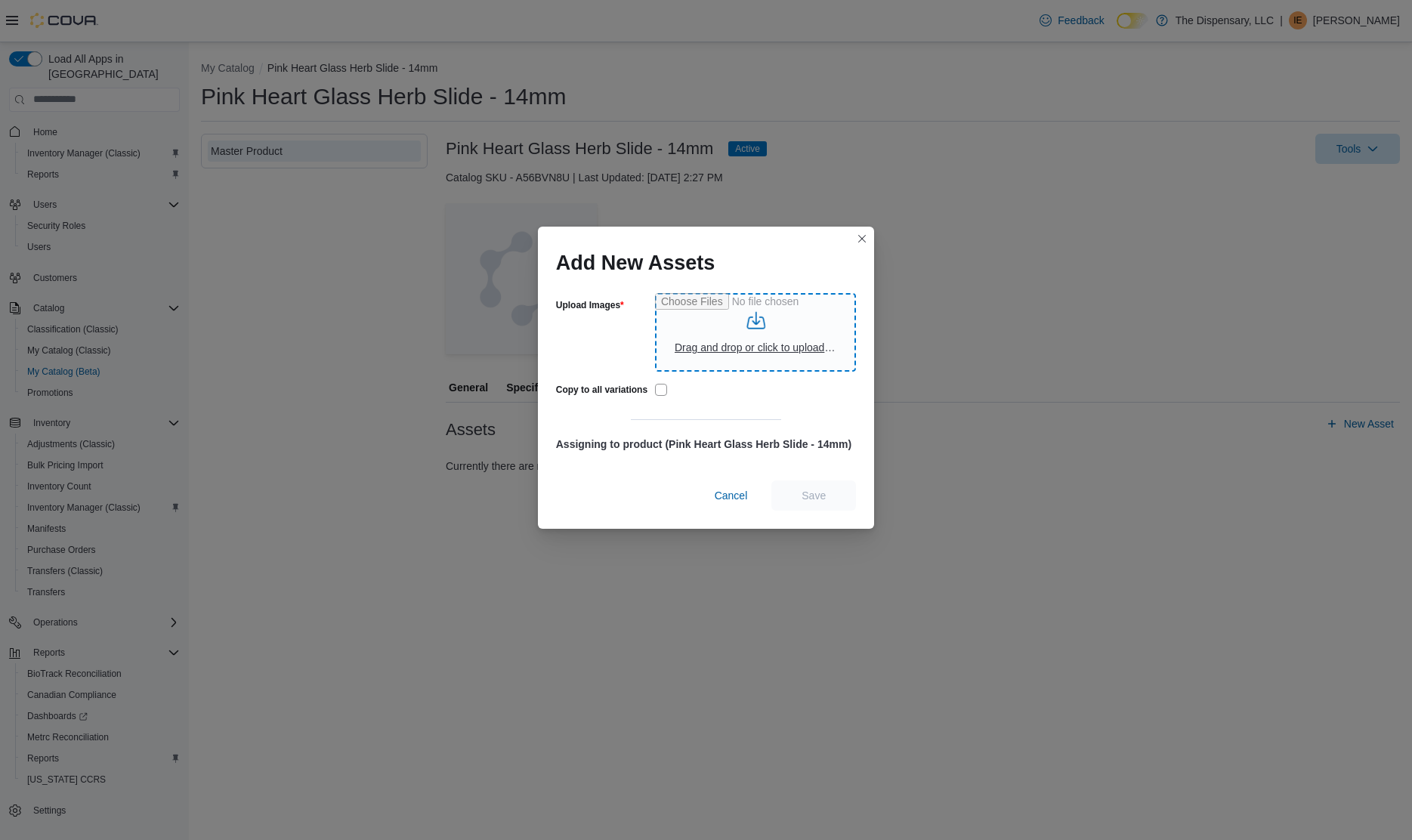
click at [687, 349] on input "Upload Images" at bounding box center [756, 332] width 201 height 79
type input "**********"
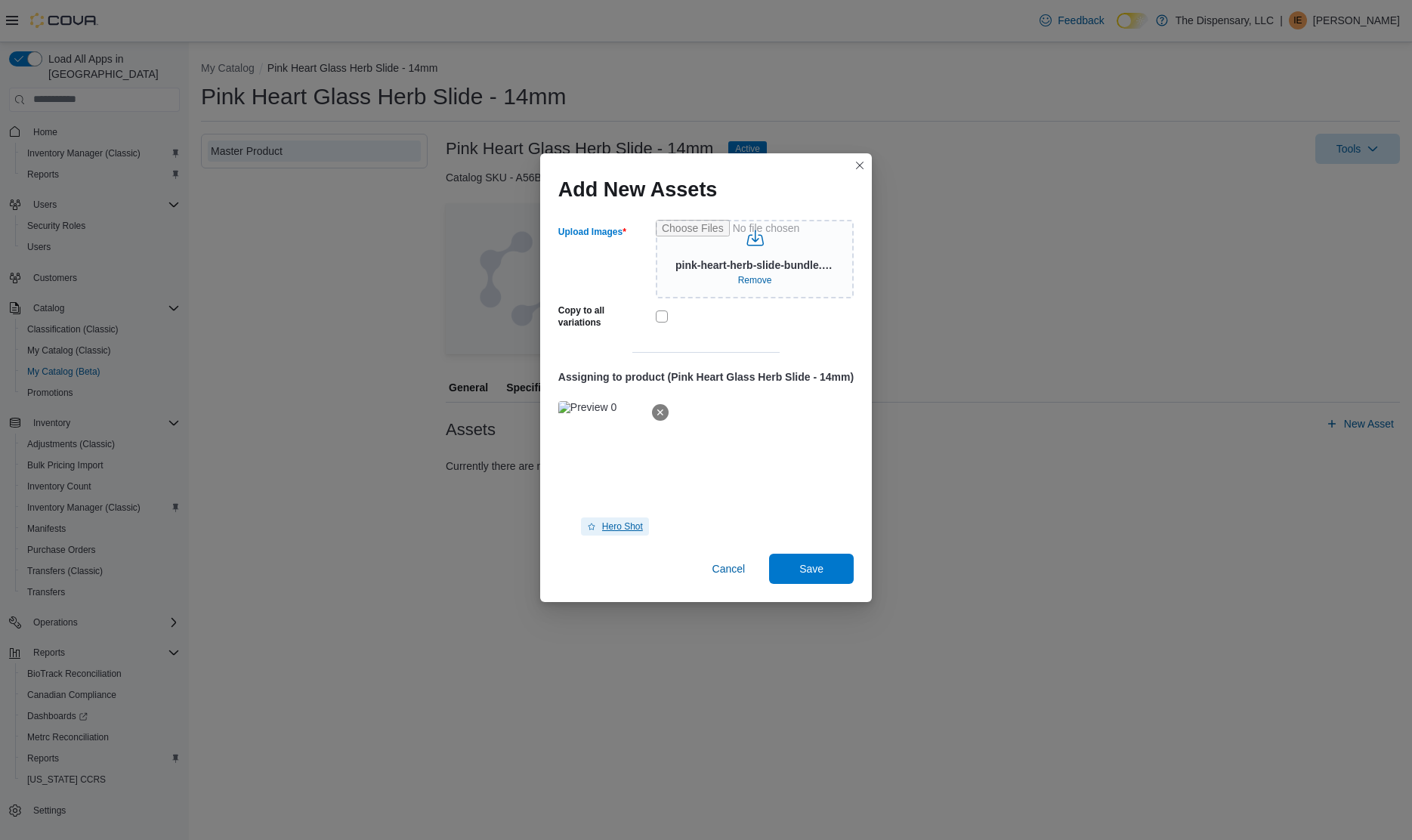
click at [627, 522] on span "Hero Shot" at bounding box center [622, 526] width 40 height 12
click at [812, 565] on span "Save" at bounding box center [811, 568] width 25 height 15
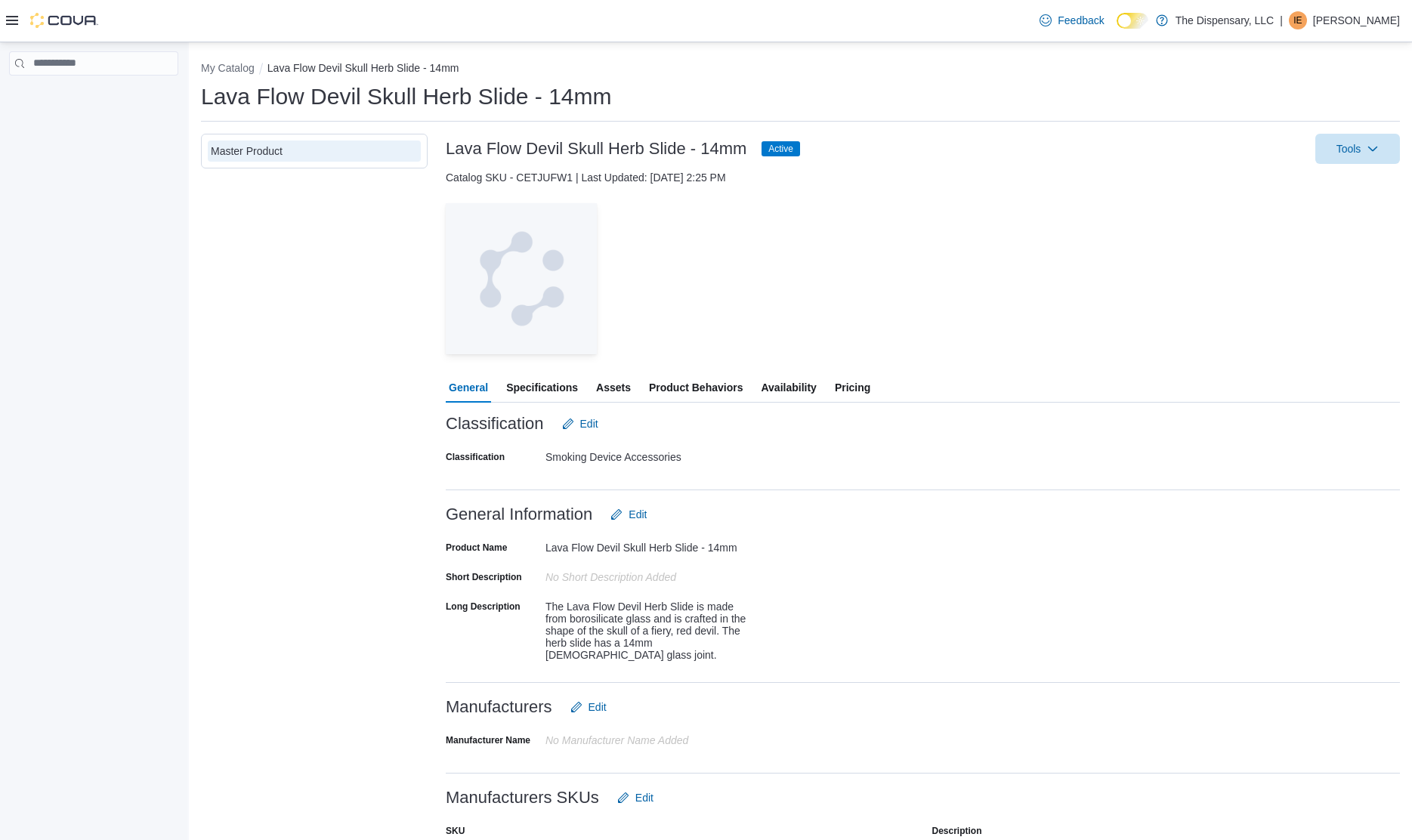
click at [782, 377] on span "Availability" at bounding box center [788, 388] width 55 height 30
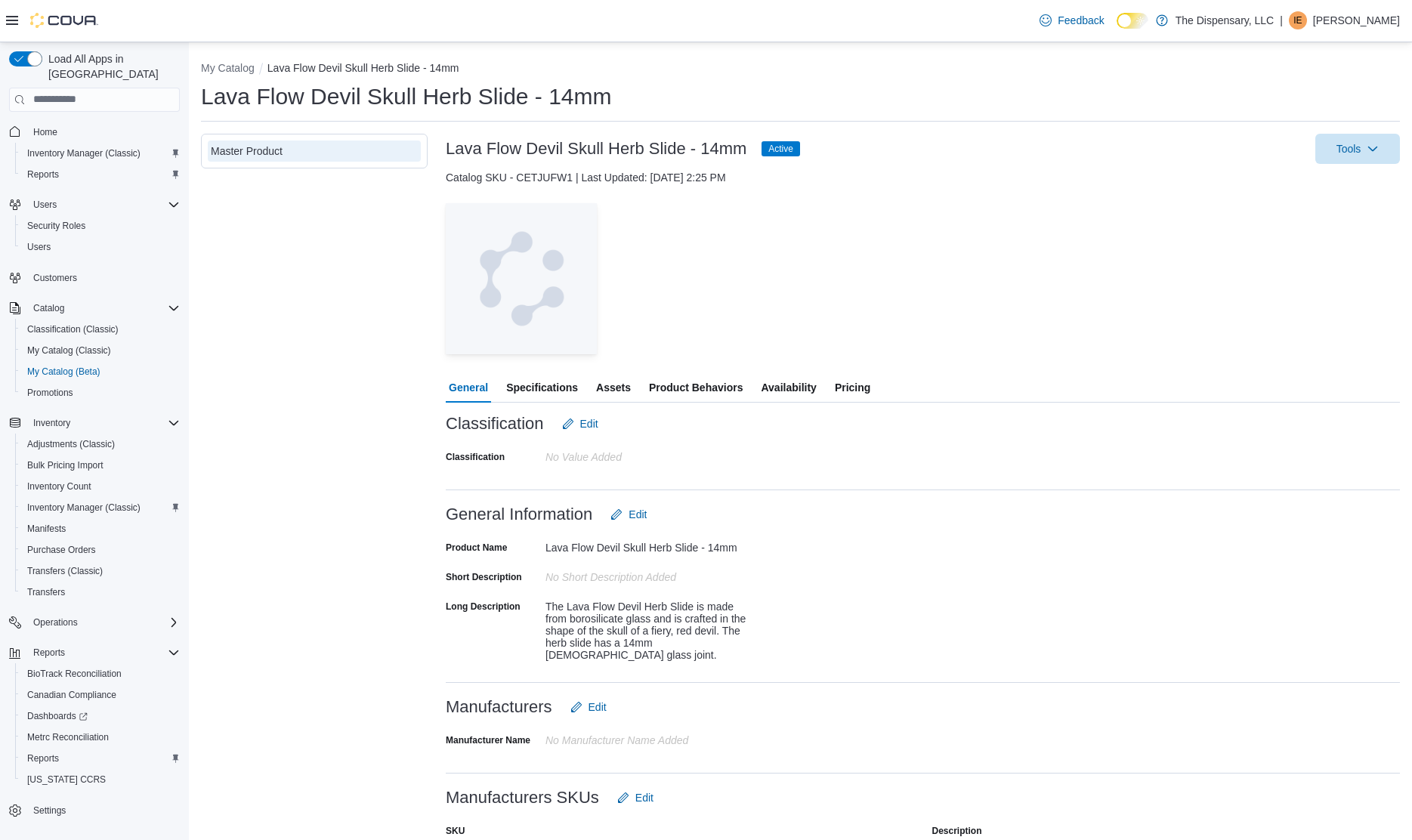
click at [607, 396] on span "Assets" at bounding box center [613, 388] width 34 height 30
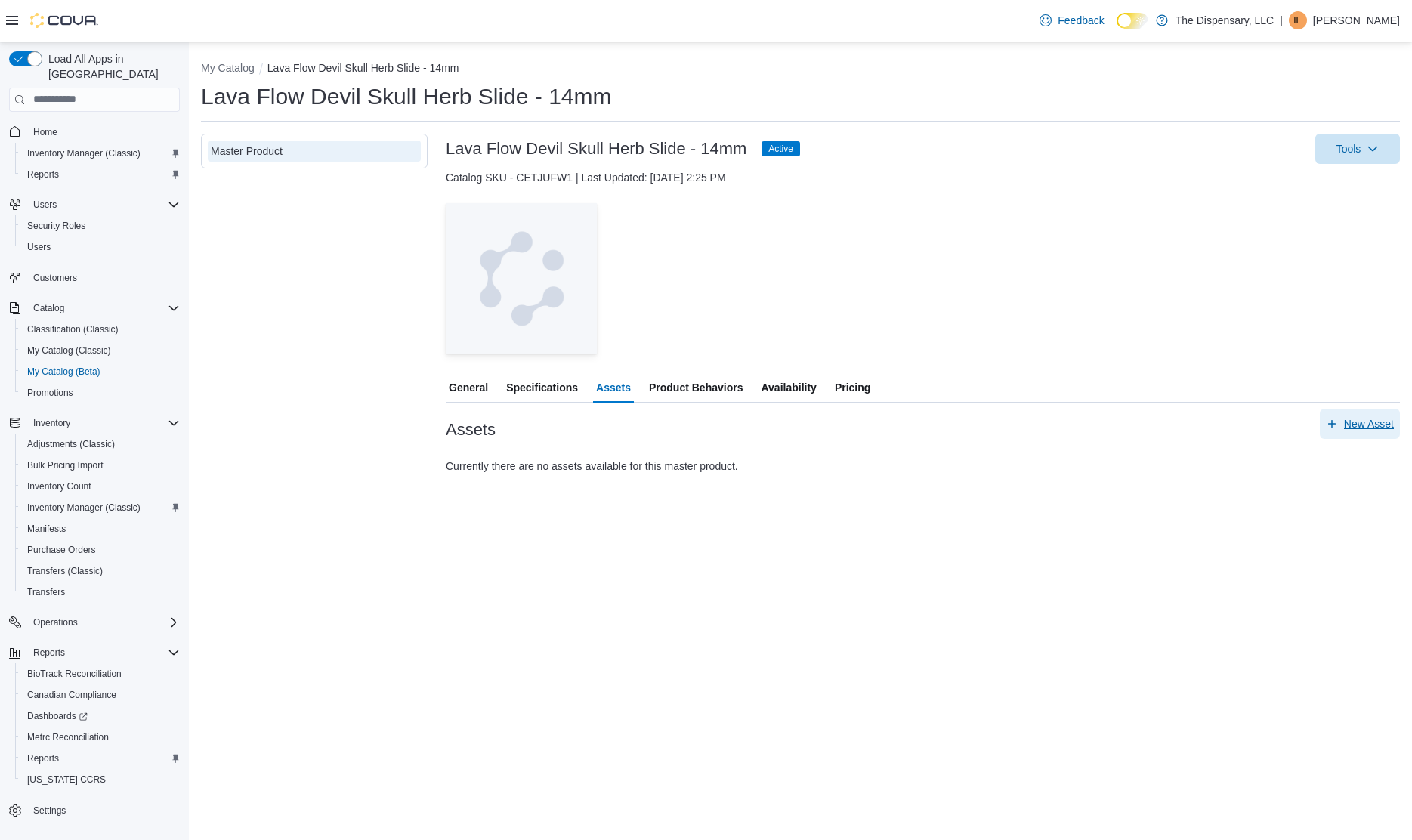
click at [1374, 424] on span "New Asset" at bounding box center [1369, 423] width 50 height 15
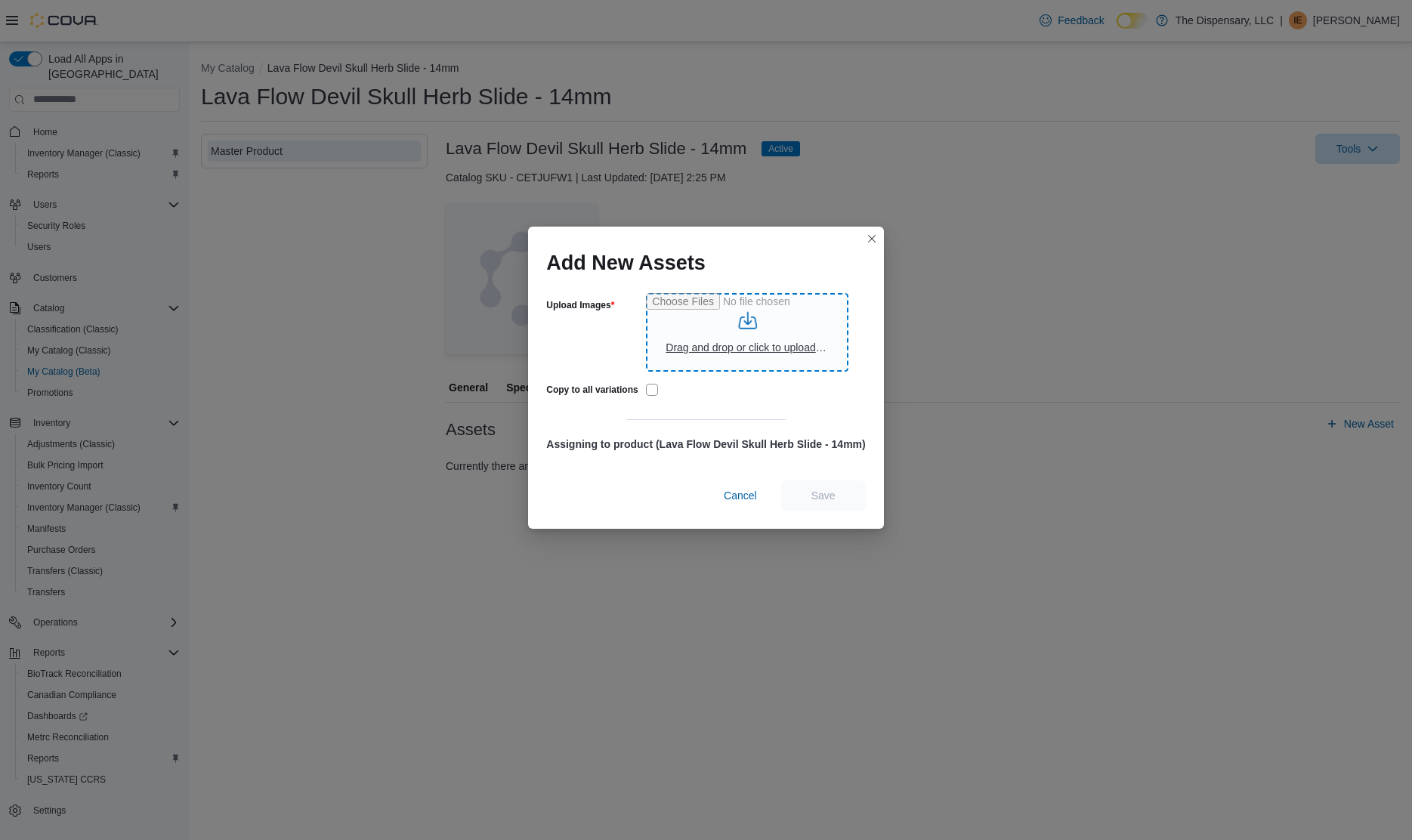
click at [784, 349] on input "Upload Images" at bounding box center [747, 332] width 203 height 79
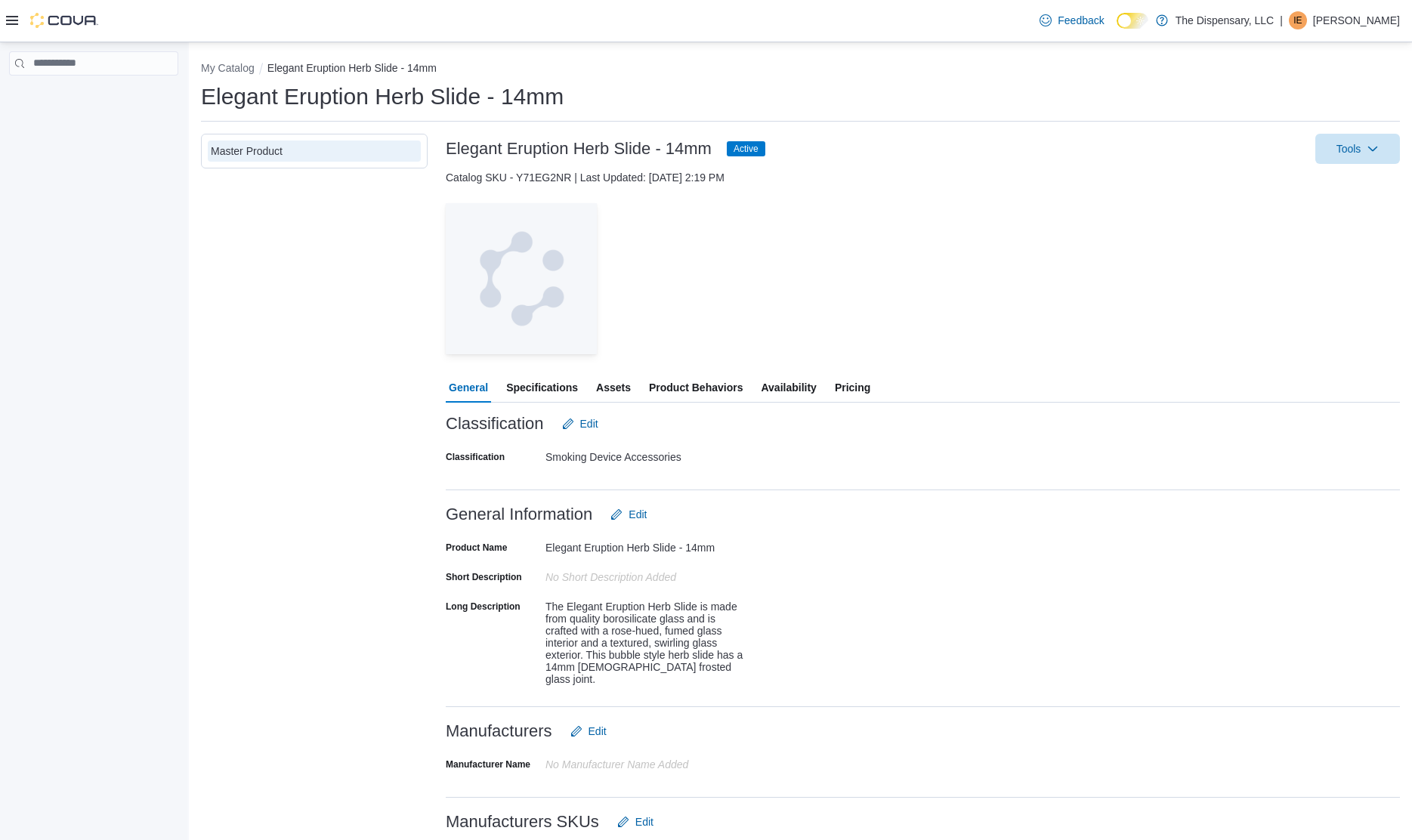
click at [620, 389] on span "Assets" at bounding box center [613, 388] width 34 height 30
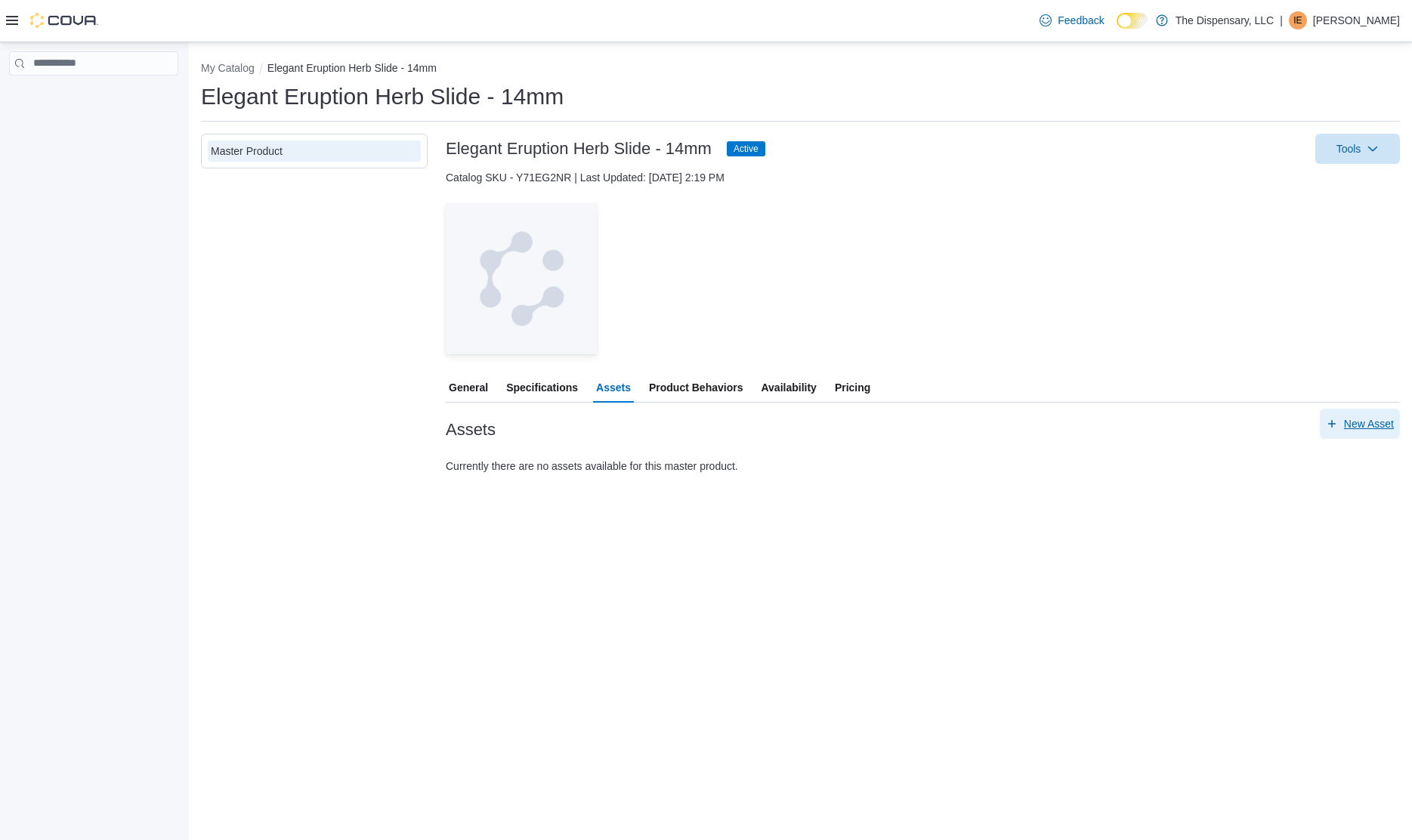
click at [1342, 428] on span "New Asset" at bounding box center [1359, 423] width 68 height 30
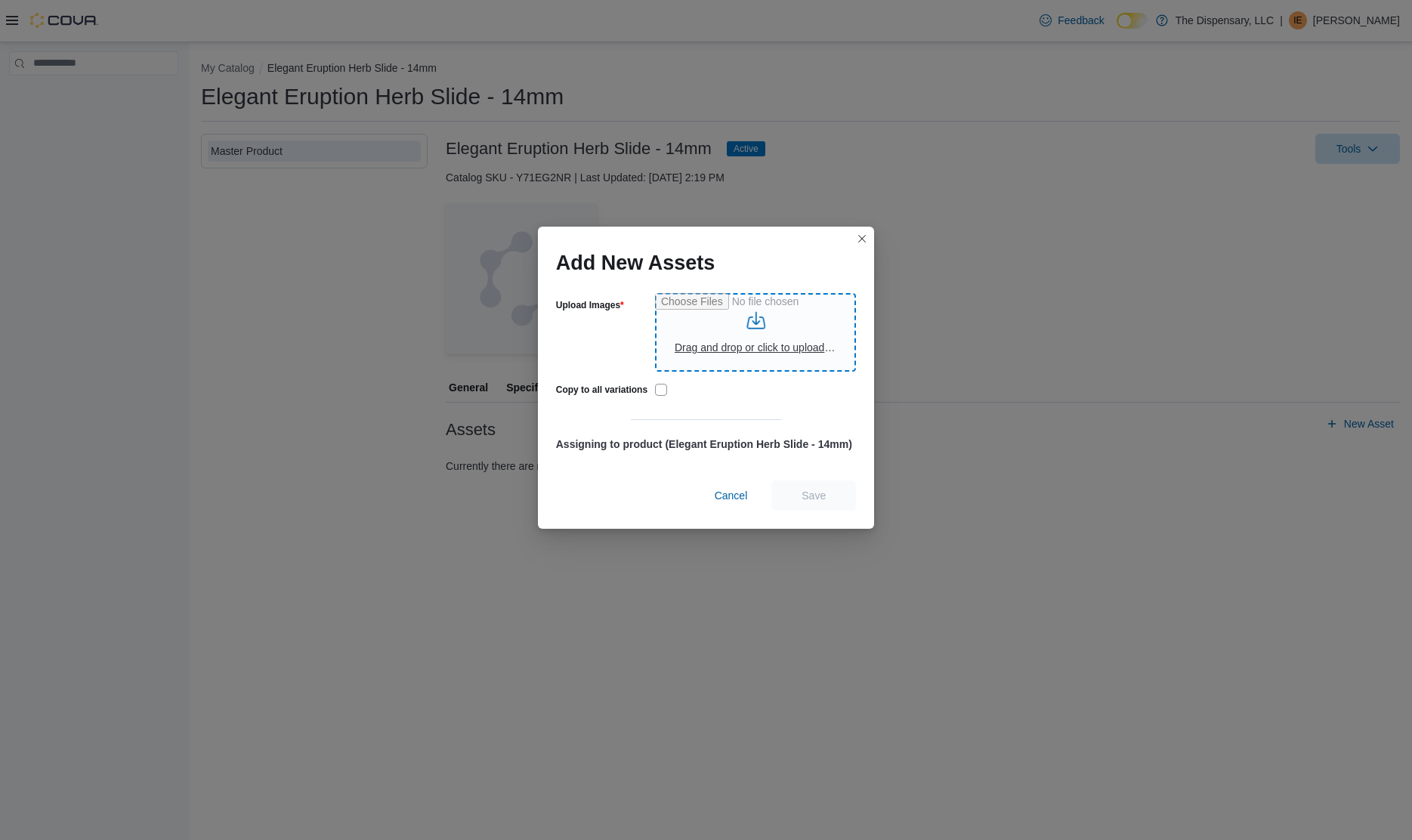
click at [762, 361] on input "Upload Images" at bounding box center [756, 332] width 201 height 79
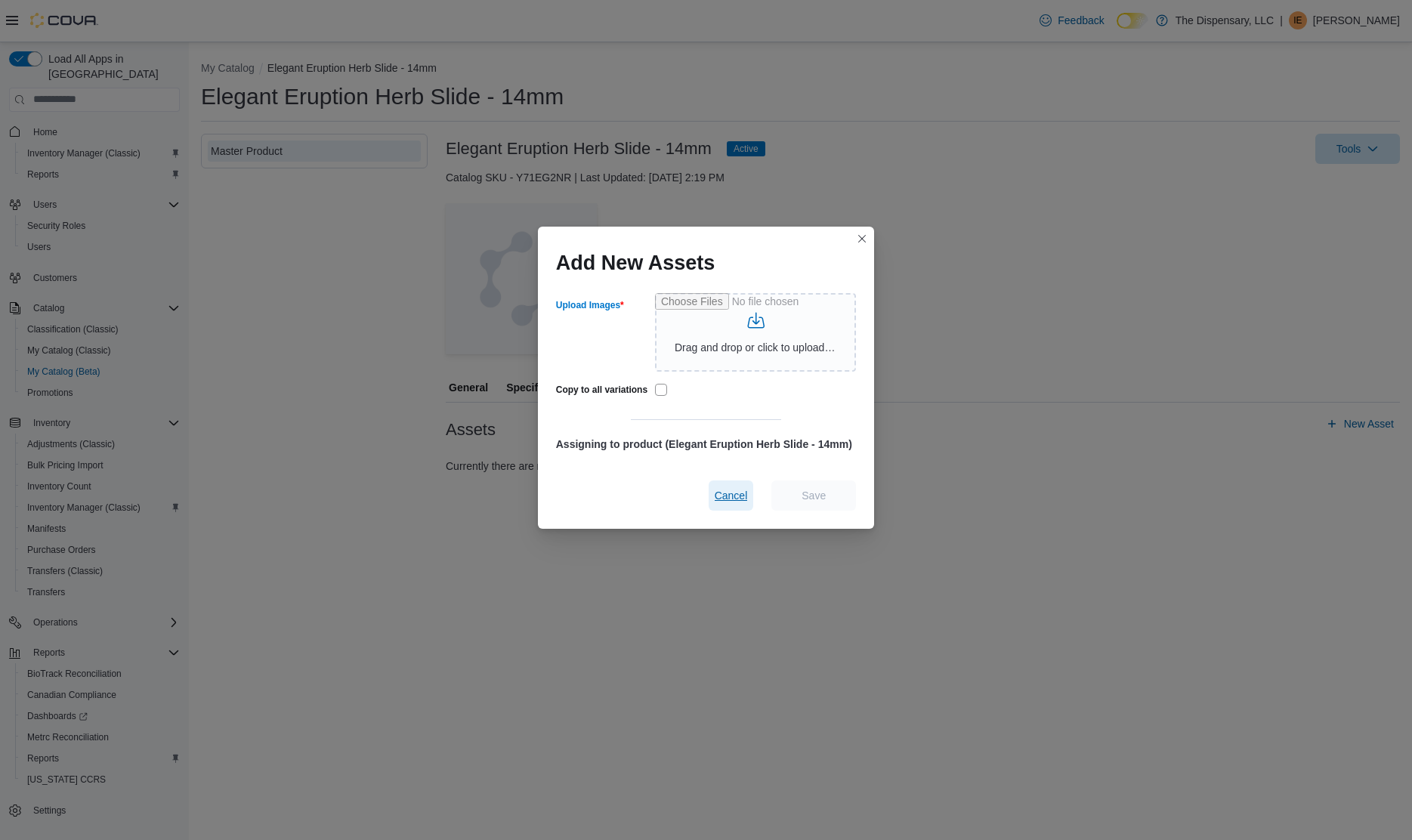
click at [722, 487] on span "Cancel" at bounding box center [731, 495] width 33 height 30
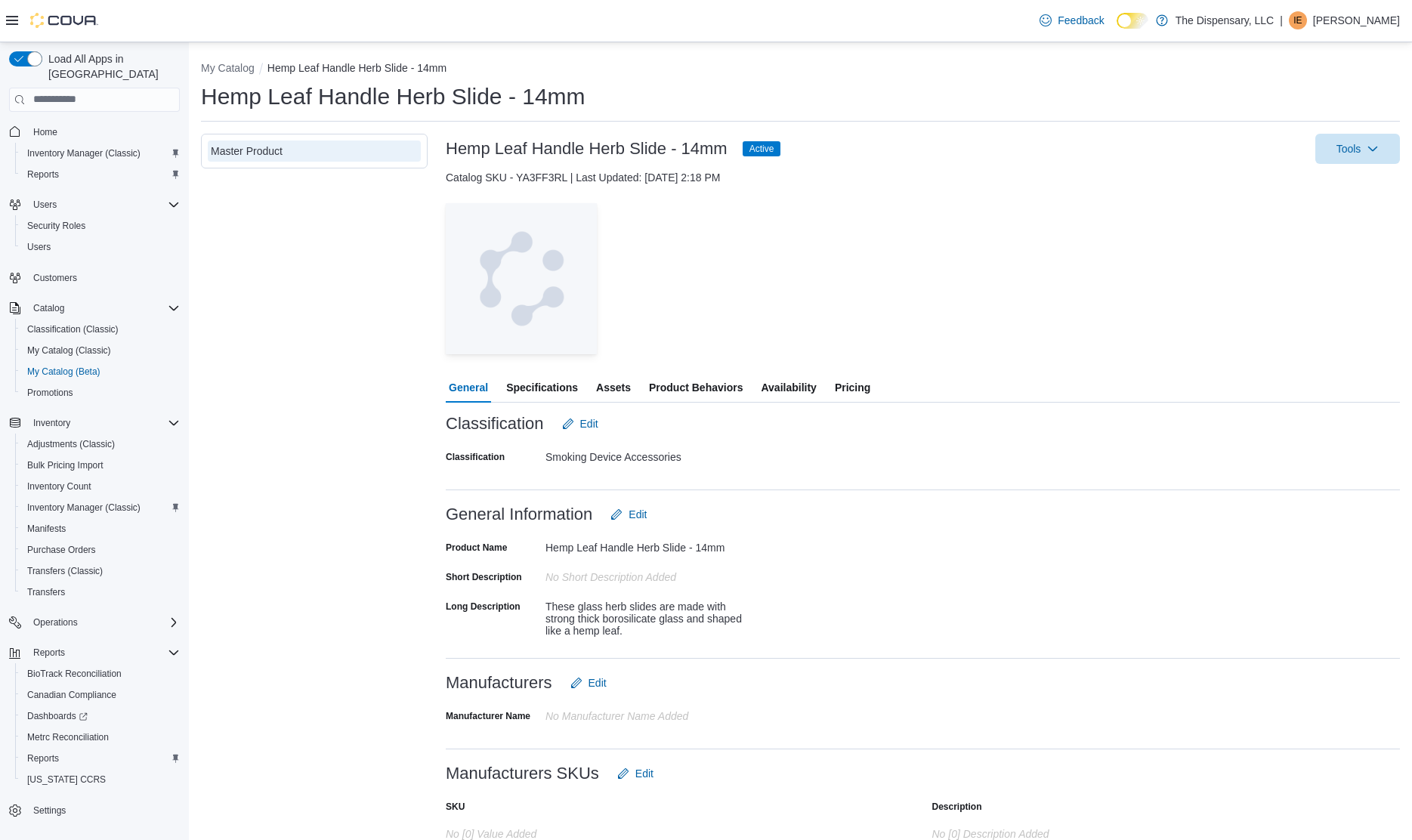
click at [618, 387] on span "Assets" at bounding box center [613, 388] width 34 height 30
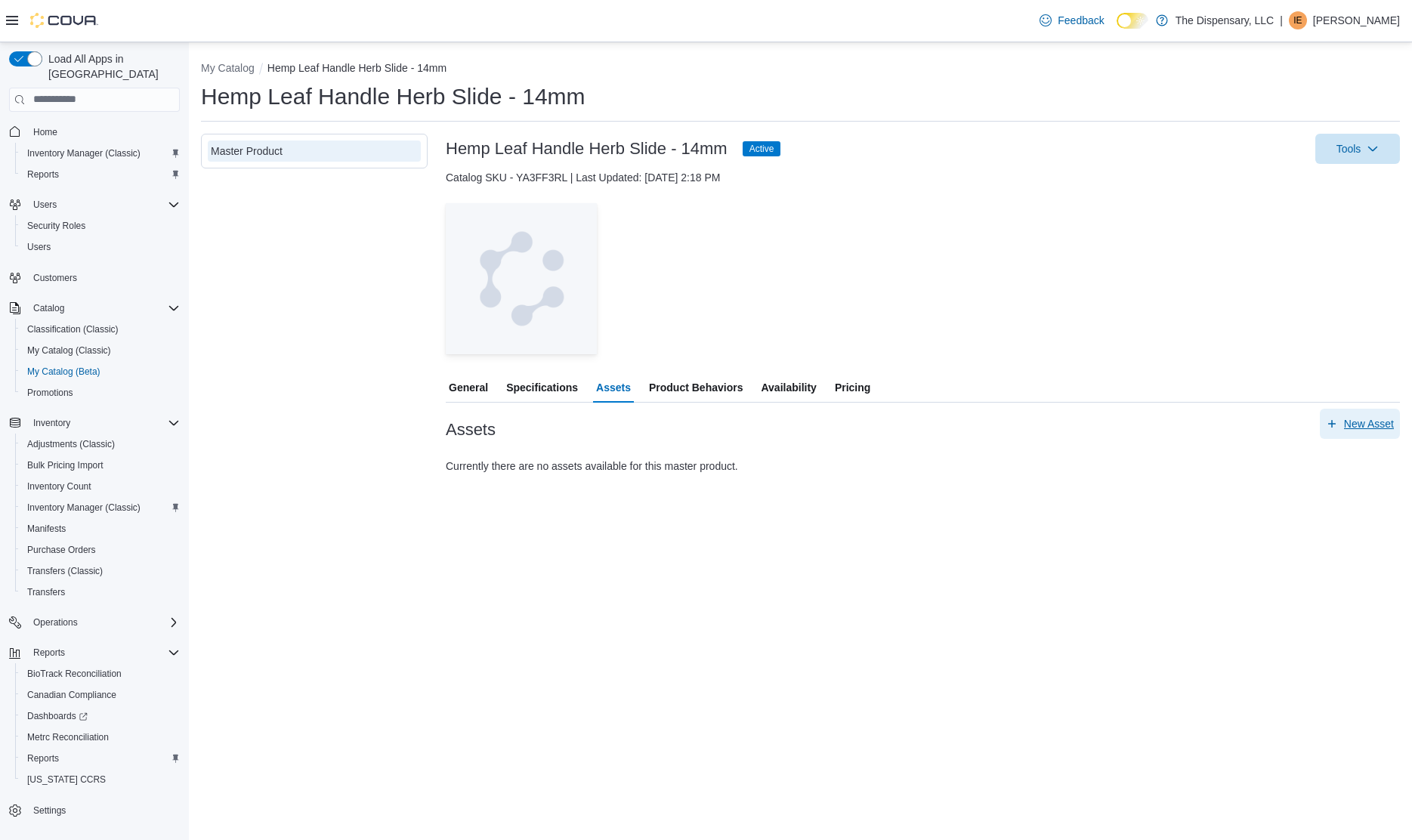
click at [1376, 422] on span "New Asset" at bounding box center [1369, 423] width 50 height 15
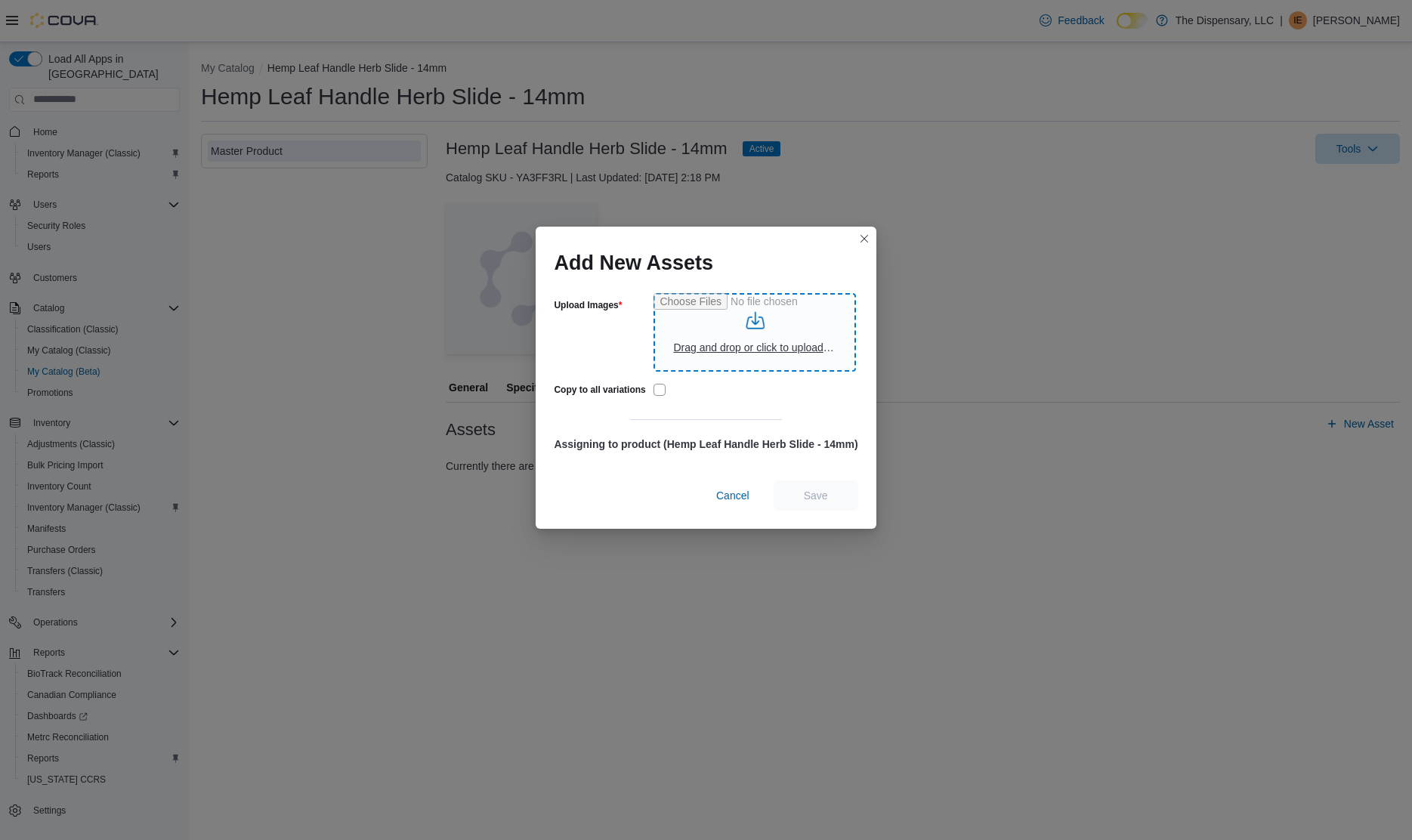
click at [754, 340] on input "Upload Images" at bounding box center [755, 332] width 203 height 79
type input "**********"
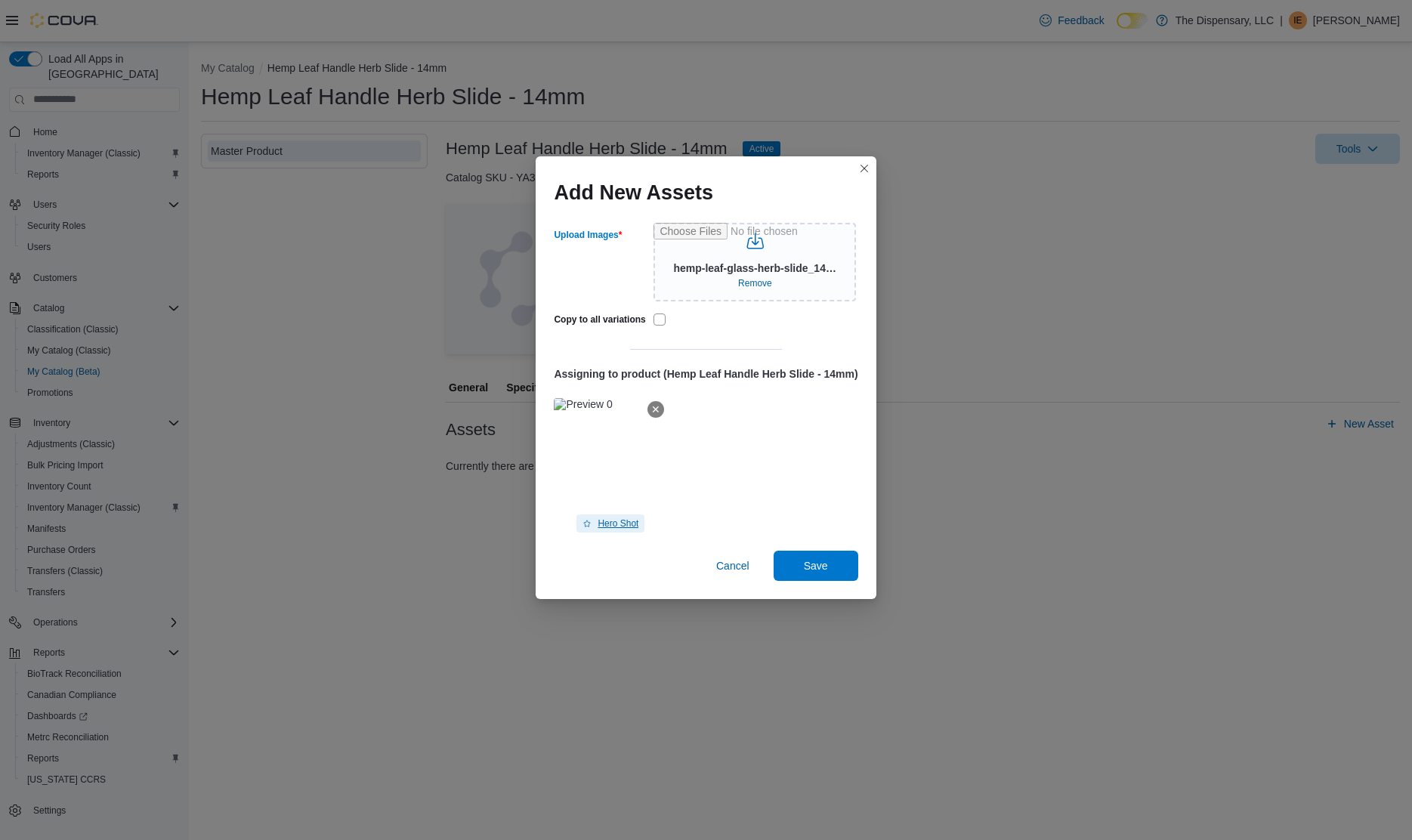
click at [621, 521] on span "Hero Shot" at bounding box center [617, 523] width 40 height 12
click at [809, 558] on span "Save" at bounding box center [816, 565] width 67 height 30
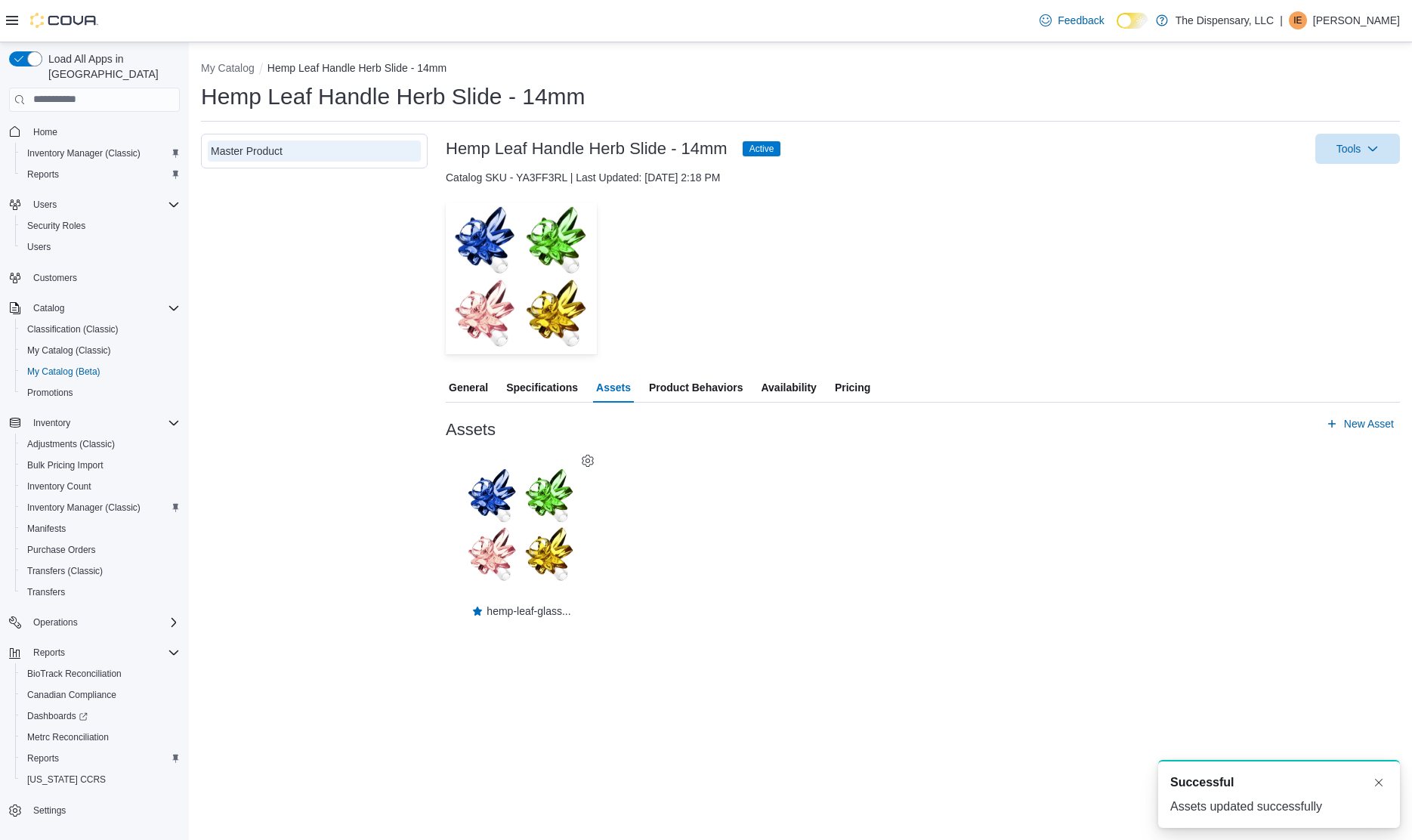
click at [937, 483] on div "— Click to open this image in fullscreen mode hemp-leaf-glass..." at bounding box center [923, 533] width 954 height 166
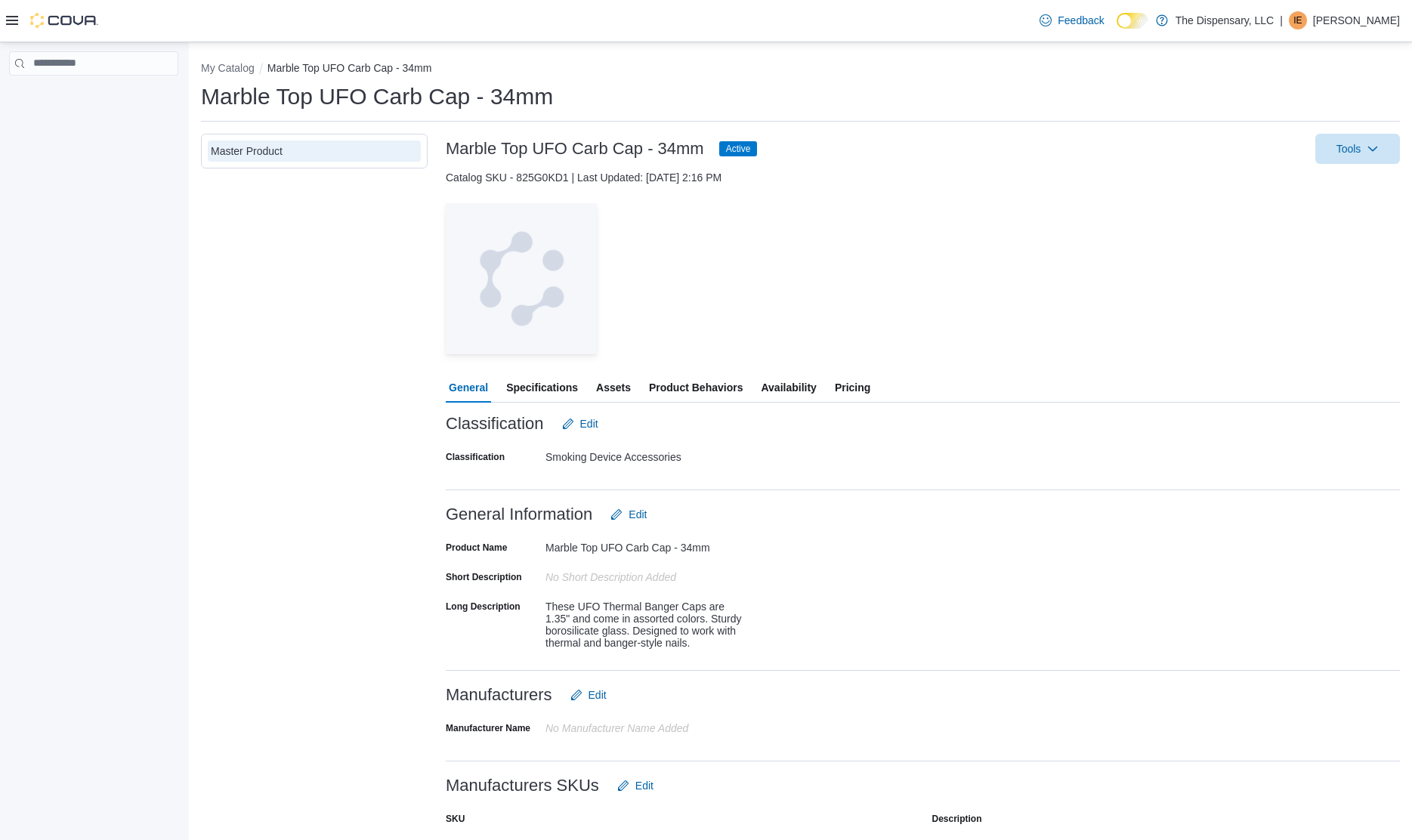
click at [613, 391] on span "Assets" at bounding box center [613, 388] width 34 height 30
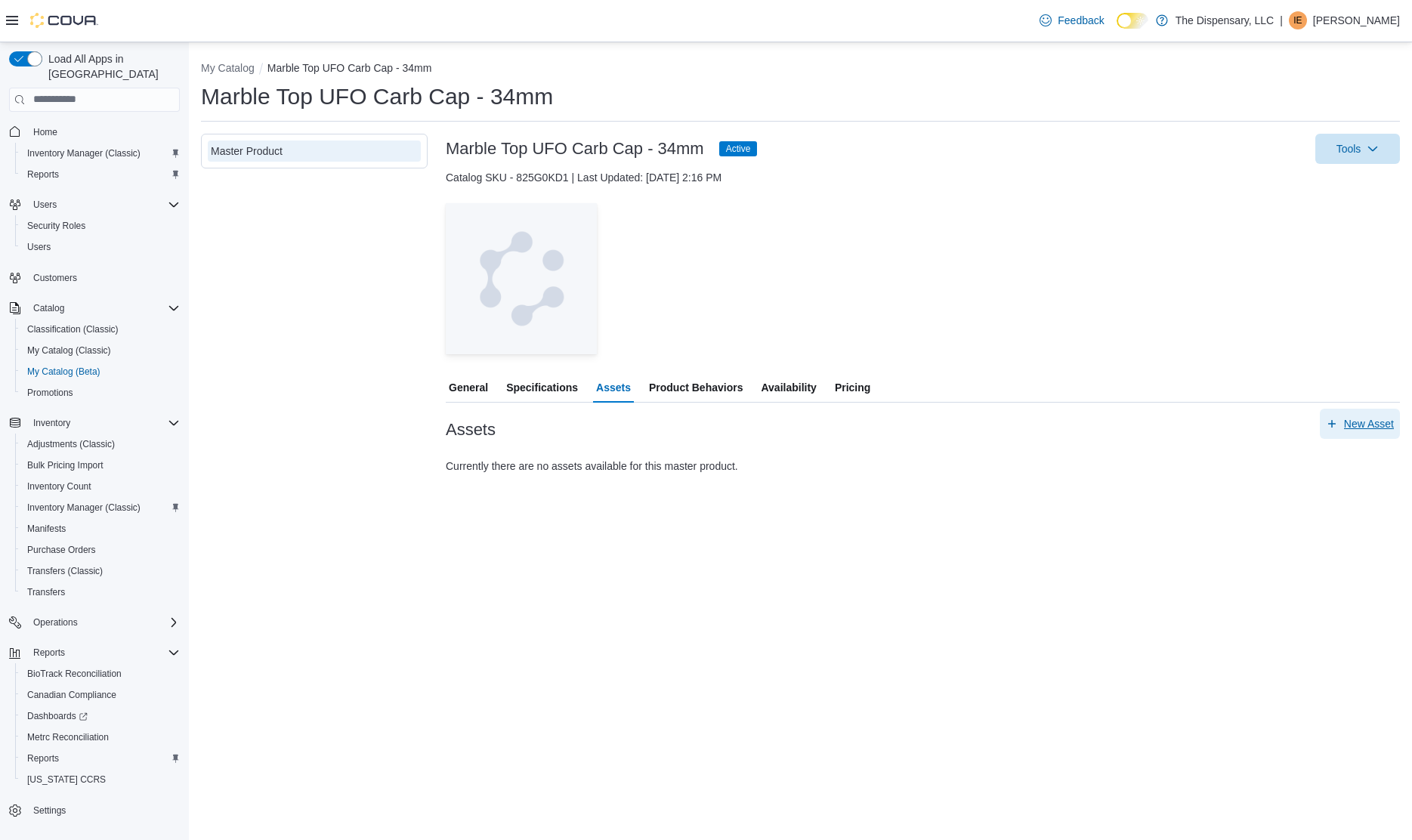
click at [1349, 426] on span "New Asset" at bounding box center [1369, 423] width 50 height 15
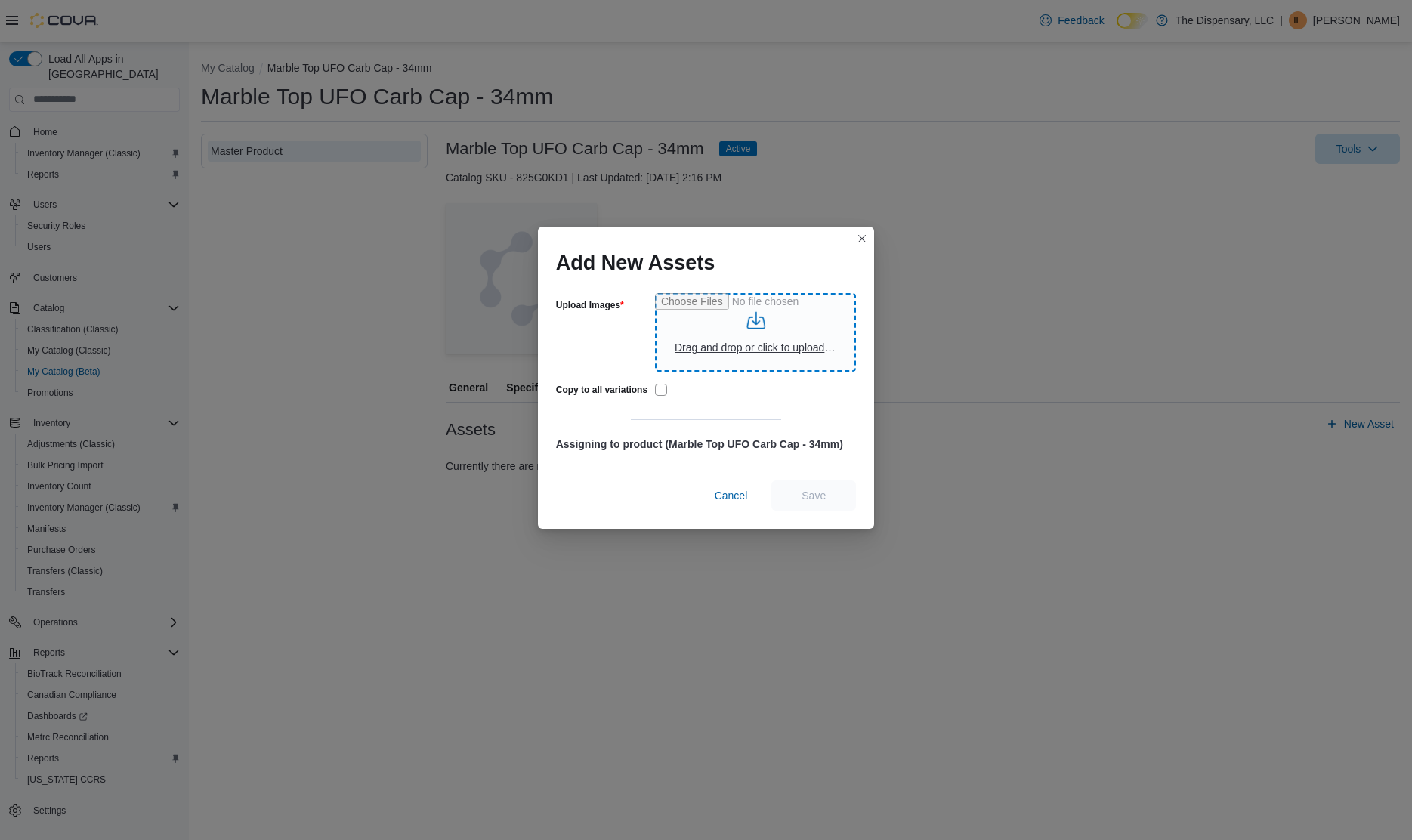
click at [772, 356] on input "Upload Images" at bounding box center [756, 332] width 201 height 79
type input "**********"
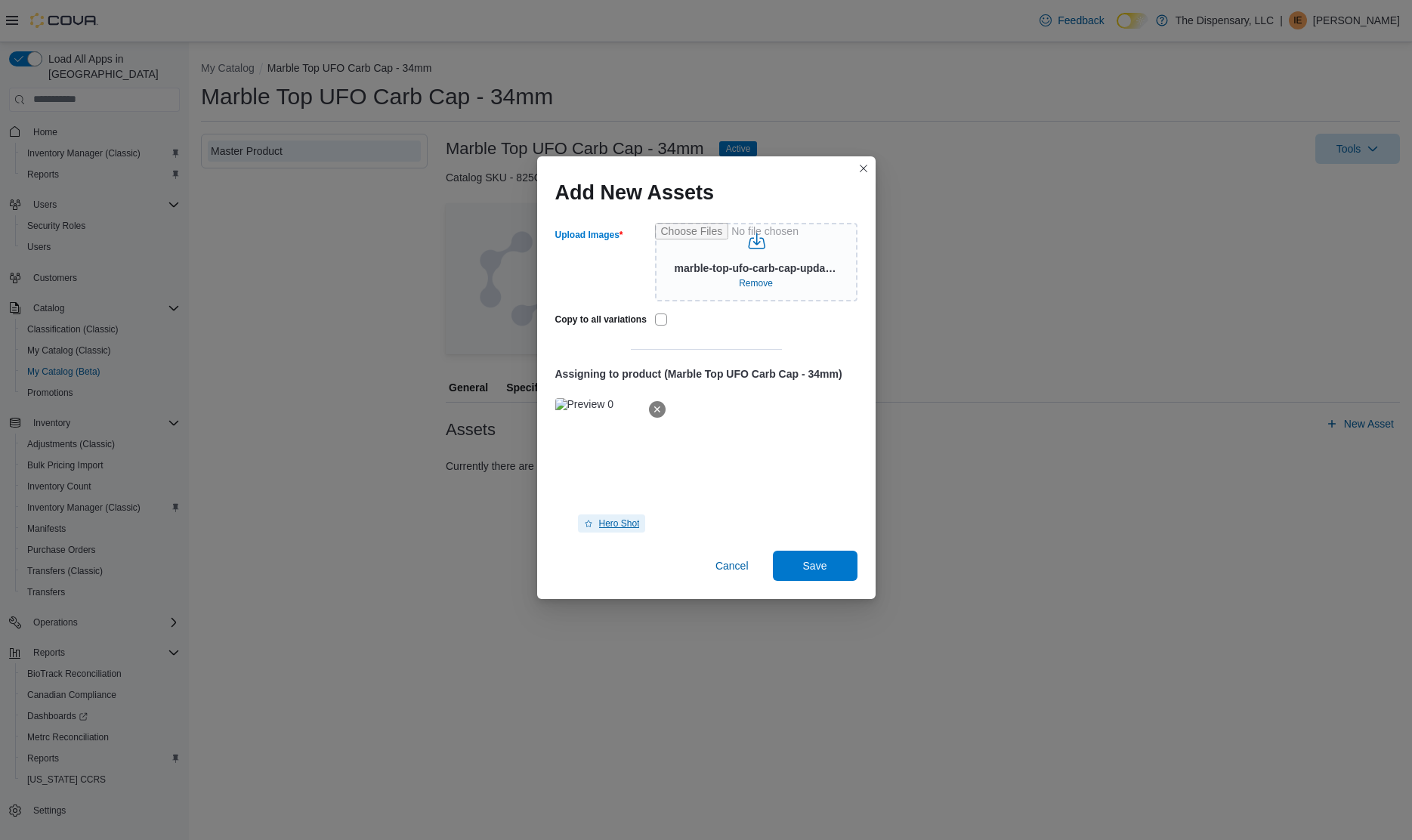
click at [634, 522] on span "Hero Shot" at bounding box center [619, 523] width 40 height 12
click at [776, 556] on button "Save" at bounding box center [815, 565] width 85 height 30
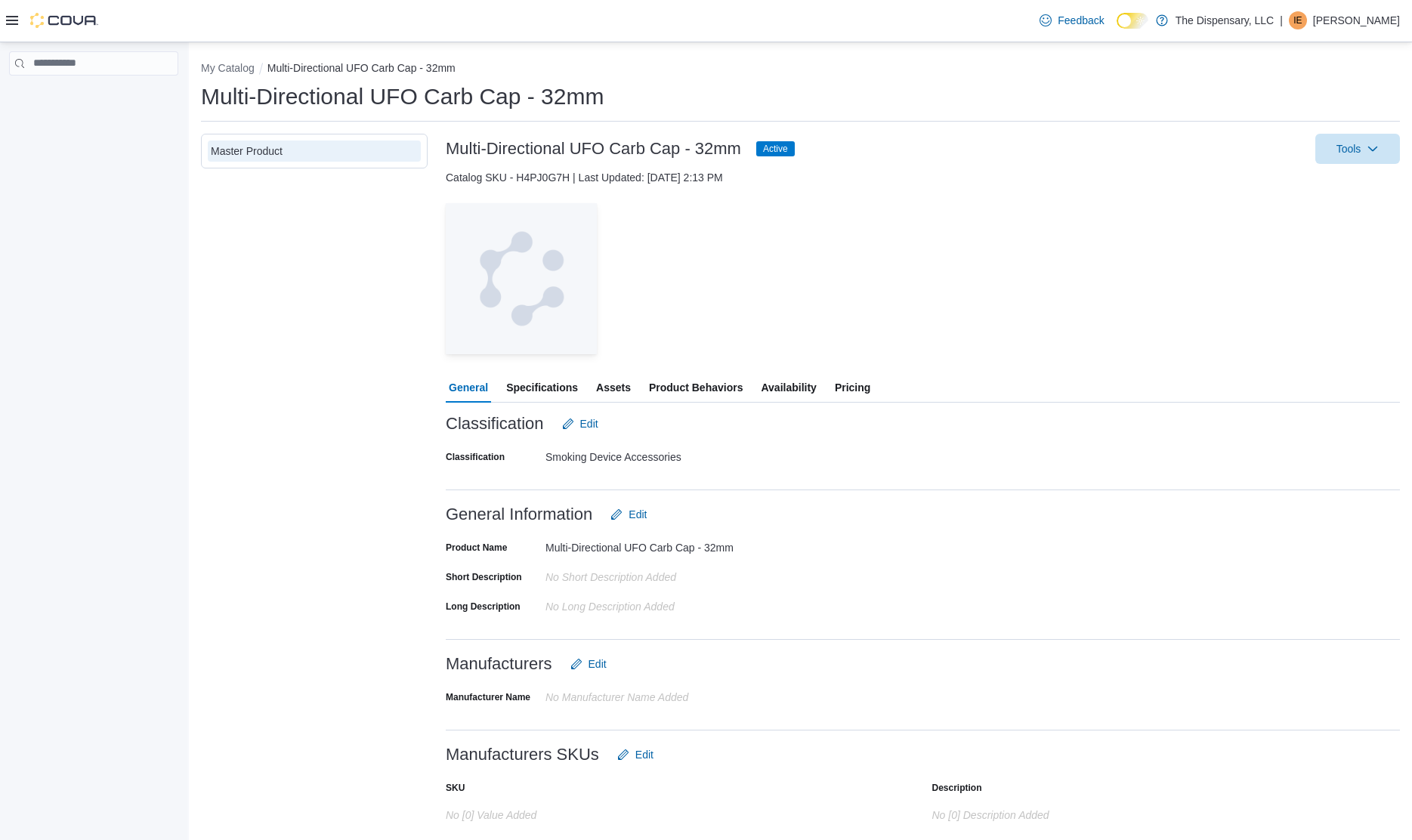
click at [612, 386] on span "Assets" at bounding box center [613, 388] width 34 height 30
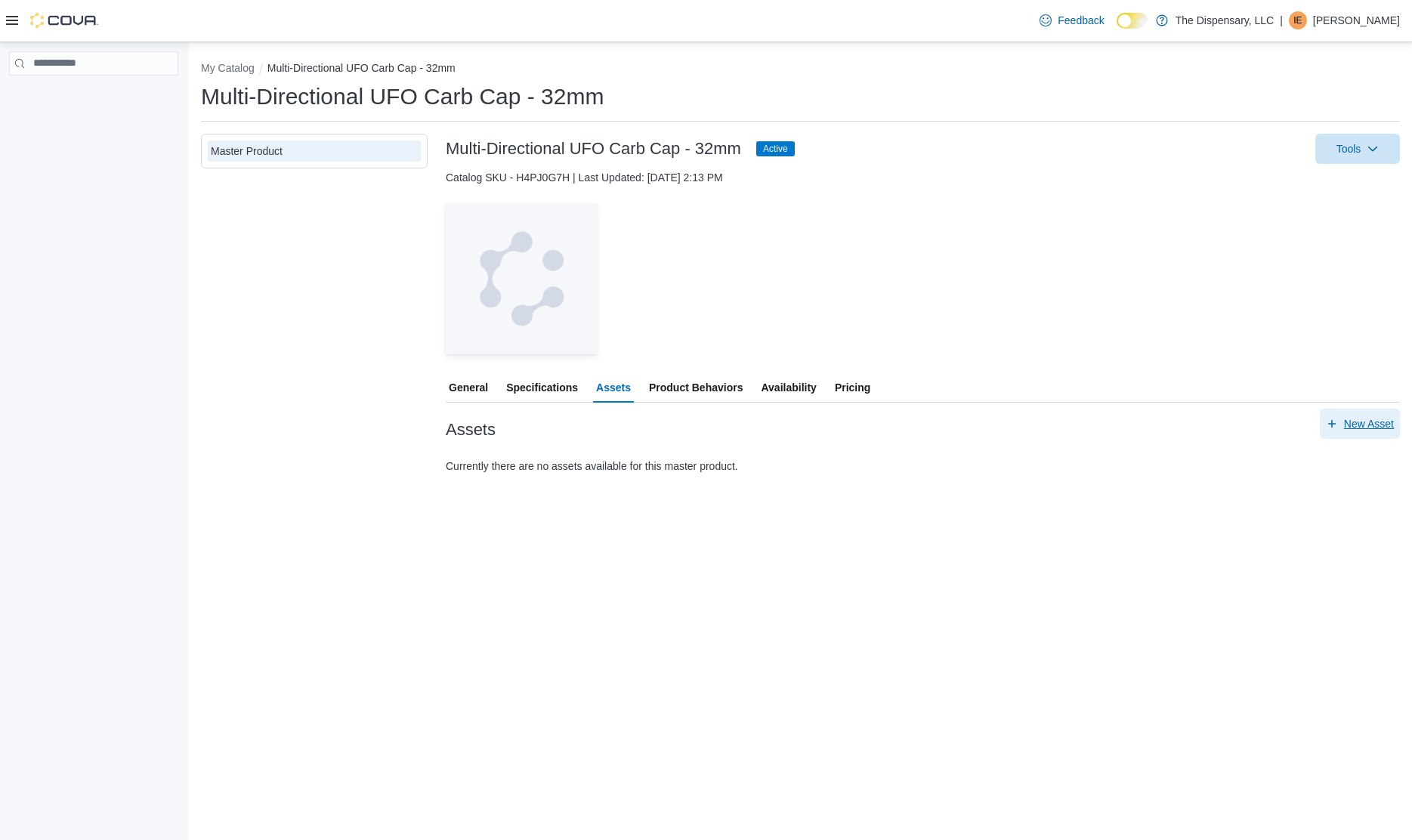
click at [1378, 428] on span "New Asset" at bounding box center [1369, 423] width 50 height 15
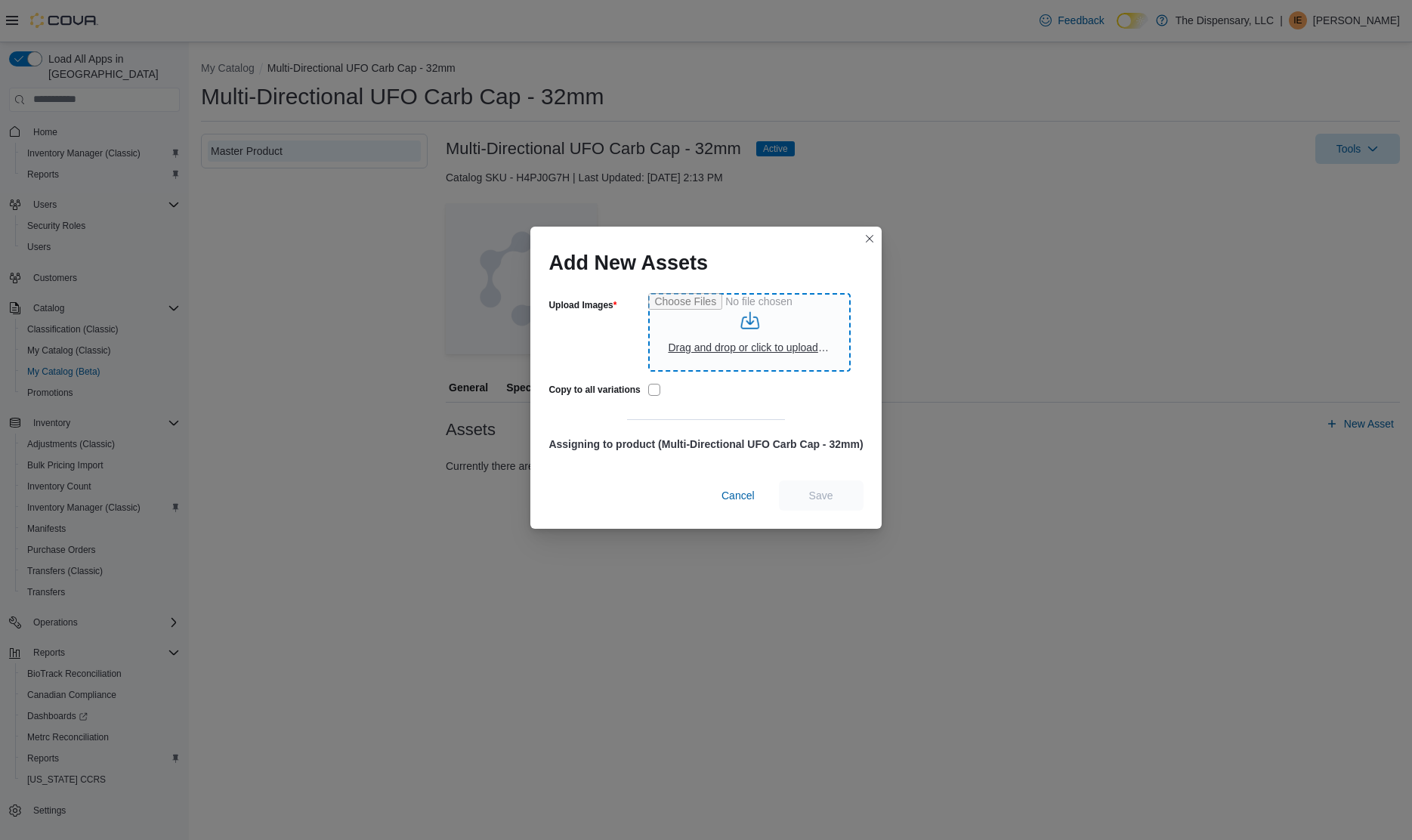
click at [757, 328] on input "Upload Images" at bounding box center [750, 332] width 203 height 79
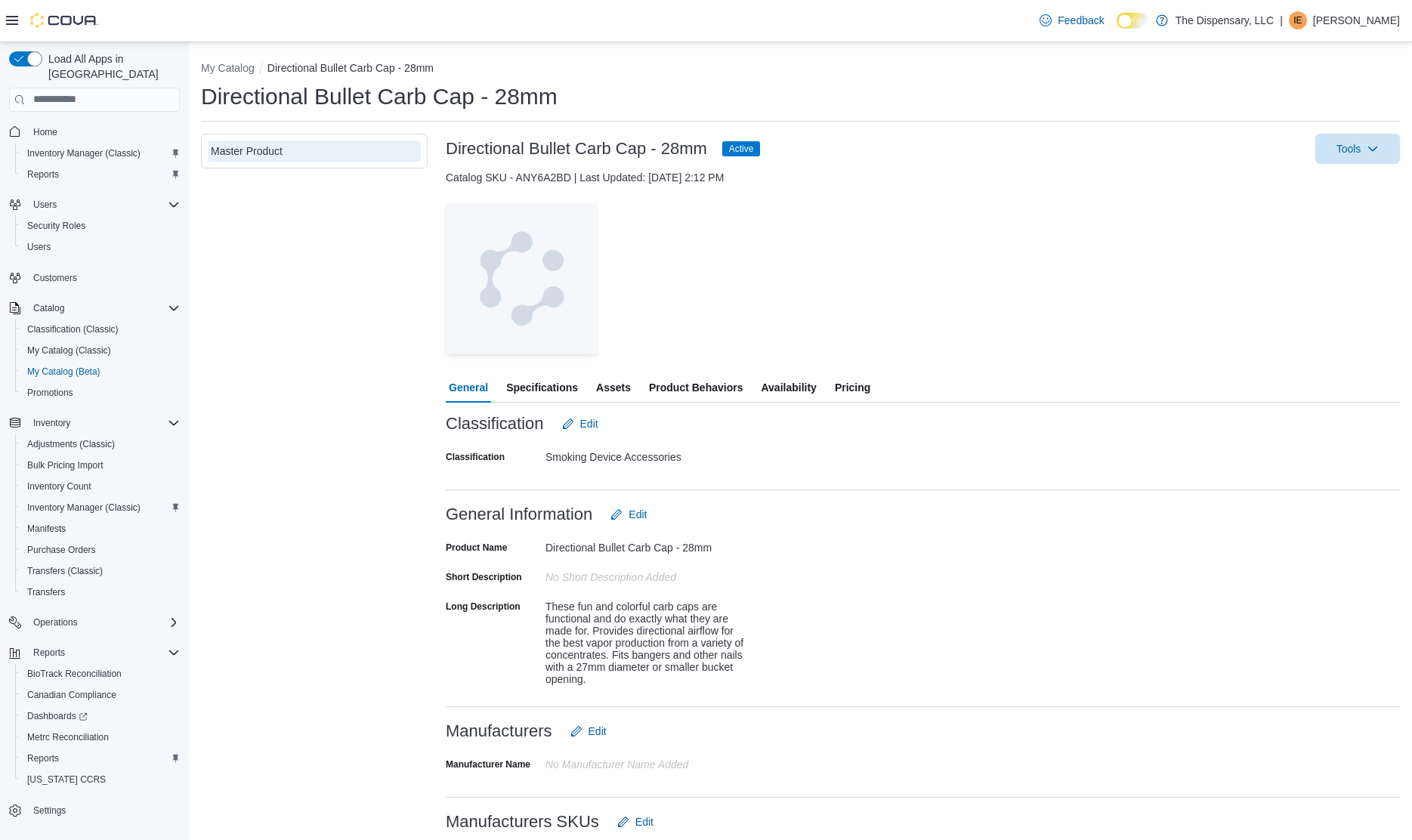
click at [622, 396] on span "Assets" at bounding box center [613, 388] width 34 height 30
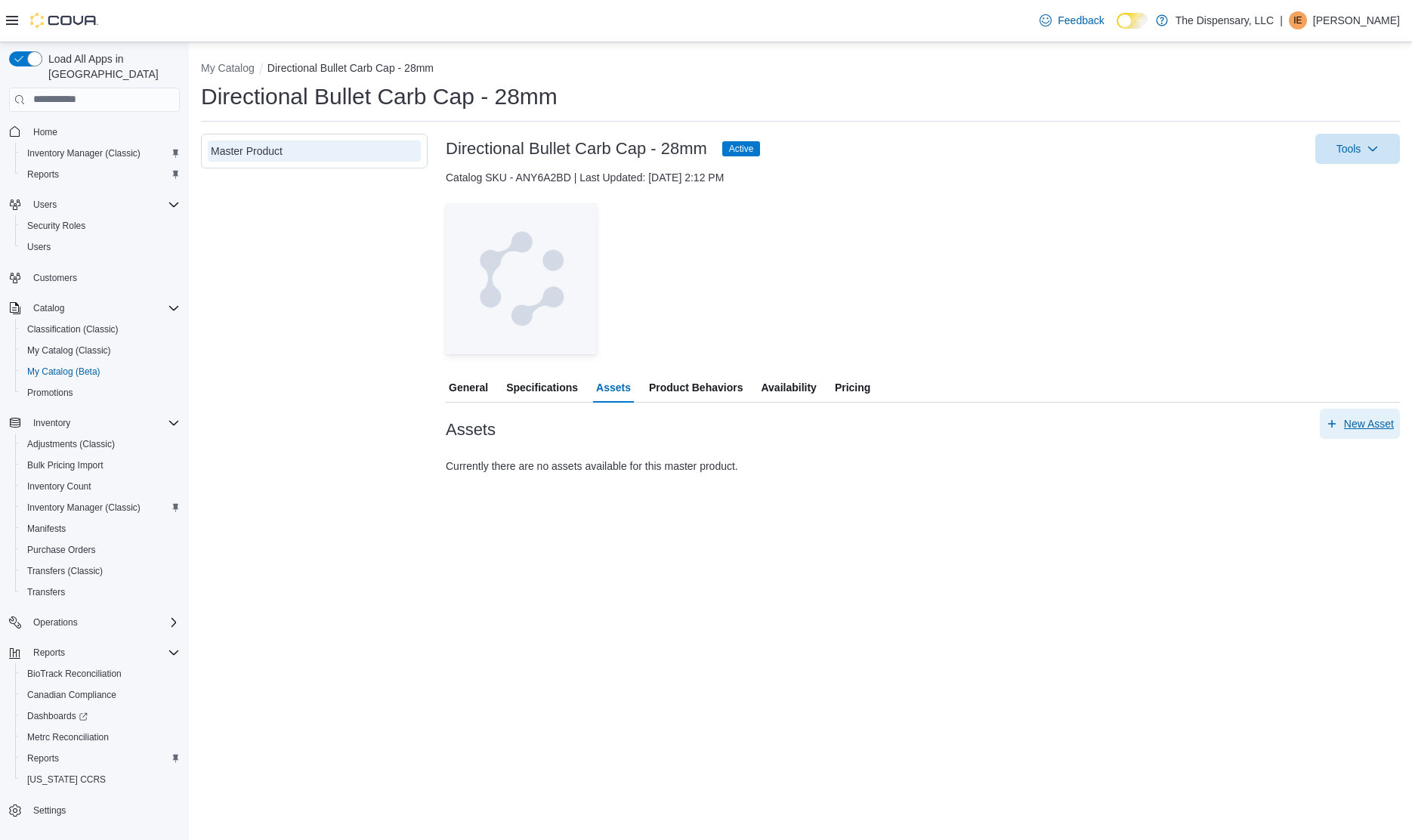
click at [1375, 432] on span "New Asset" at bounding box center [1359, 423] width 68 height 30
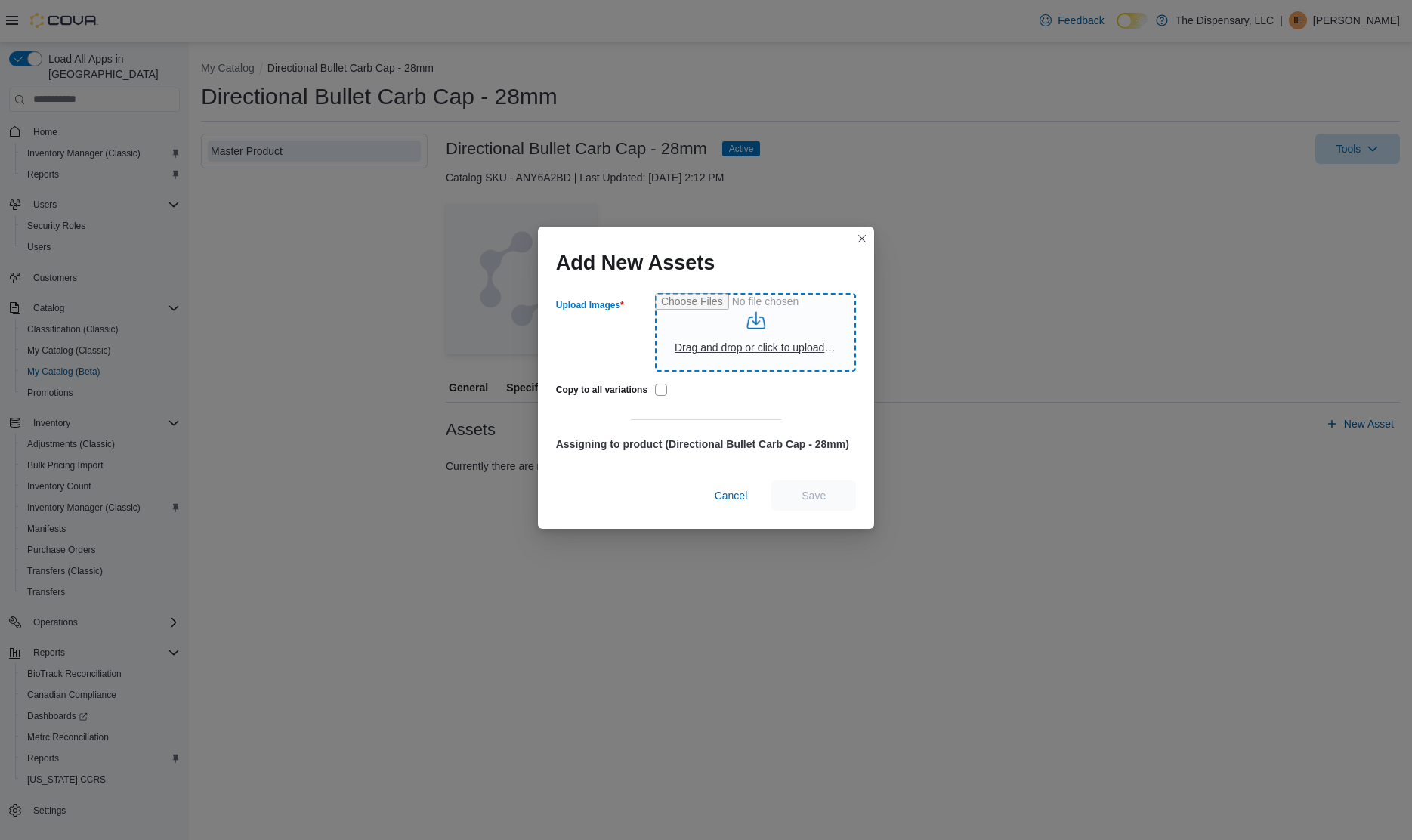
click at [793, 325] on input "Upload Images" at bounding box center [756, 332] width 201 height 79
type input "**********"
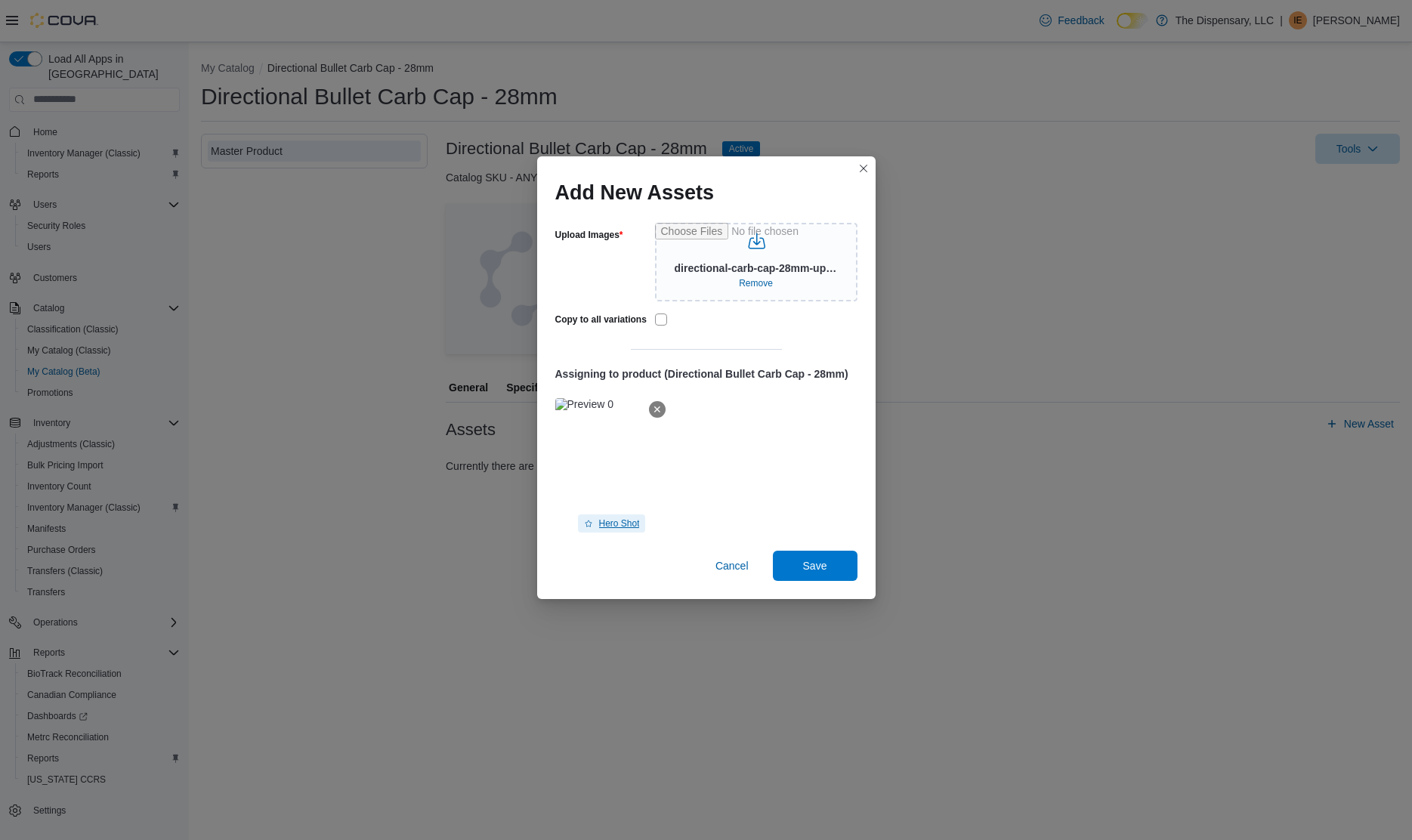
click at [613, 528] on span "Hero Shot" at bounding box center [619, 523] width 40 height 12
click at [849, 571] on button "Save" at bounding box center [815, 565] width 85 height 30
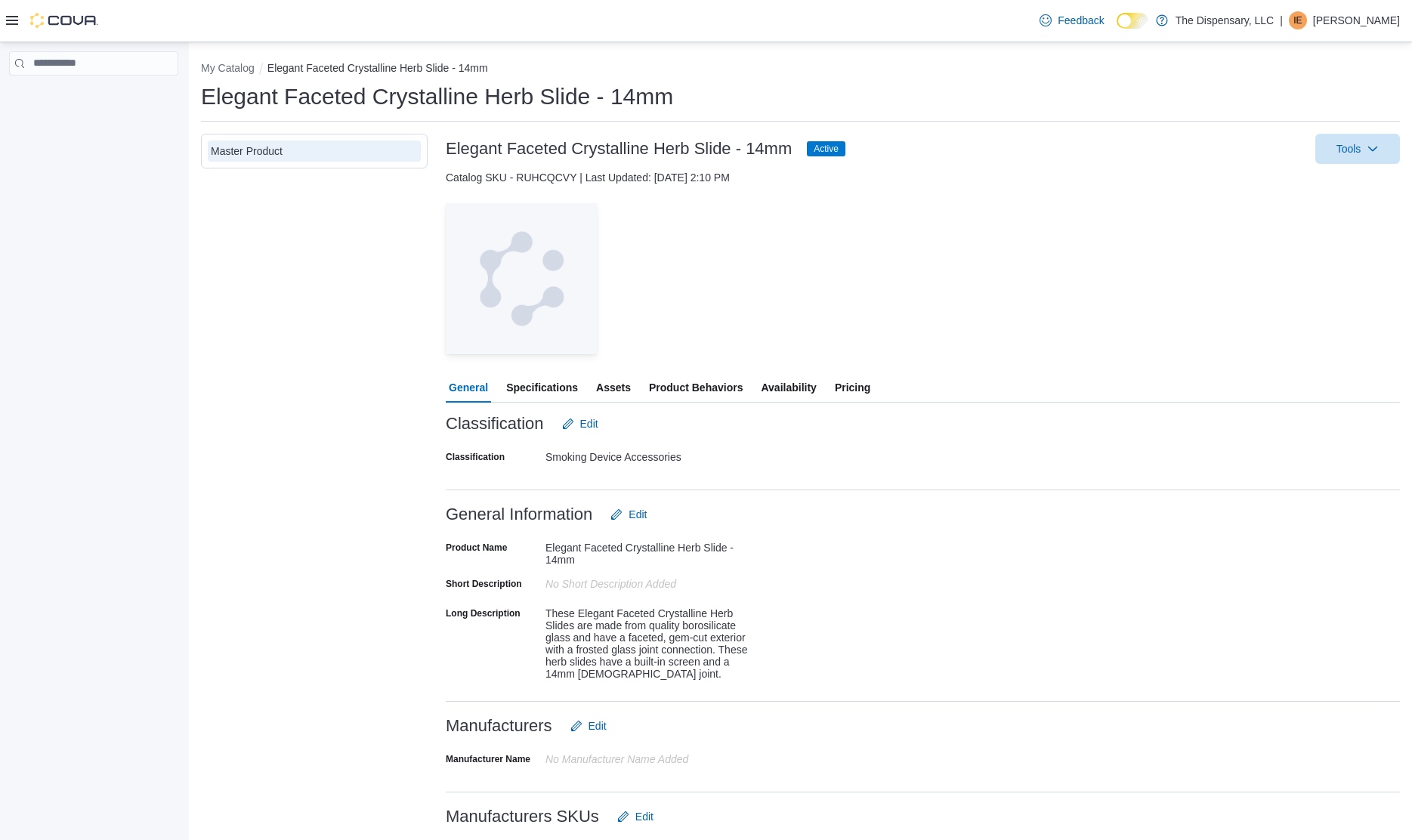
click at [623, 390] on span "Assets" at bounding box center [613, 388] width 34 height 30
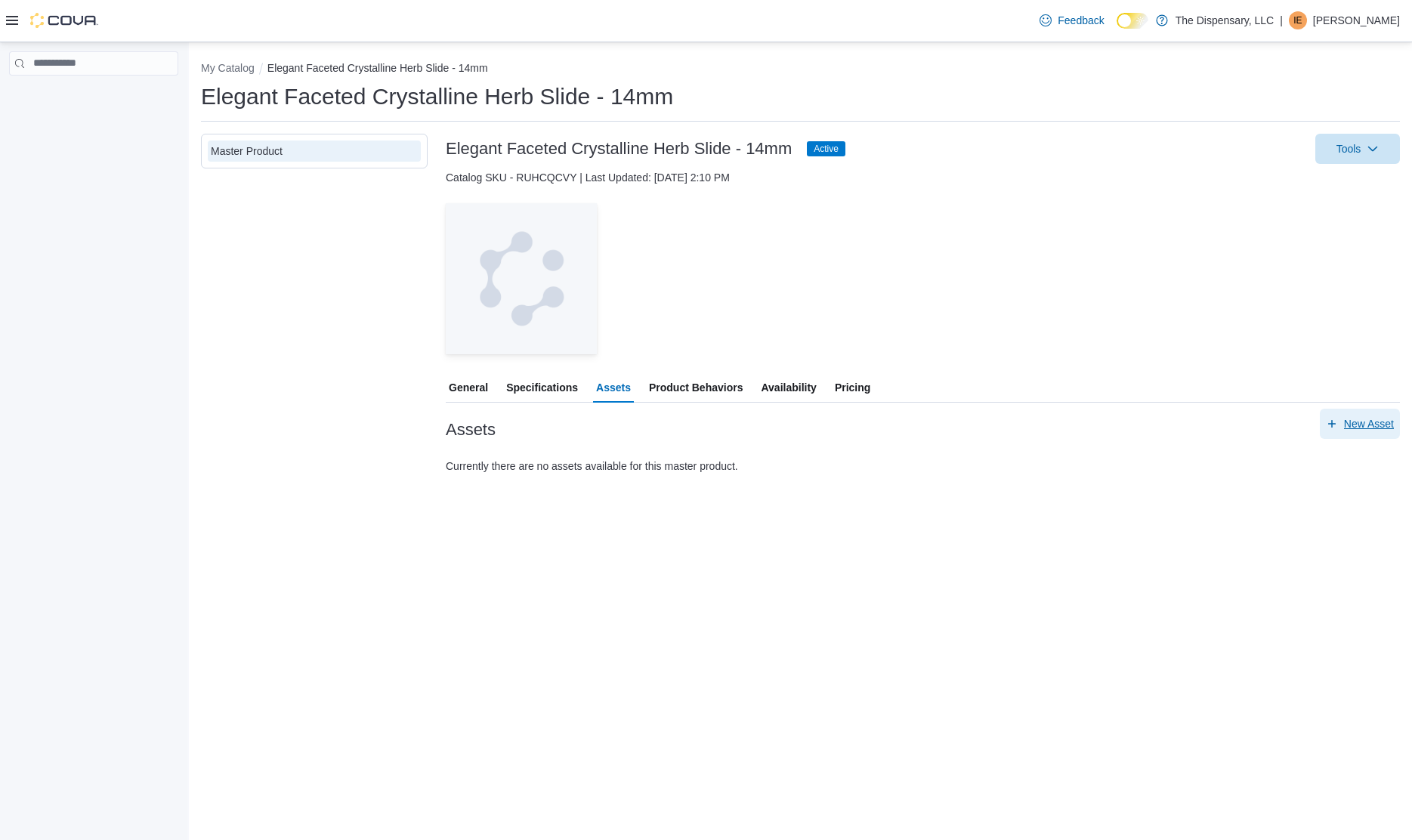
click at [1381, 420] on span "New Asset" at bounding box center [1369, 423] width 50 height 15
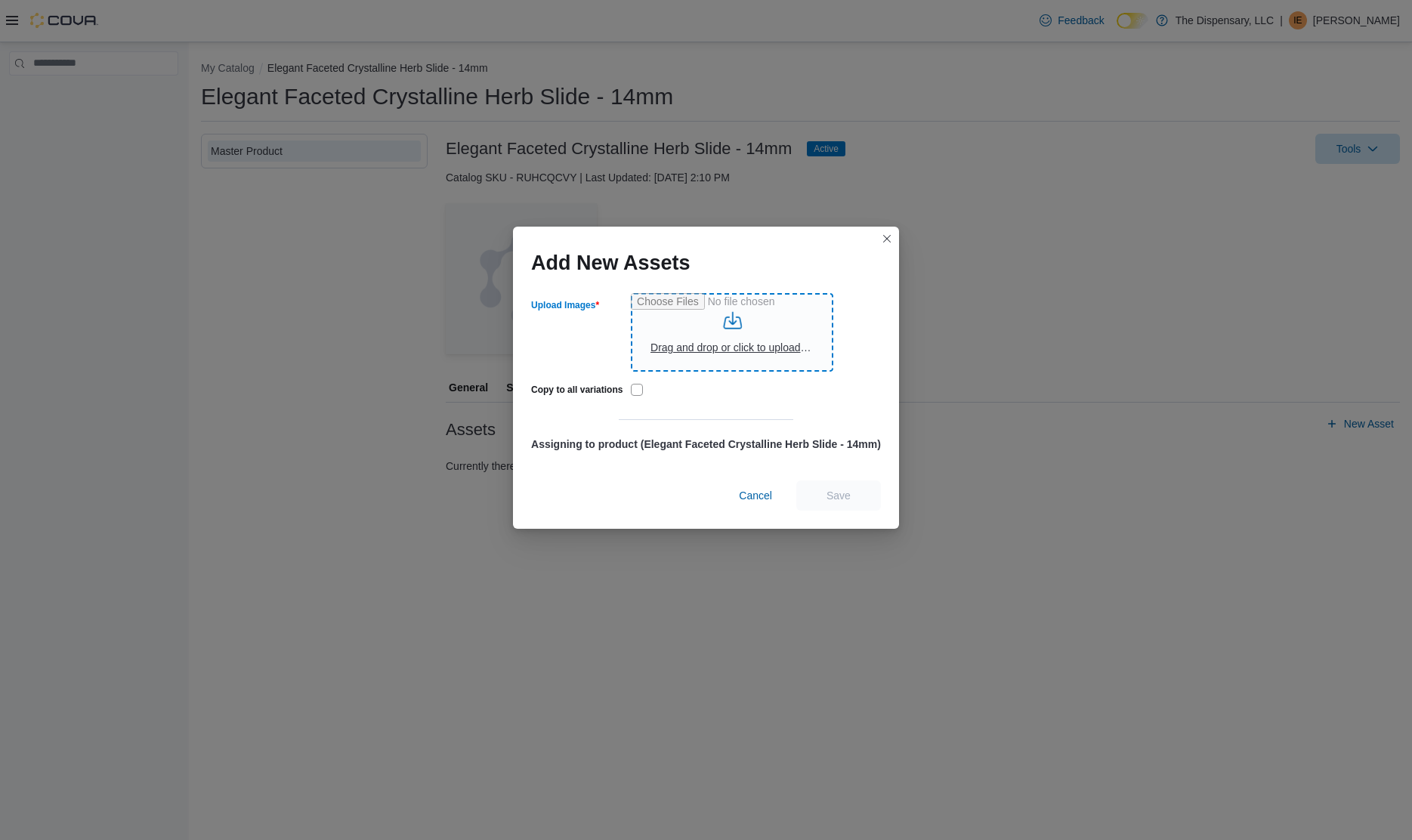
click at [815, 352] on input "Upload Images" at bounding box center [732, 332] width 203 height 79
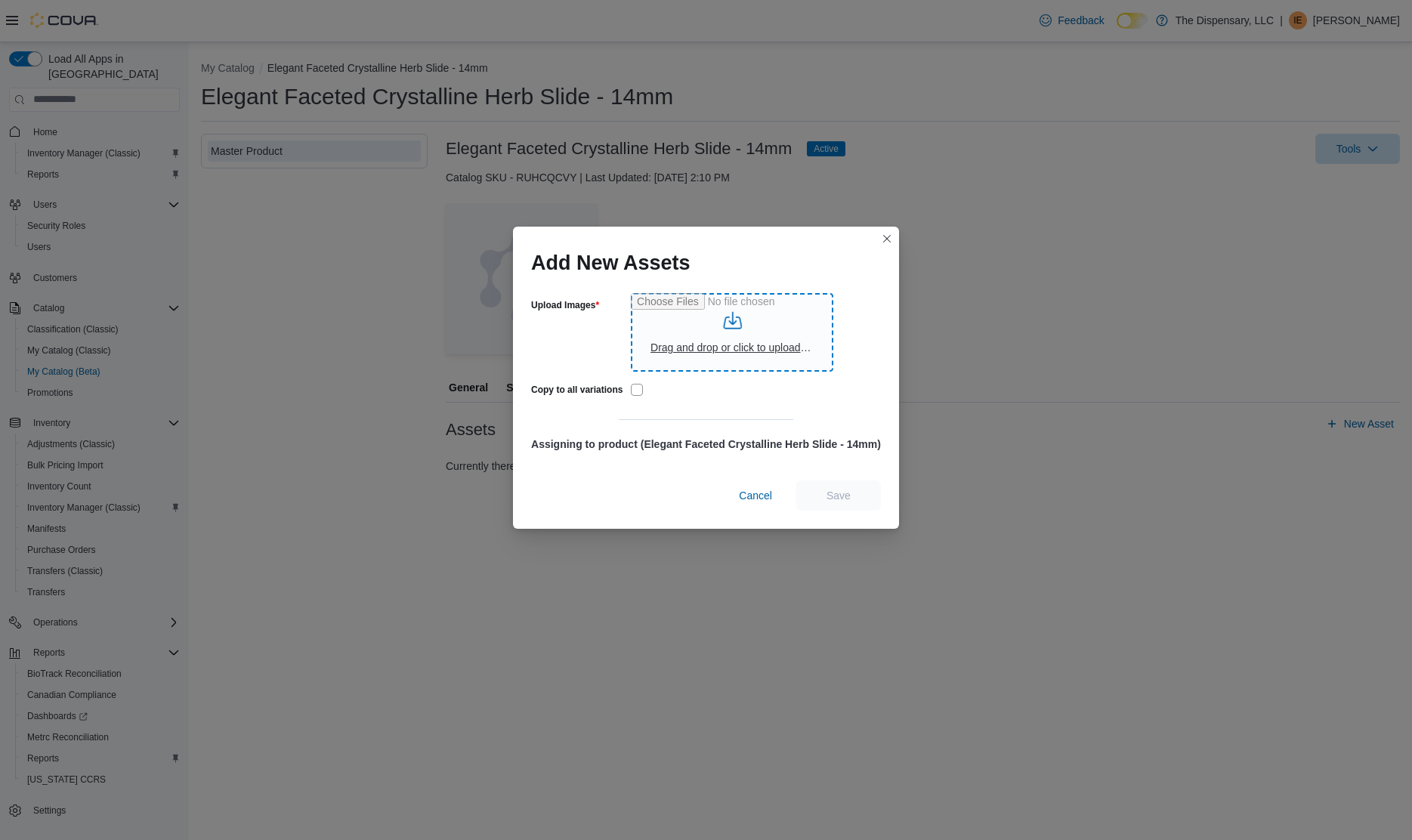
type input "**********"
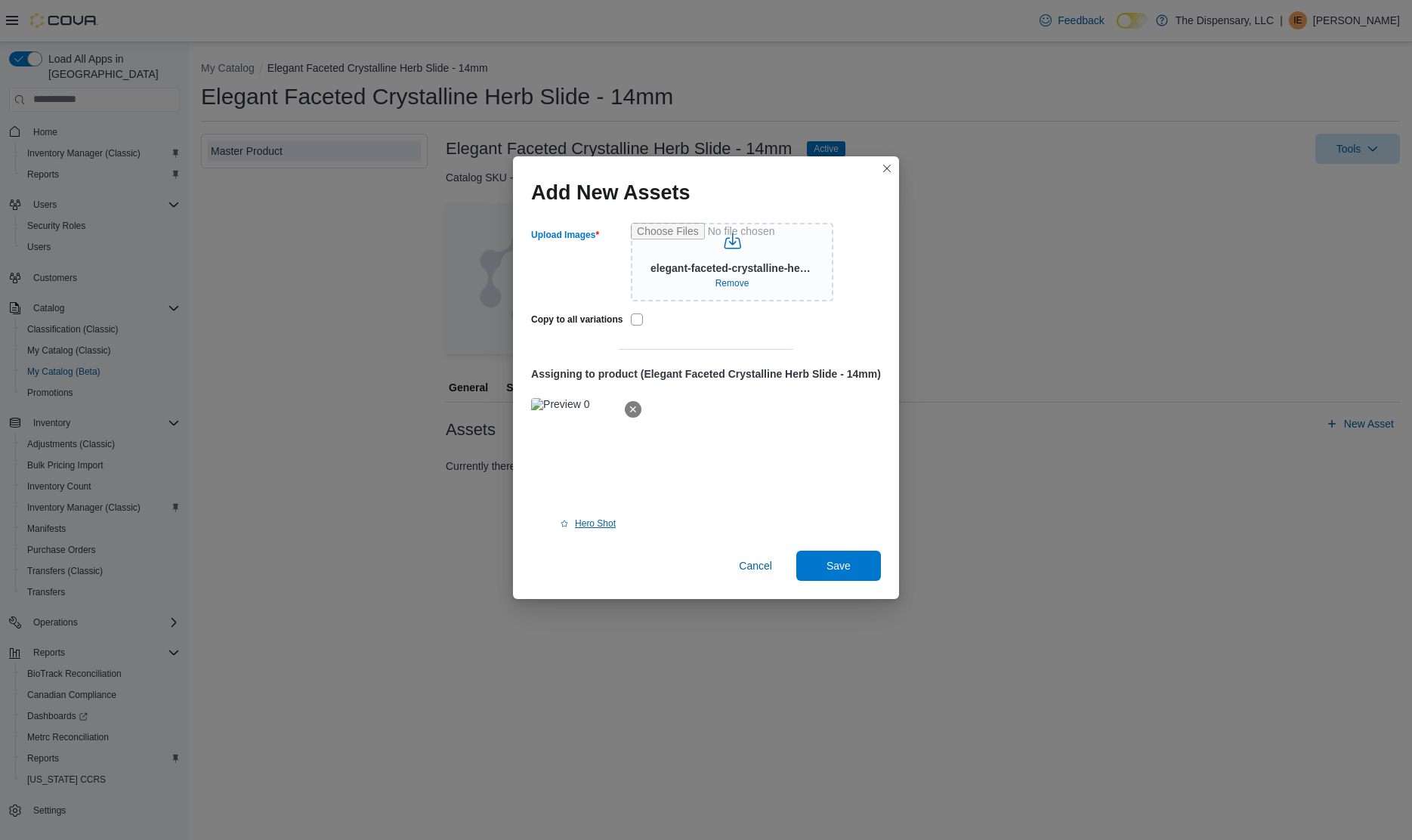
drag, startPoint x: 600, startPoint y: 506, endPoint x: 600, endPoint y: 521, distance: 15.0
click at [589, 410] on img at bounding box center [560, 404] width 58 height 12
click at [601, 525] on span "Hero Shot" at bounding box center [594, 523] width 40 height 12
click at [858, 570] on span "Save" at bounding box center [838, 565] width 67 height 30
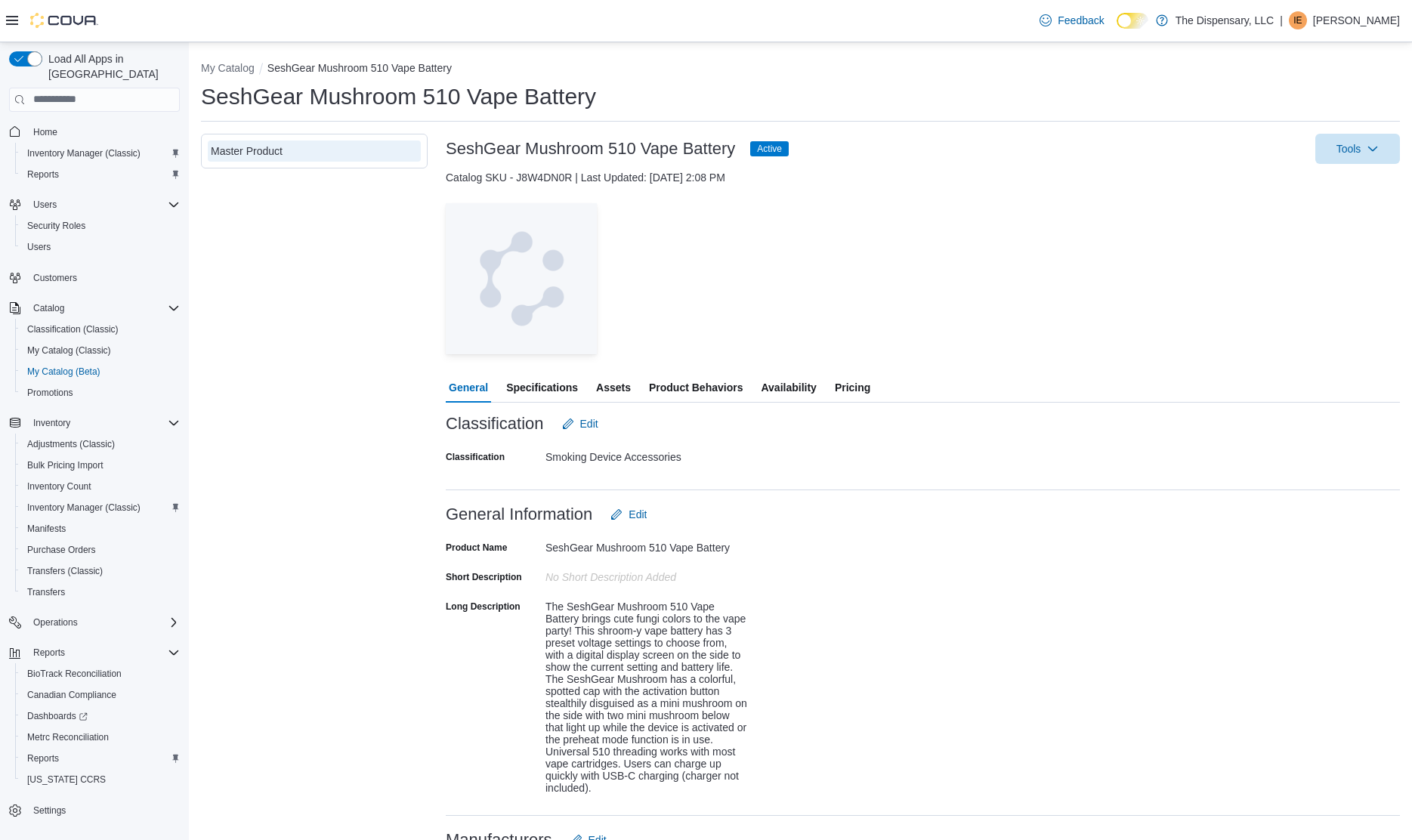
click at [623, 390] on span "Assets" at bounding box center [613, 388] width 34 height 30
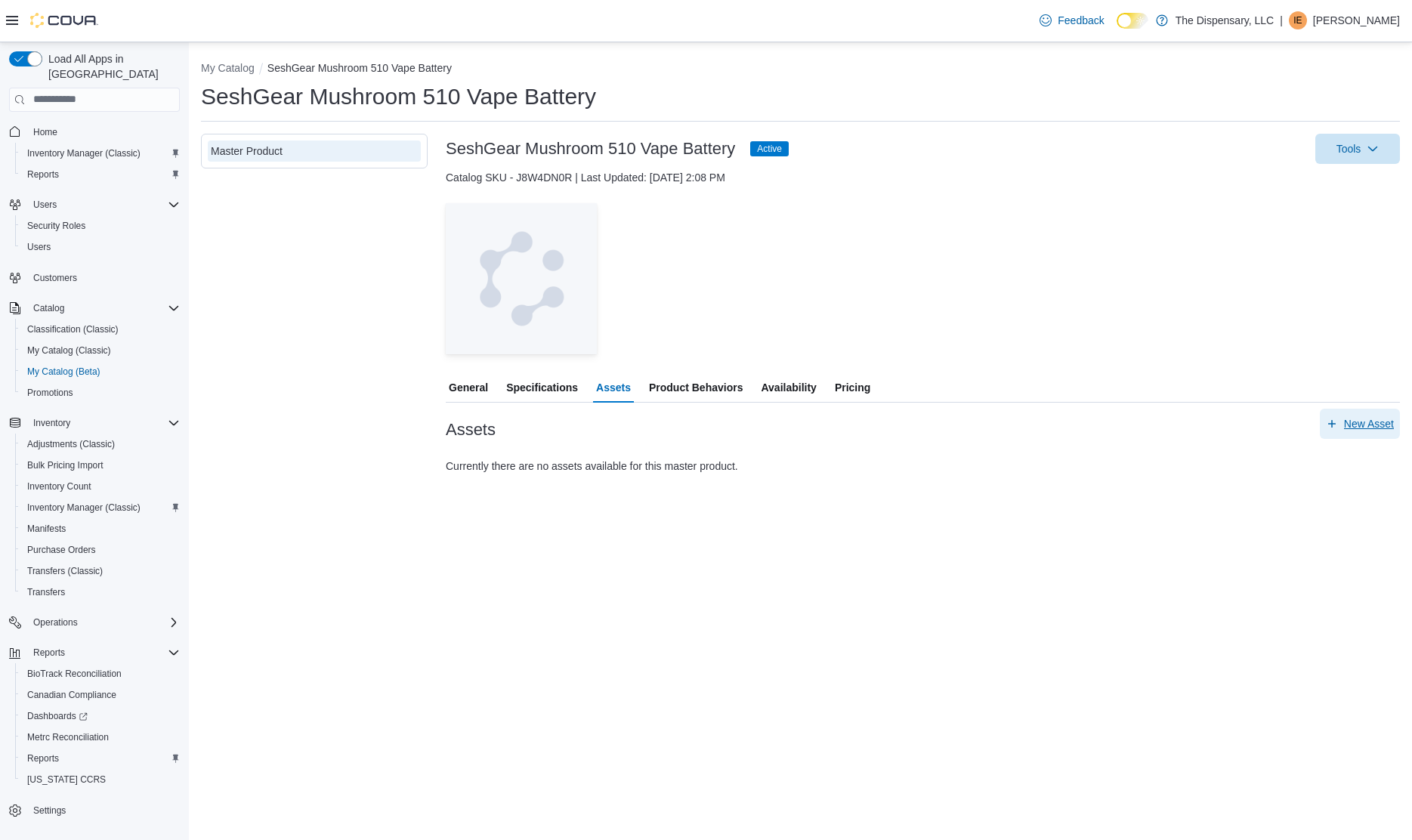
click at [1365, 420] on span "New Asset" at bounding box center [1369, 423] width 50 height 15
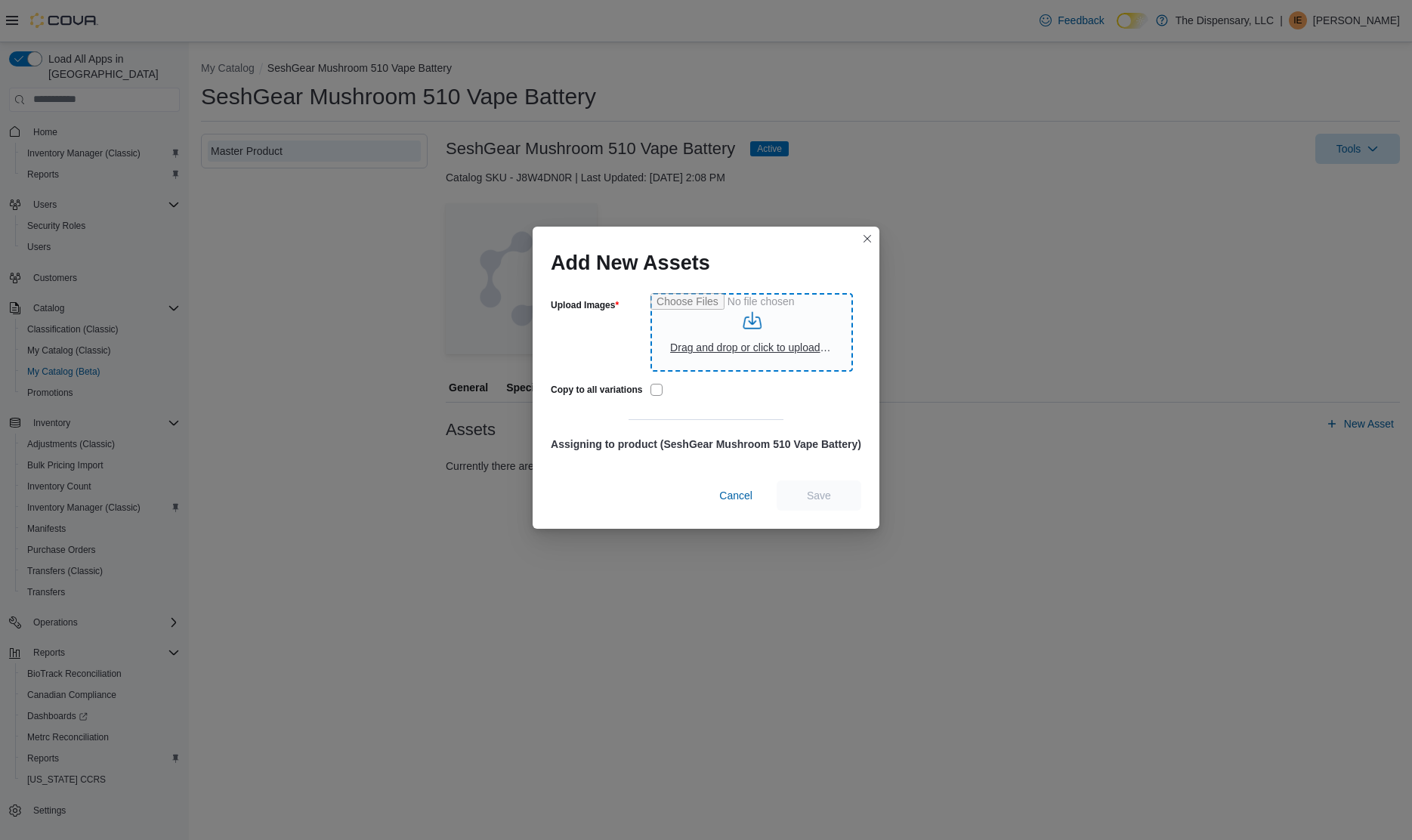
click at [714, 347] on input "Upload Images" at bounding box center [752, 332] width 203 height 79
type input "**********"
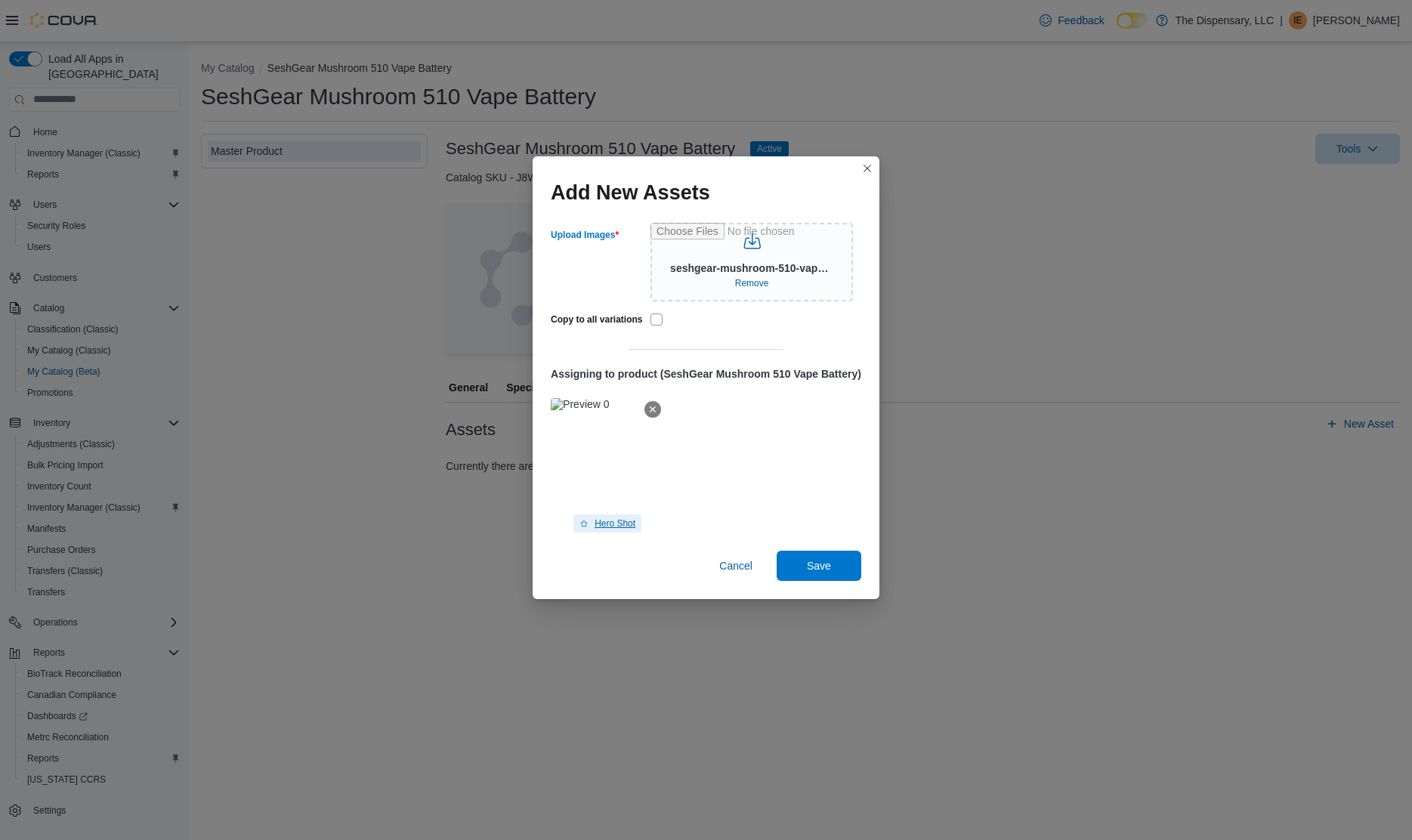
click at [598, 526] on span "Hero Shot" at bounding box center [614, 523] width 40 height 12
click at [816, 570] on span "Save" at bounding box center [819, 565] width 25 height 15
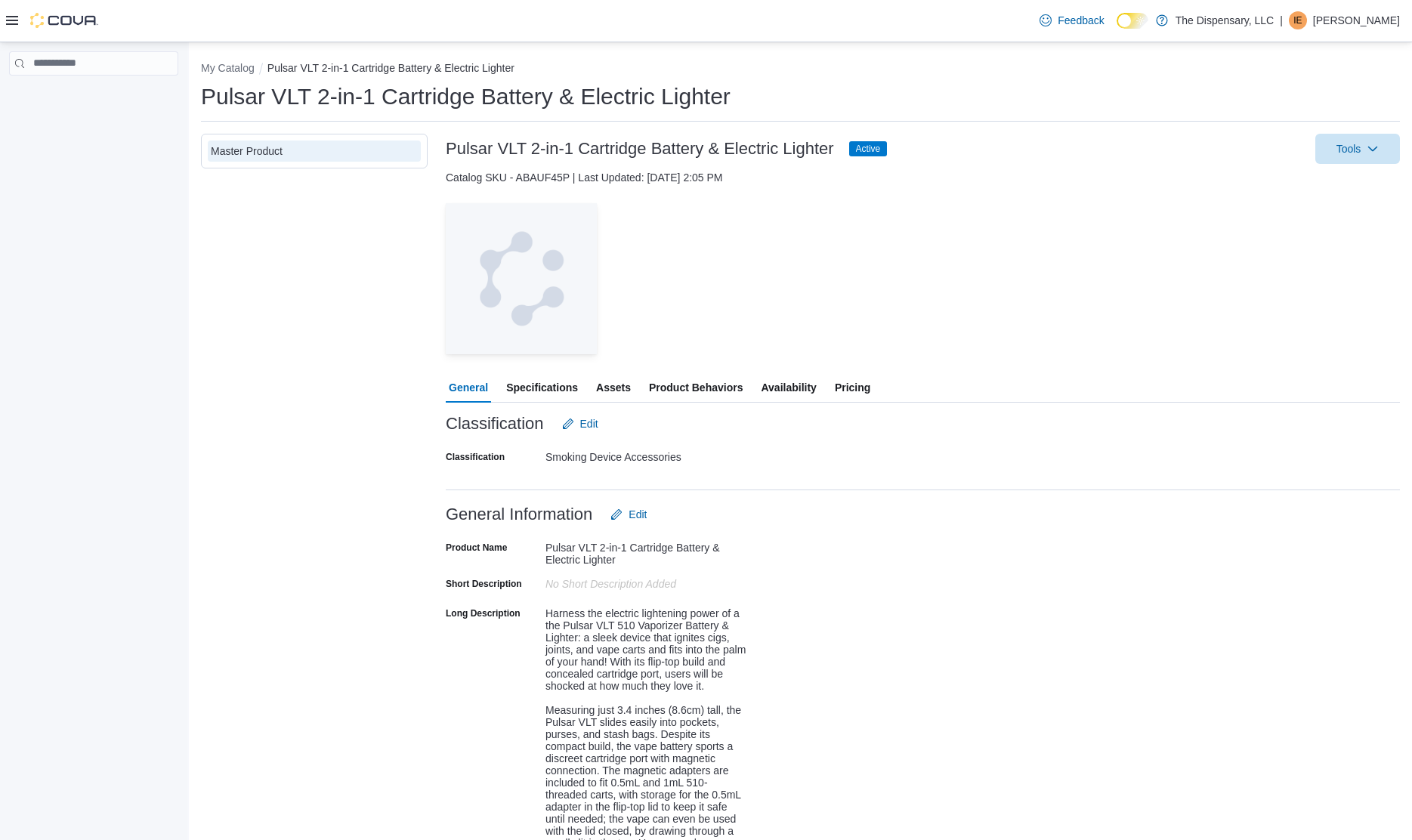
click at [613, 394] on span "Assets" at bounding box center [613, 388] width 34 height 30
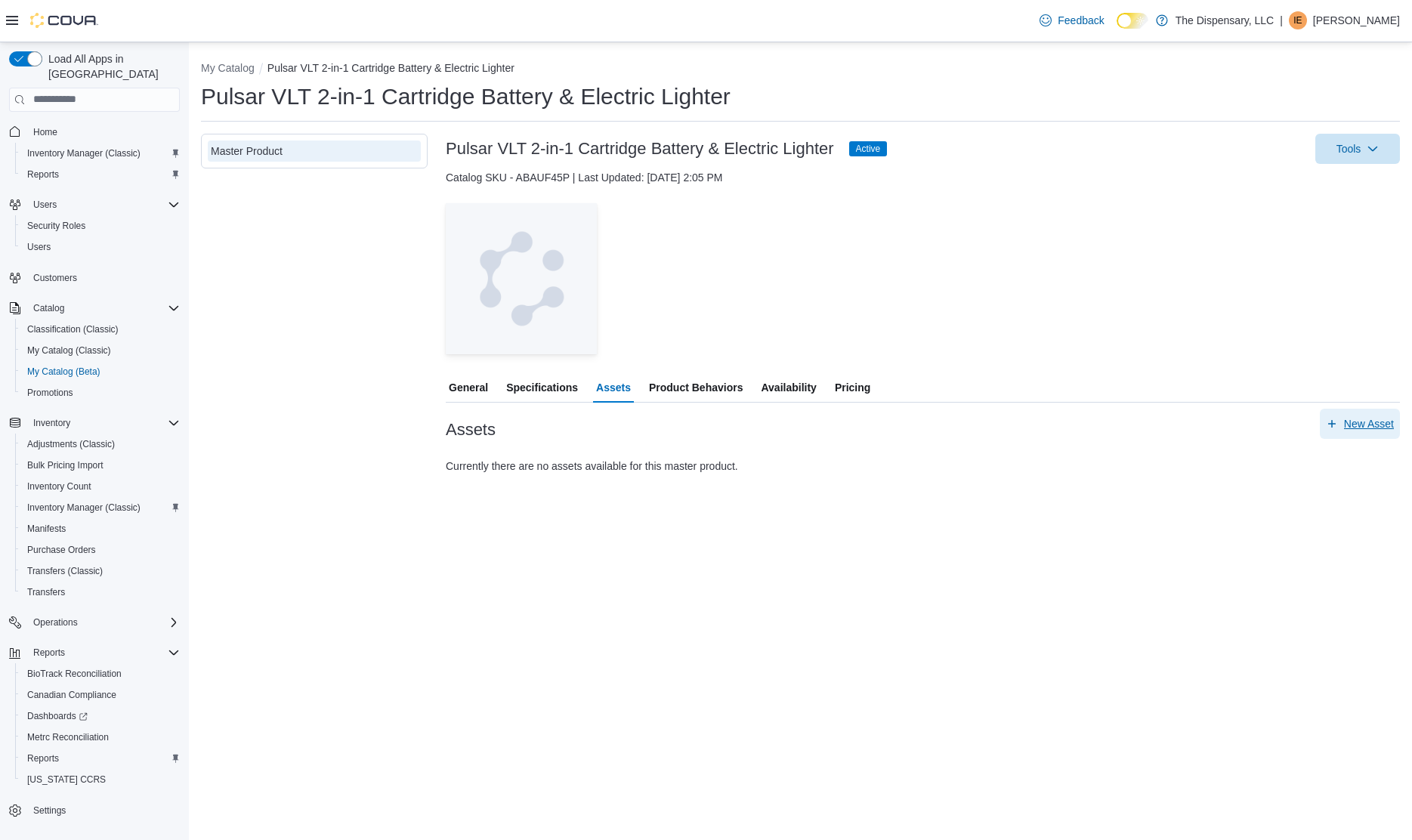
click at [1353, 429] on span "New Asset" at bounding box center [1369, 423] width 50 height 15
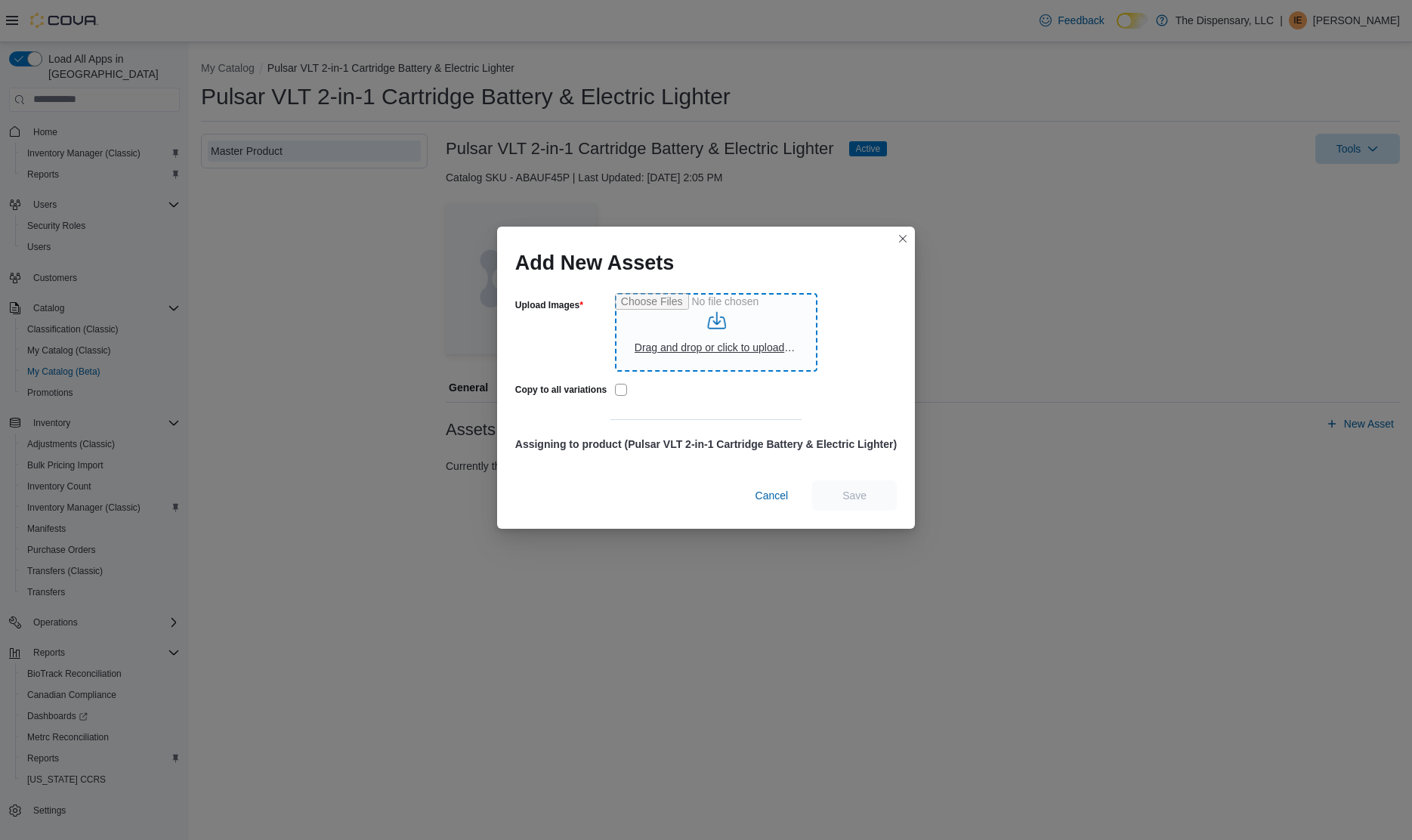
click at [702, 364] on input "Upload Images" at bounding box center [716, 332] width 203 height 79
type input "**********"
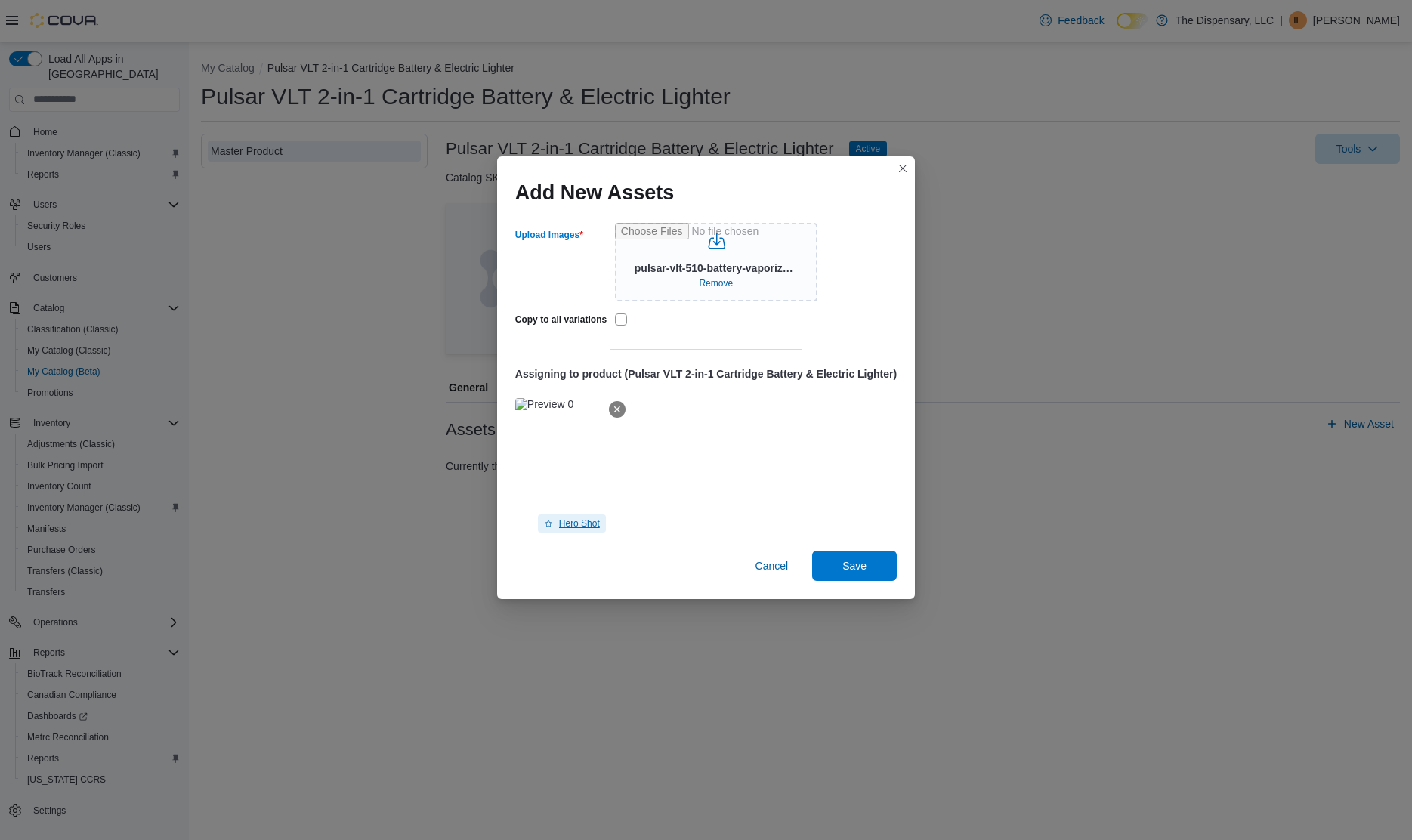
click at [588, 521] on span "Hero Shot" at bounding box center [579, 523] width 40 height 12
click at [850, 565] on span "Save" at bounding box center [854, 565] width 25 height 15
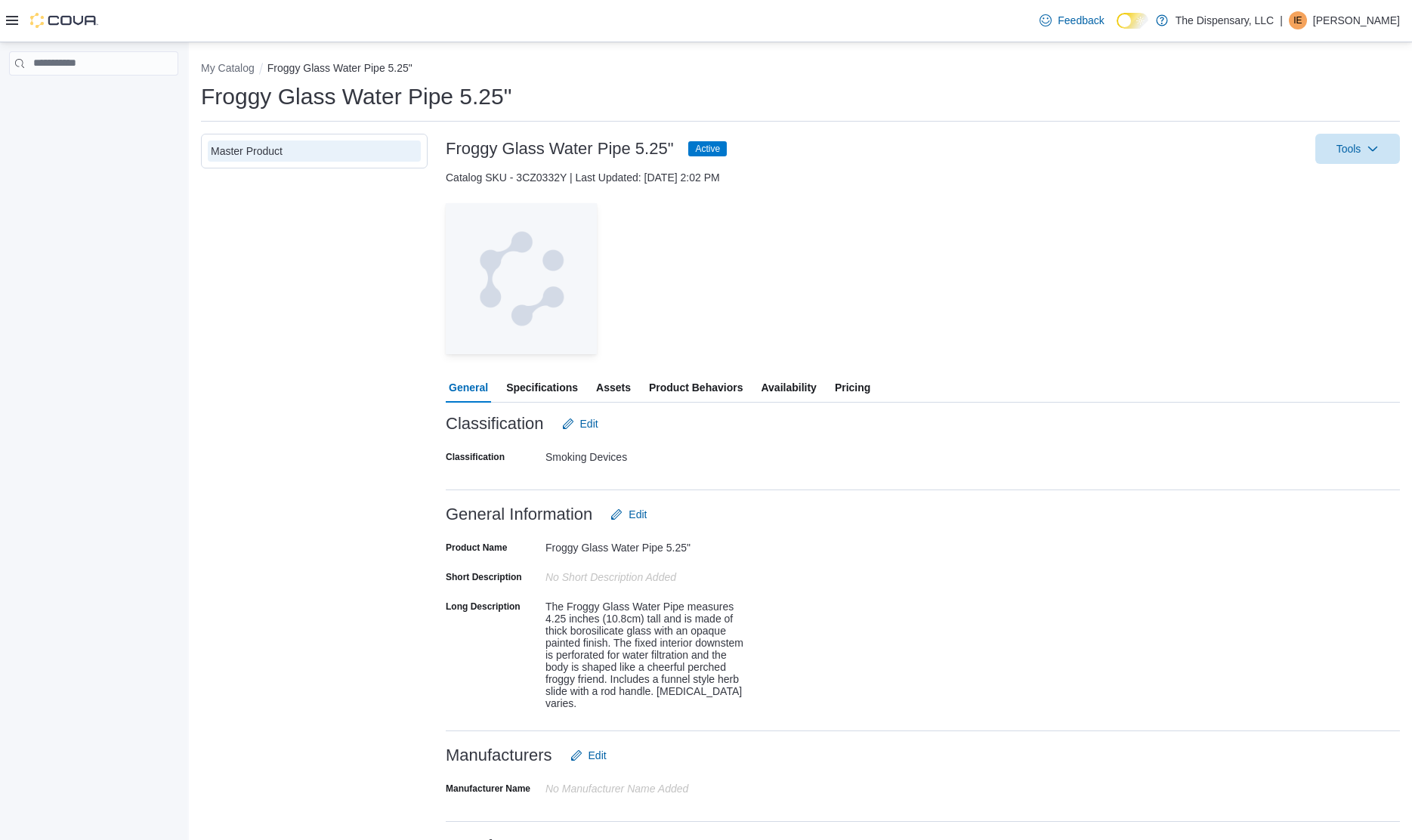
click at [615, 397] on span "Assets" at bounding box center [613, 388] width 34 height 30
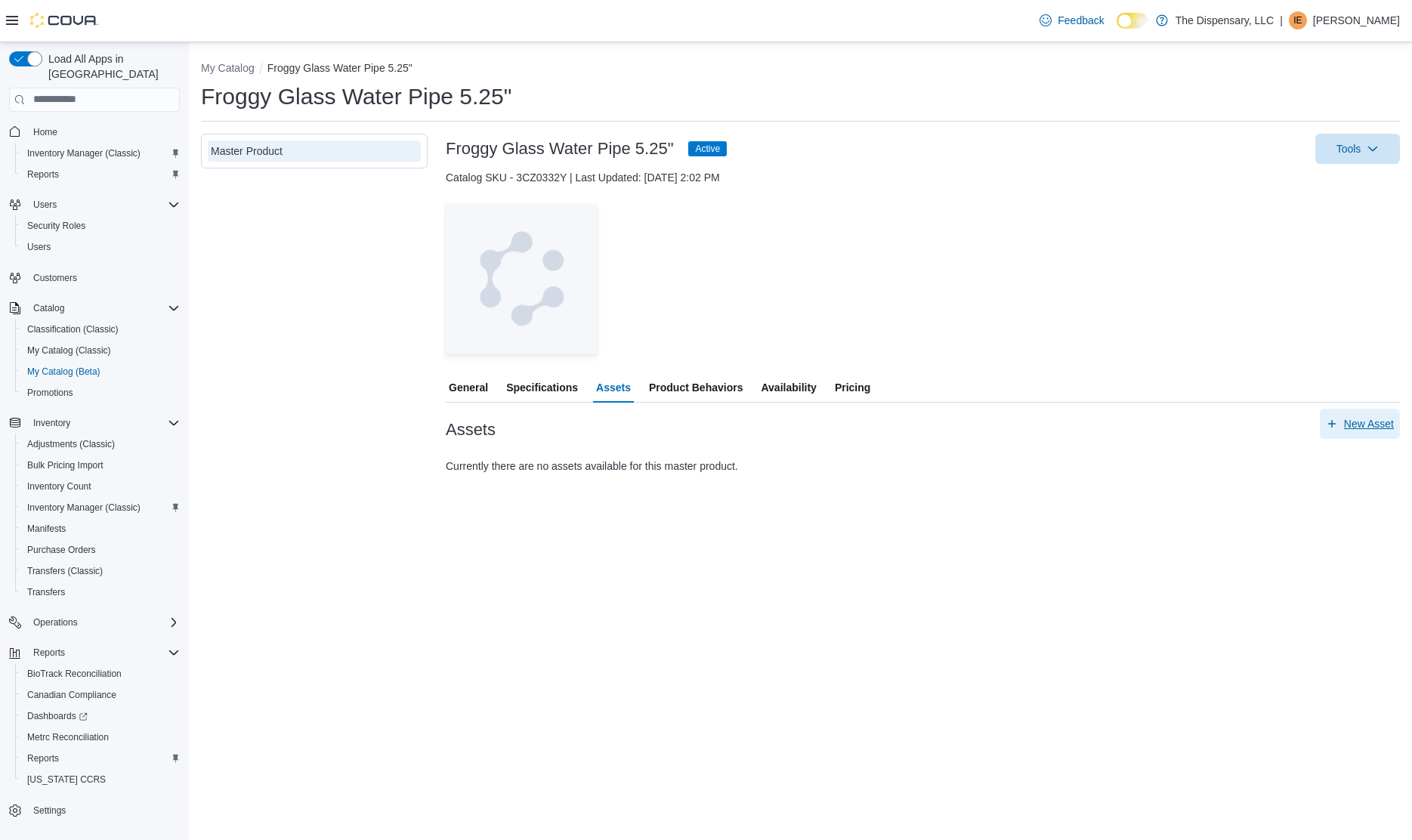
click at [1358, 425] on span "New Asset" at bounding box center [1369, 423] width 50 height 15
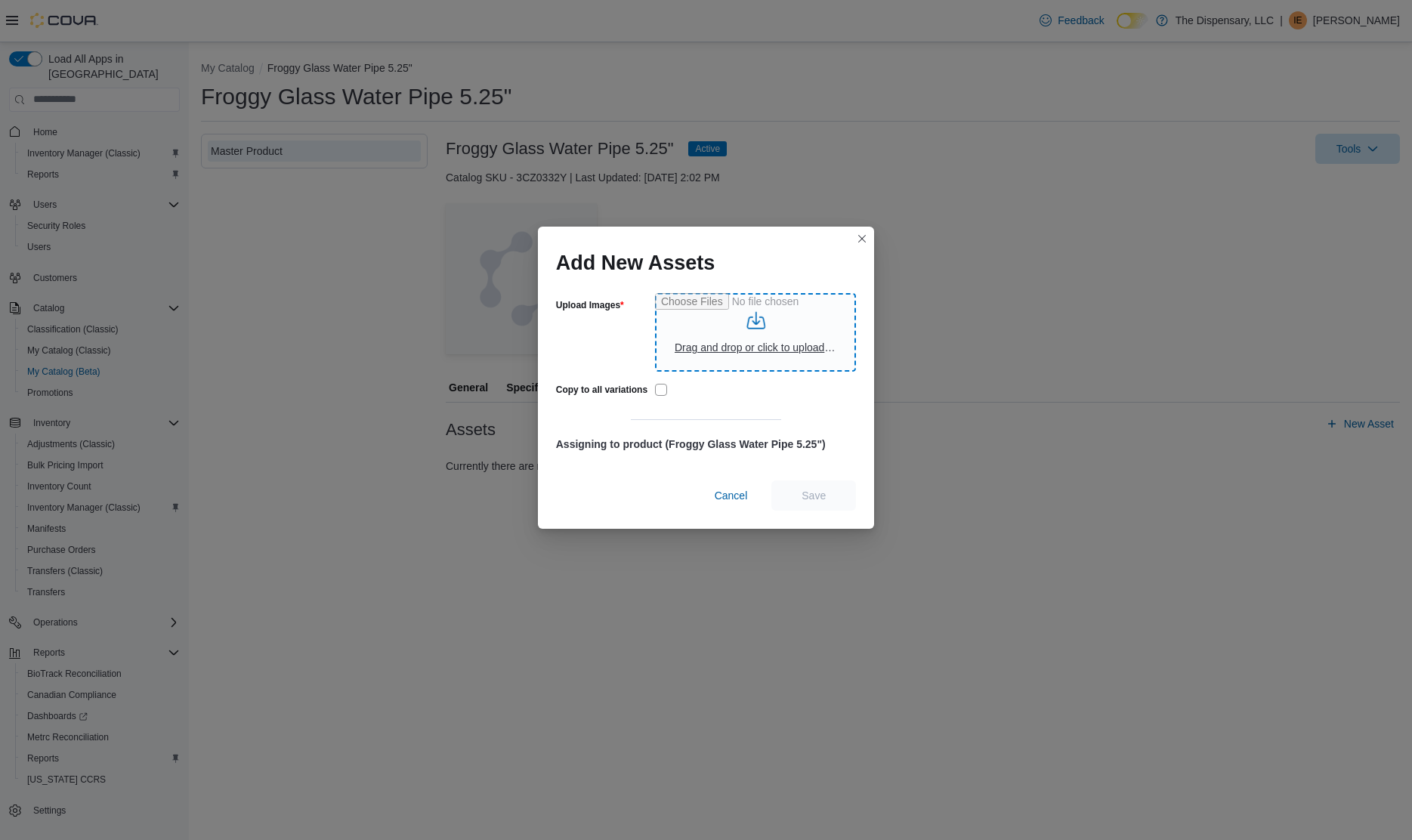
click at [760, 349] on input "Upload Images" at bounding box center [756, 332] width 201 height 79
type input "**********"
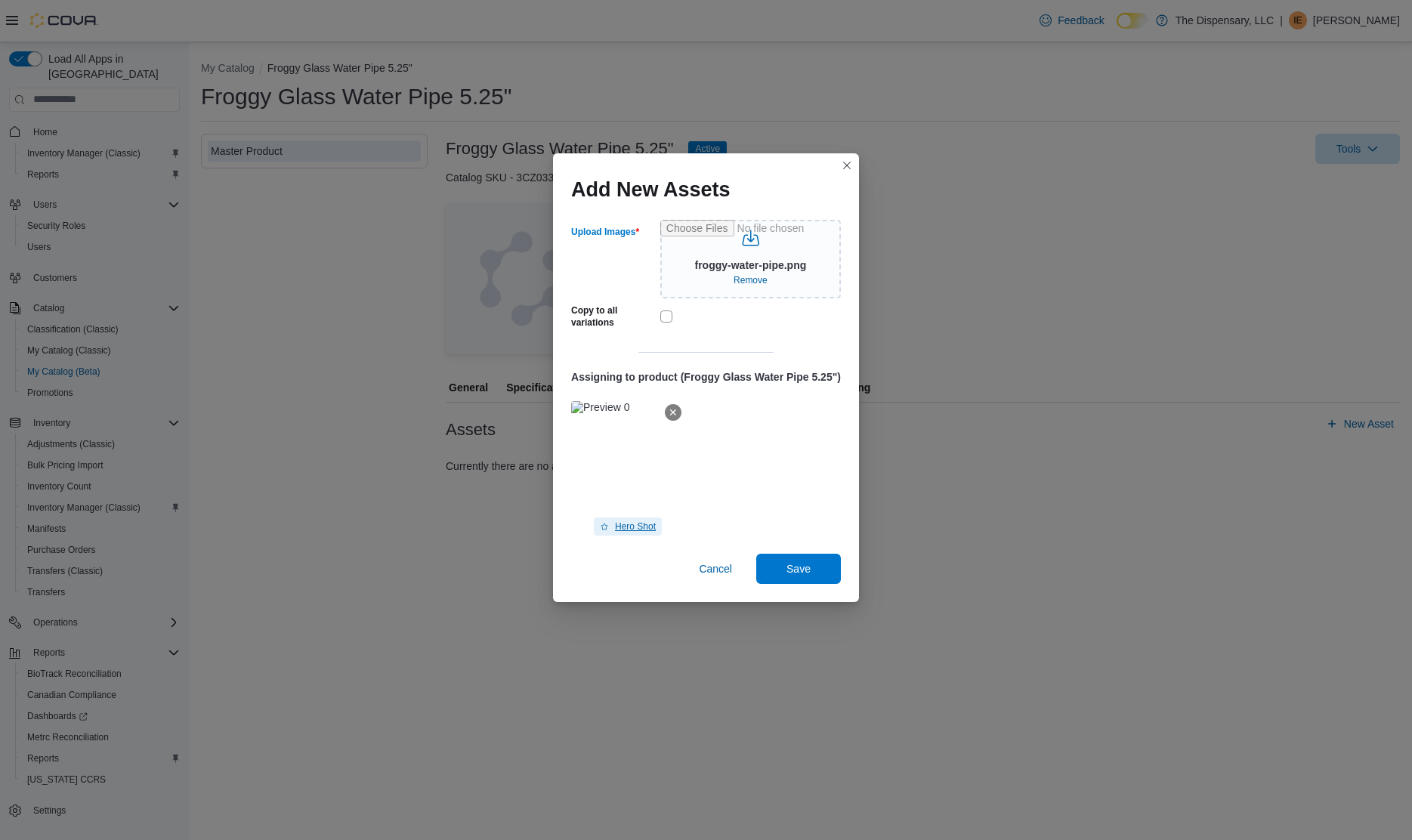
click at [624, 520] on span "Hero Shot" at bounding box center [628, 526] width 56 height 18
click at [829, 564] on span "Save" at bounding box center [799, 568] width 67 height 30
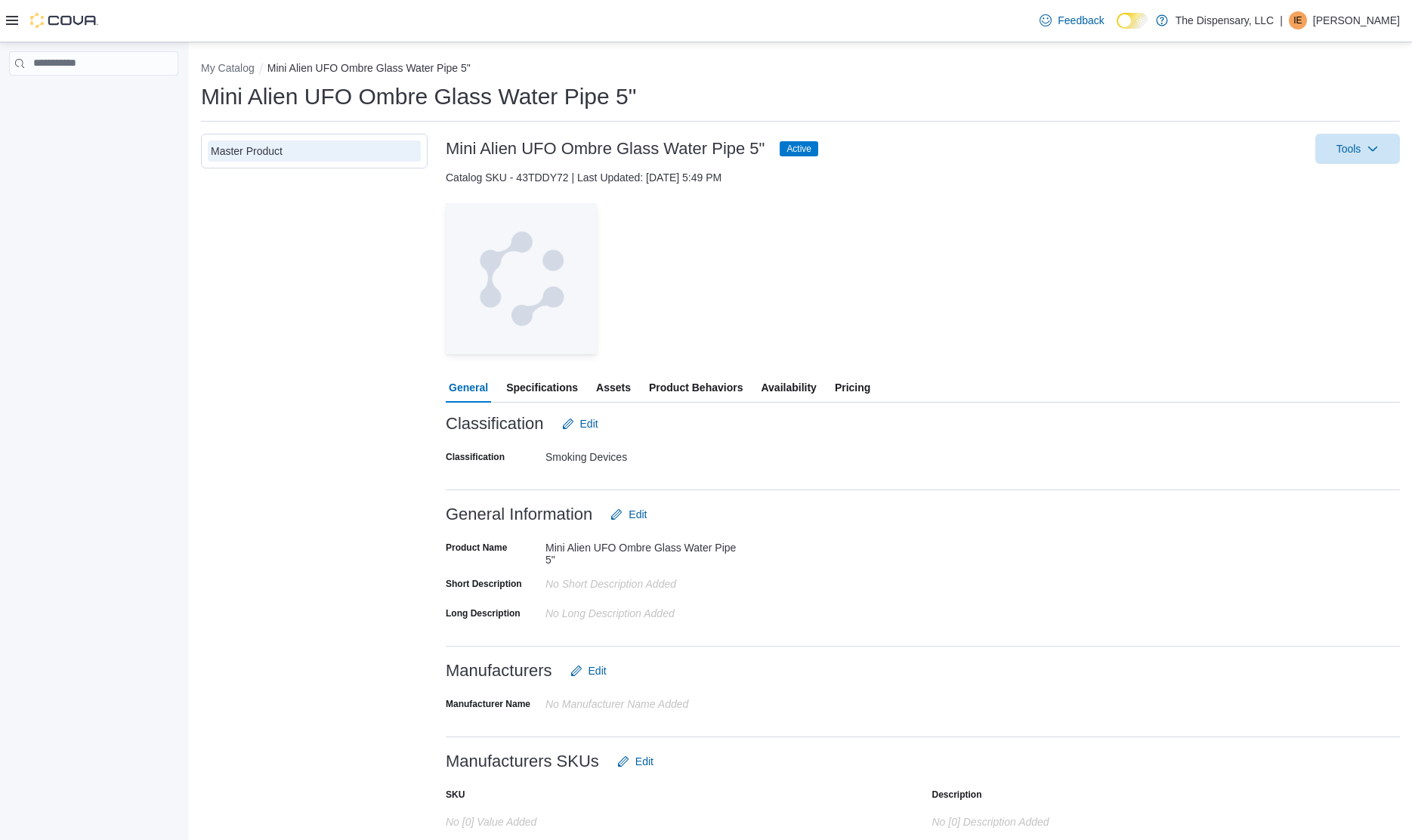
click at [597, 384] on span "Assets" at bounding box center [613, 388] width 34 height 30
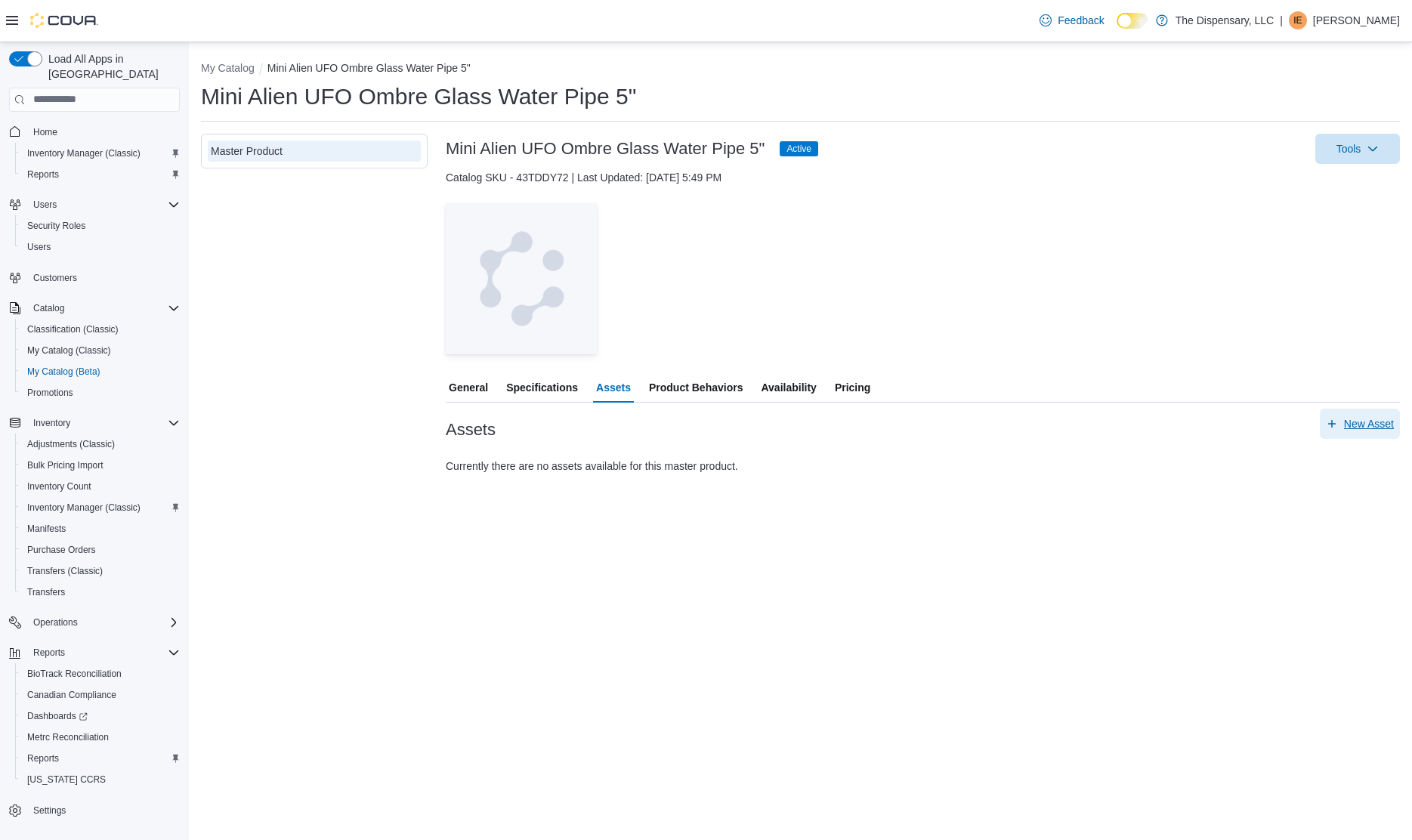
click at [1371, 422] on span "New Asset" at bounding box center [1369, 423] width 50 height 15
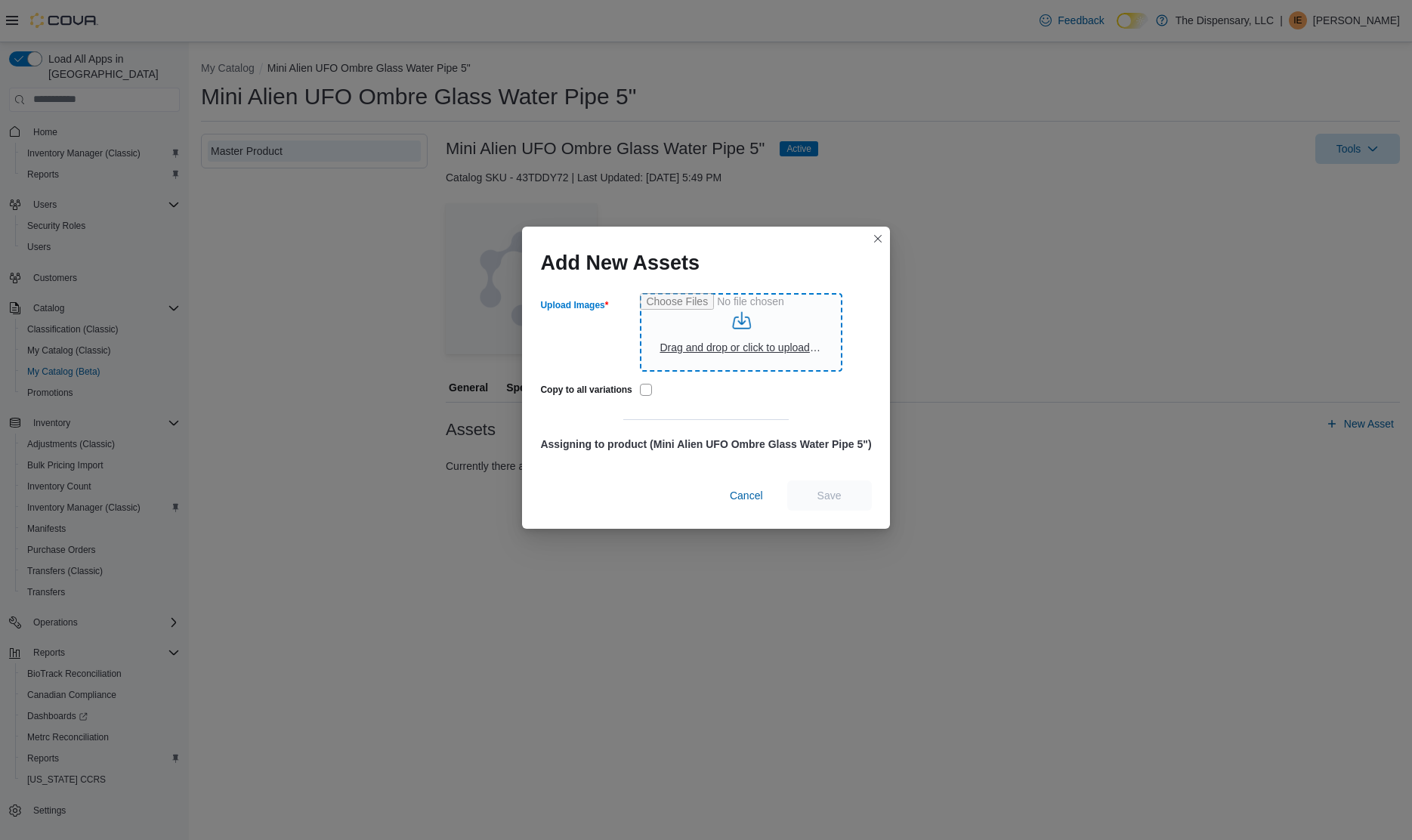
click at [710, 342] on input "Upload Images" at bounding box center [741, 332] width 203 height 79
type input "**********"
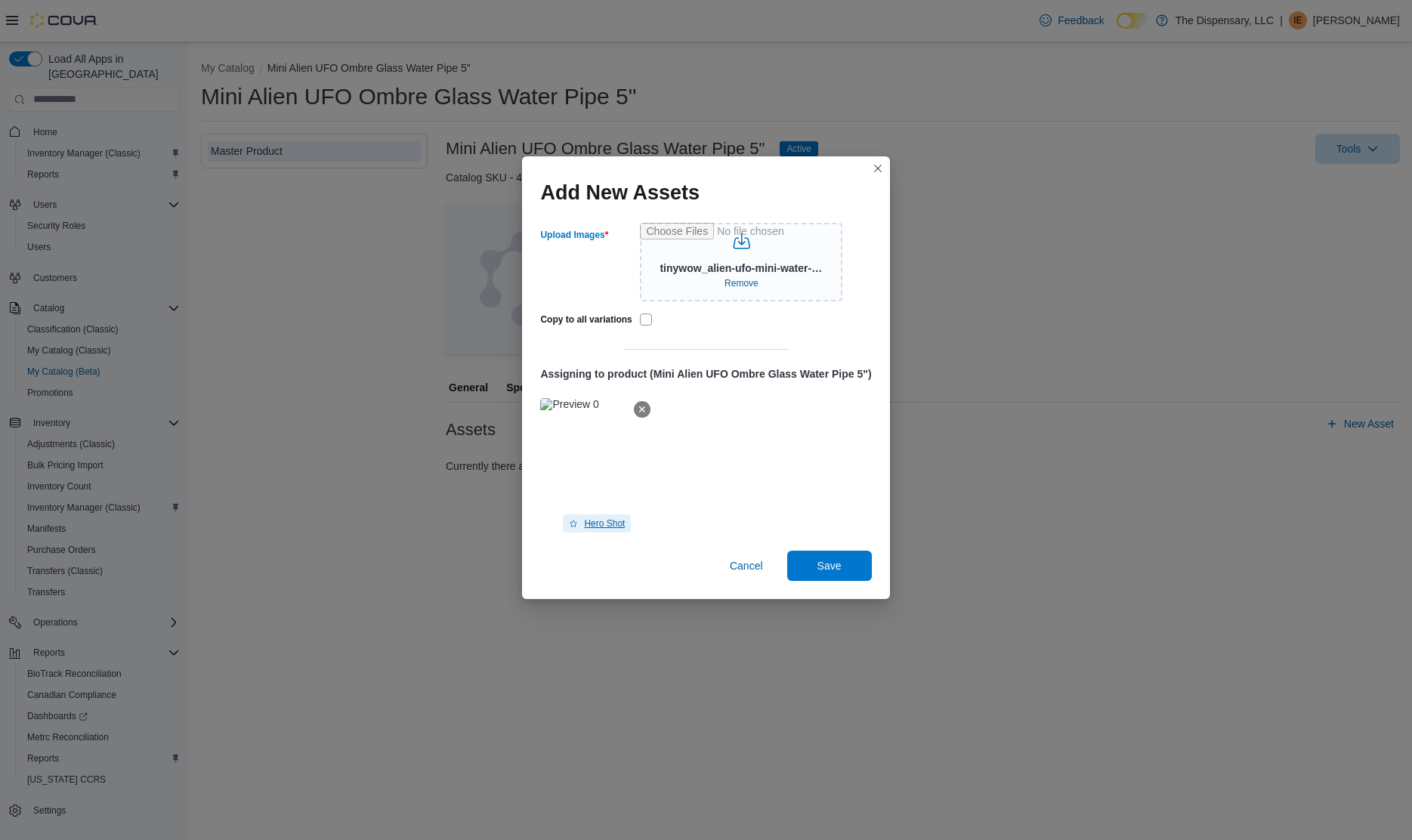
click at [587, 522] on span "Hero Shot" at bounding box center [603, 523] width 40 height 12
click at [831, 568] on span "Save" at bounding box center [829, 565] width 25 height 15
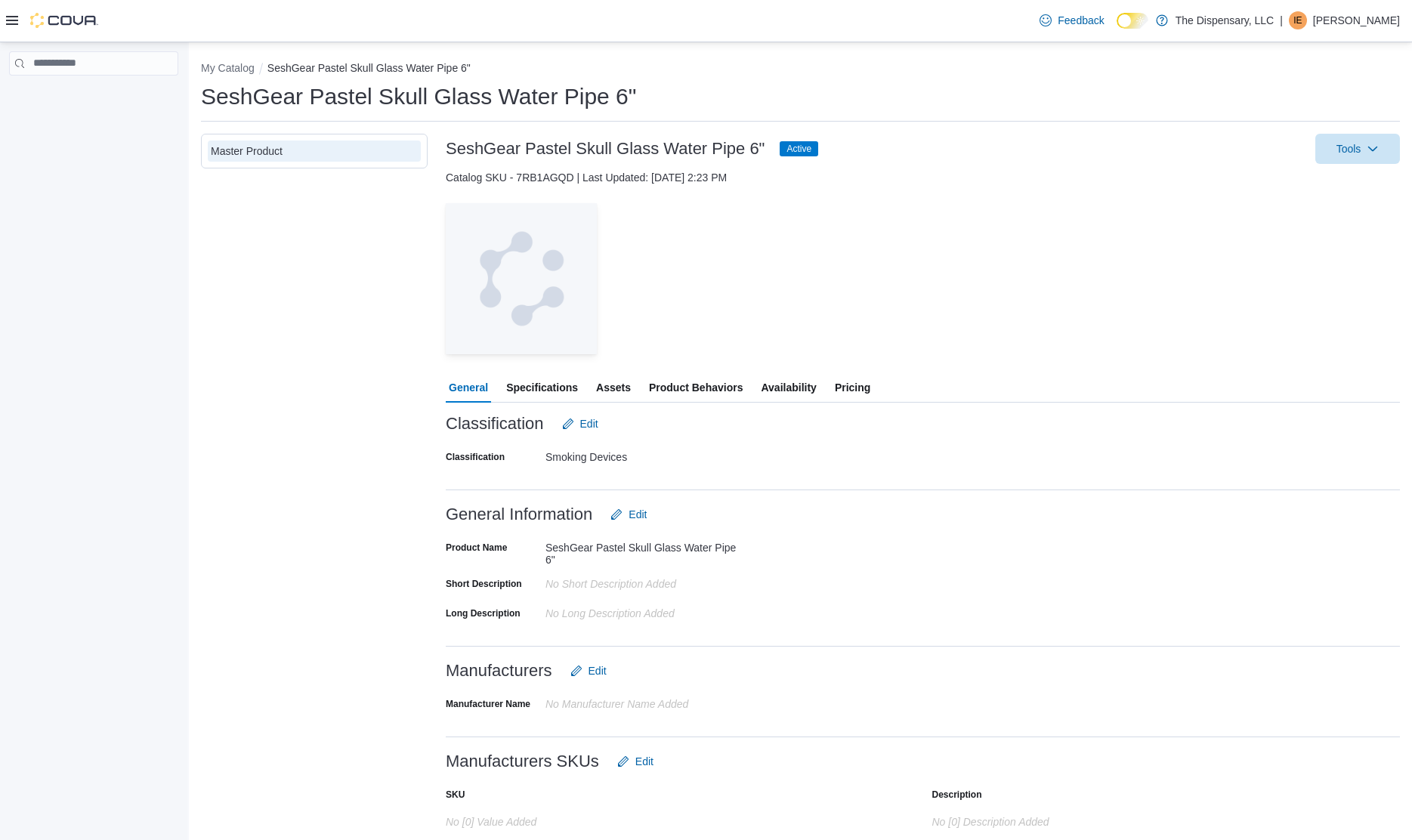
click at [604, 382] on span "Assets" at bounding box center [613, 388] width 34 height 30
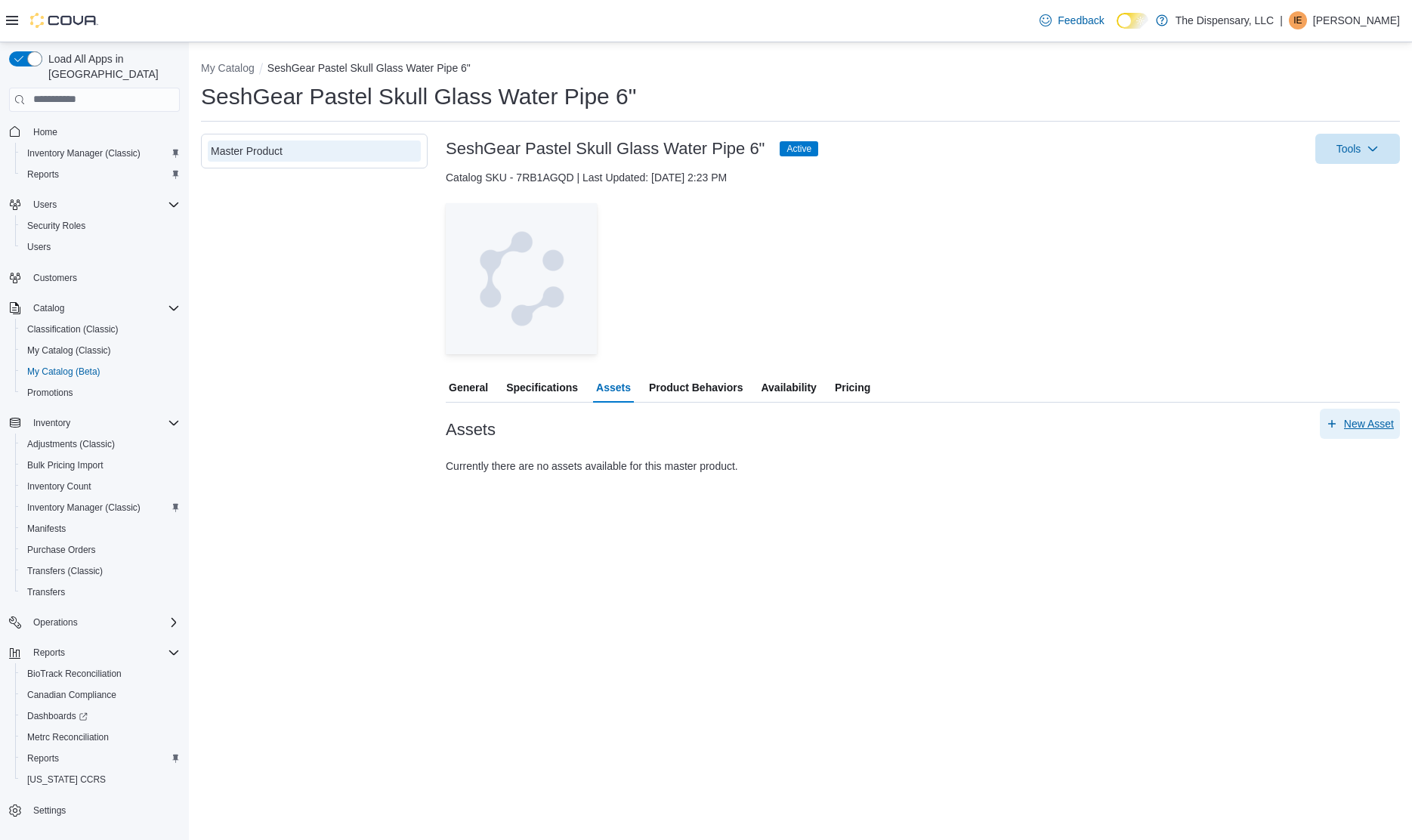
click at [1392, 417] on span "New Asset" at bounding box center [1369, 423] width 50 height 15
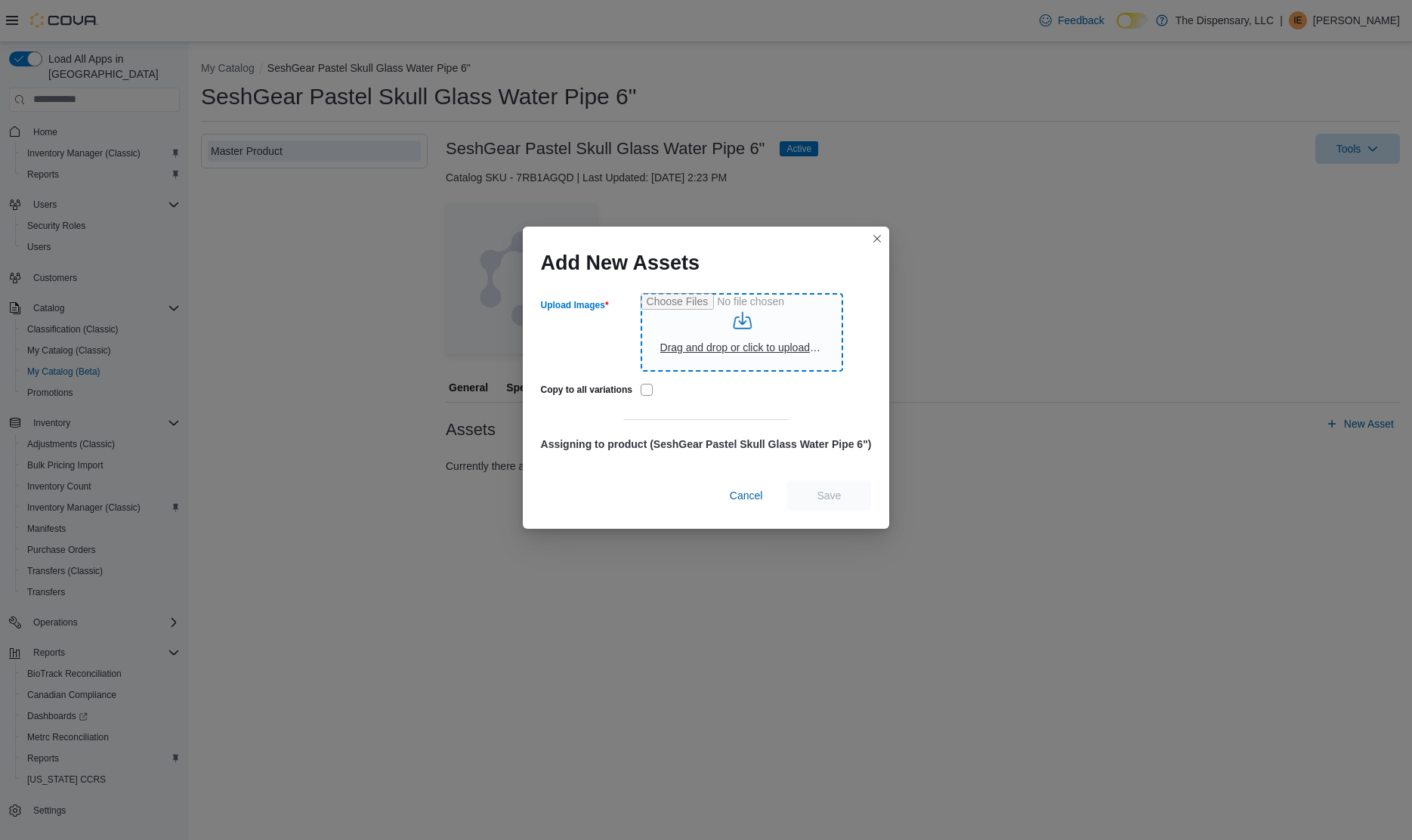
click at [730, 342] on input "Upload Images" at bounding box center [742, 332] width 203 height 79
type input "**********"
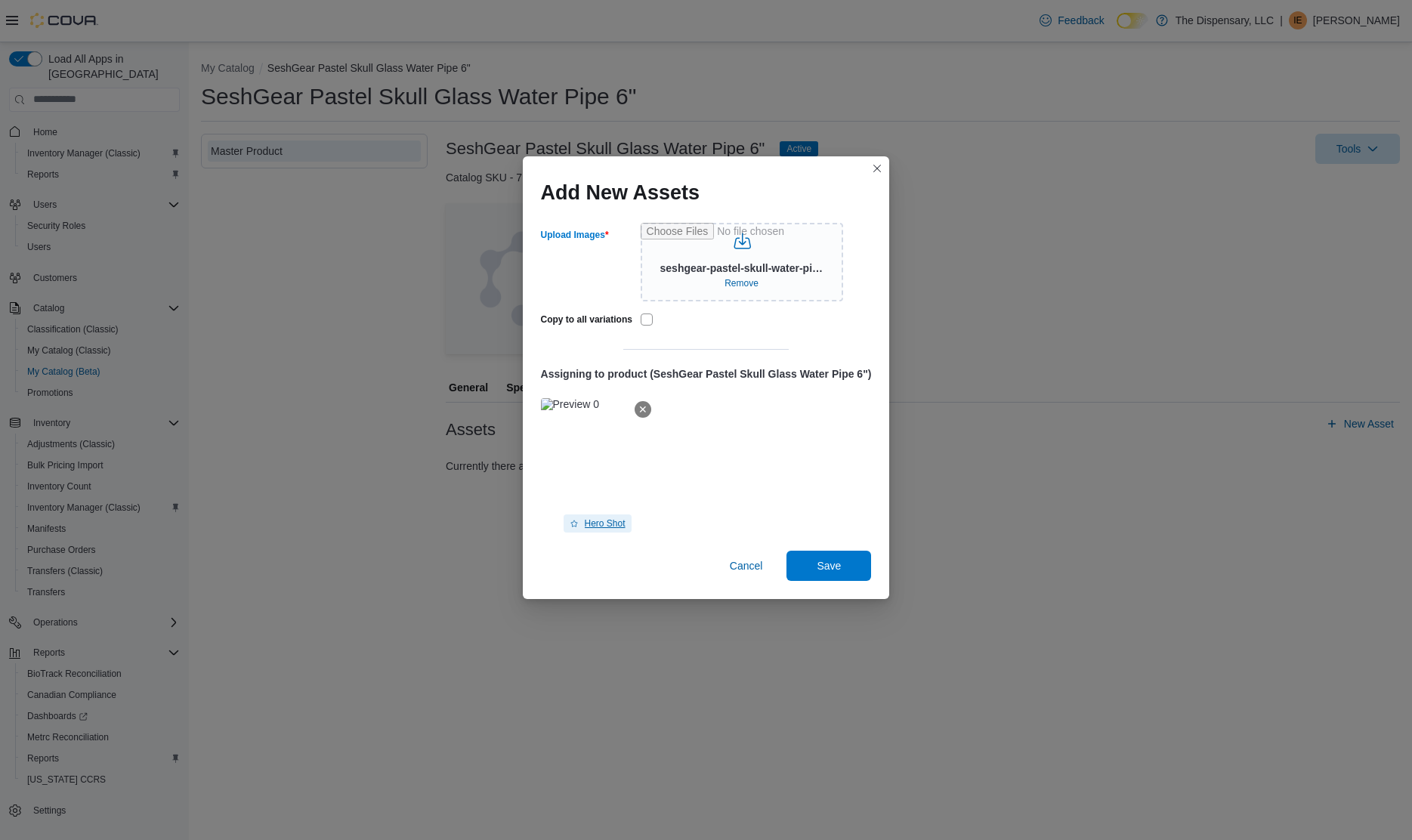
click at [616, 524] on span "Hero Shot" at bounding box center [604, 523] width 40 height 12
click at [843, 558] on span "Save" at bounding box center [829, 565] width 67 height 30
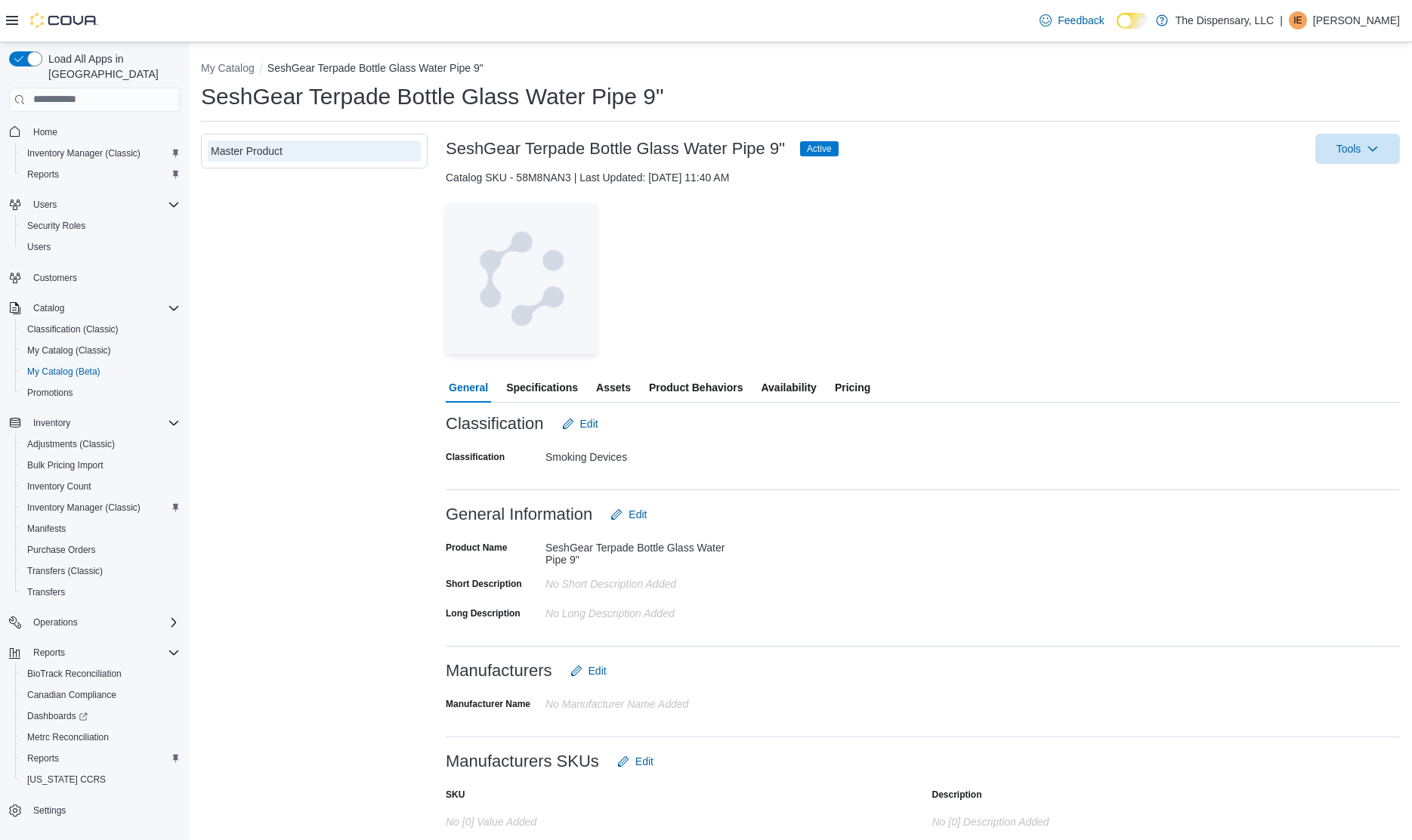
click at [620, 395] on span "Assets" at bounding box center [613, 388] width 34 height 30
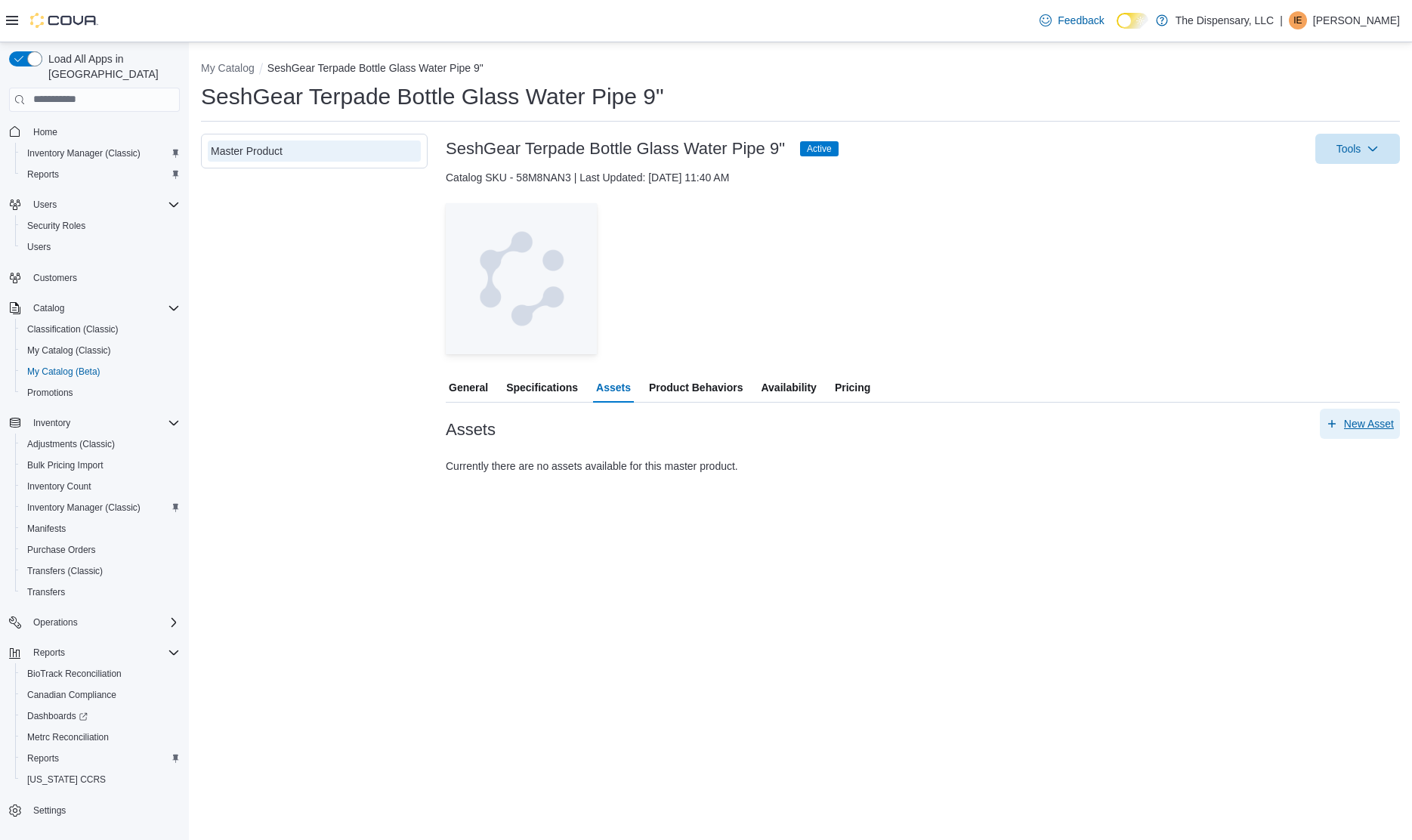
click at [1348, 427] on span "New Asset" at bounding box center [1369, 423] width 50 height 15
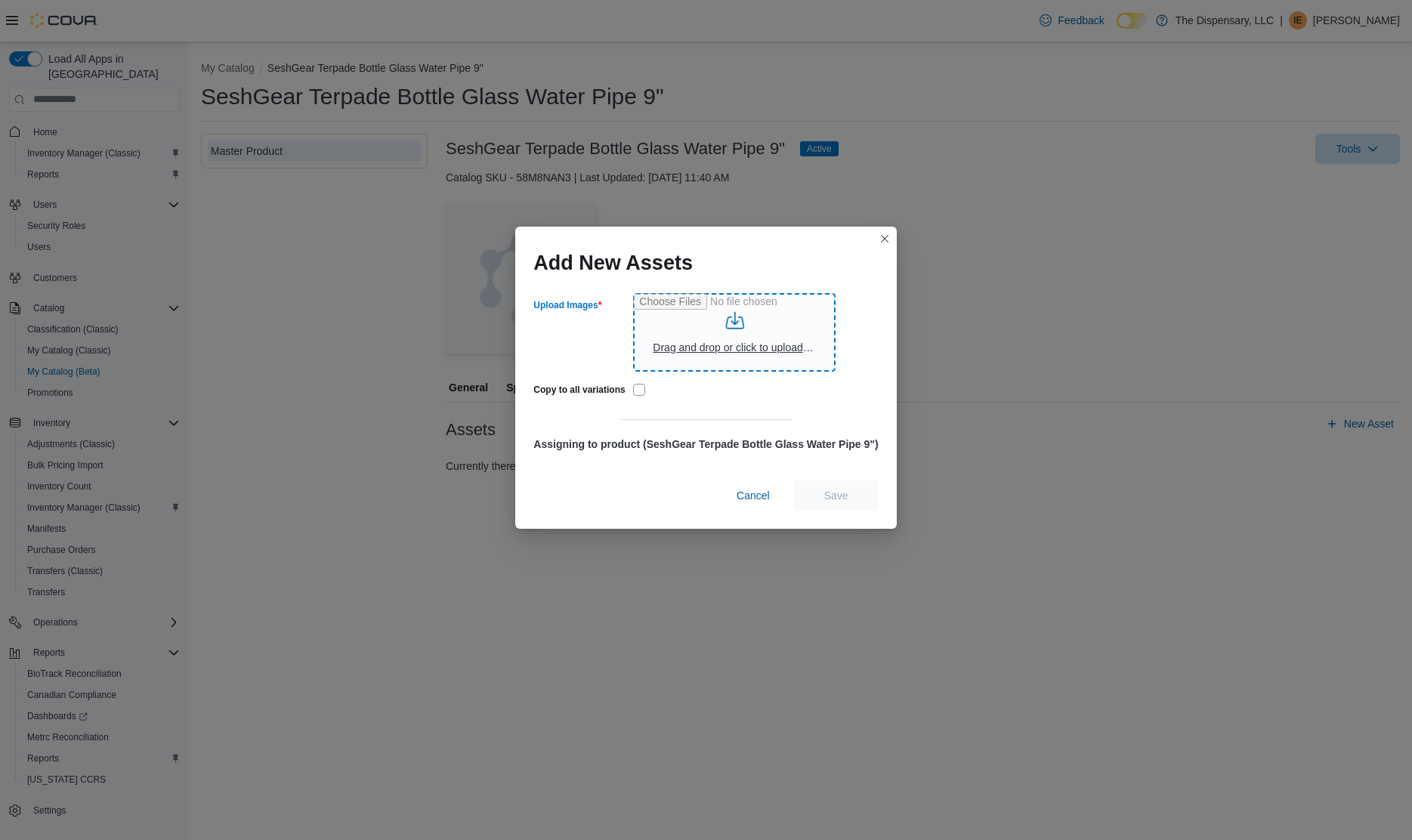
click at [735, 356] on input "Upload Images" at bounding box center [734, 332] width 203 height 79
type input "**********"
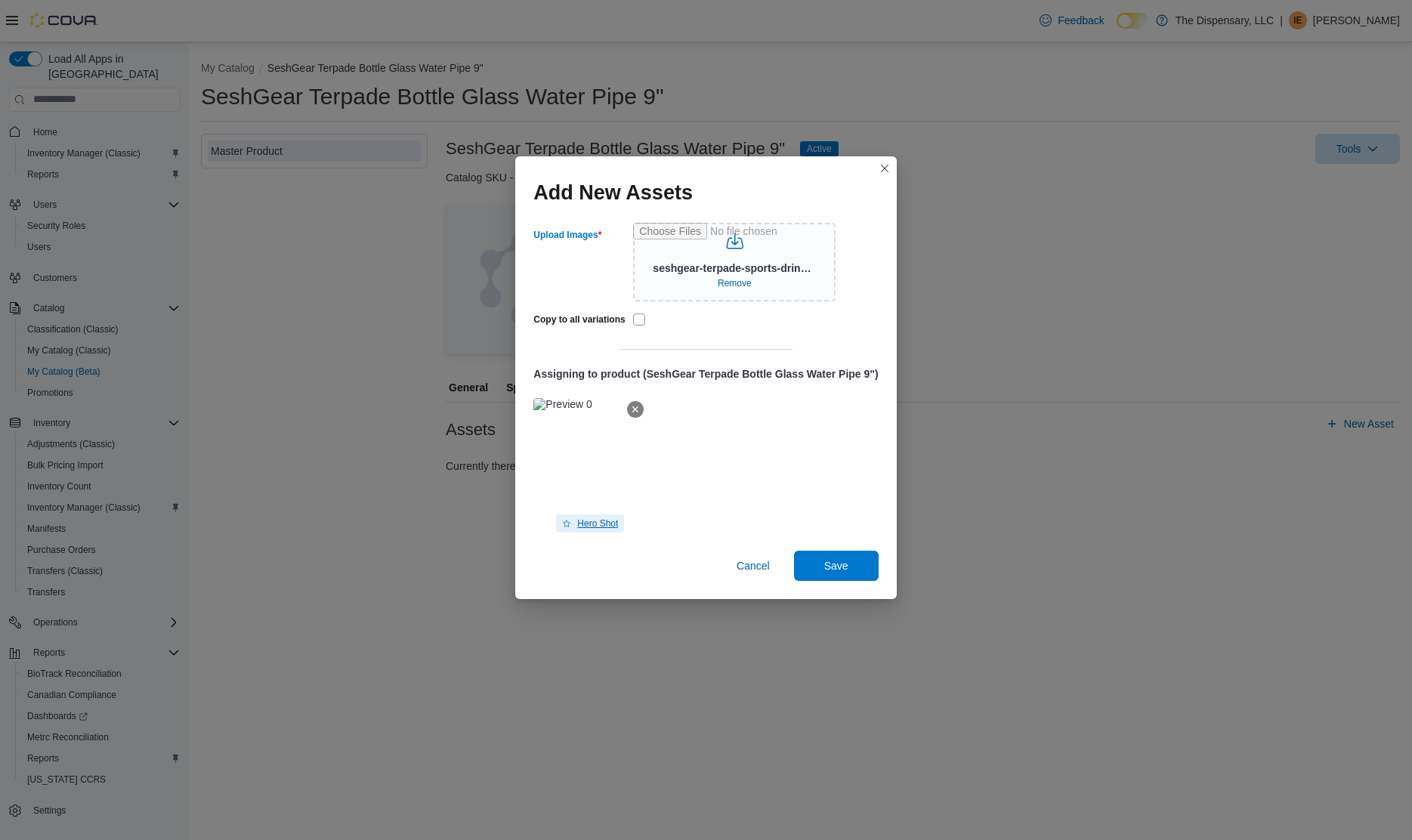
click at [591, 522] on span "Hero Shot" at bounding box center [597, 523] width 40 height 12
click at [832, 574] on span "Save" at bounding box center [836, 565] width 67 height 30
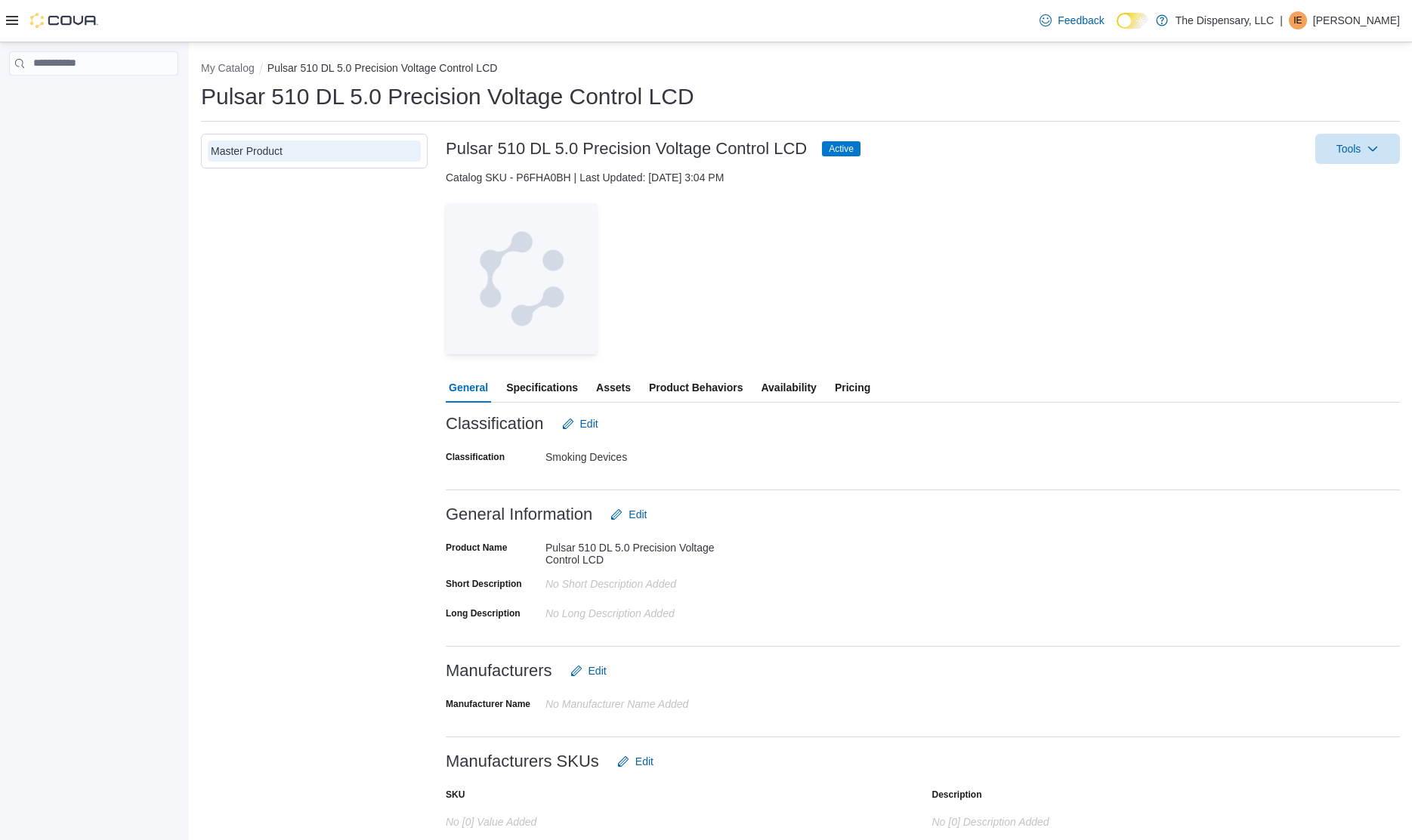
click at [615, 391] on span "Assets" at bounding box center [613, 388] width 34 height 30
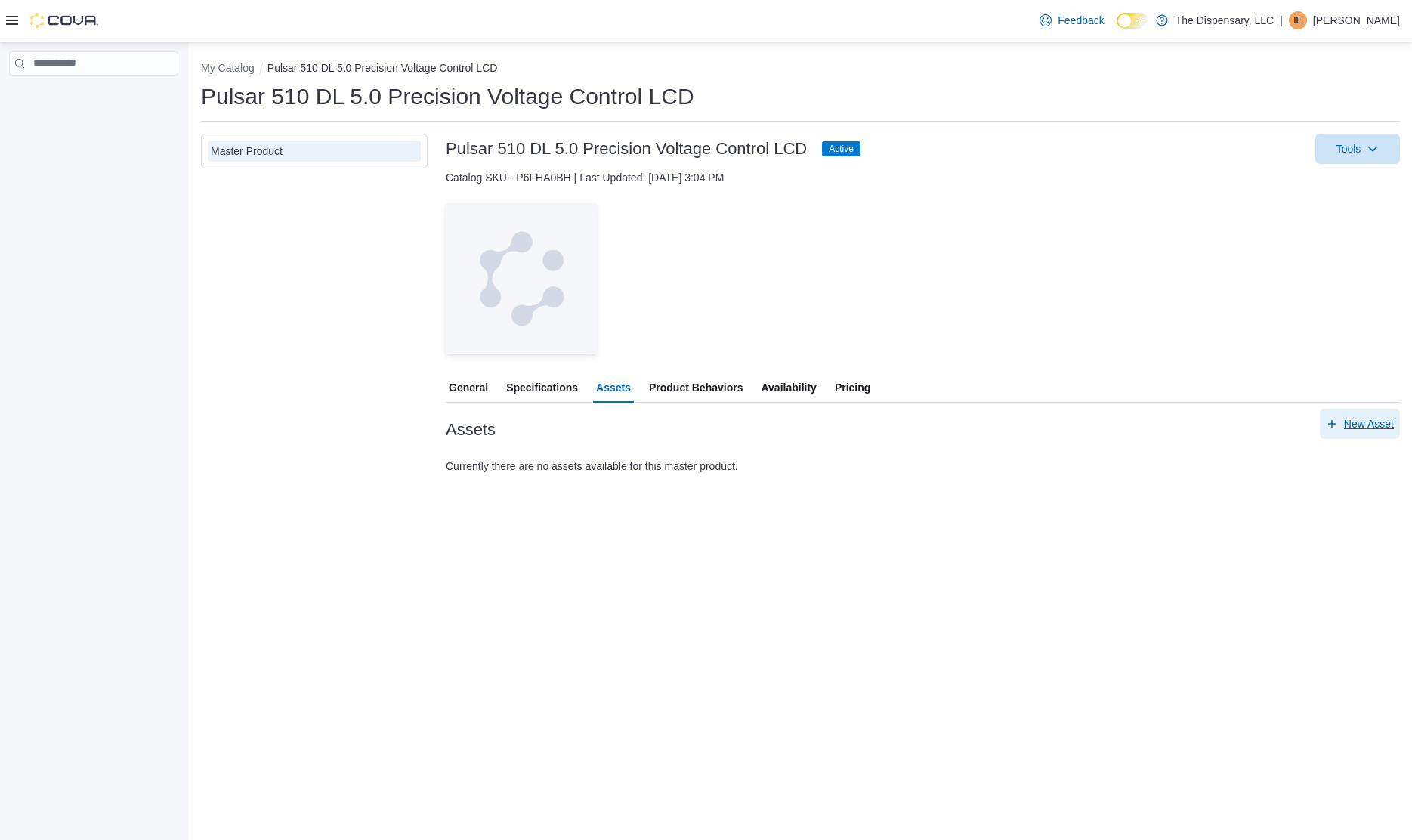
click at [1362, 418] on span "New Asset" at bounding box center [1369, 423] width 50 height 15
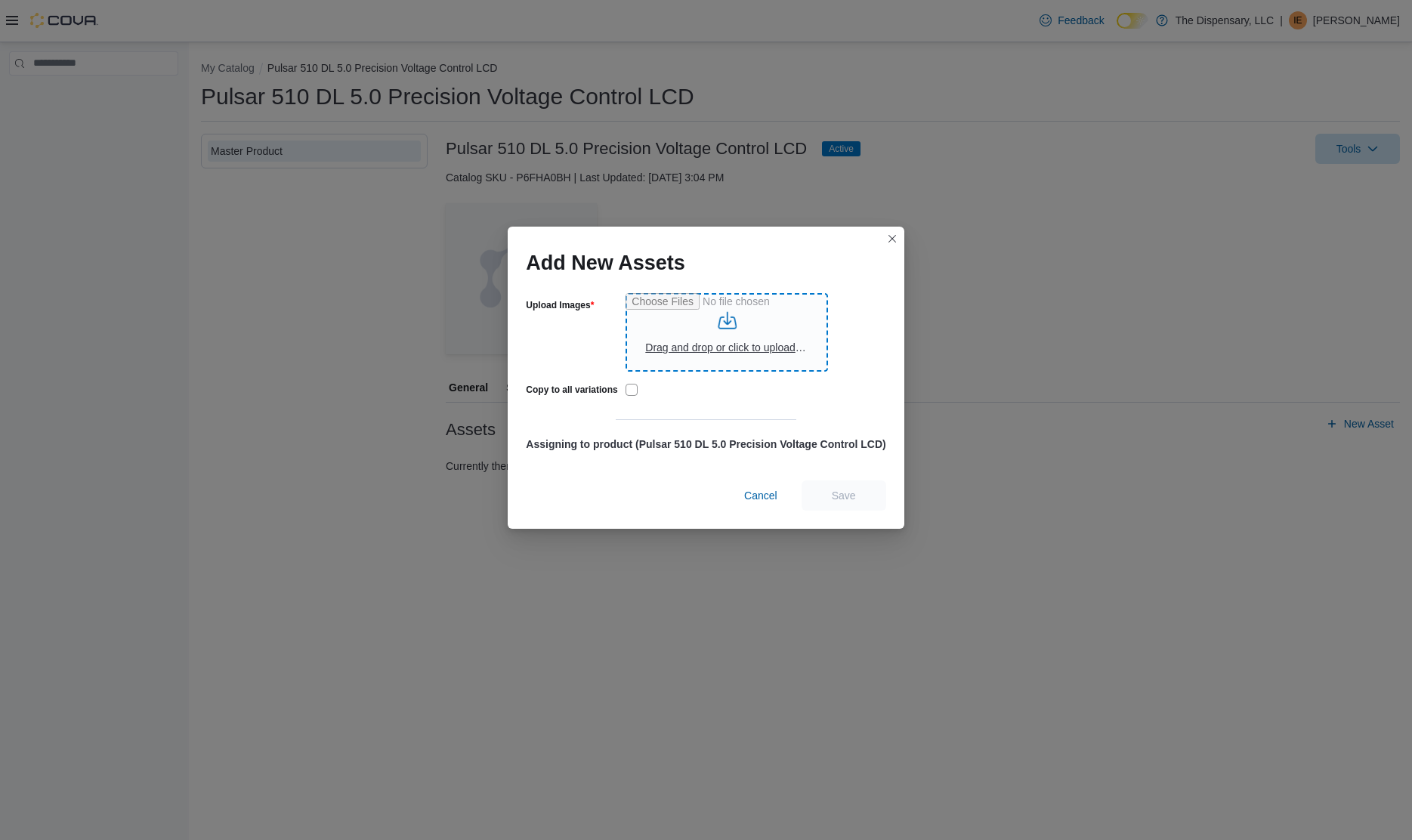
click at [724, 336] on input "Upload Images" at bounding box center [727, 332] width 203 height 79
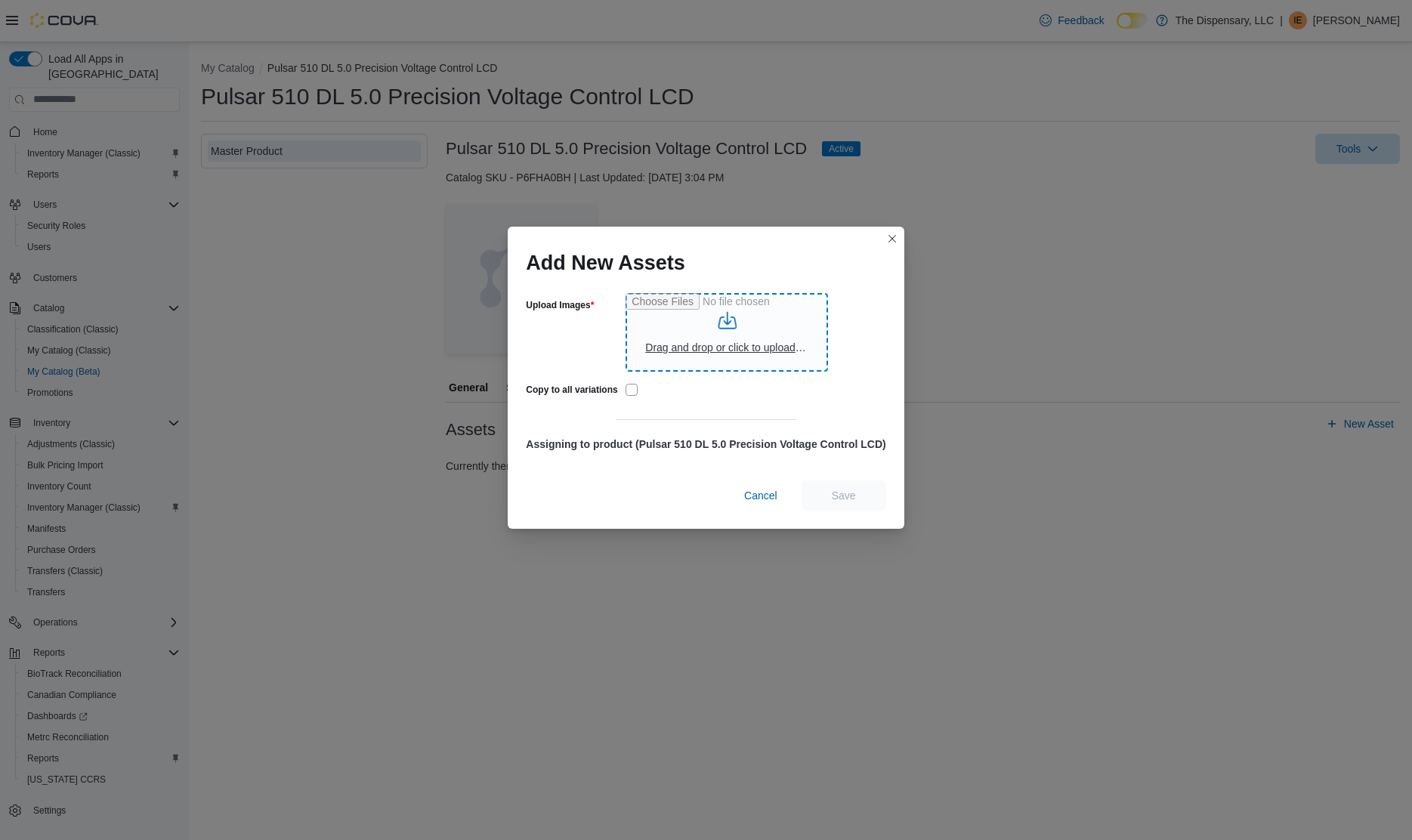
type input "**********"
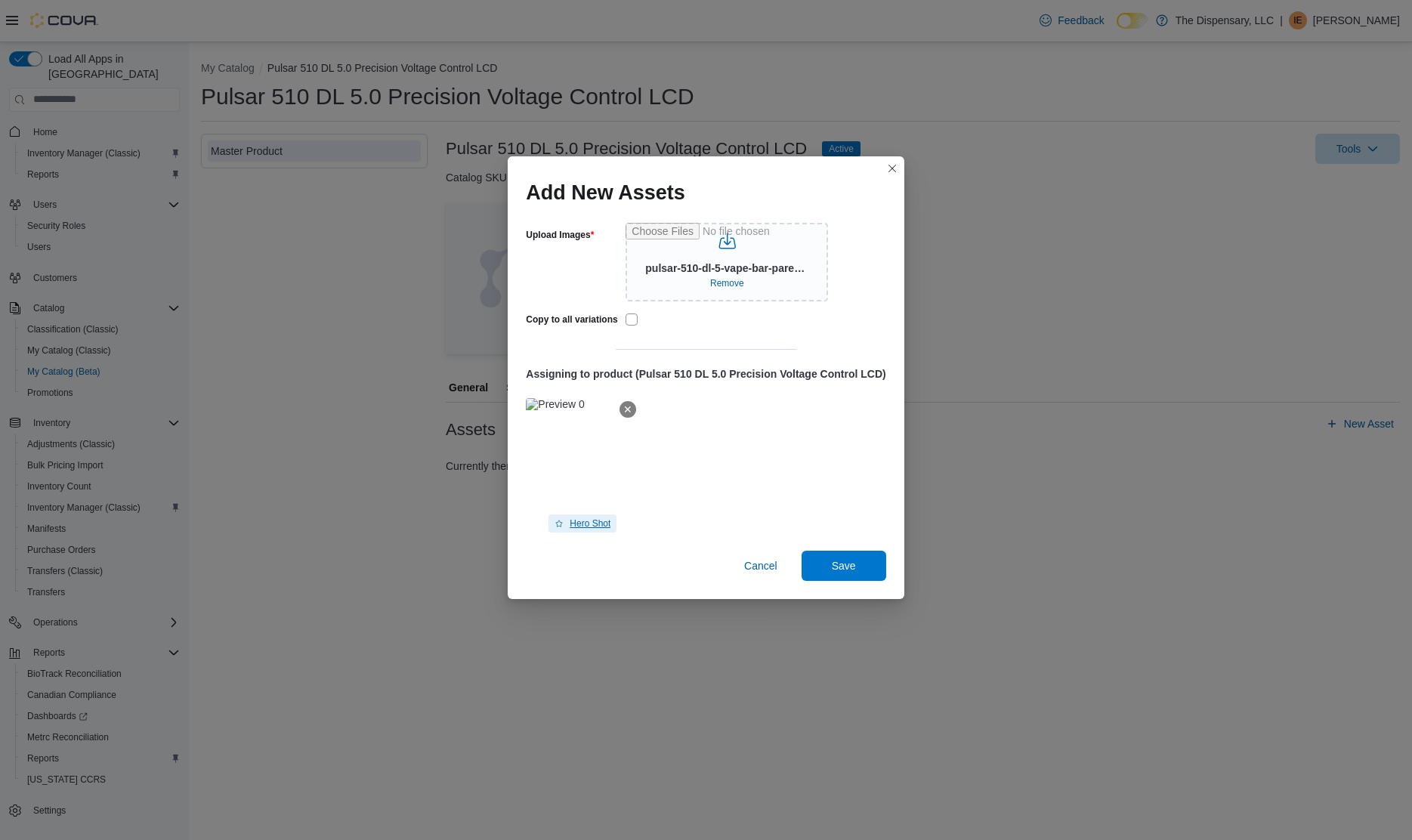
click at [598, 523] on span "Hero Shot" at bounding box center [589, 523] width 40 height 12
click at [845, 562] on span "Save" at bounding box center [843, 565] width 25 height 15
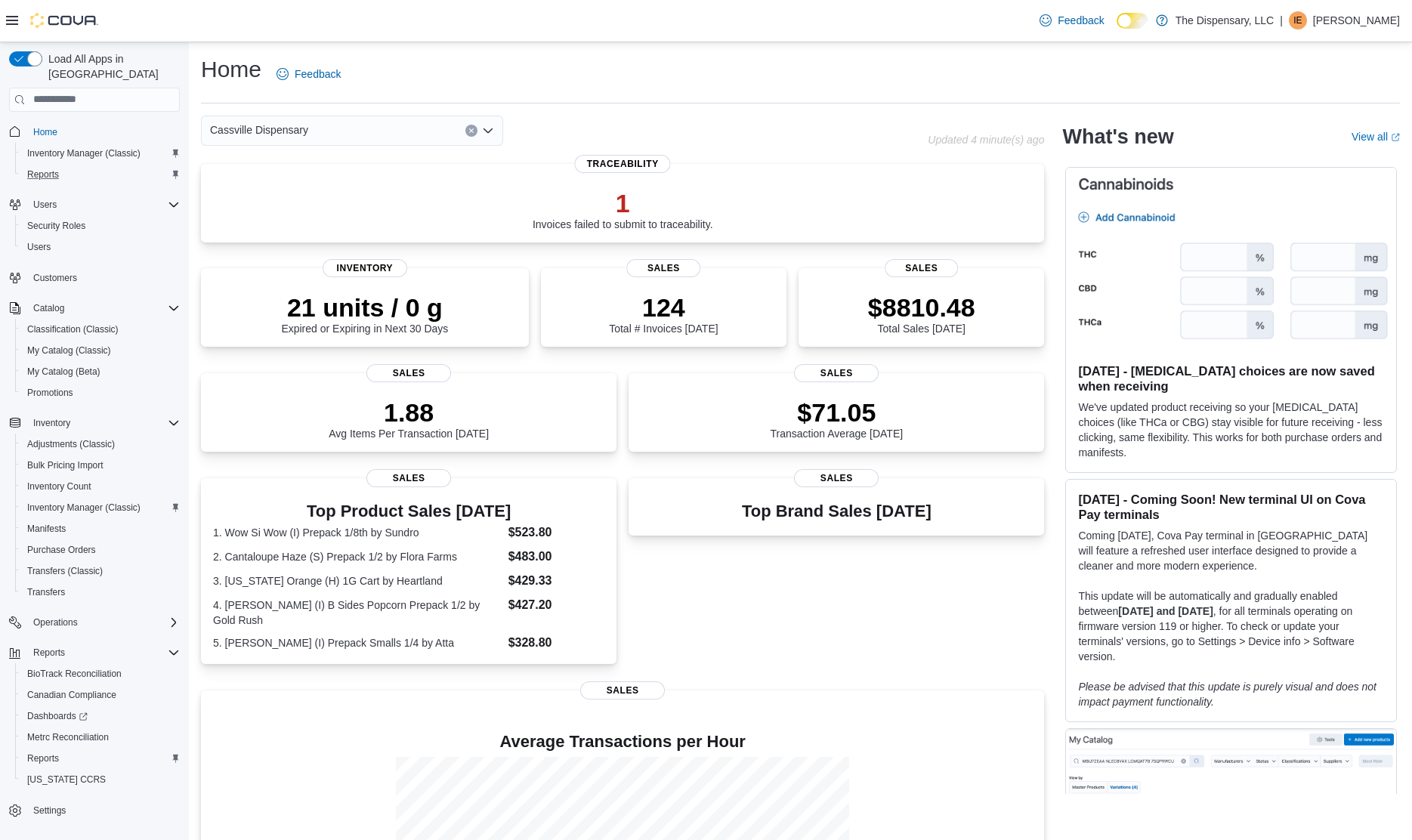
click at [93, 165] on div "Reports" at bounding box center [99, 174] width 158 height 18
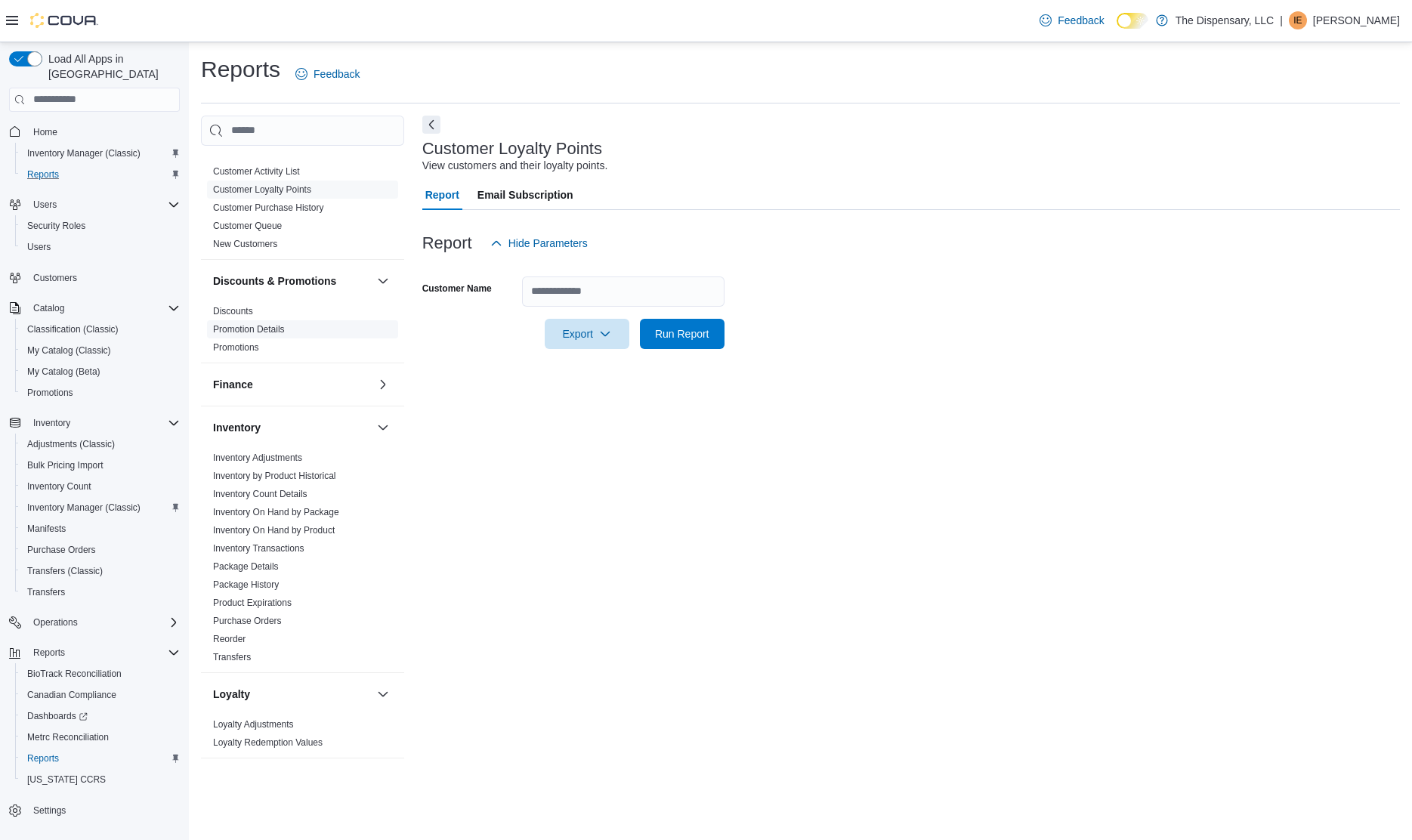
scroll to position [217, 0]
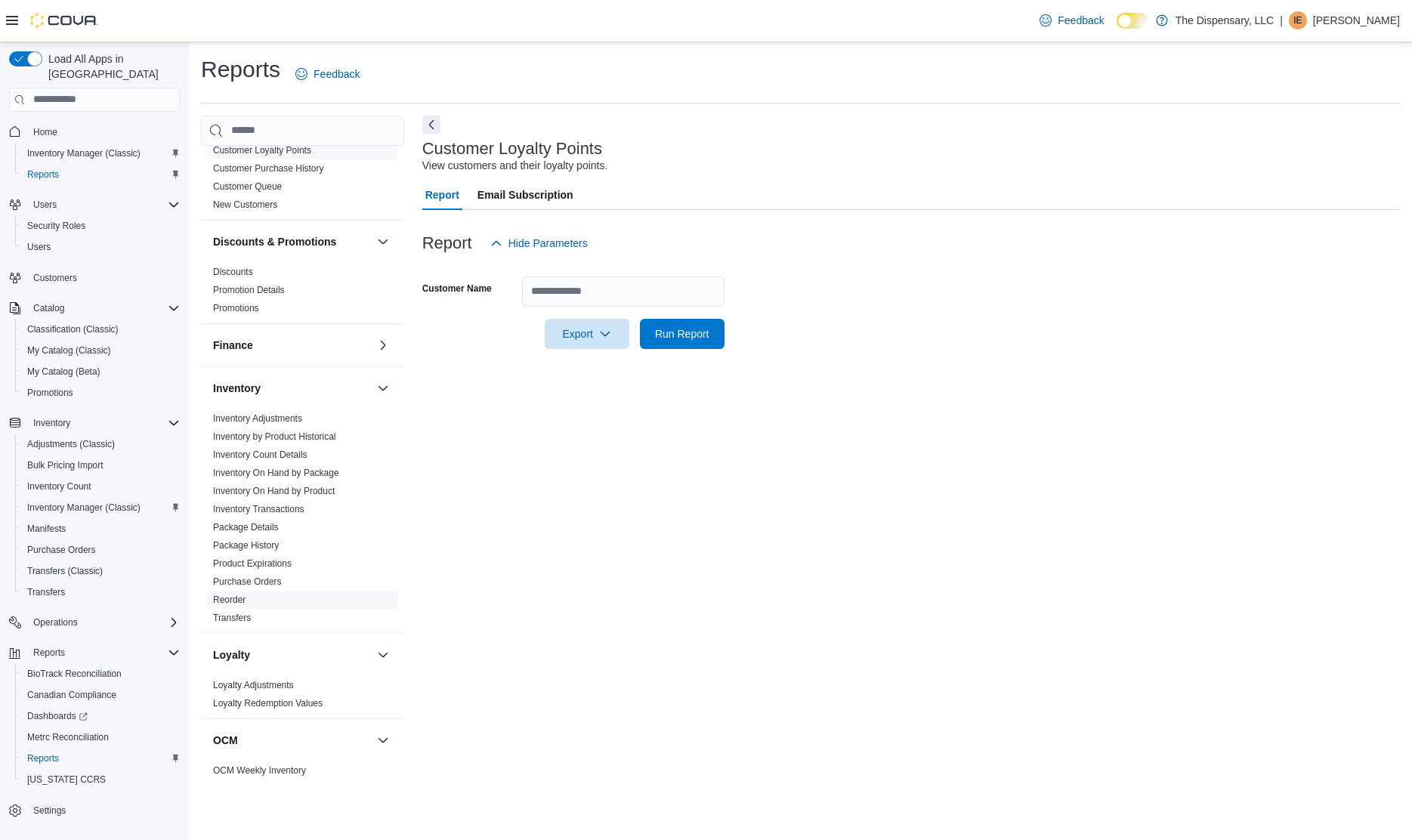
click at [232, 597] on link "Reorder" at bounding box center [229, 599] width 32 height 11
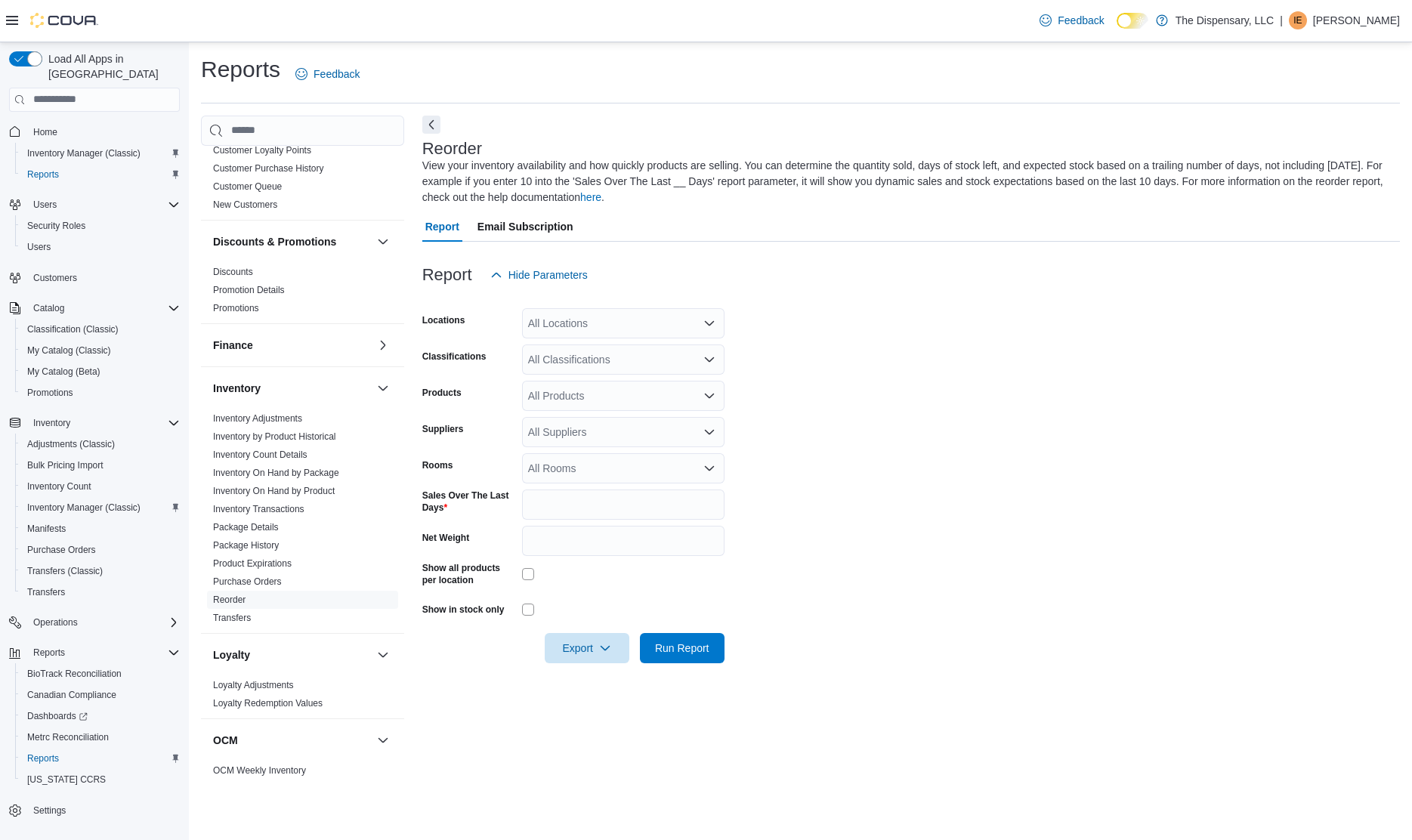
click at [627, 322] on div "All Locations" at bounding box center [624, 323] width 203 height 30
click at [608, 398] on span "Happy Hippie Wellness" at bounding box center [609, 392] width 109 height 15
click at [789, 386] on form "Locations Happy Hippie Wellness Classifications All Classifications Products Al…" at bounding box center [911, 476] width 978 height 373
click at [645, 437] on div "All Suppliers" at bounding box center [624, 432] width 203 height 30
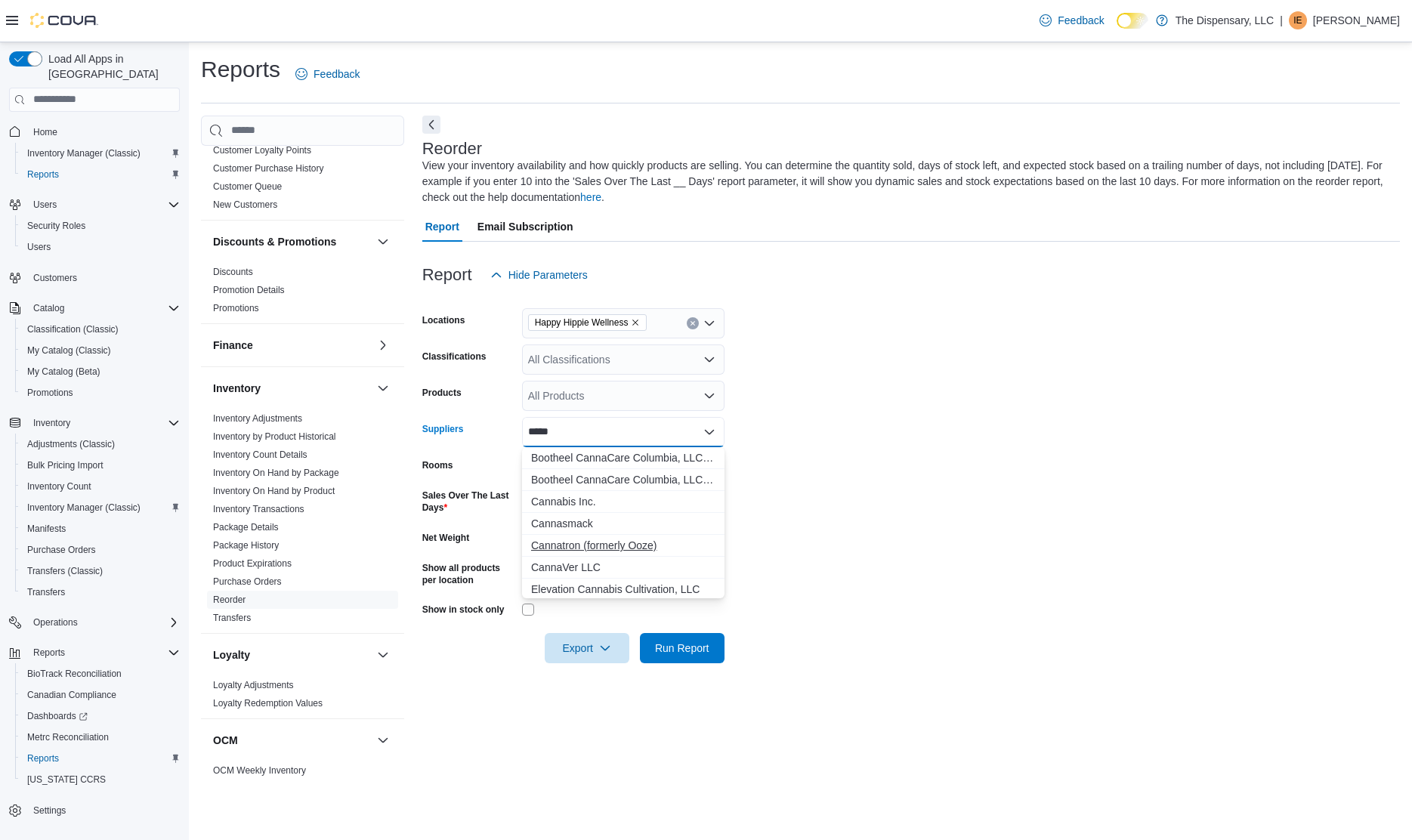
type input "*****"
click at [642, 546] on span "Cannatron (formerly Ooze)" at bounding box center [623, 545] width 184 height 15
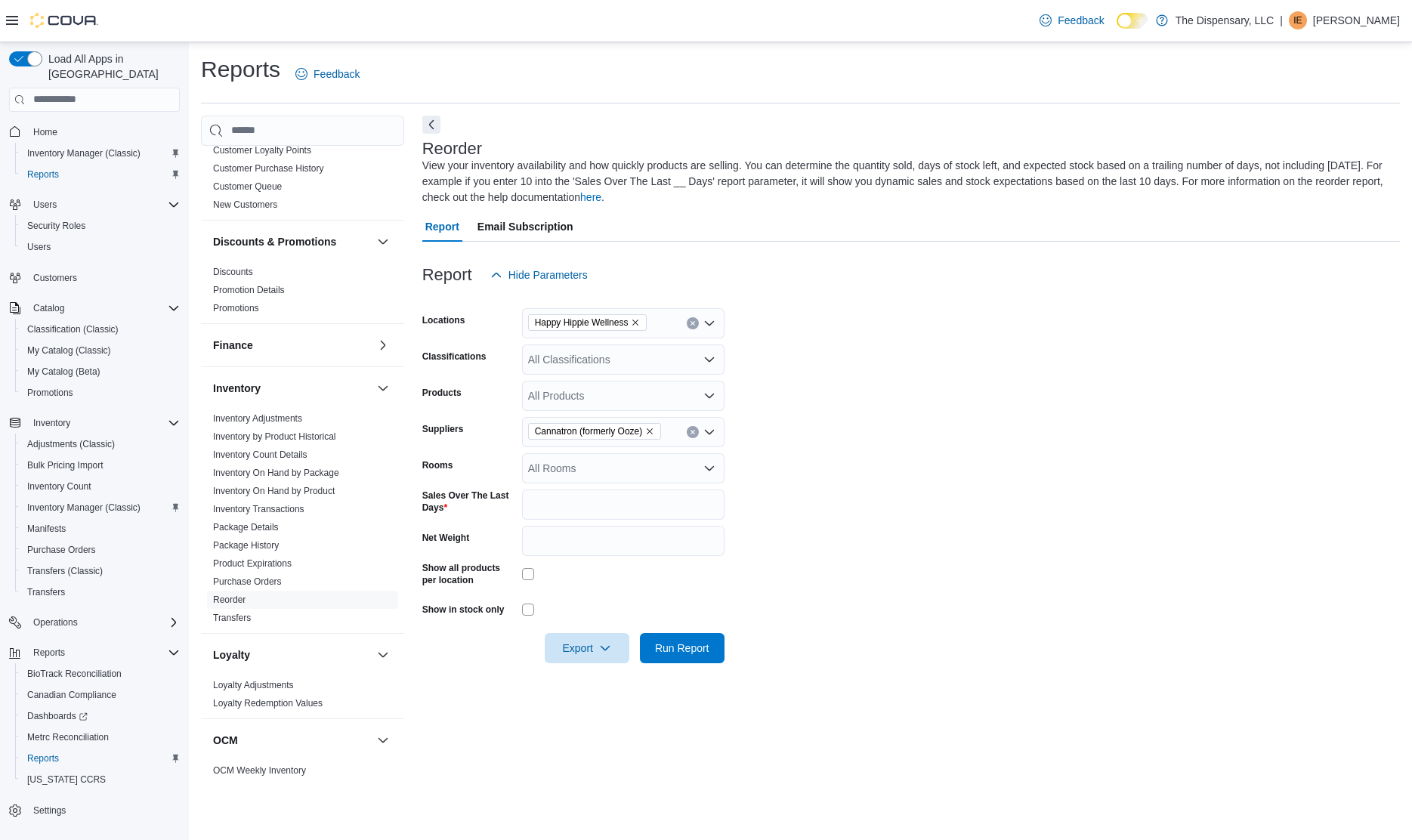
click at [780, 515] on form "Locations Happy Hippie Wellness Classifications All Classifications Products Al…" at bounding box center [911, 476] width 978 height 373
drag, startPoint x: 659, startPoint y: 500, endPoint x: 489, endPoint y: 501, distance: 170.0
click at [522, 501] on input "*" at bounding box center [624, 505] width 203 height 30
type input "**"
click at [575, 651] on span "Export" at bounding box center [587, 647] width 67 height 30
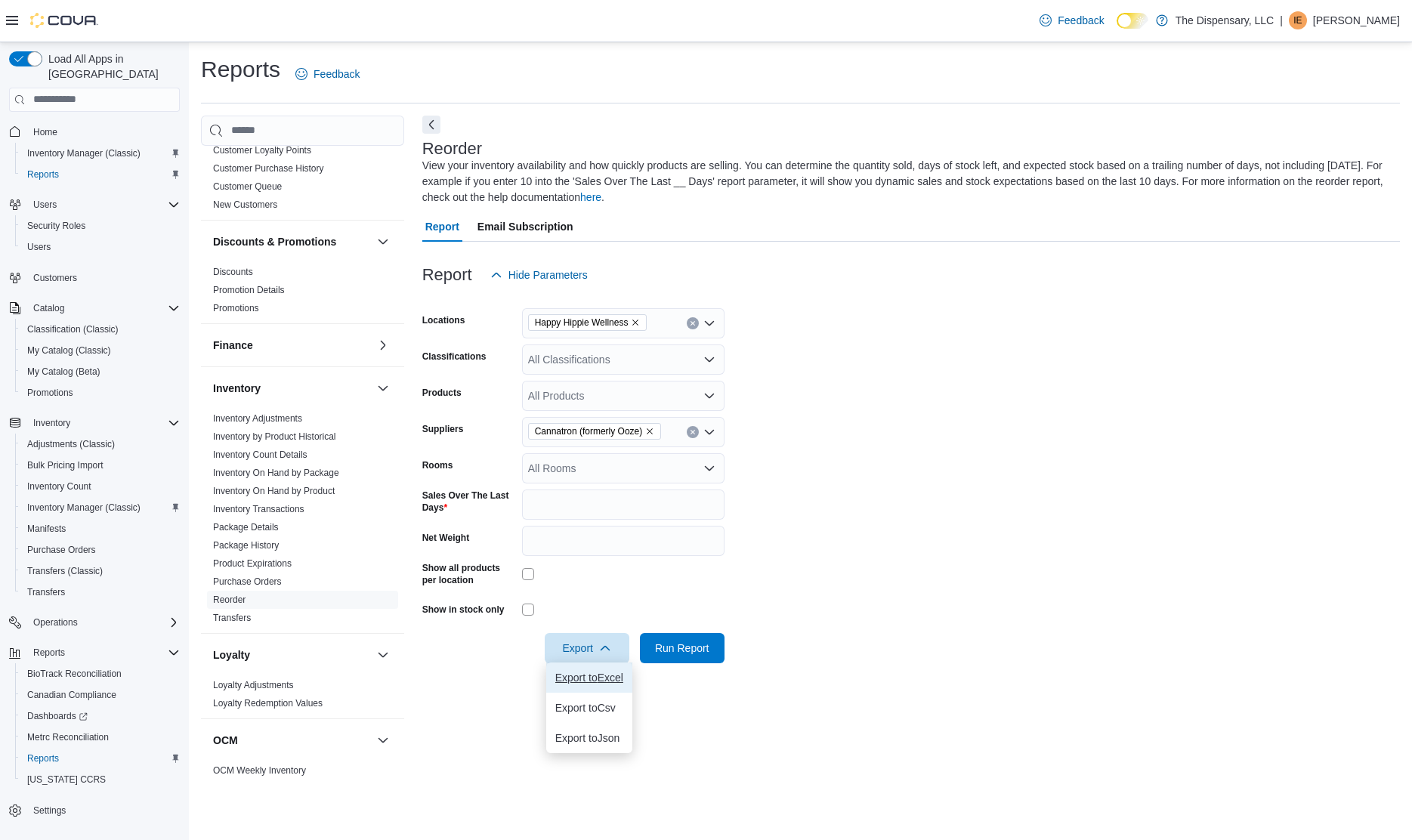
click at [575, 678] on span "Export to Excel" at bounding box center [588, 678] width 68 height 12
